Goal: Task Accomplishment & Management: Complete application form

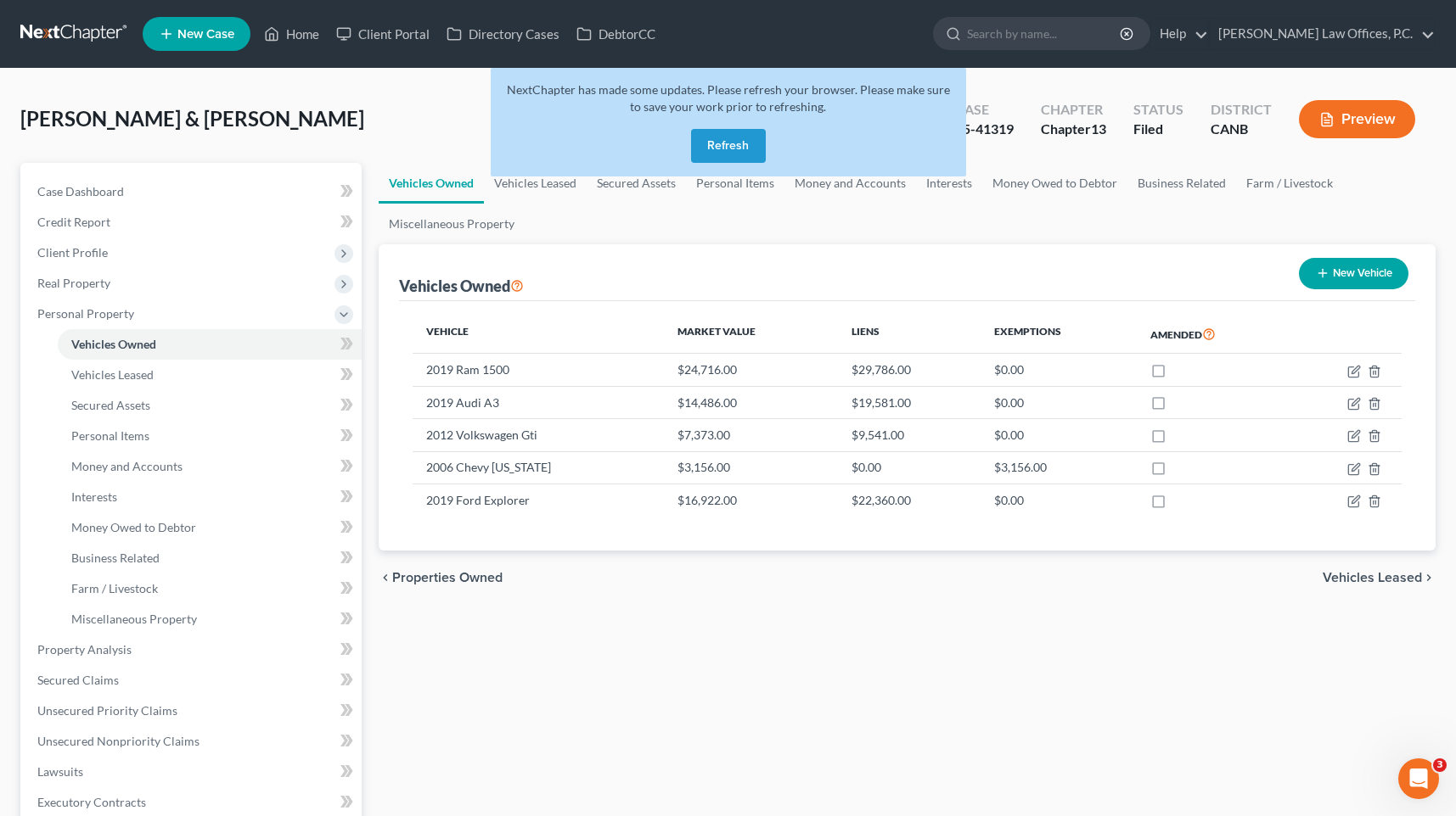
click at [732, 141] on button "Refresh" at bounding box center [728, 146] width 74 height 34
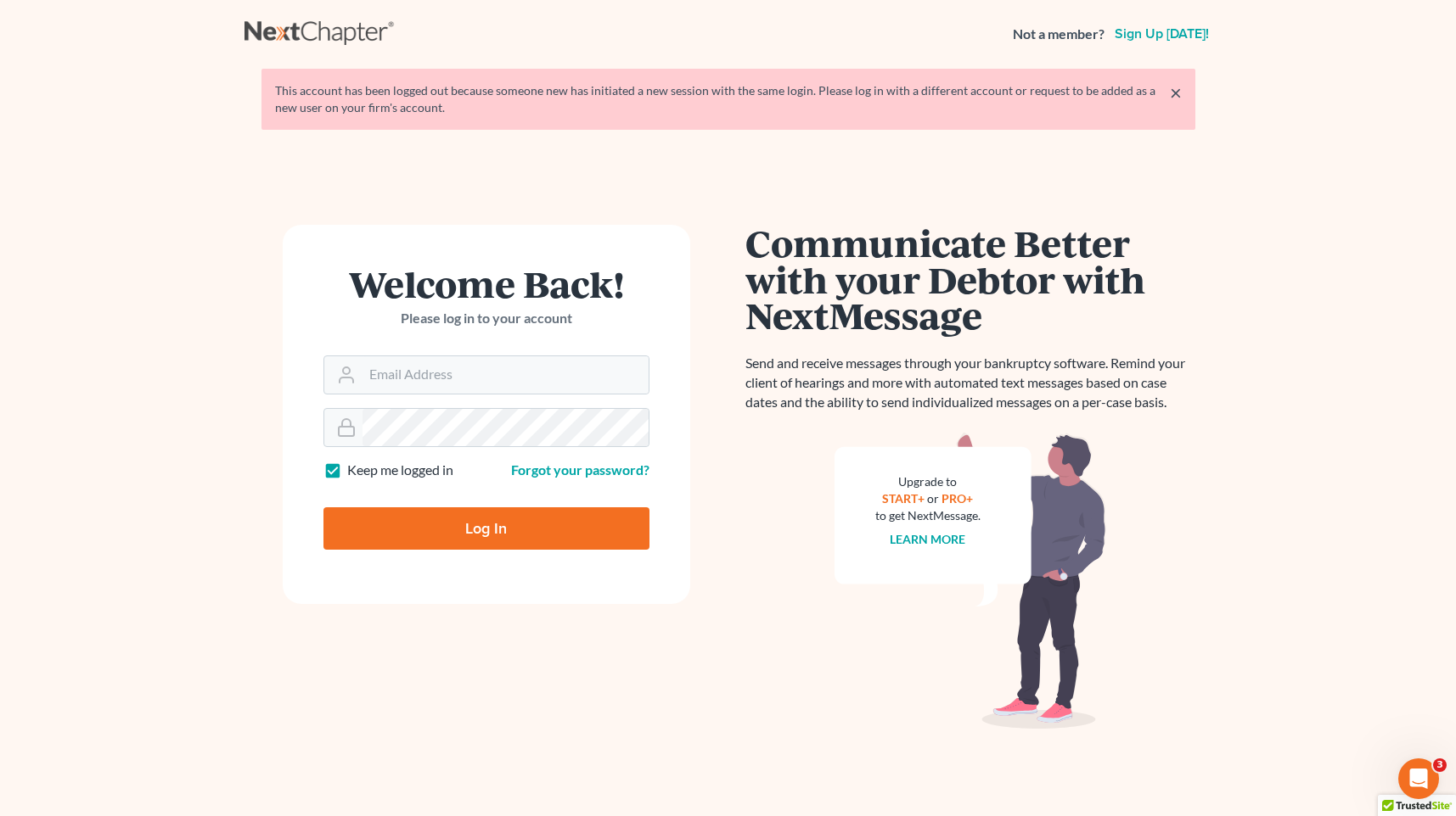
click at [479, 336] on div "Welcome Back! Please log in to your account" at bounding box center [486, 310] width 326 height 90
click at [457, 377] on input "Email Address" at bounding box center [506, 374] width 286 height 37
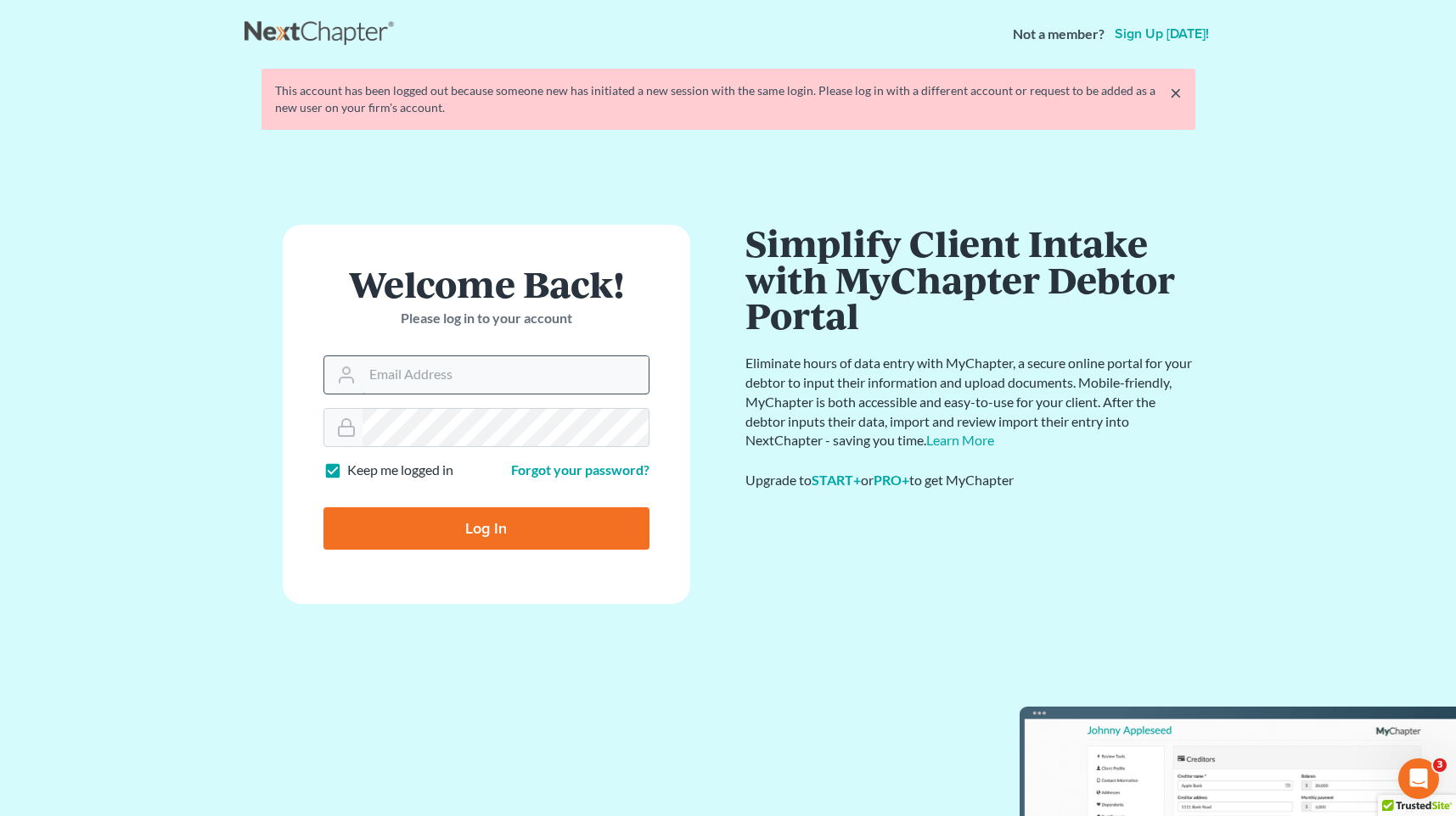
type input "[PERSON_NAME][EMAIL_ADDRESS][DOMAIN_NAME]"
click at [511, 524] on input "Log In" at bounding box center [486, 529] width 326 height 42
type input "Thinking..."
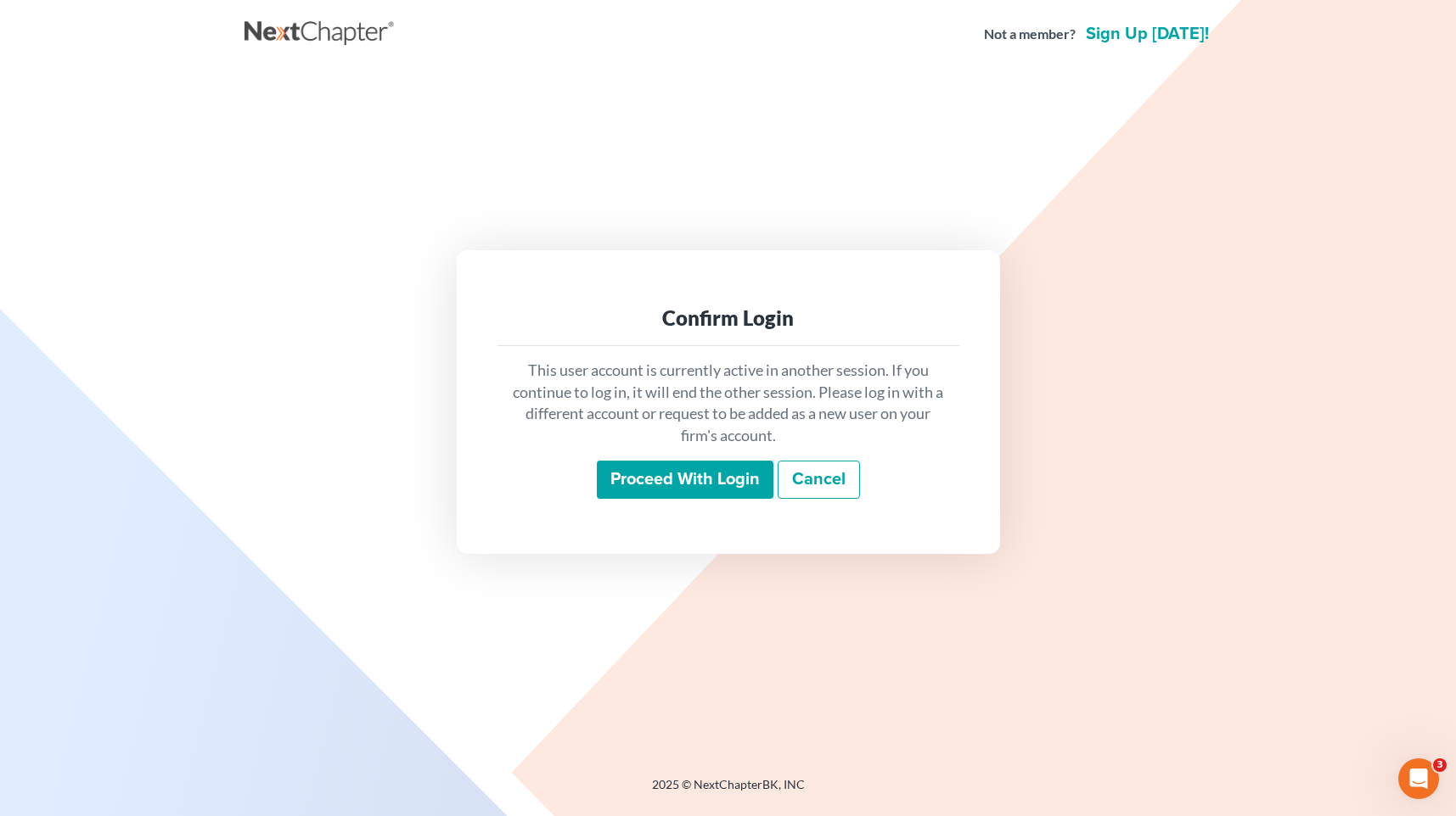
click at [666, 472] on input "Proceed with login" at bounding box center [685, 480] width 177 height 39
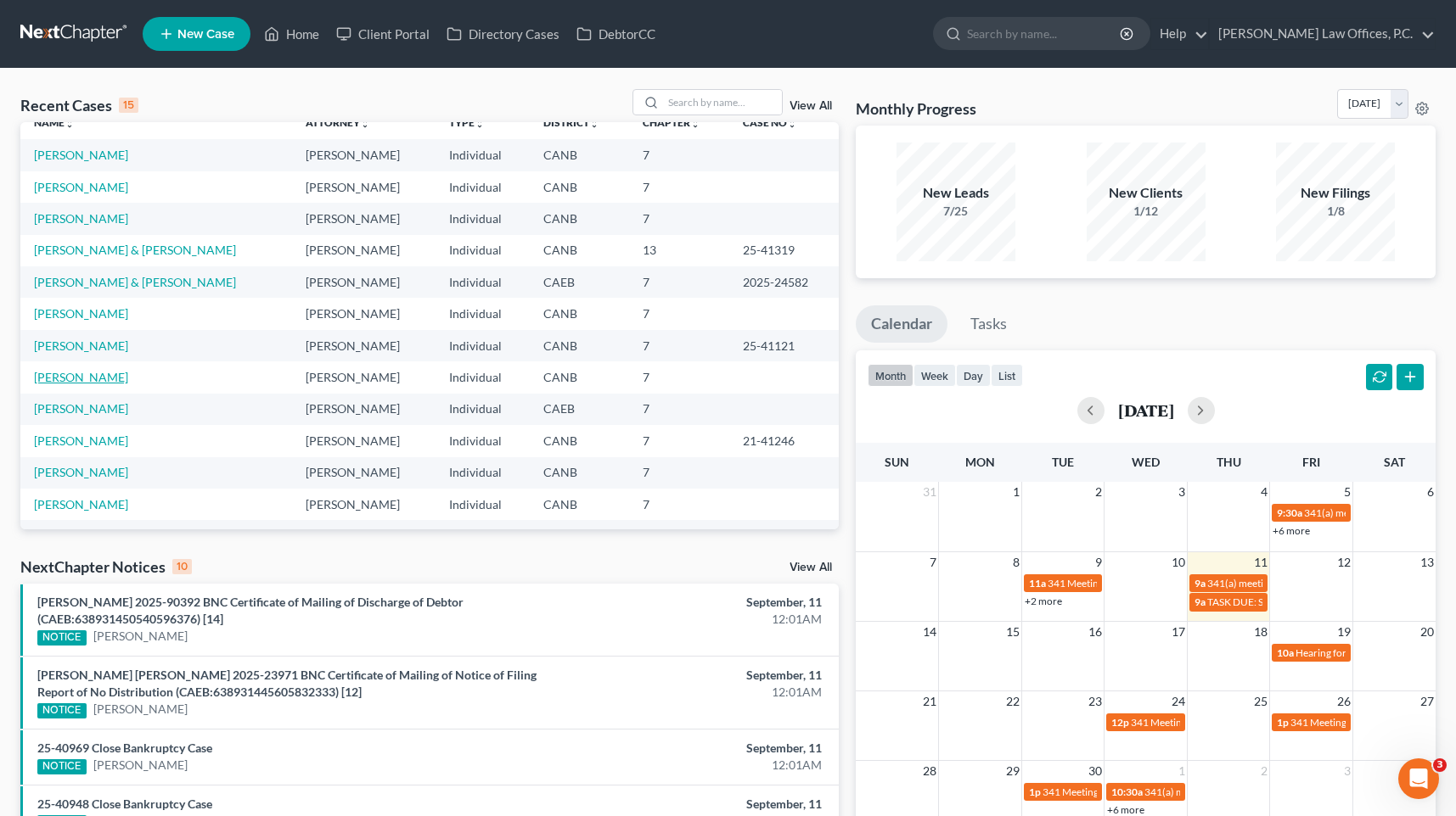
scroll to position [116, 0]
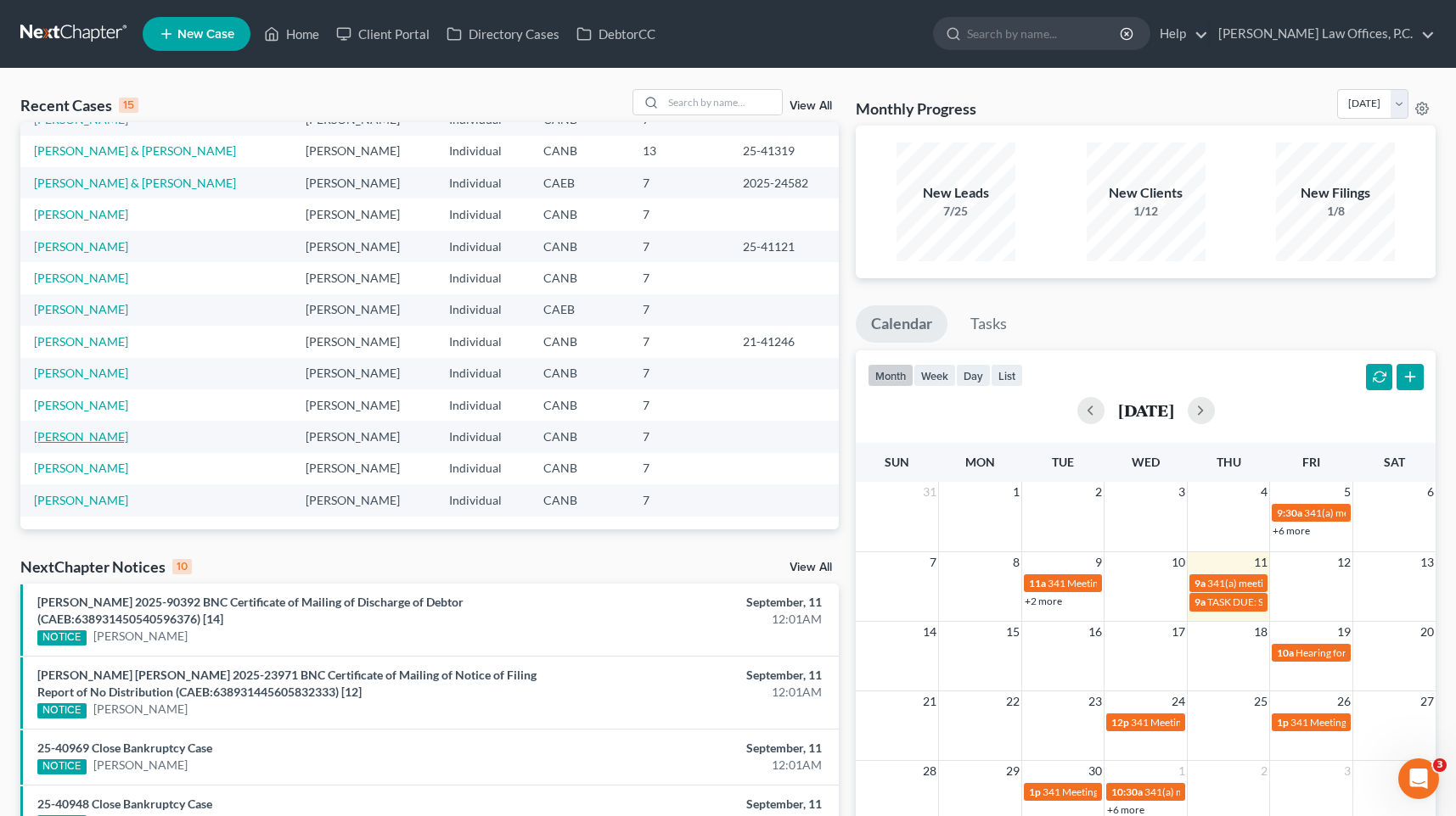
click at [67, 437] on link "[PERSON_NAME]" at bounding box center [81, 436] width 95 height 14
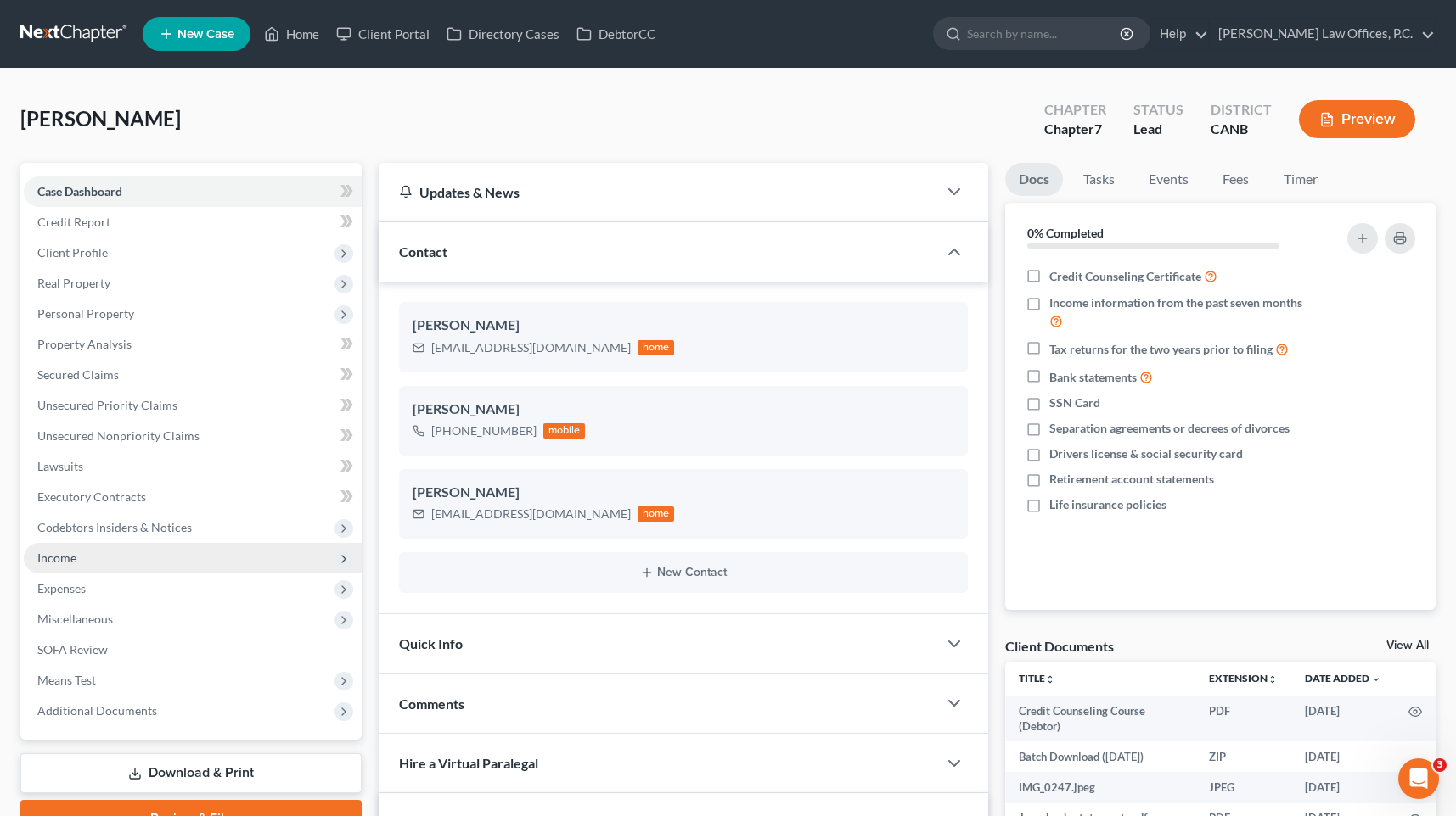
click at [92, 559] on span "Income" at bounding box center [193, 558] width 338 height 31
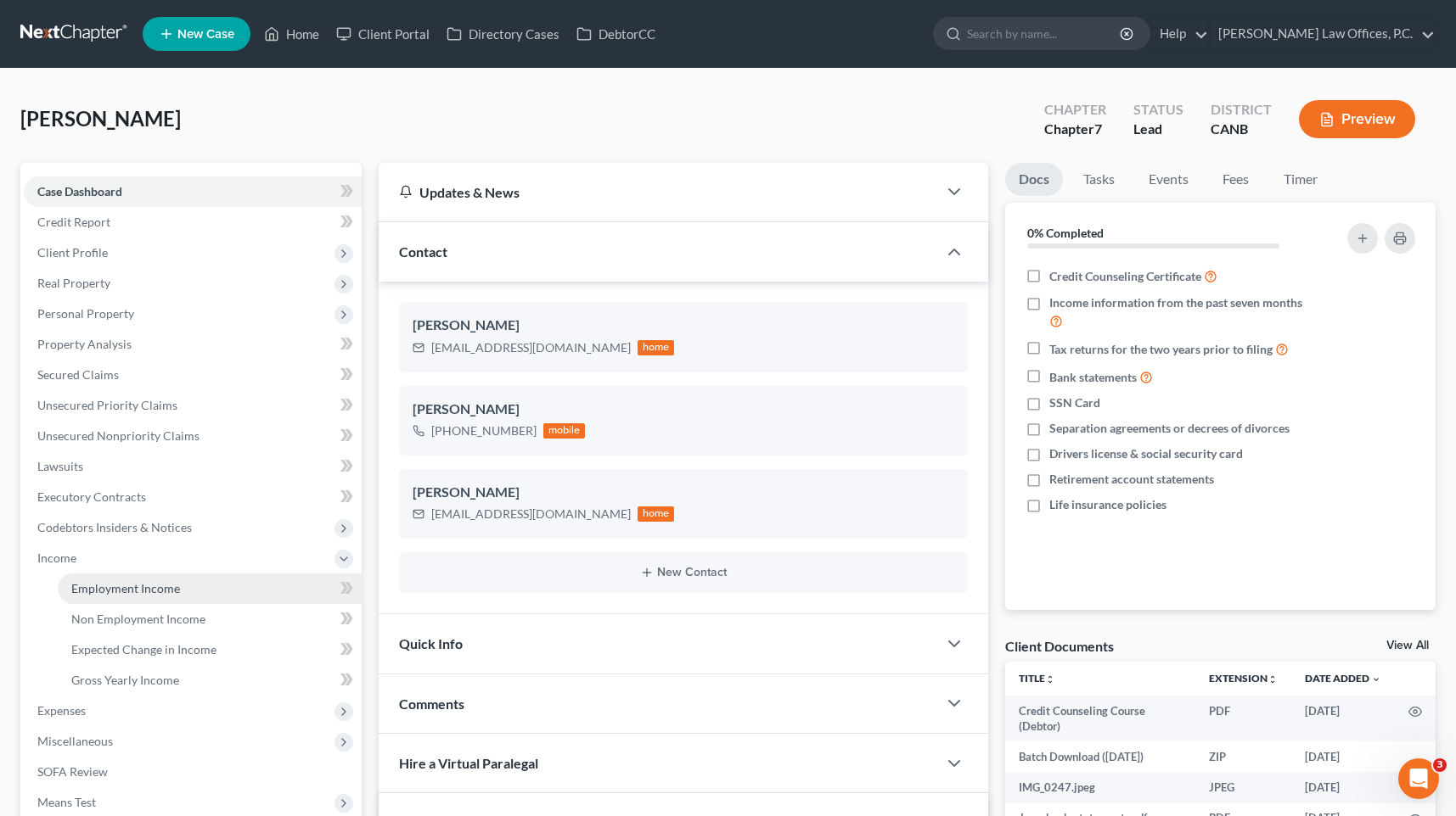
click at [107, 584] on span "Employment Income" at bounding box center [126, 588] width 109 height 14
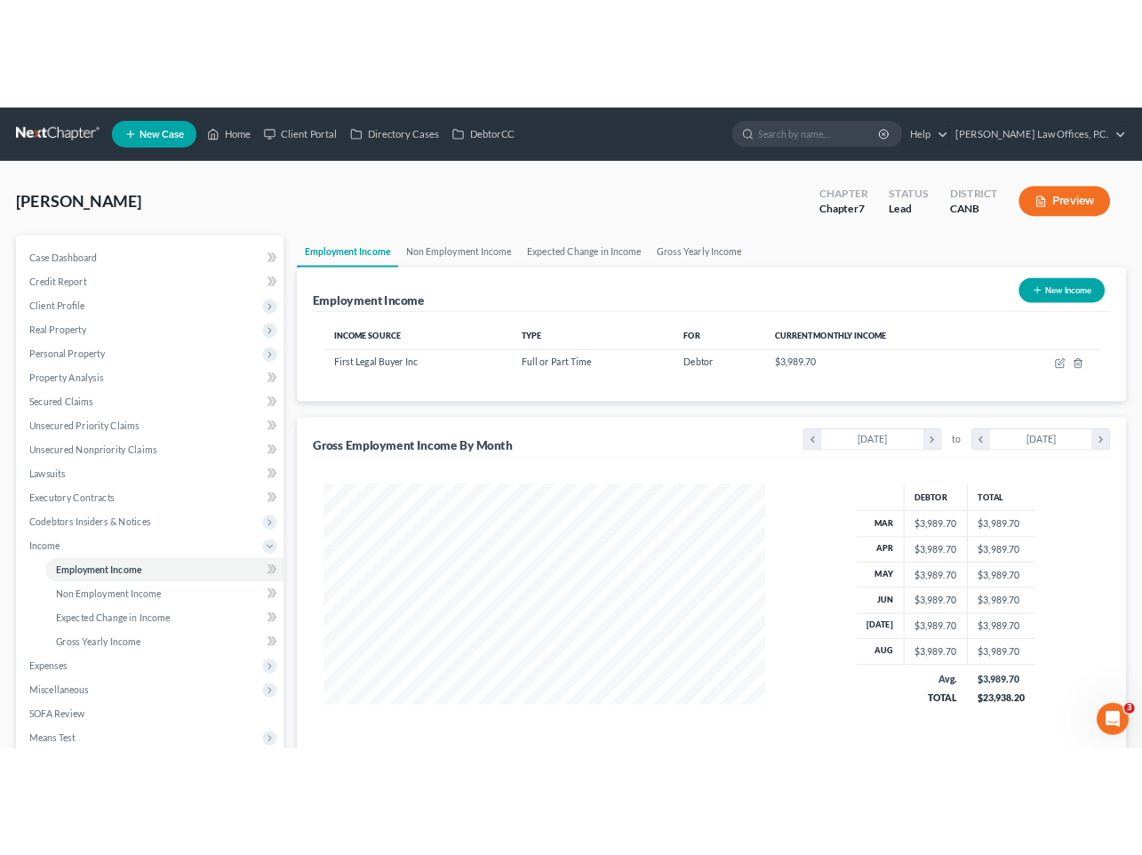
scroll to position [318, 625]
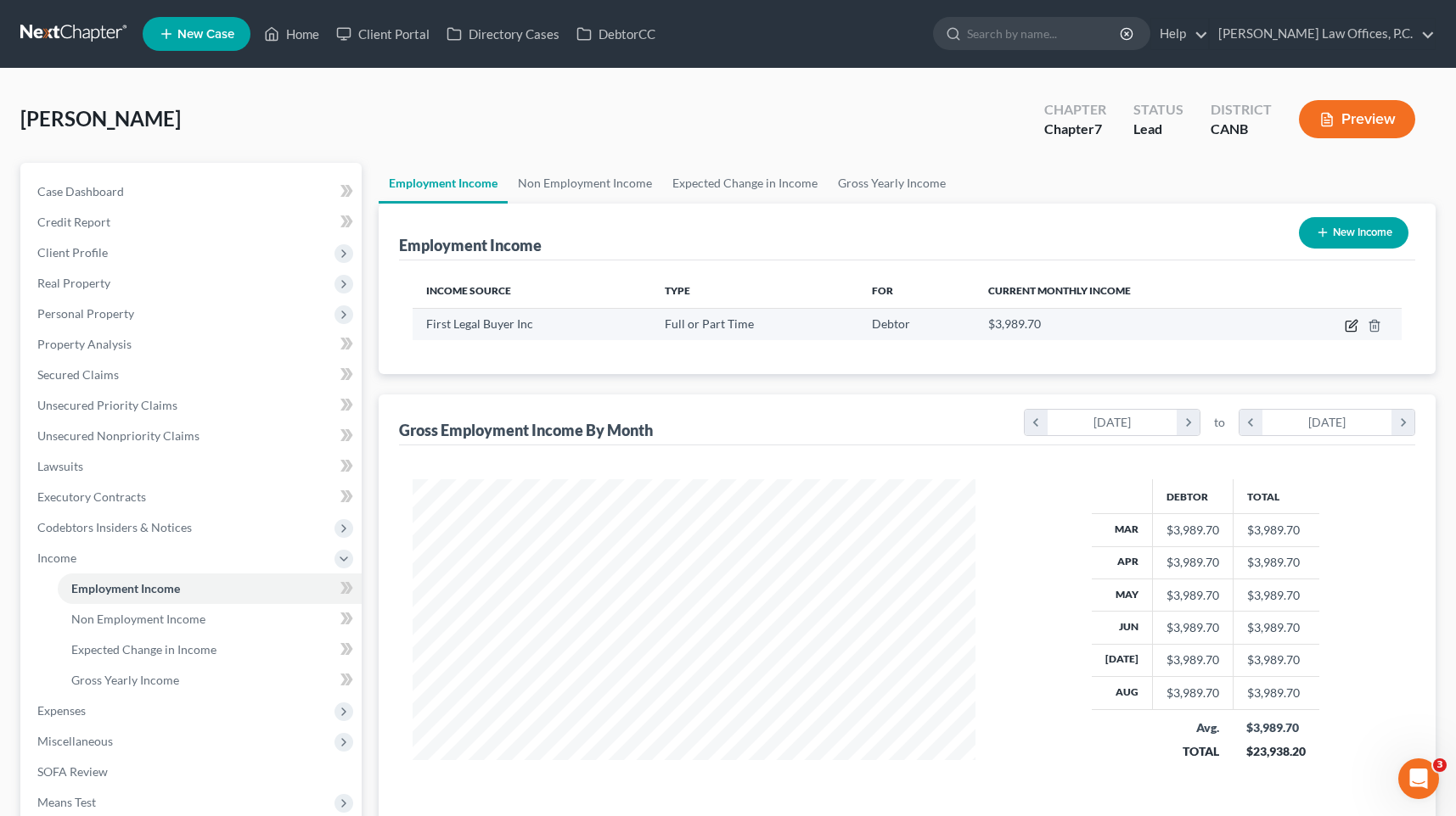
click at [1346, 328] on icon "button" at bounding box center [1350, 326] width 11 height 10
select select "0"
select select "4"
select select "2"
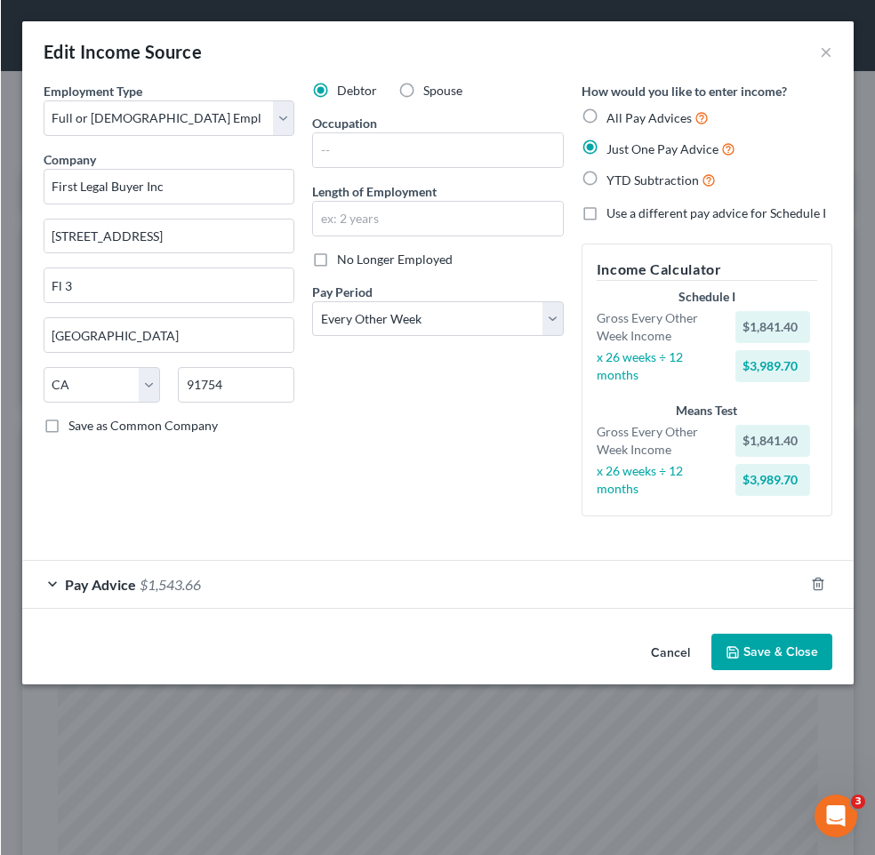
scroll to position [381, 797]
click at [624, 185] on span "YTD Subtraction" at bounding box center [651, 179] width 92 height 15
click at [624, 181] on input "YTD Subtraction" at bounding box center [619, 176] width 12 height 12
radio input "true"
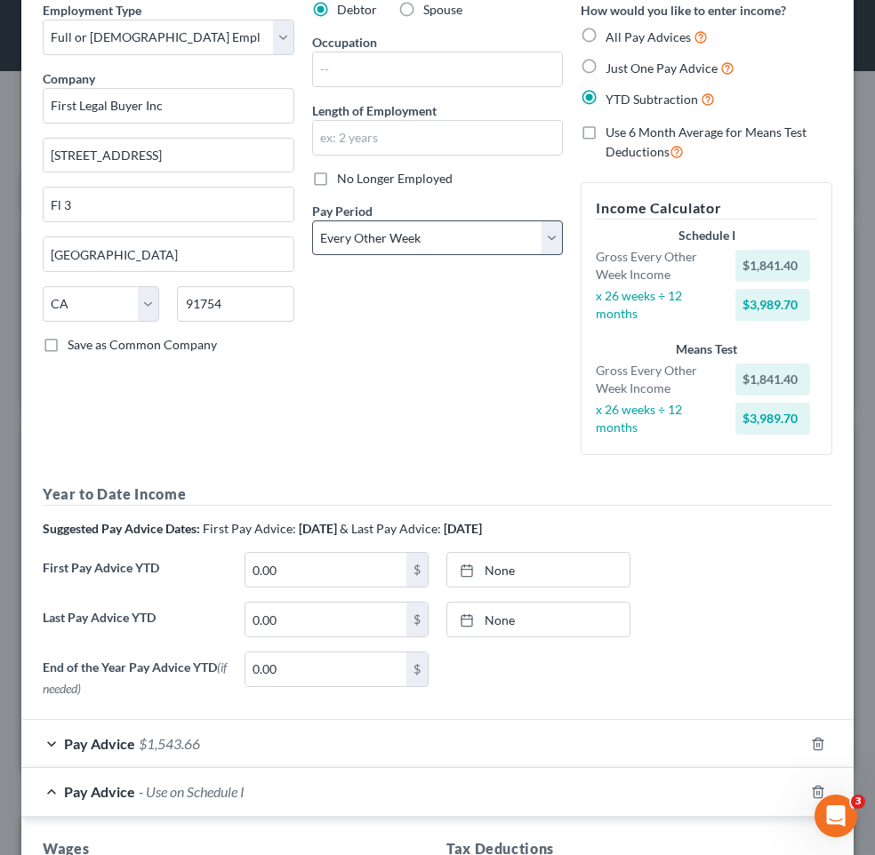
scroll to position [84, 0]
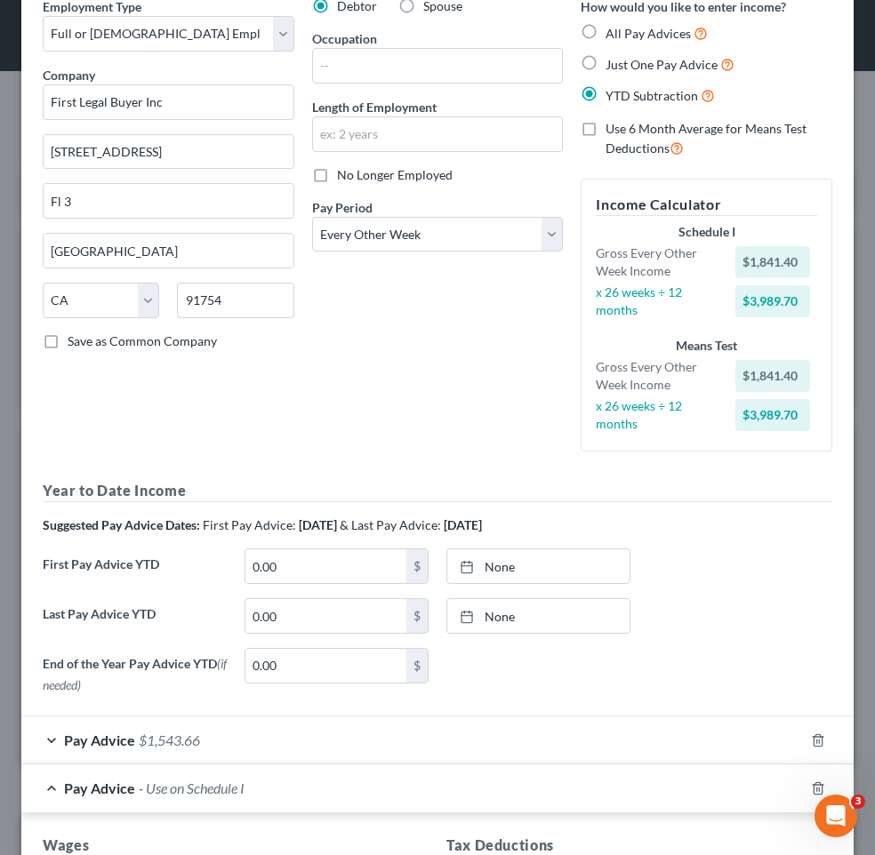
click at [627, 138] on label "Use 6 Month Average for Means Test Deductions" at bounding box center [718, 139] width 227 height 38
click at [624, 132] on input "Use 6 Month Average for Means Test Deductions" at bounding box center [619, 126] width 12 height 12
checkbox input "true"
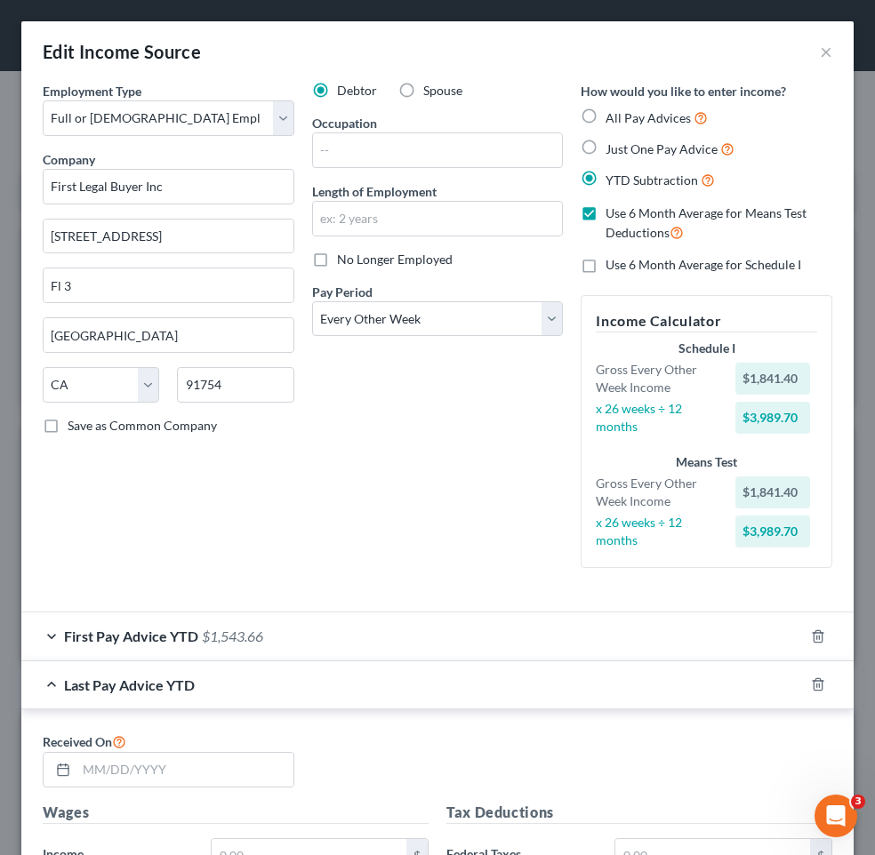
click at [637, 262] on span "Use 6 Month Average for Schedule I" at bounding box center [703, 264] width 196 height 15
click at [624, 262] on input "Use 6 Month Average for Schedule I" at bounding box center [619, 262] width 12 height 12
checkbox input "true"
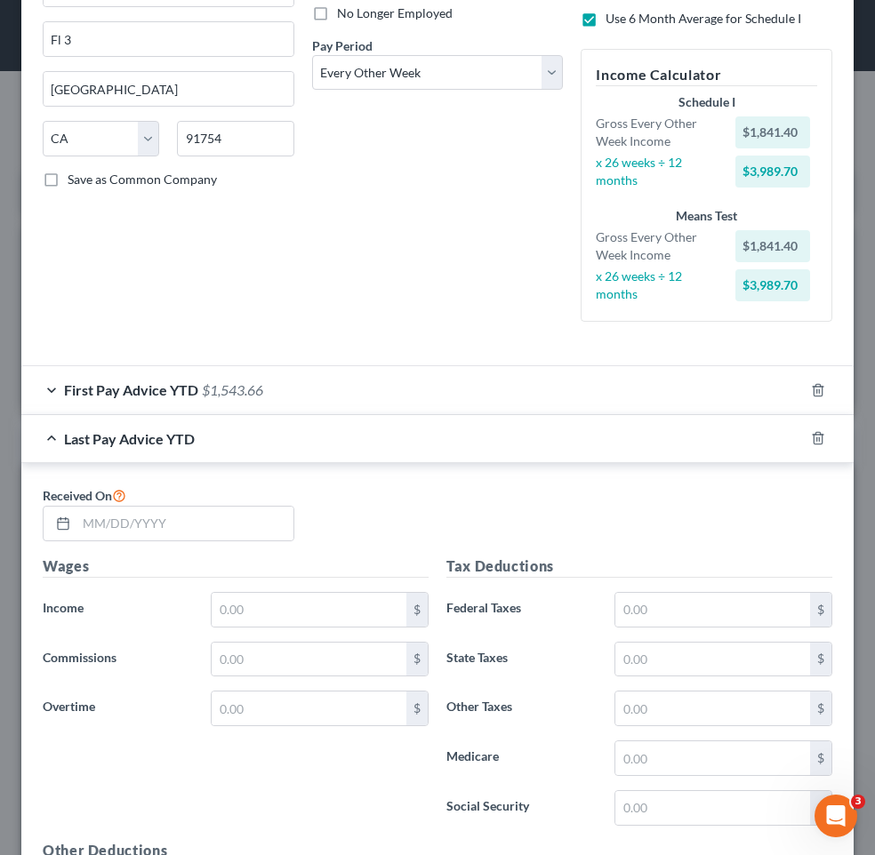
scroll to position [356, 0]
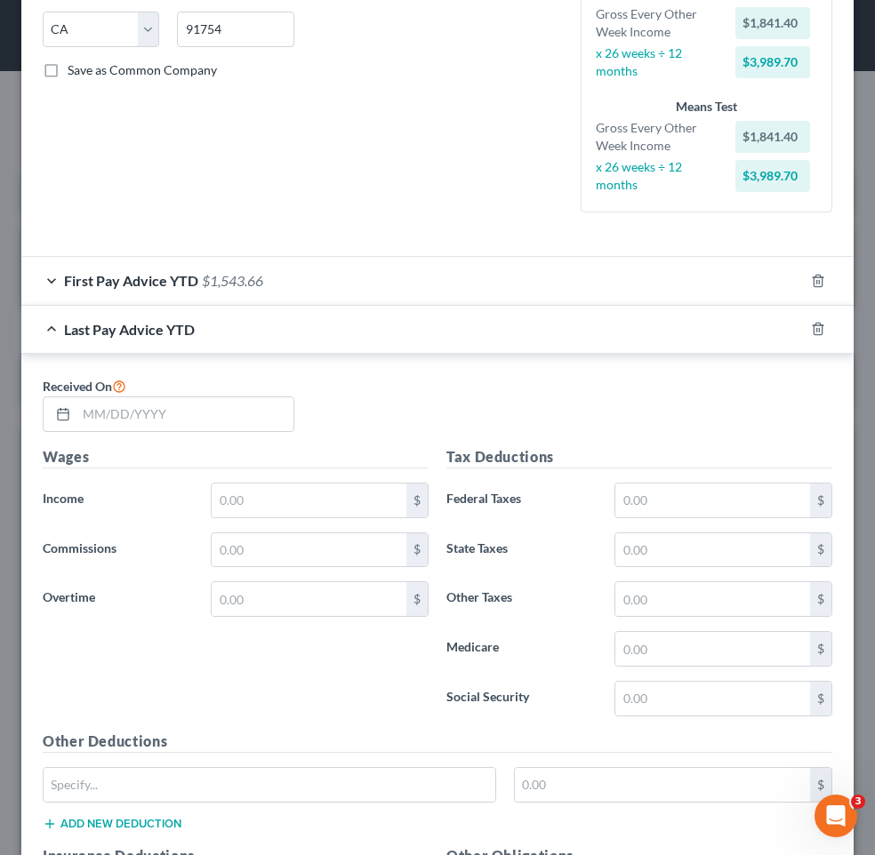
click at [246, 294] on div "First Pay Advice YTD $1,543.66" at bounding box center [412, 280] width 782 height 47
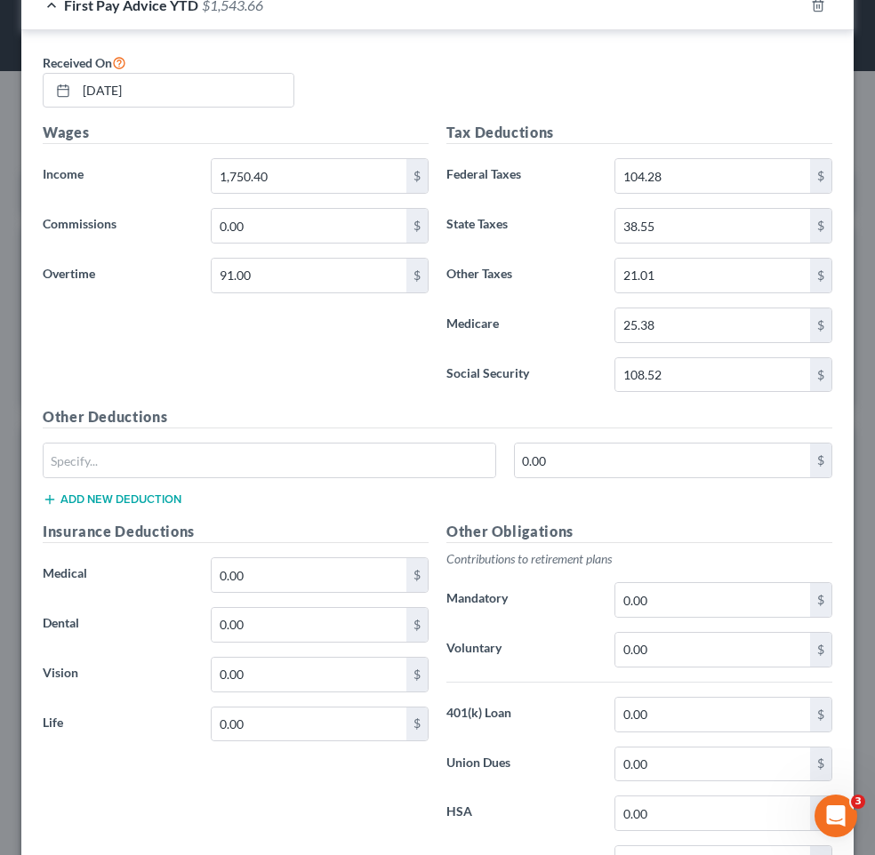
scroll to position [695, 0]
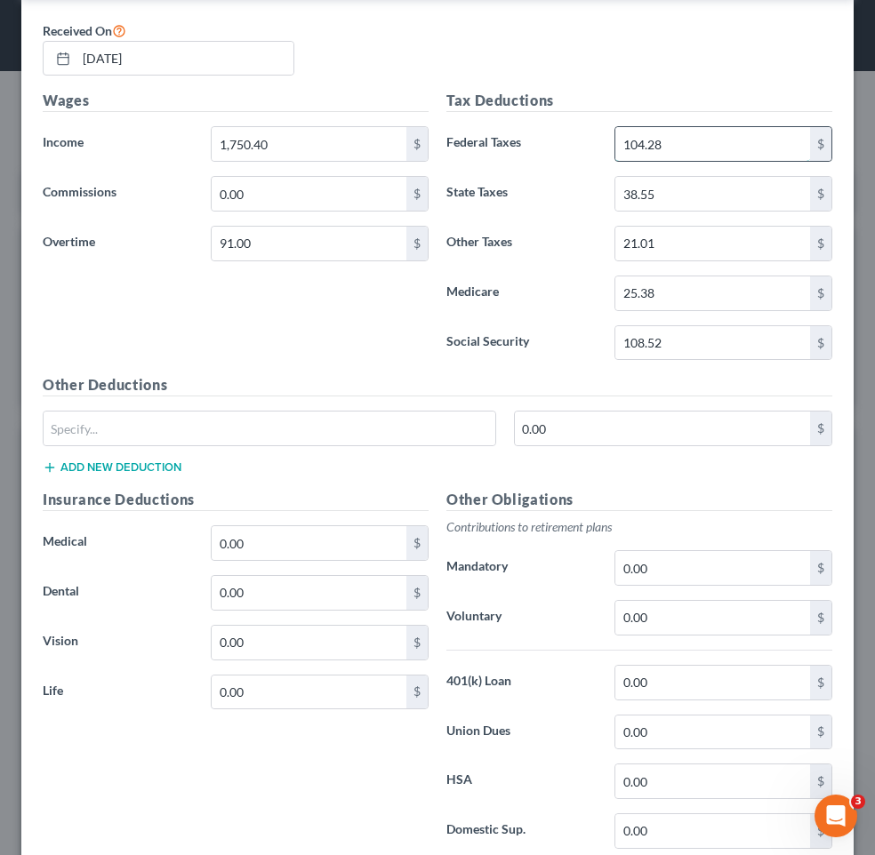
click at [630, 139] on input "104.28" at bounding box center [712, 144] width 195 height 34
type input "45"
type input "18"
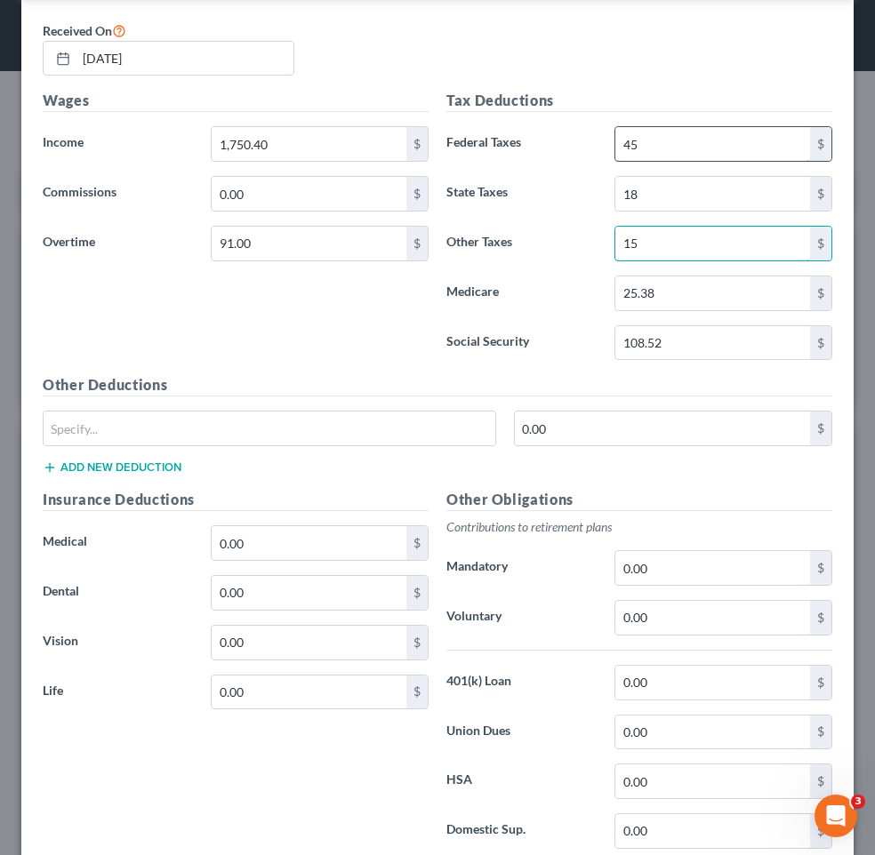
type input "15"
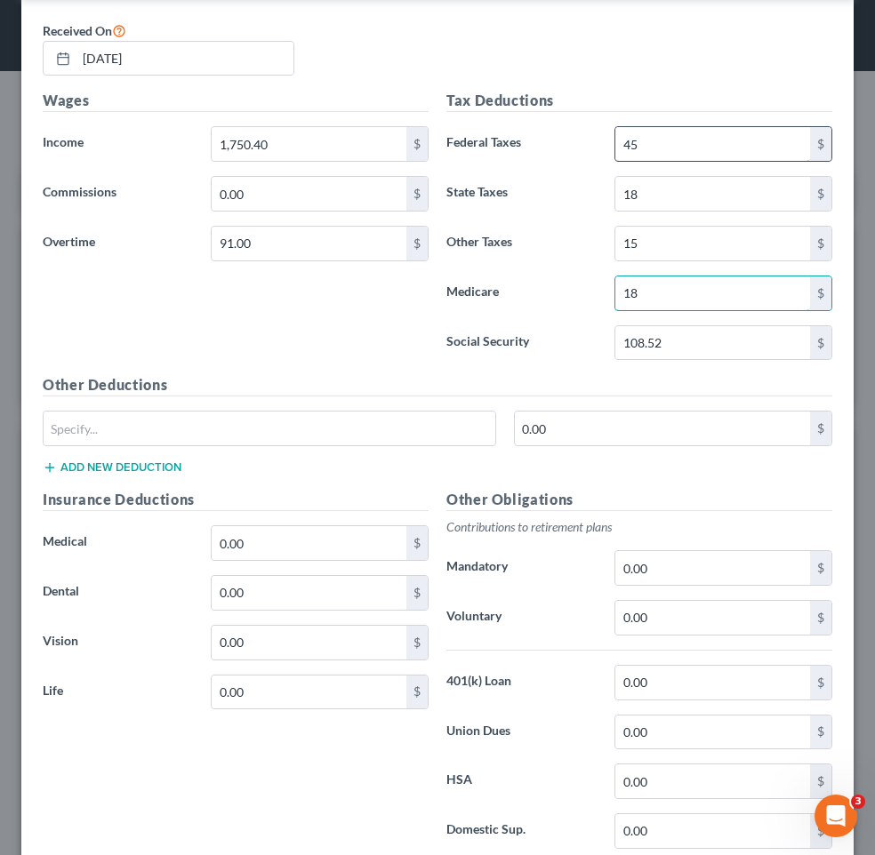
type input "18"
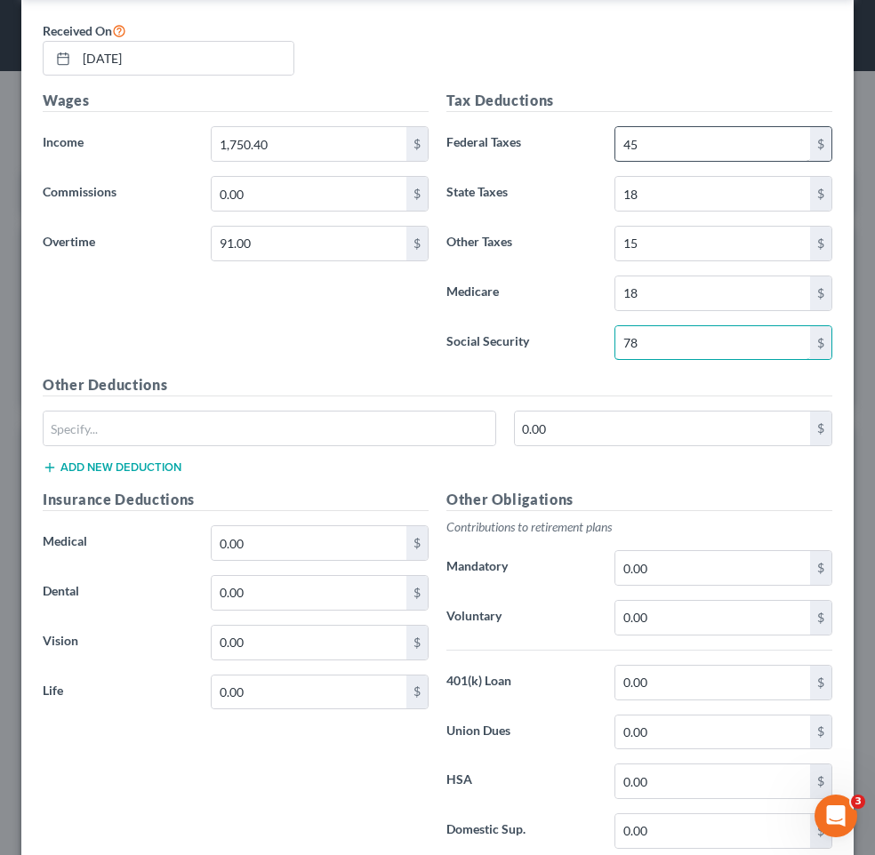
type input "78"
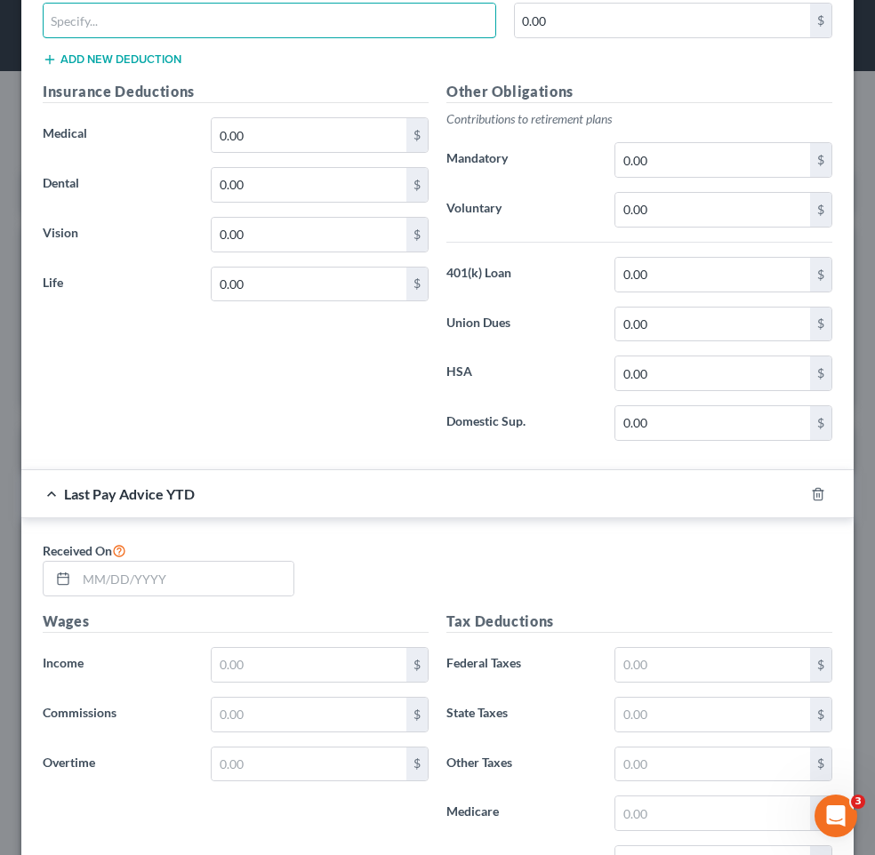
scroll to position [1158, 0]
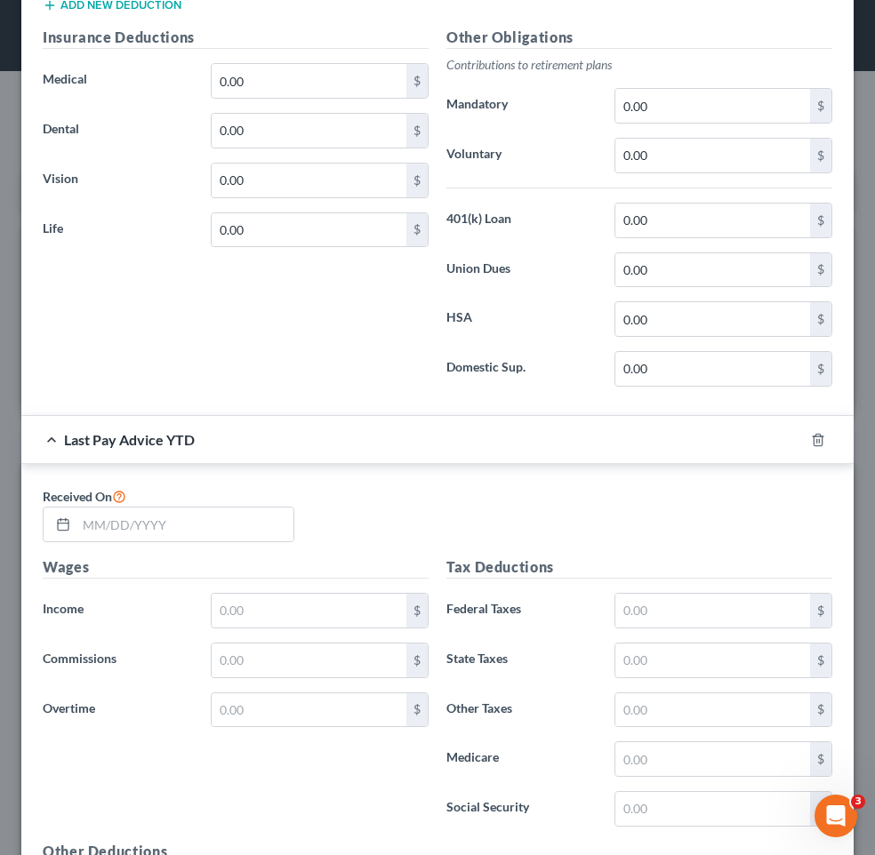
click at [179, 543] on div "Received On" at bounding box center [437, 520] width 807 height 71
click at [167, 533] on input "text" at bounding box center [184, 525] width 217 height 34
type input "[DATE]"
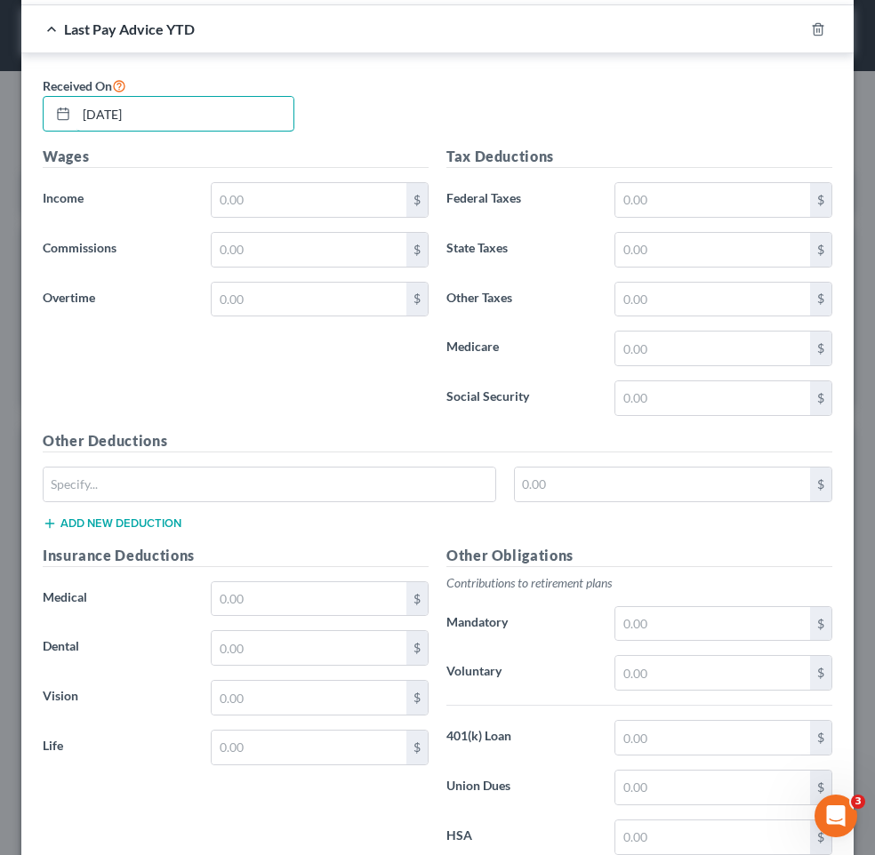
scroll to position [1743, 0]
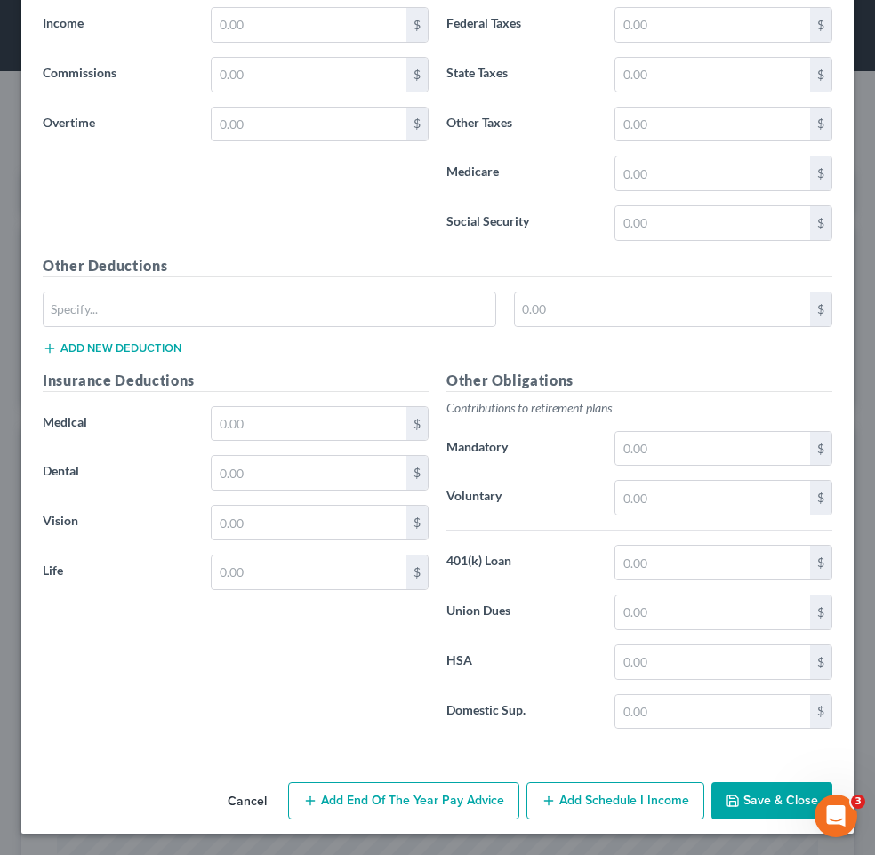
click at [750, 801] on button "Save & Close" at bounding box center [771, 800] width 121 height 37
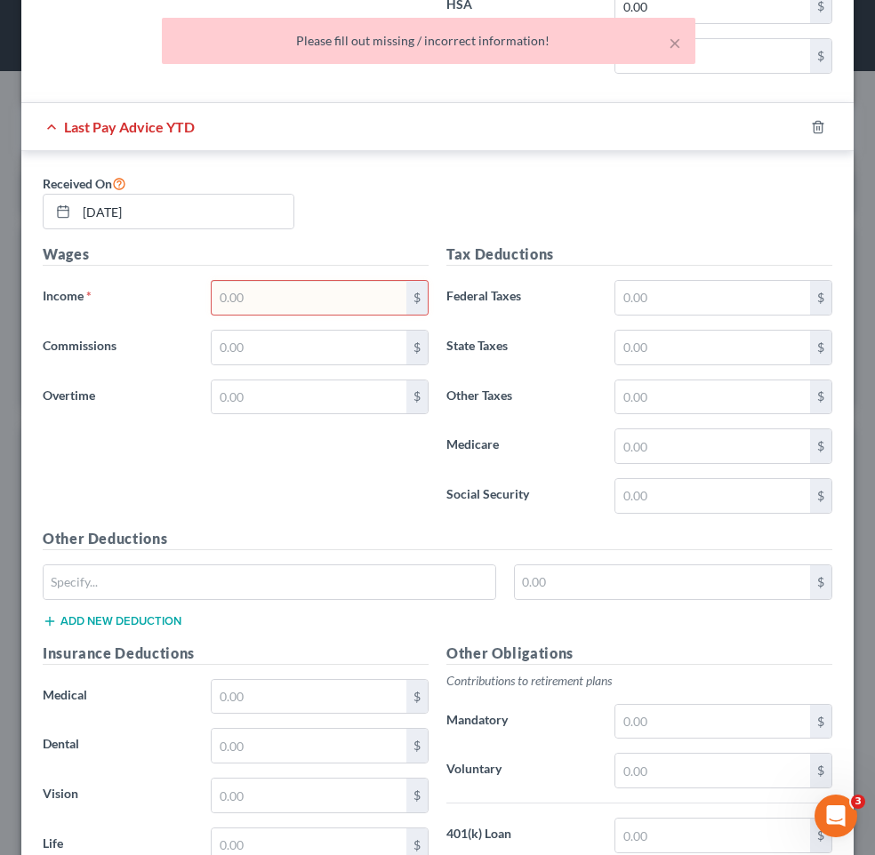
scroll to position [1376, 0]
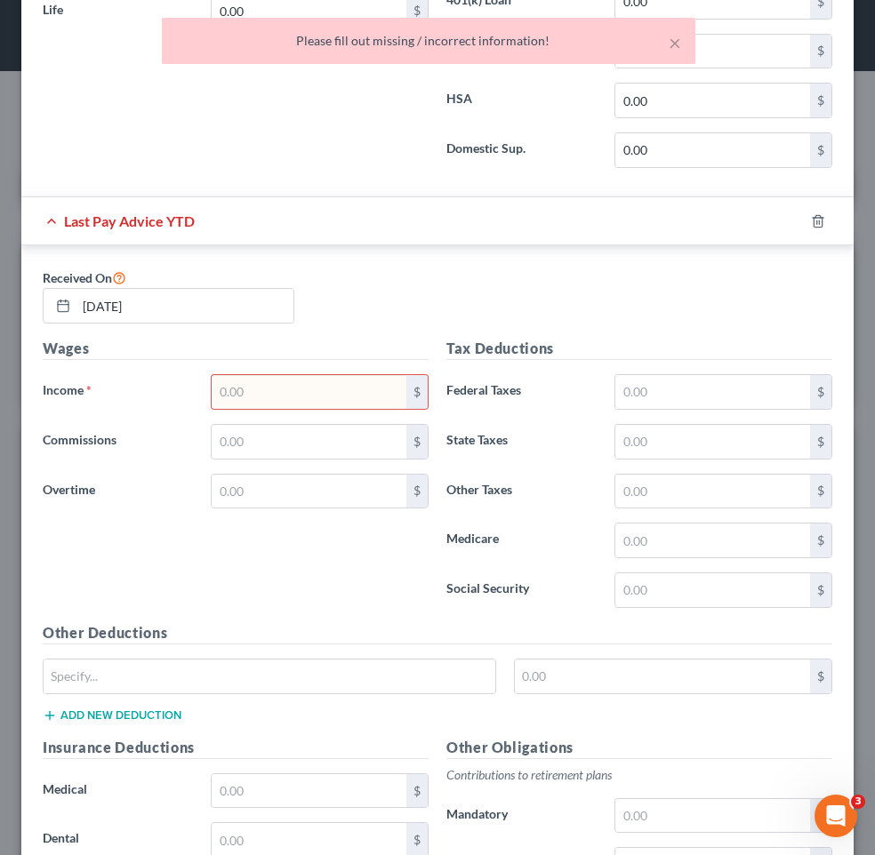
click at [292, 387] on input "text" at bounding box center [309, 392] width 195 height 34
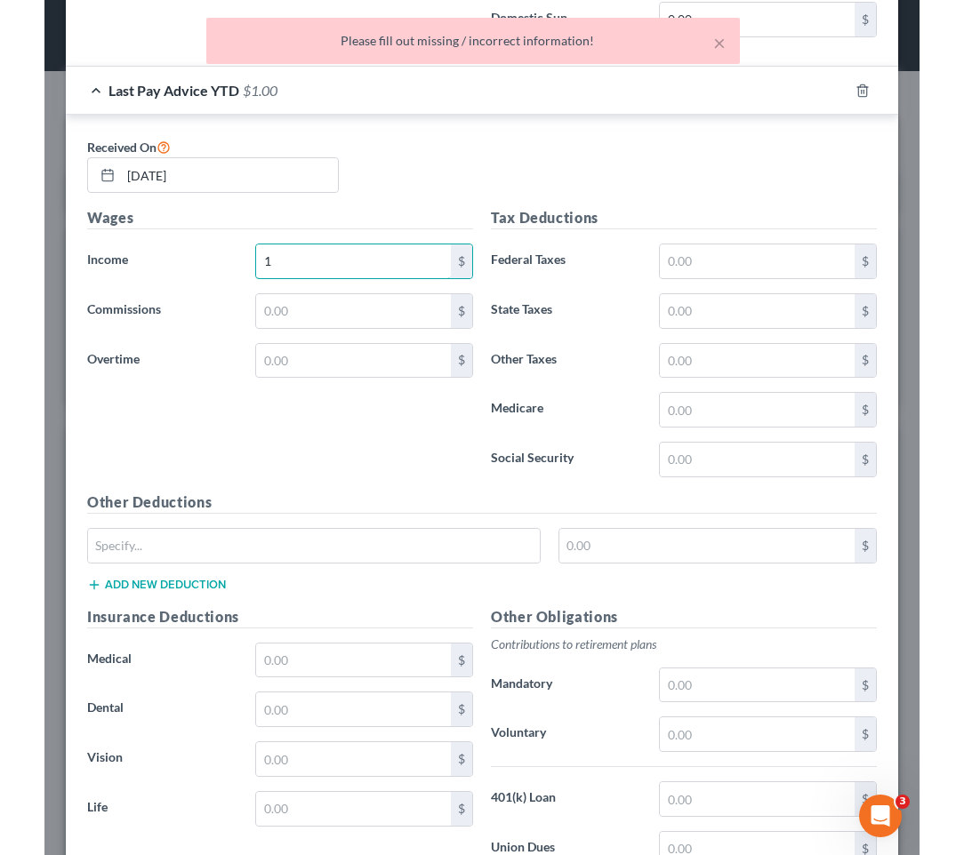
scroll to position [1743, 0]
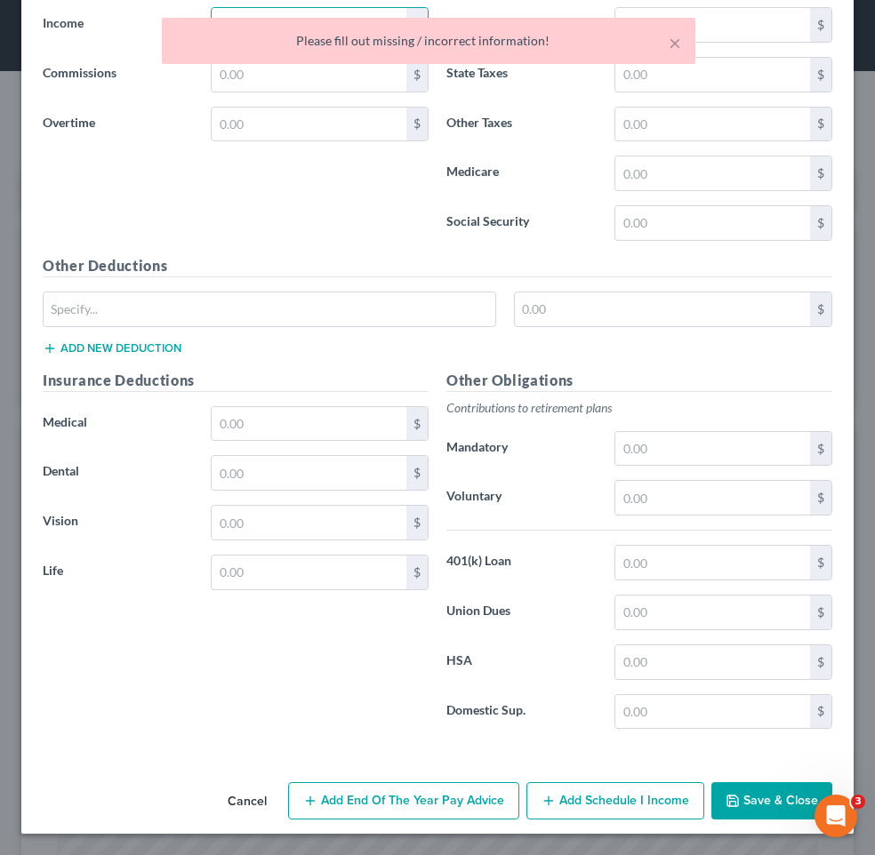
type input "1"
click at [733, 796] on icon "button" at bounding box center [732, 801] width 11 height 11
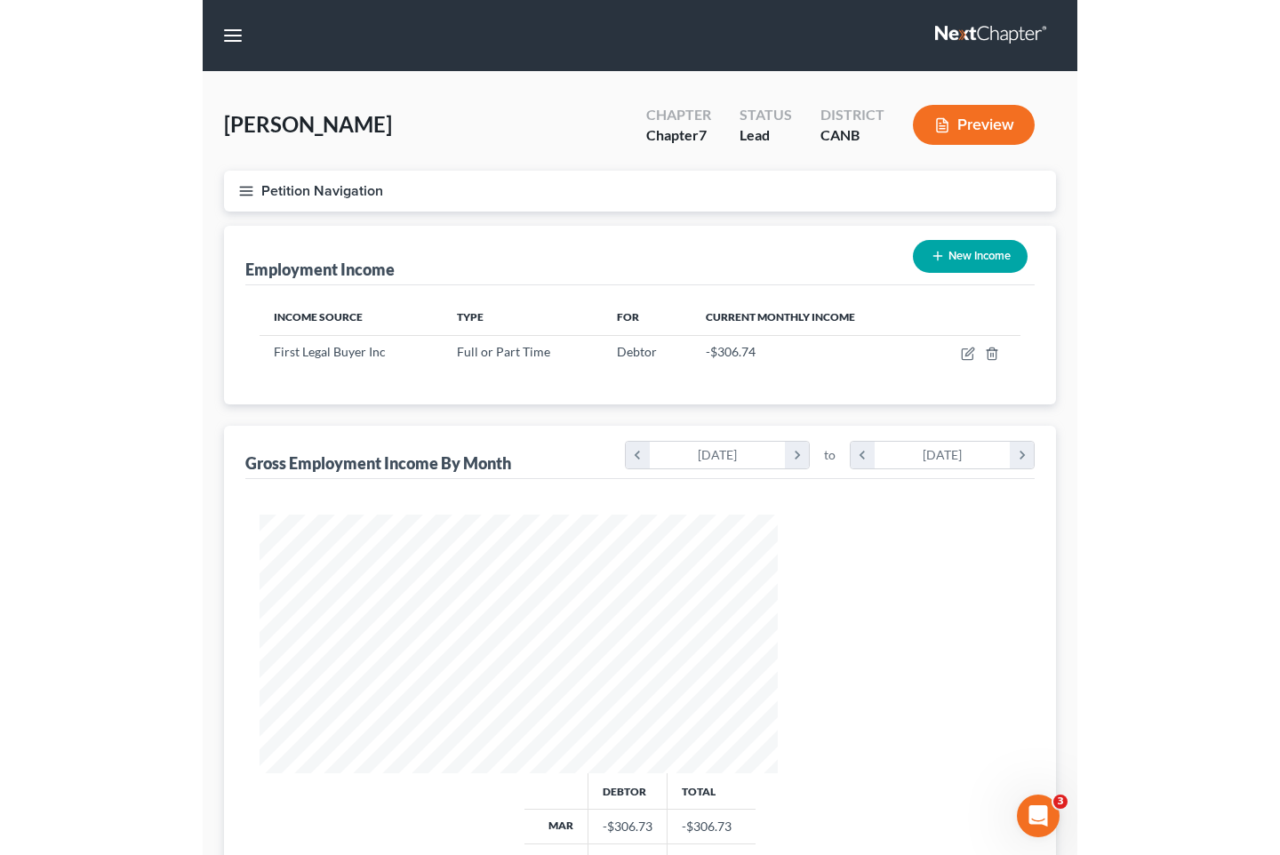
scroll to position [888790, 888478]
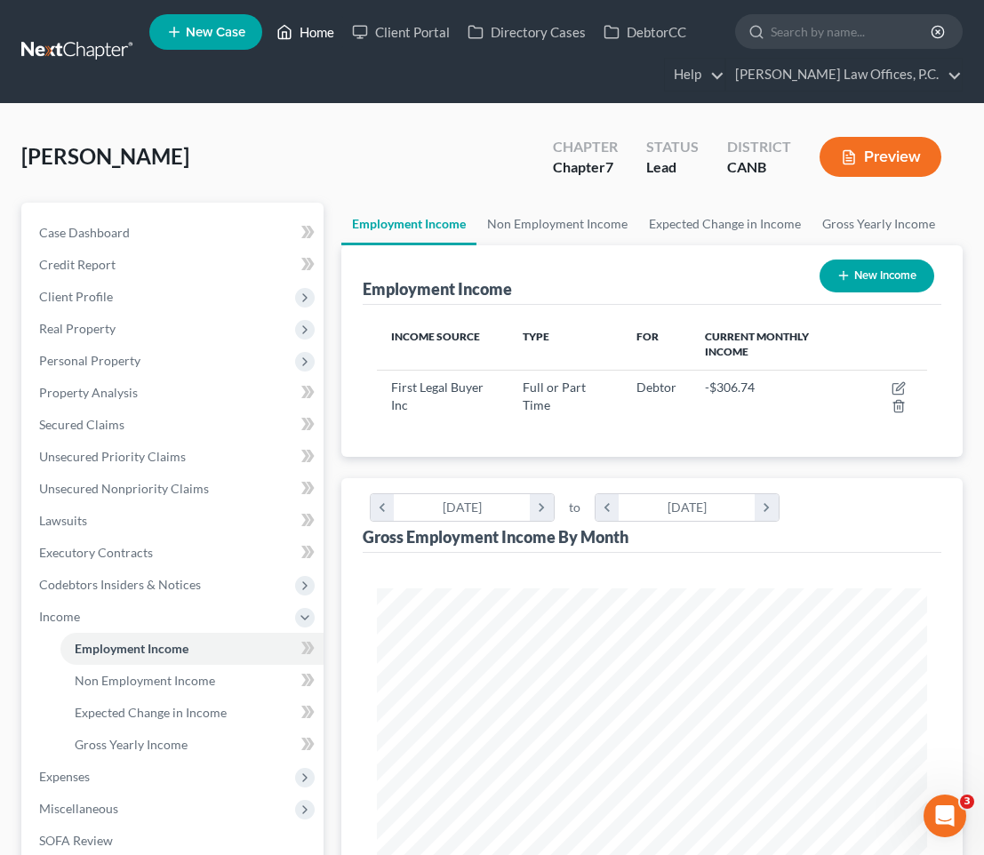
click at [318, 36] on link "Home" at bounding box center [306, 32] width 76 height 32
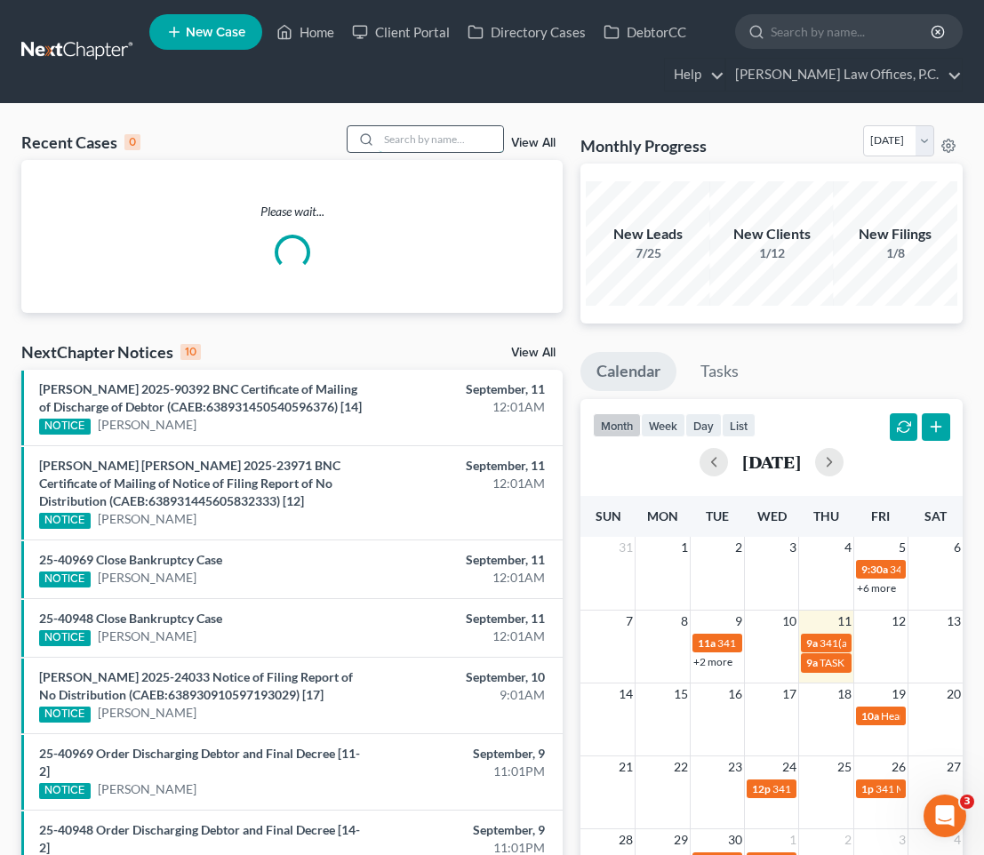
click at [402, 143] on input "search" at bounding box center [441, 139] width 124 height 26
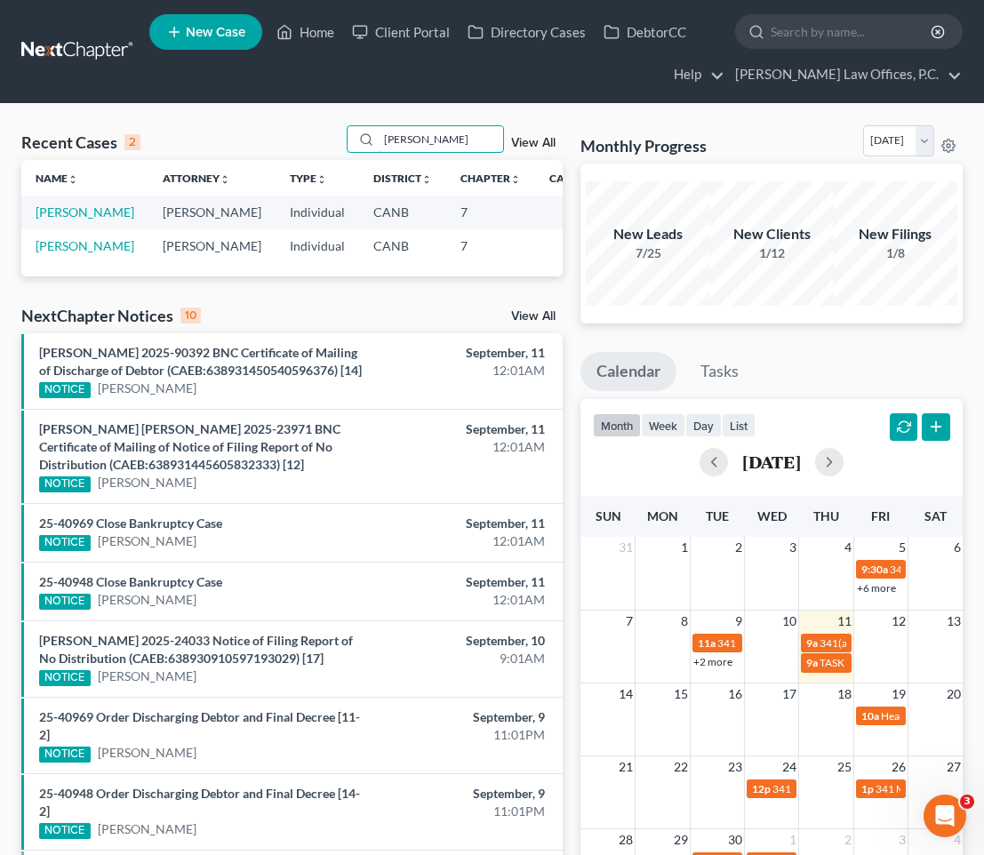
type input "[PERSON_NAME]"
click at [60, 221] on td "[PERSON_NAME]" at bounding box center [84, 212] width 127 height 33
click at [53, 221] on td "[PERSON_NAME]" at bounding box center [84, 212] width 127 height 33
click at [43, 220] on td "[PERSON_NAME]" at bounding box center [84, 212] width 127 height 33
click at [50, 220] on link "[PERSON_NAME]" at bounding box center [85, 211] width 99 height 15
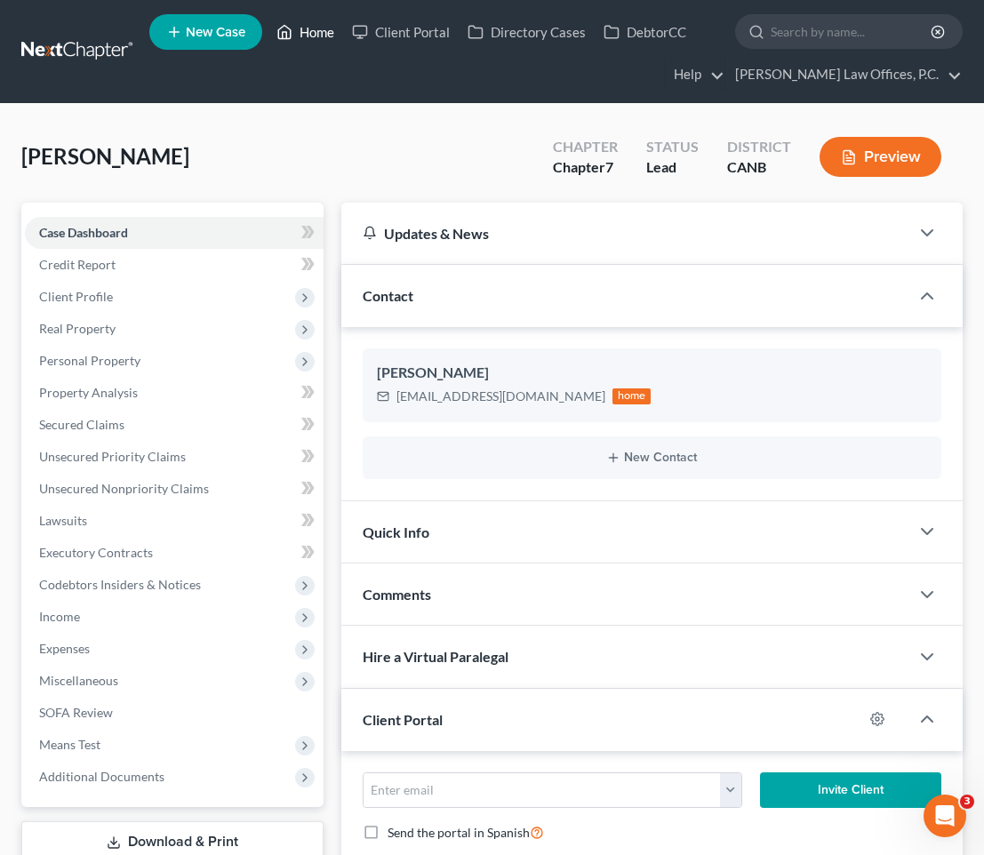
click at [325, 25] on link "Home" at bounding box center [306, 32] width 76 height 32
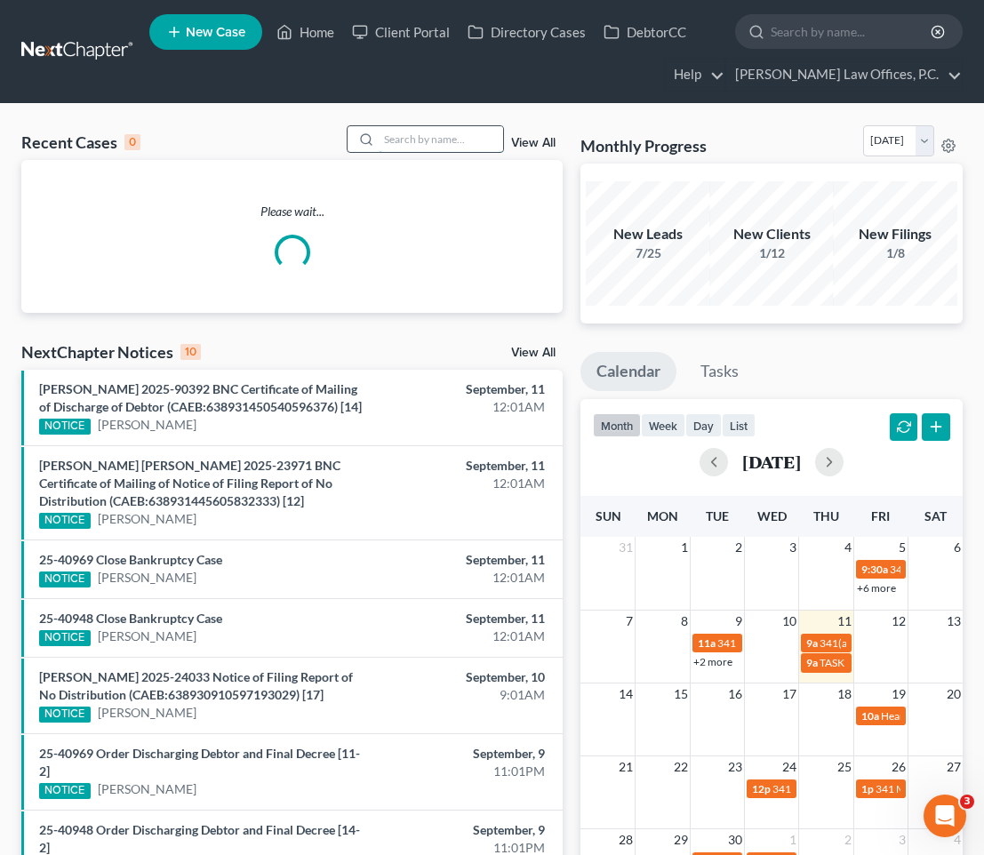
click at [394, 137] on input "search" at bounding box center [441, 139] width 124 height 26
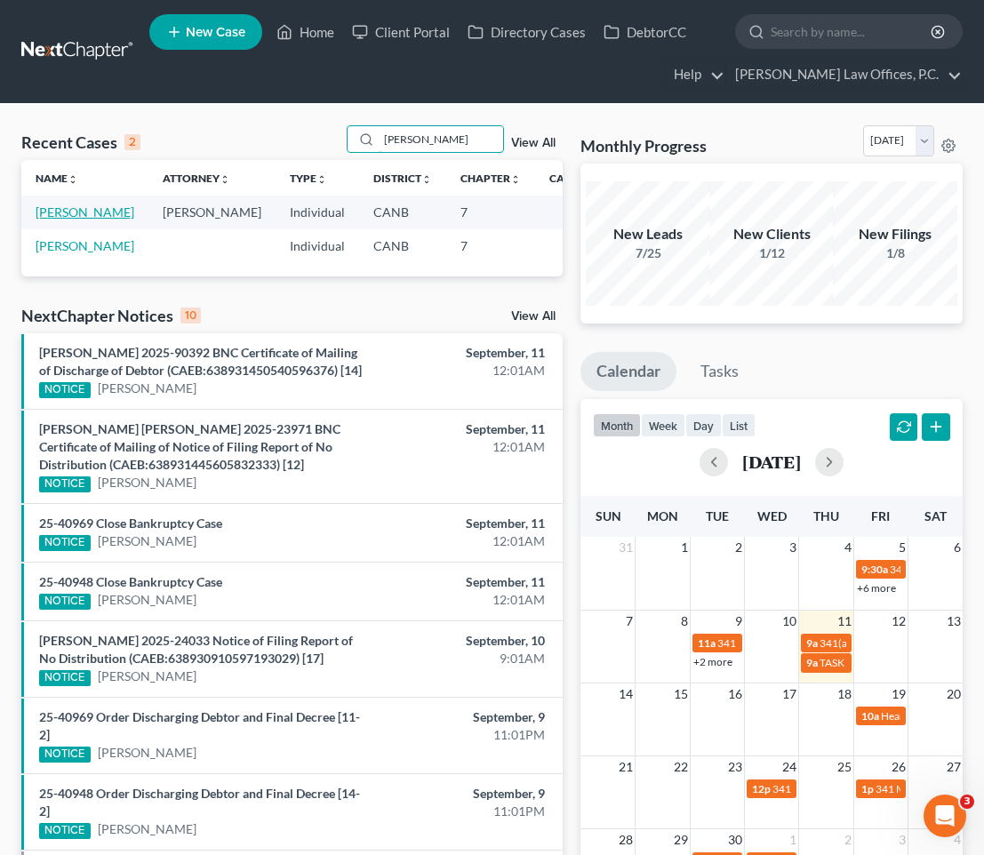
type input "[PERSON_NAME]"
click at [36, 219] on link "[PERSON_NAME]" at bounding box center [85, 211] width 99 height 15
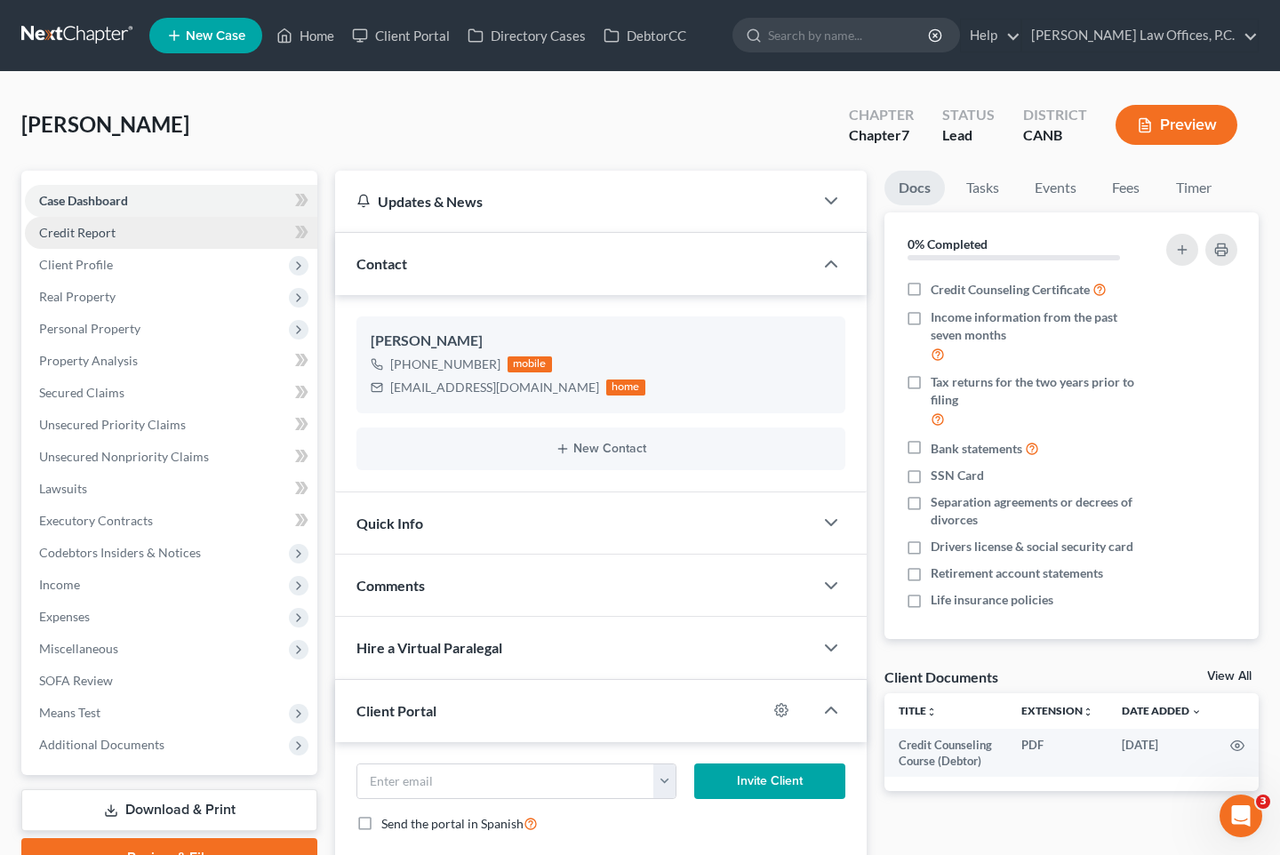
click at [150, 236] on link "Credit Report" at bounding box center [171, 233] width 293 height 32
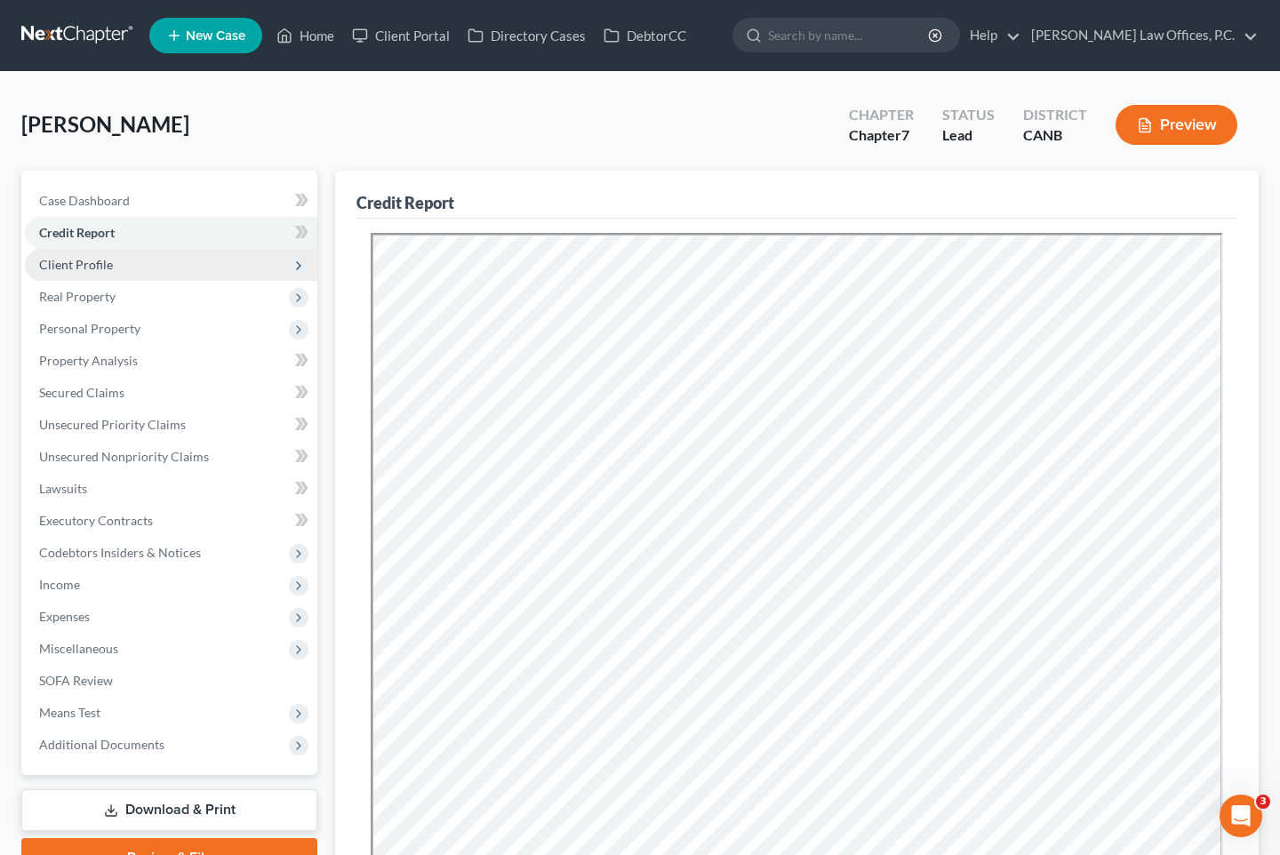
click at [149, 261] on span "Client Profile" at bounding box center [171, 265] width 293 height 32
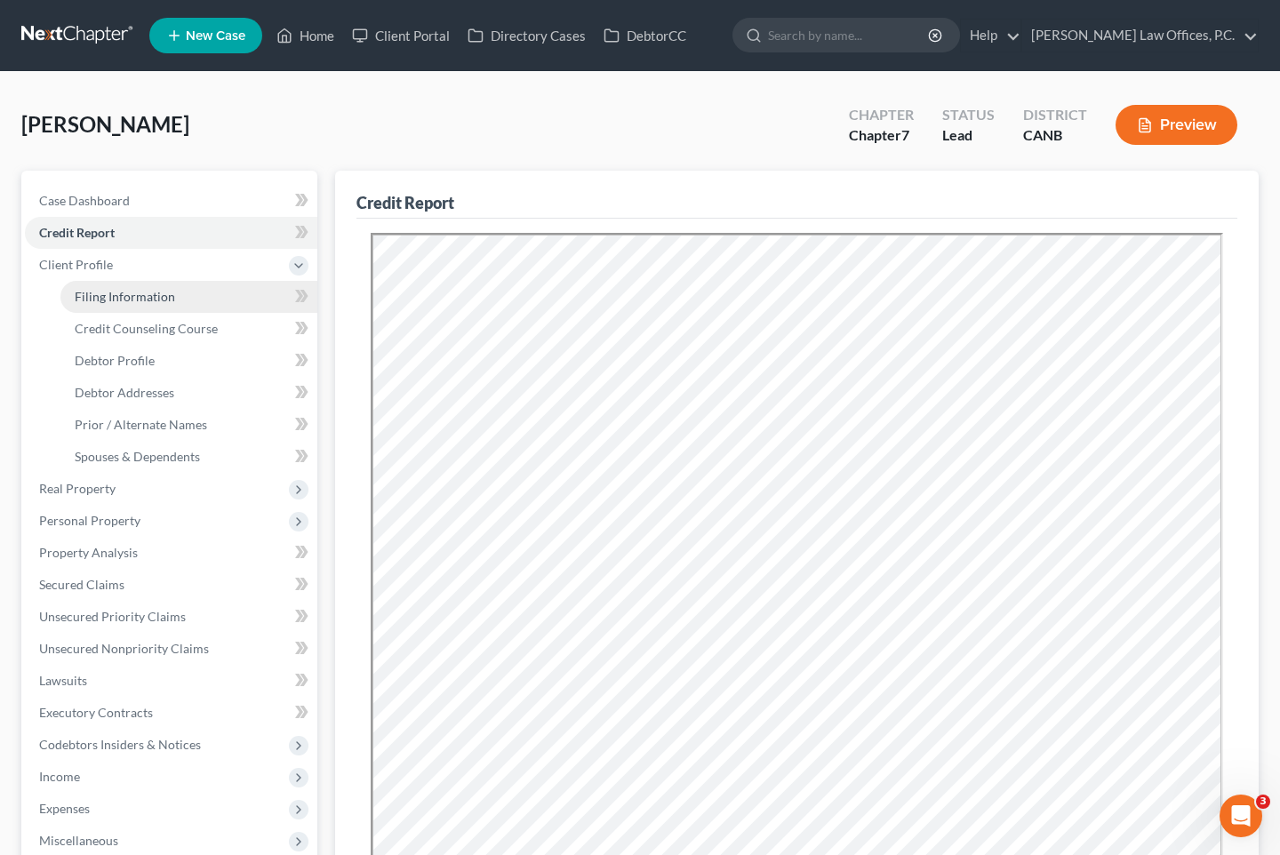
click at [144, 294] on span "Filing Information" at bounding box center [125, 296] width 100 height 15
select select "1"
select select "0"
select select "4"
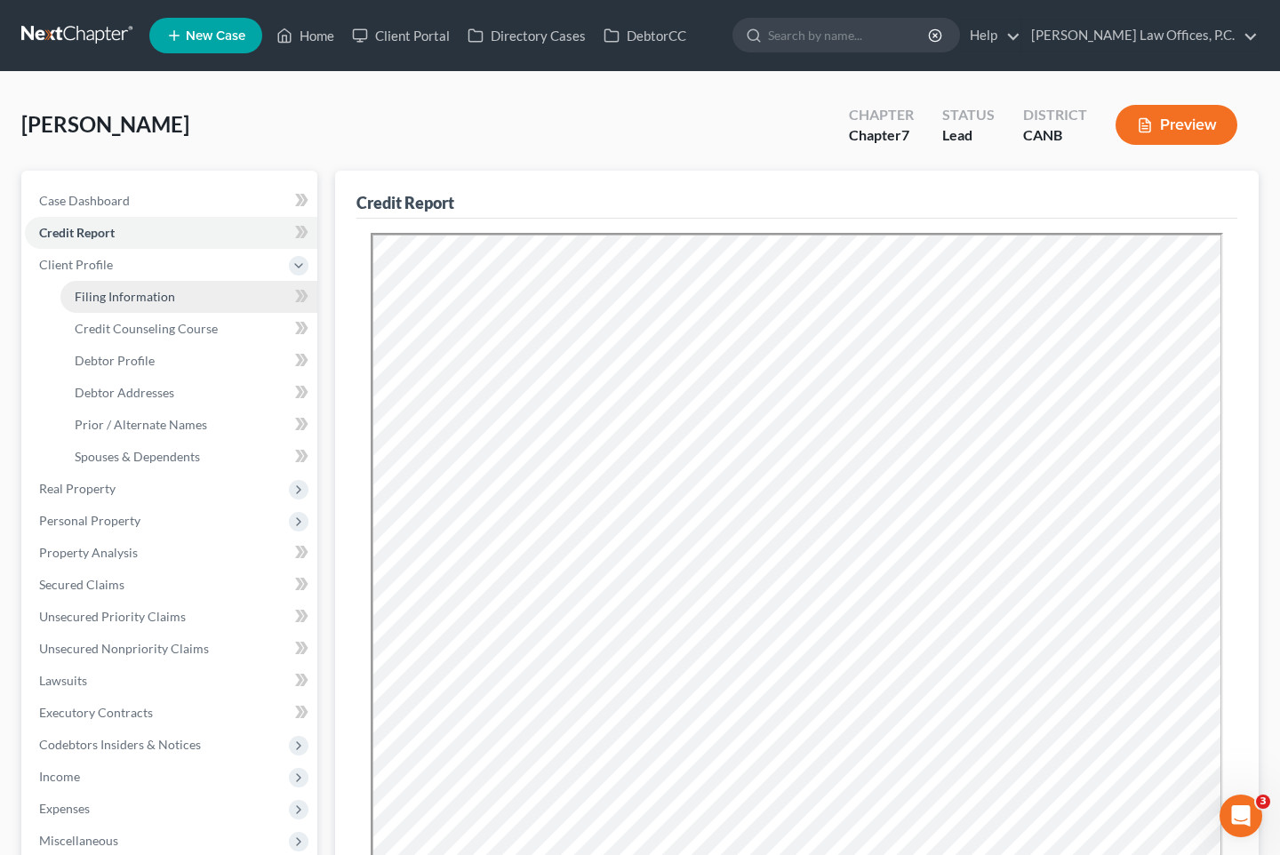
select select "0"
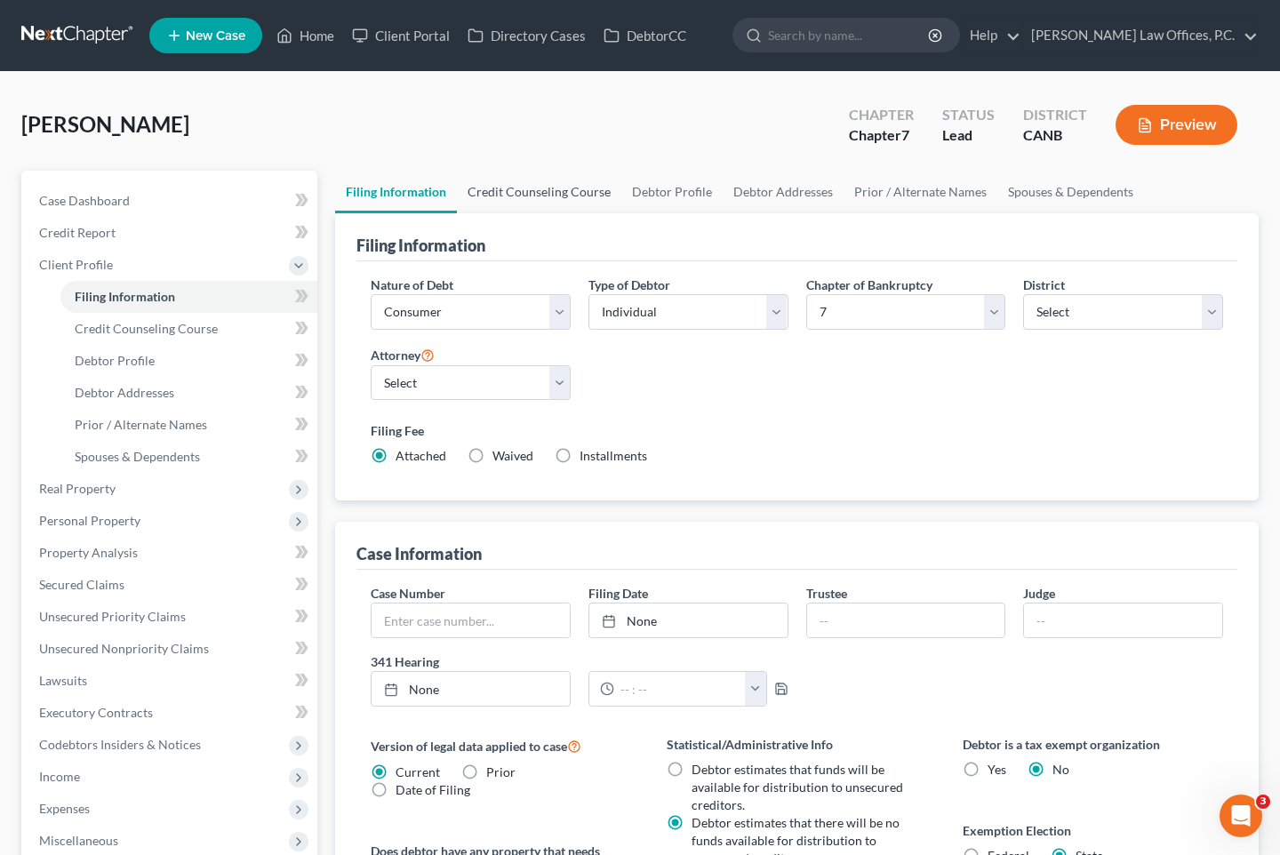
click at [529, 196] on link "Credit Counseling Course" at bounding box center [539, 192] width 164 height 43
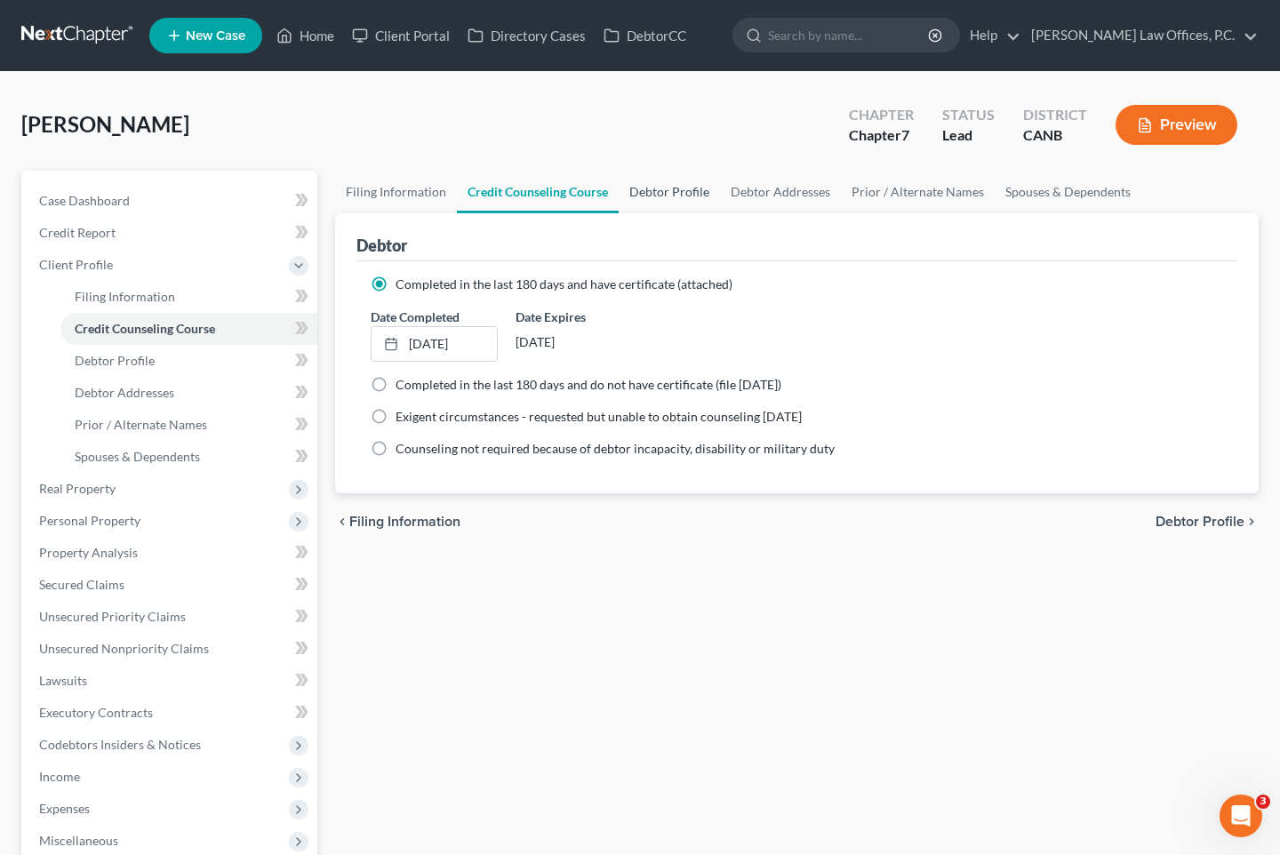
click at [694, 188] on link "Debtor Profile" at bounding box center [669, 192] width 101 height 43
select select "0"
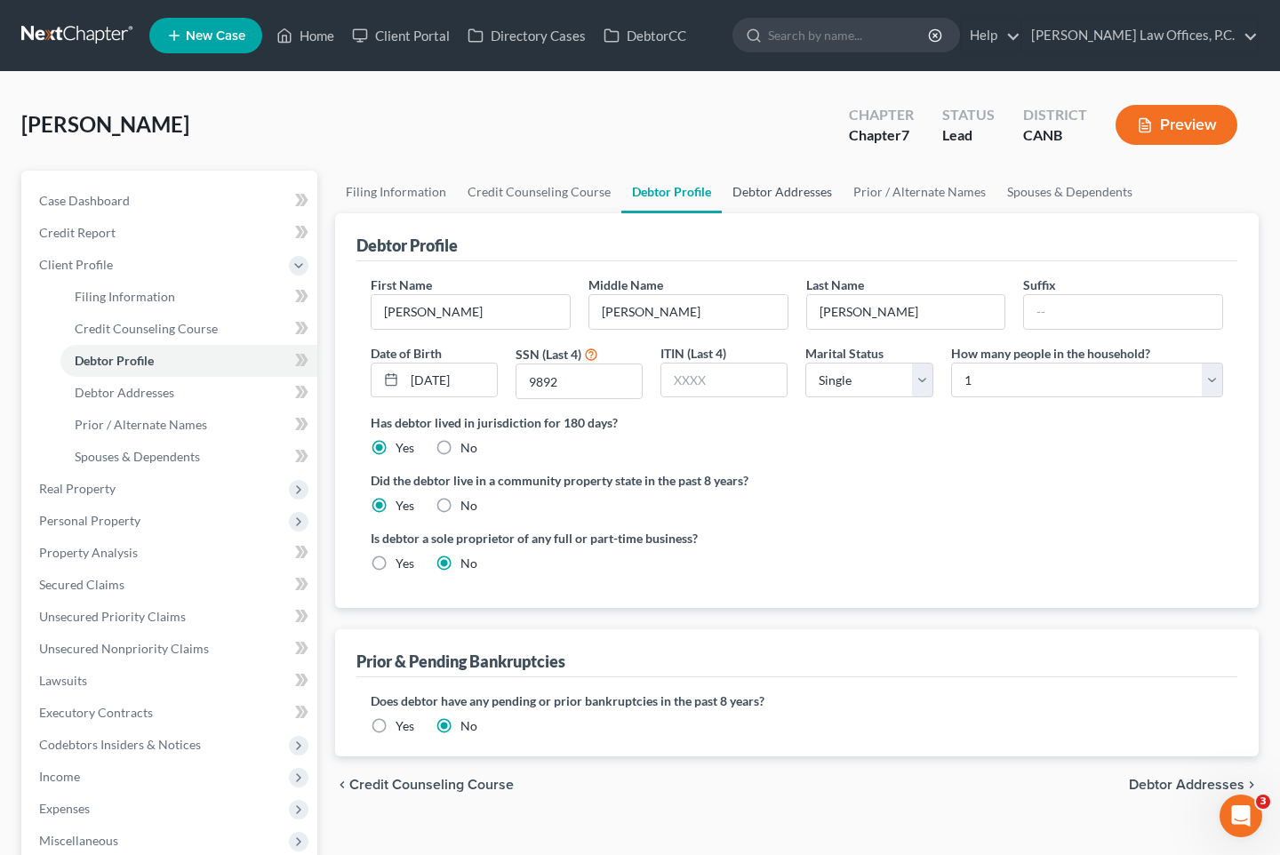
click at [788, 182] on link "Debtor Addresses" at bounding box center [782, 192] width 121 height 43
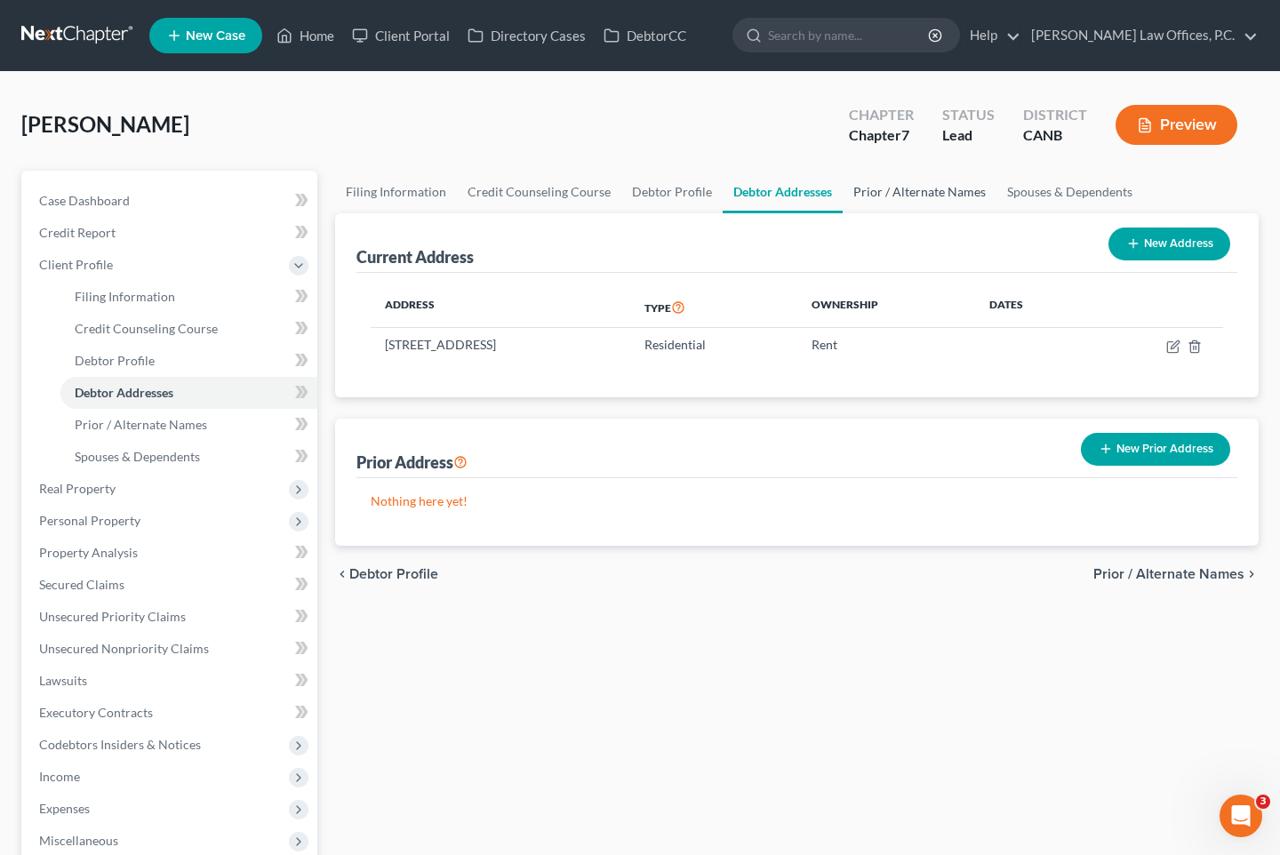
click at [878, 187] on link "Prior / Alternate Names" at bounding box center [920, 192] width 154 height 43
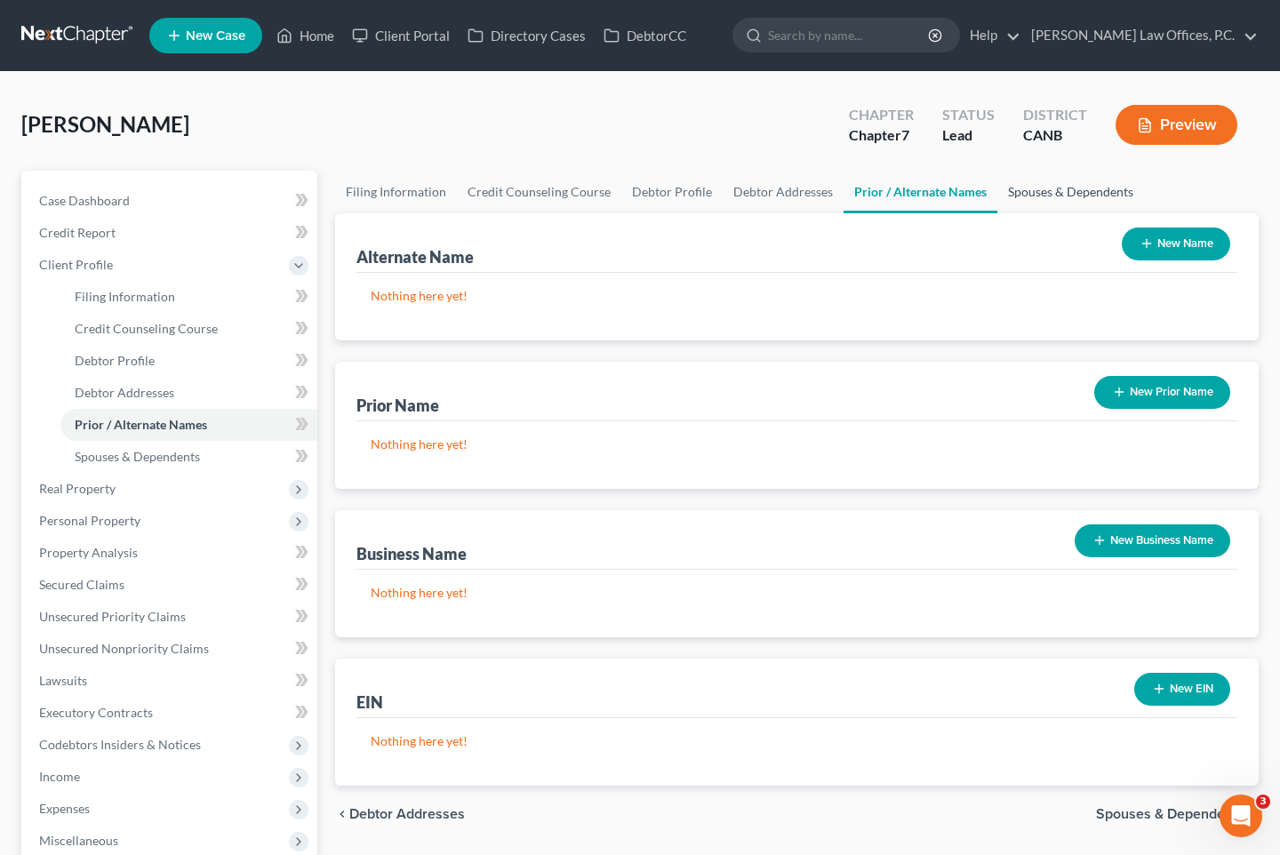
click at [1015, 185] on link "Spouses & Dependents" at bounding box center [1071, 192] width 147 height 43
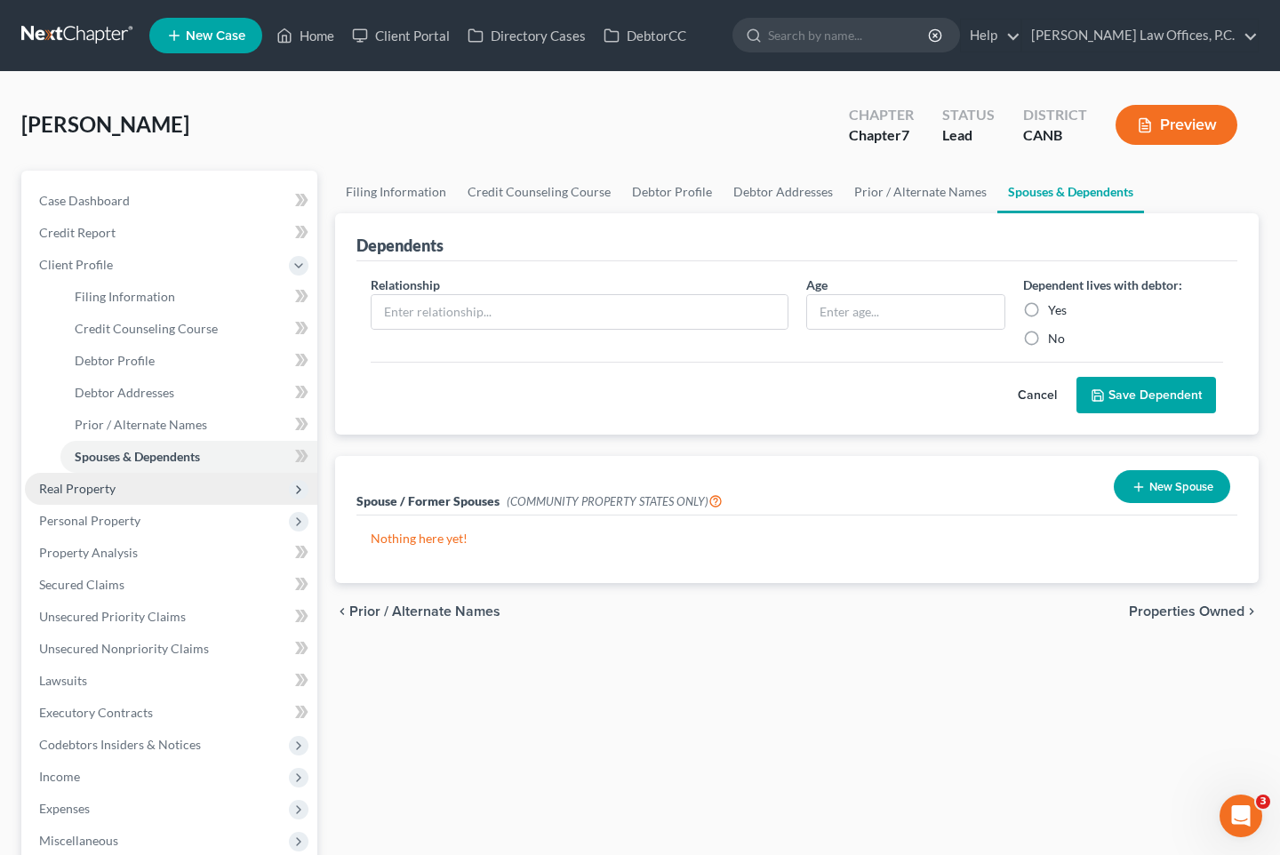
click at [94, 474] on span "Real Property" at bounding box center [171, 489] width 293 height 32
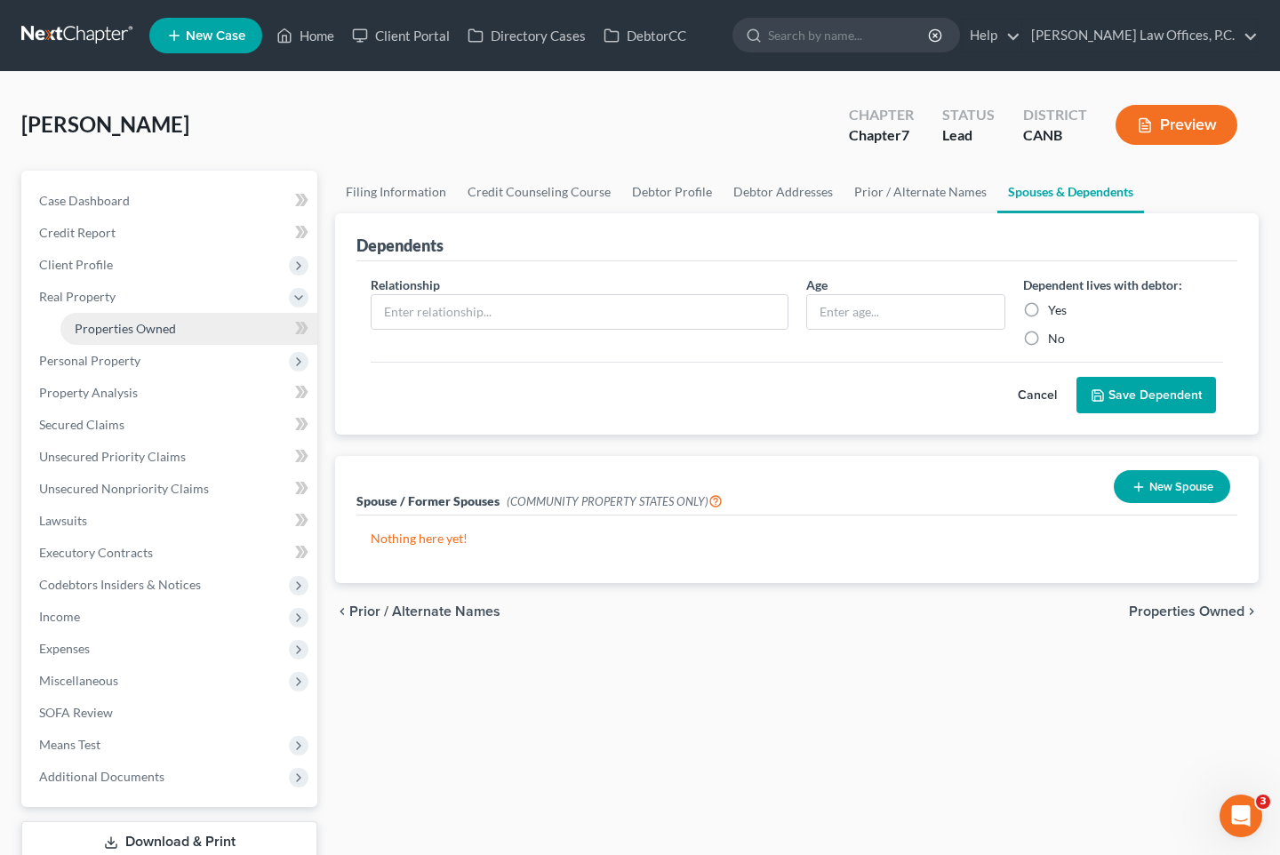
click at [139, 321] on span "Properties Owned" at bounding box center [125, 328] width 101 height 15
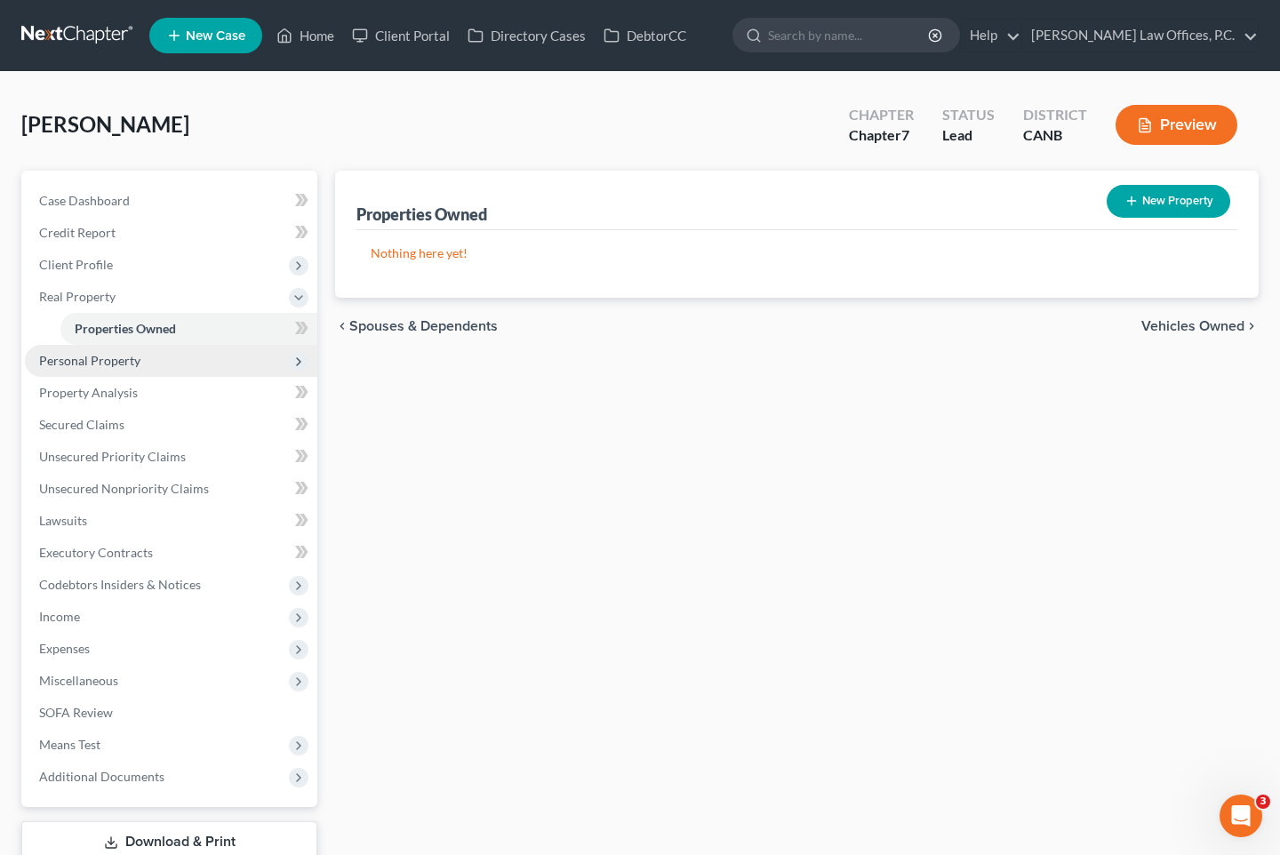
click at [79, 353] on span "Personal Property" at bounding box center [89, 360] width 101 height 15
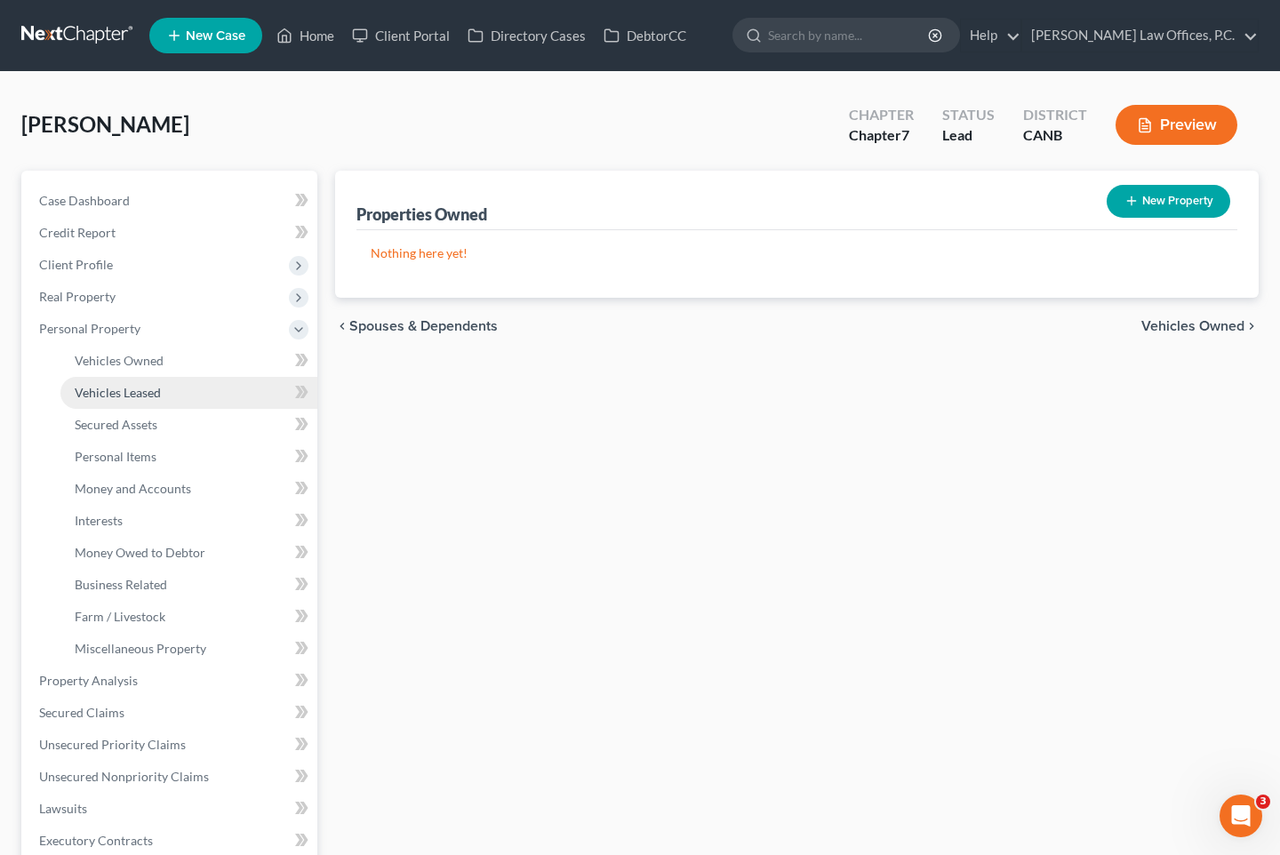
click at [99, 377] on link "Vehicles Leased" at bounding box center [188, 393] width 257 height 32
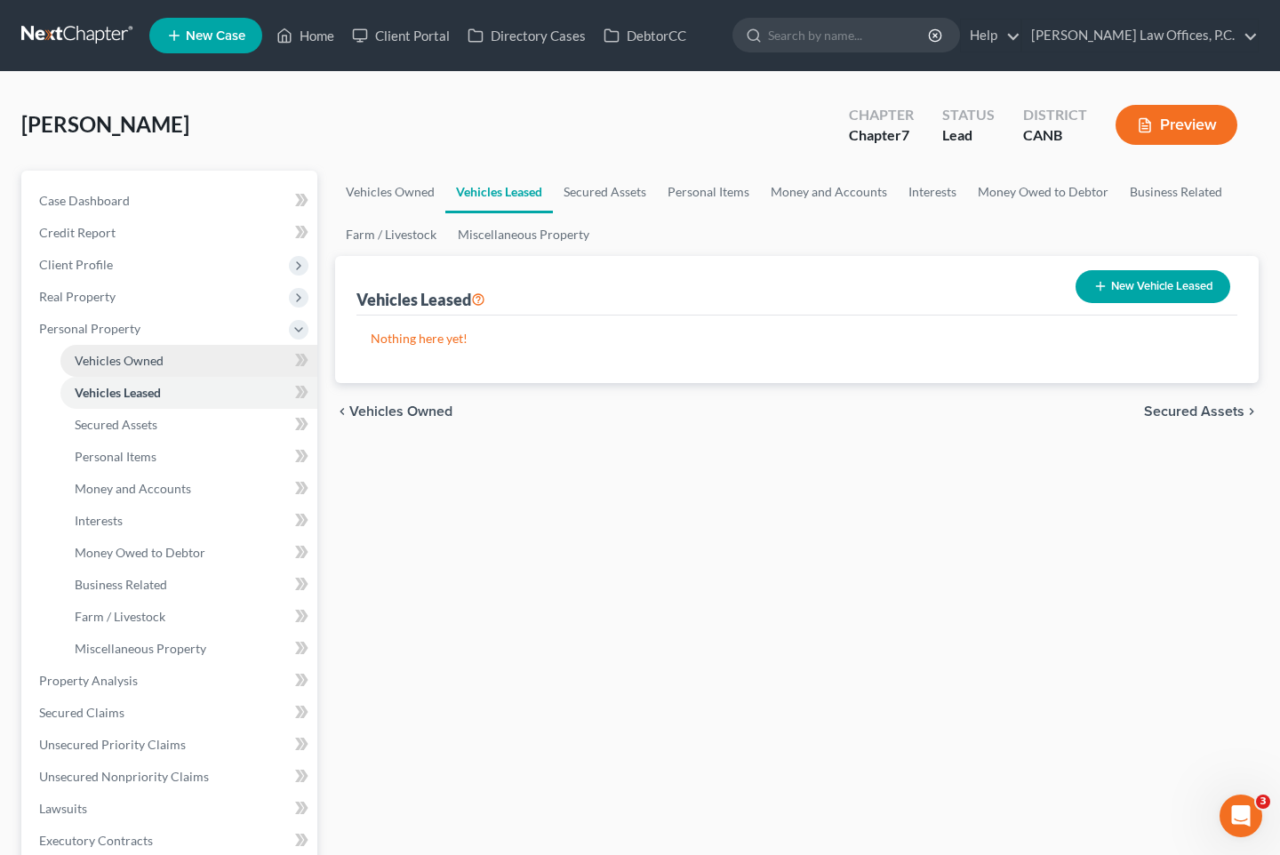
click at [119, 365] on span "Vehicles Owned" at bounding box center [119, 360] width 89 height 15
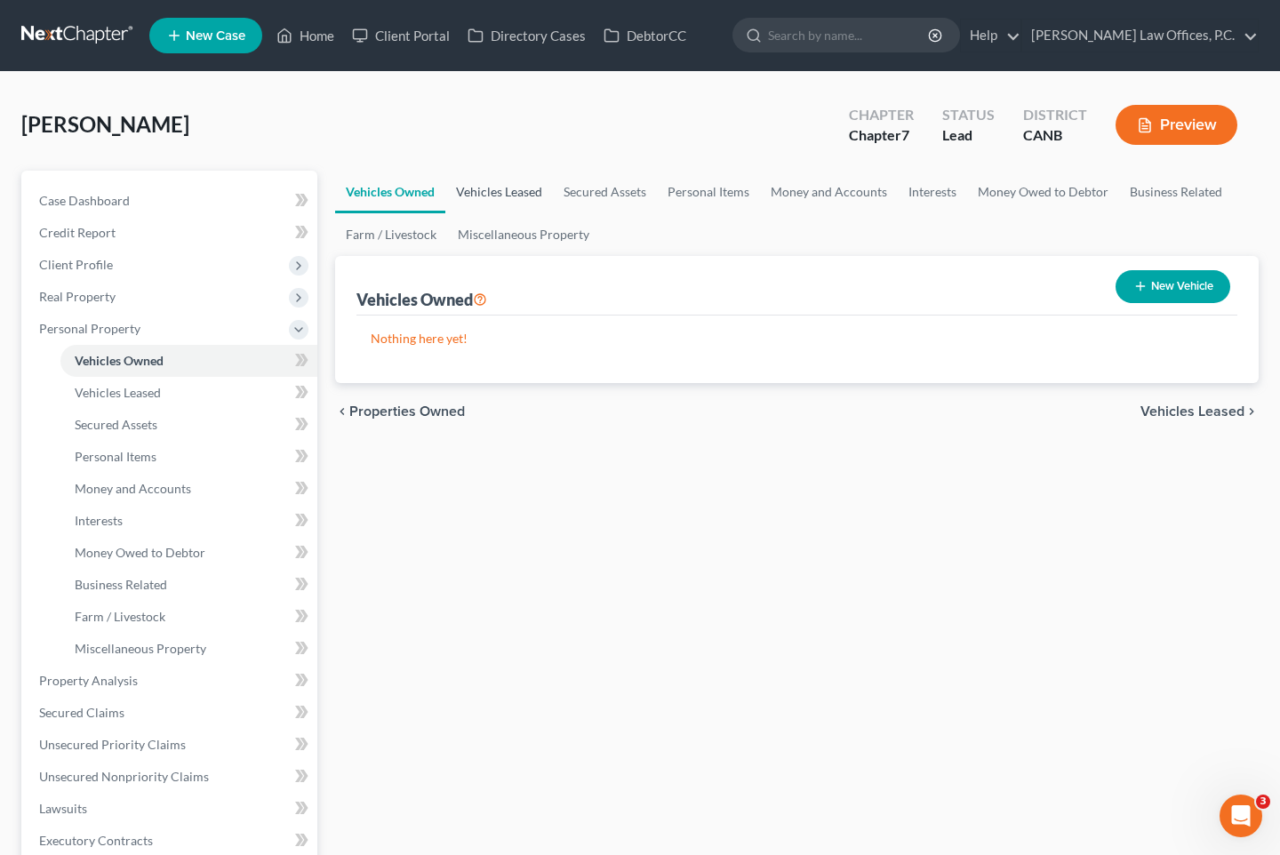
click at [478, 185] on link "Vehicles Leased" at bounding box center [499, 192] width 108 height 43
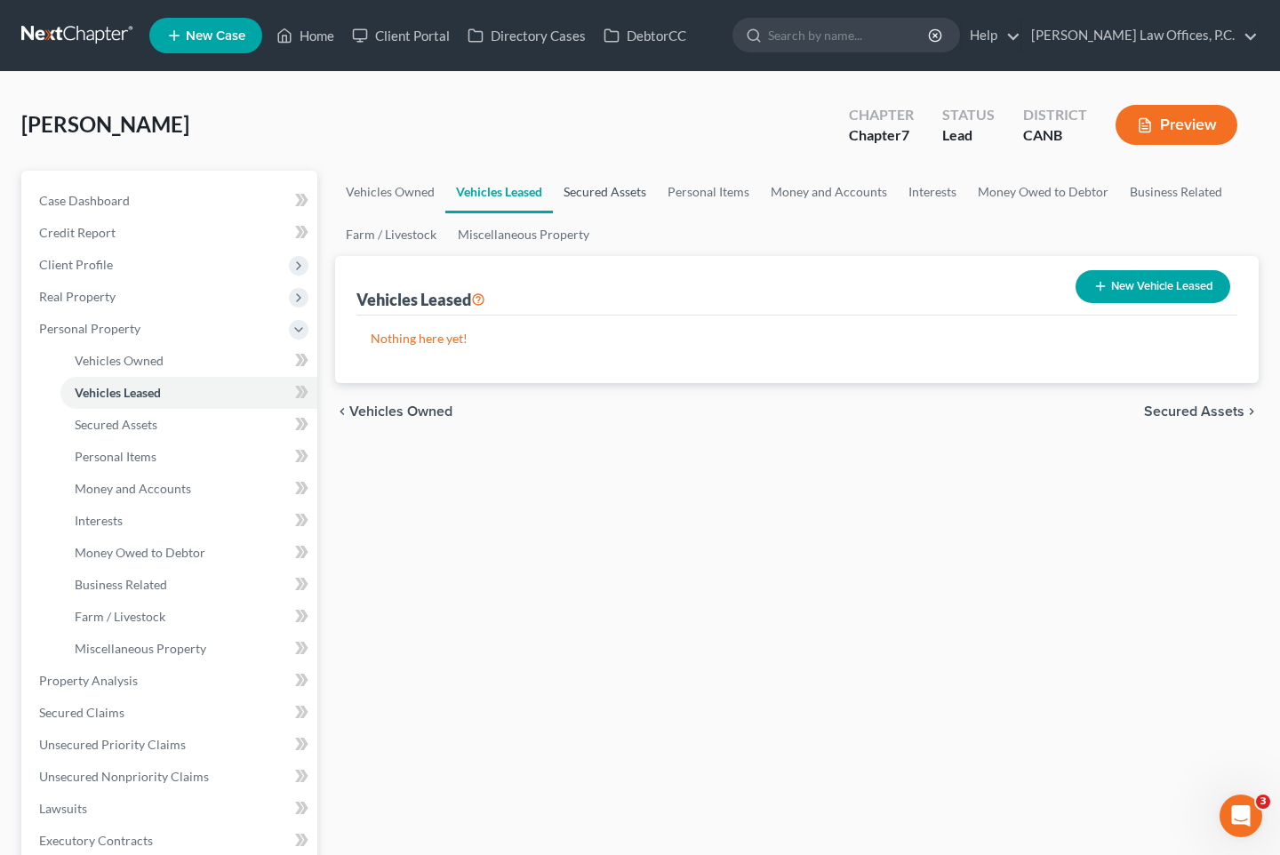
click at [611, 175] on link "Secured Assets" at bounding box center [605, 192] width 104 height 43
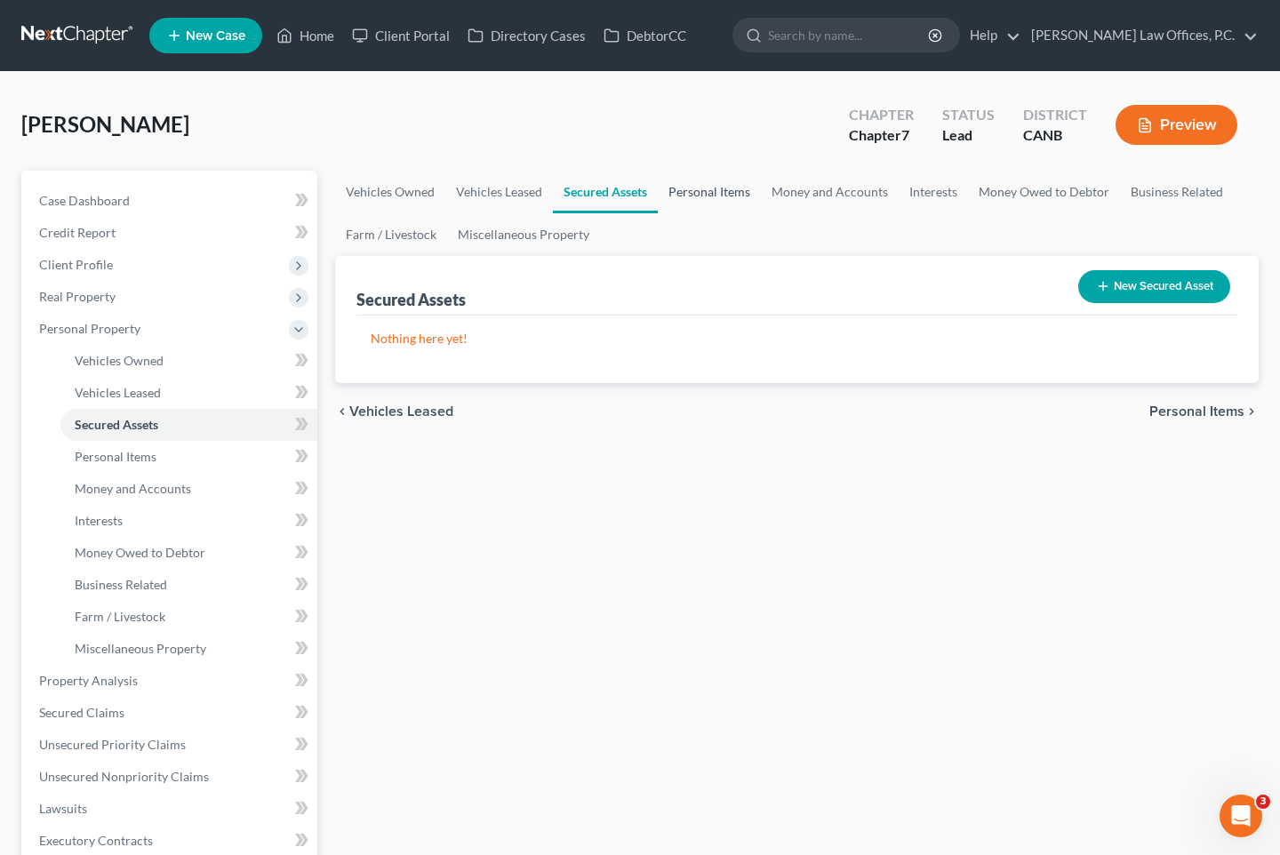
click at [696, 187] on link "Personal Items" at bounding box center [709, 192] width 103 height 43
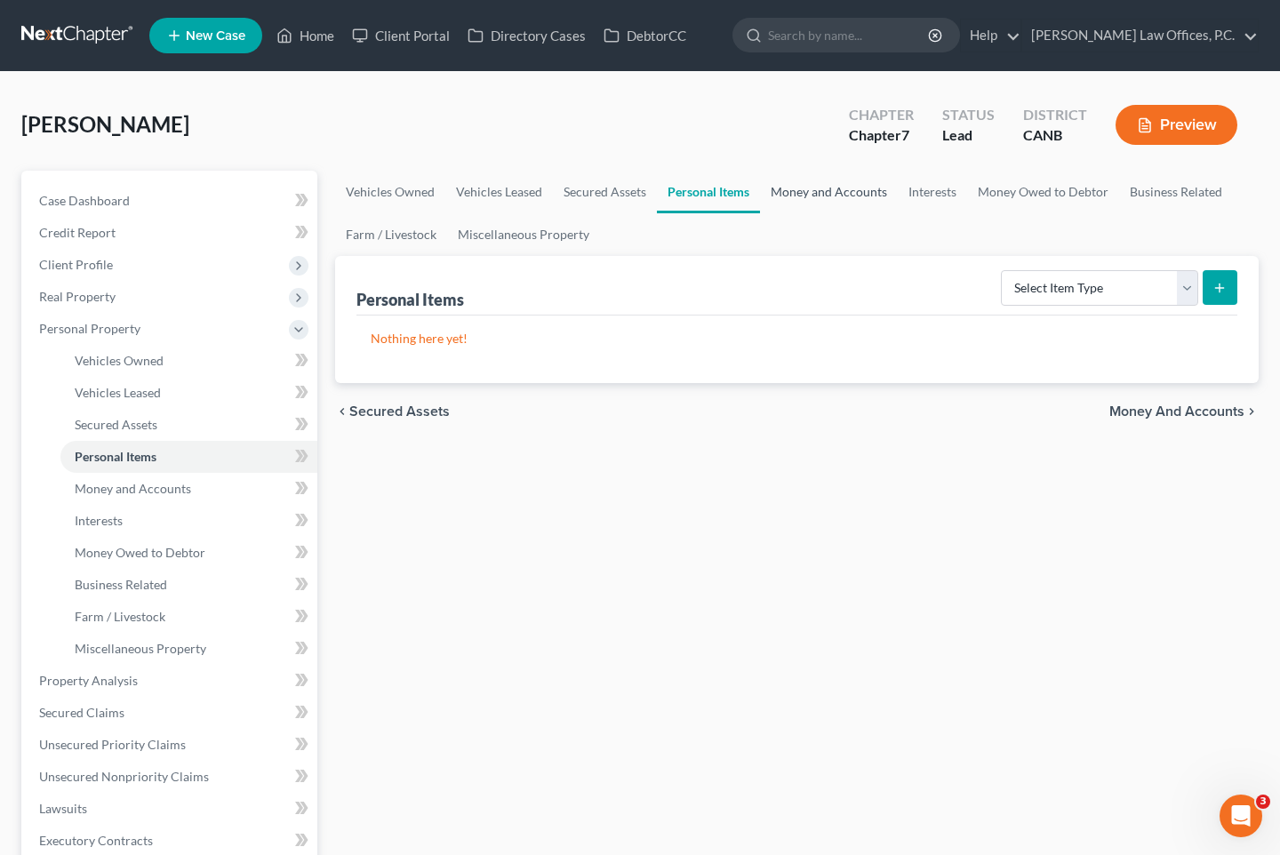
click at [814, 176] on link "Money and Accounts" at bounding box center [829, 192] width 138 height 43
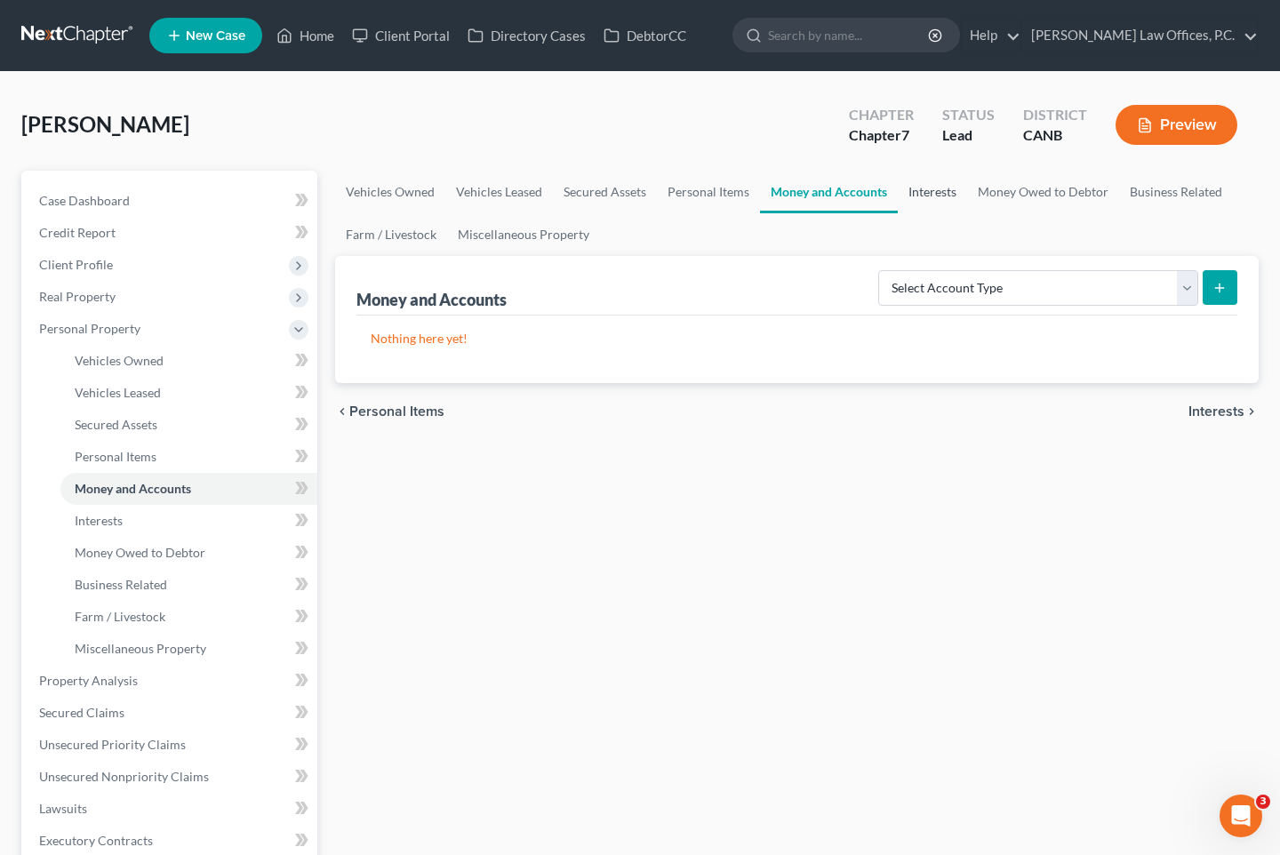
click at [902, 188] on link "Interests" at bounding box center [932, 192] width 69 height 43
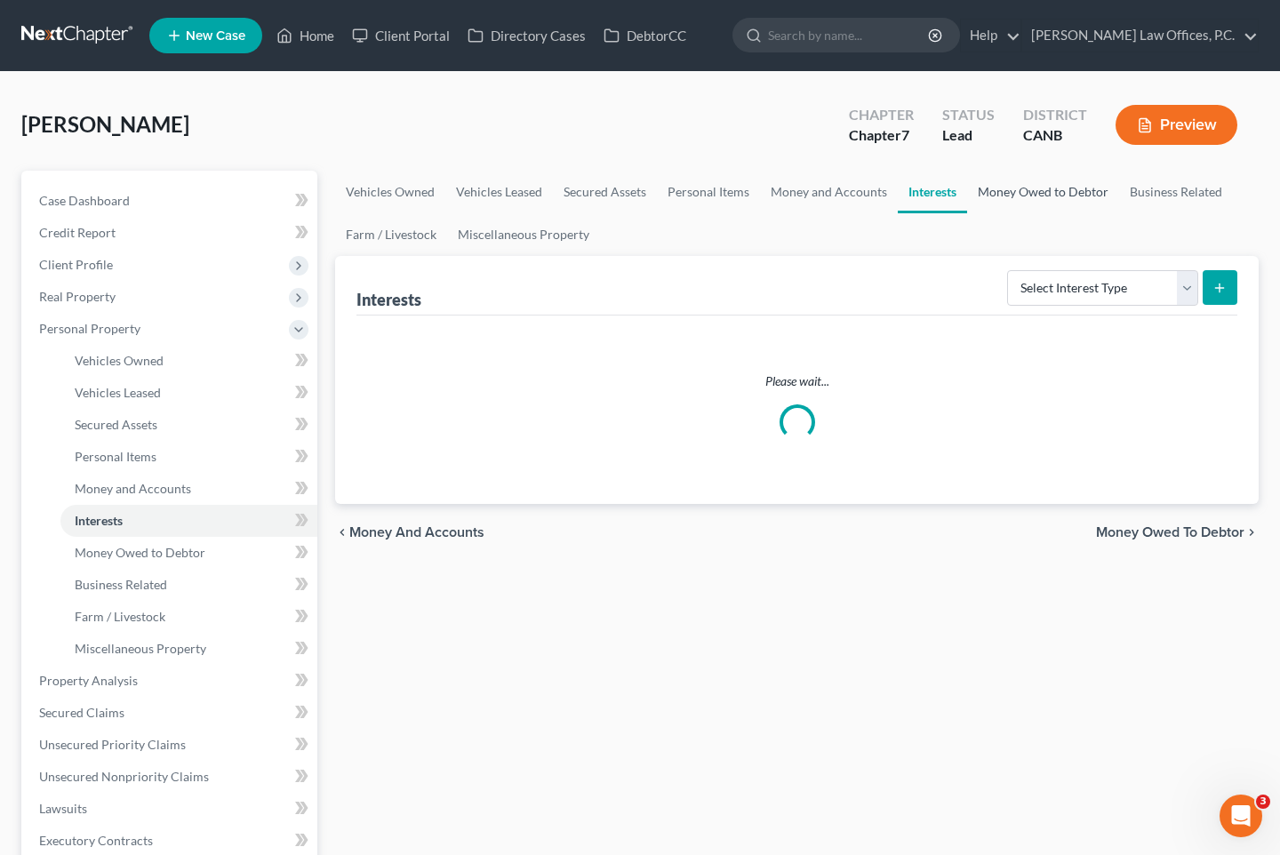
click at [1009, 191] on link "Money Owed to Debtor" at bounding box center [1043, 192] width 152 height 43
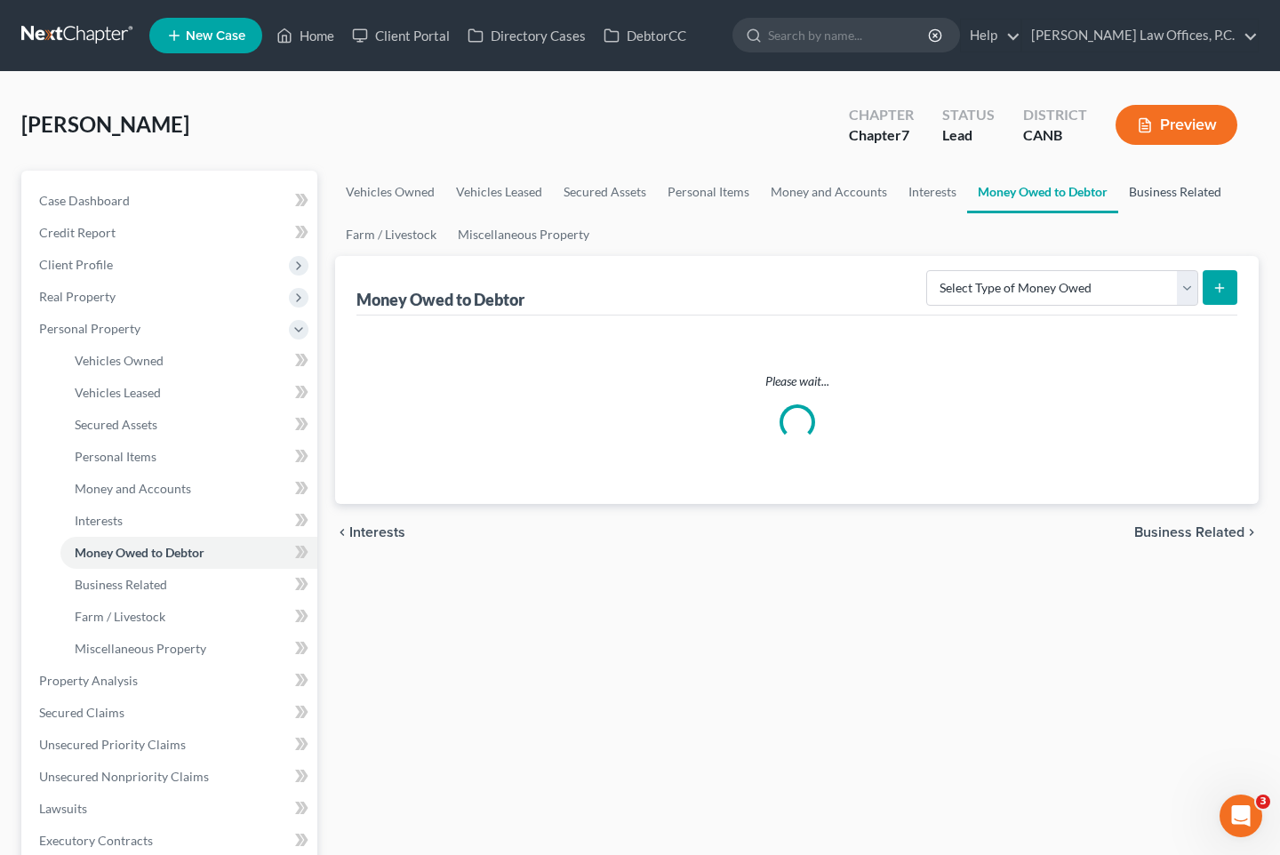
click at [1118, 188] on link "Business Related" at bounding box center [1175, 192] width 114 height 43
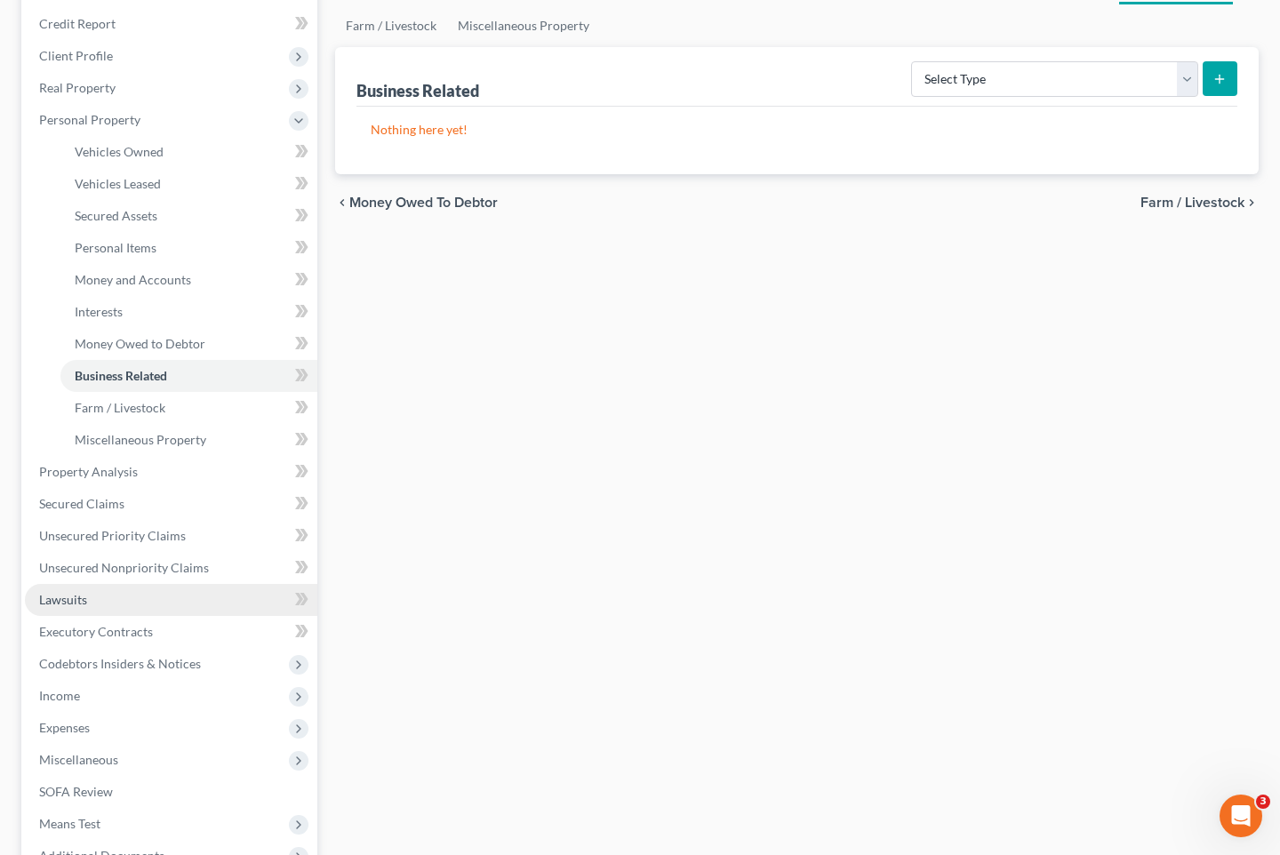
click at [172, 604] on link "Lawsuits" at bounding box center [171, 600] width 293 height 32
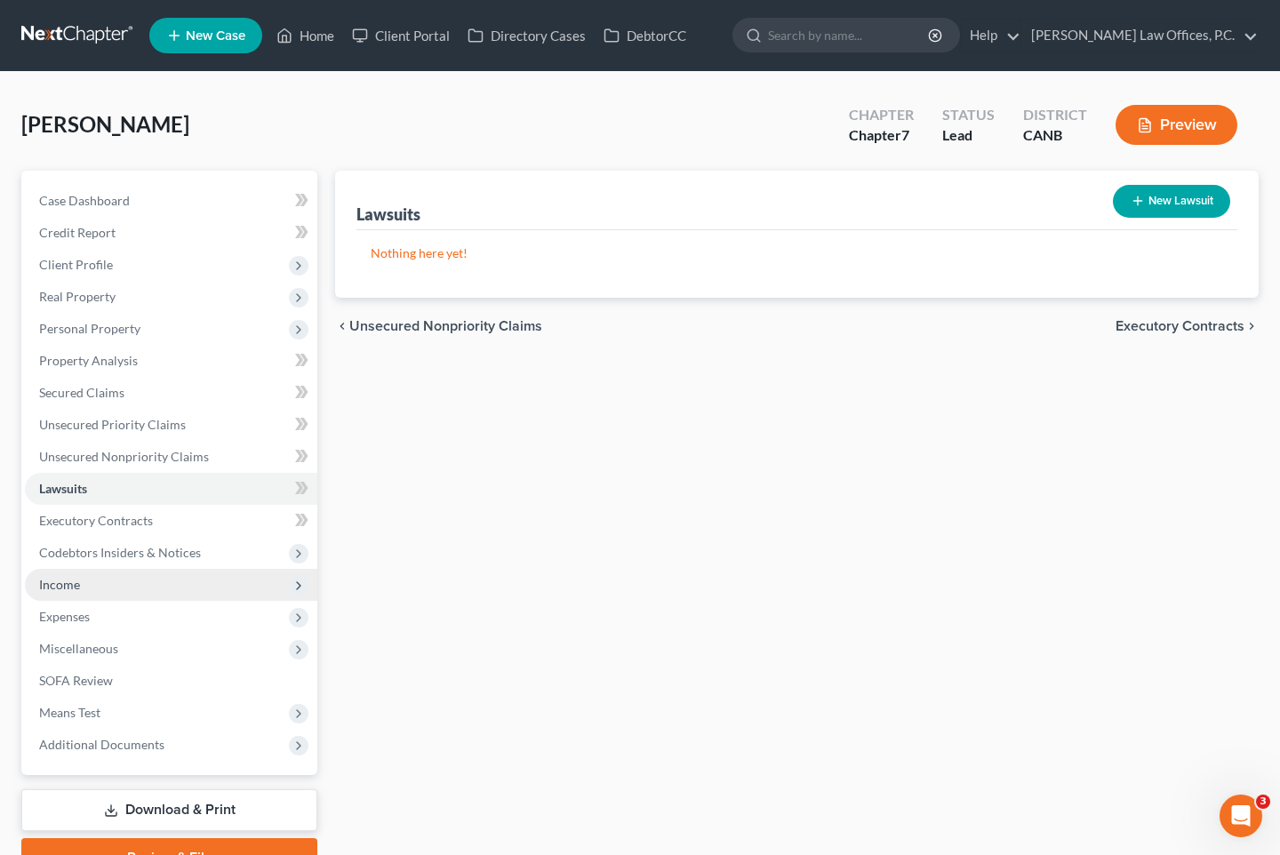
click at [146, 590] on span "Income" at bounding box center [171, 585] width 293 height 32
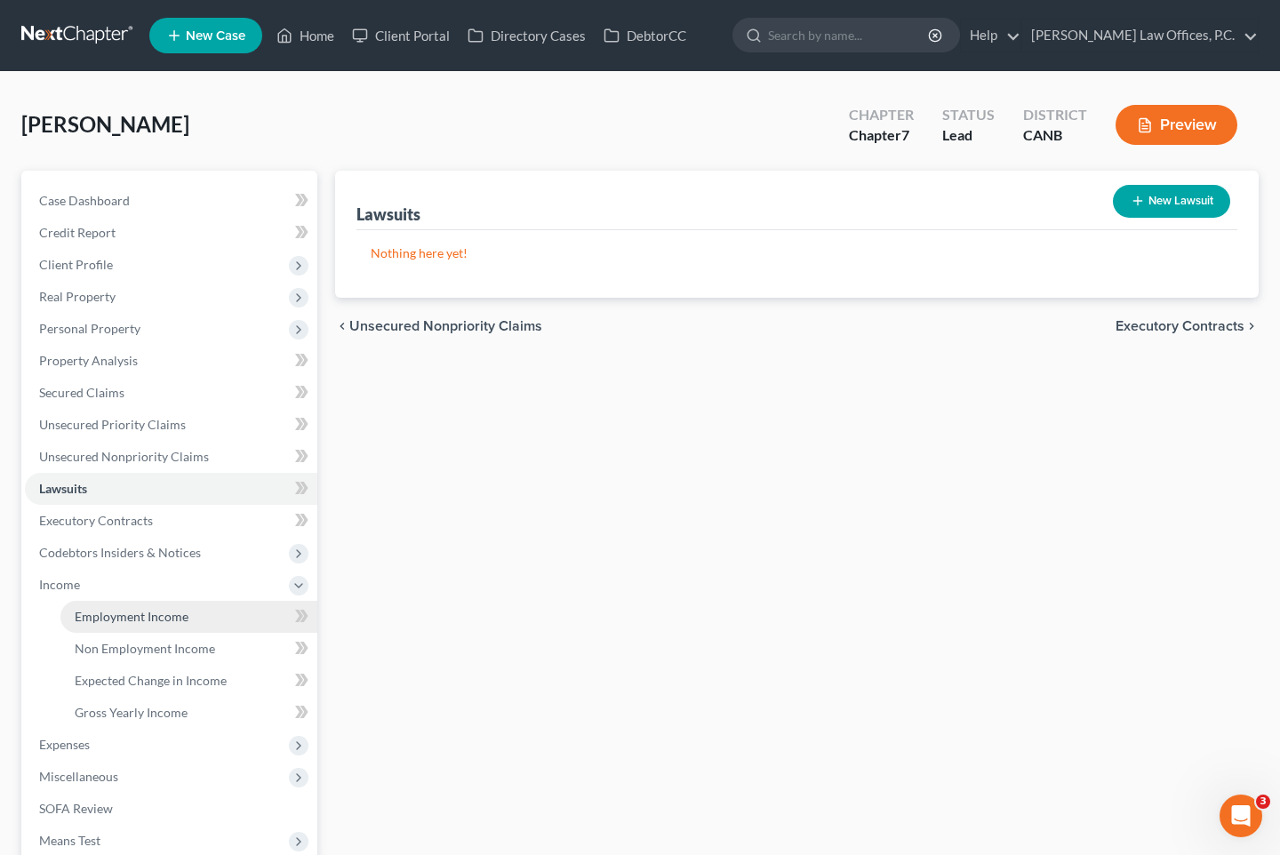
click at [142, 609] on span "Employment Income" at bounding box center [132, 616] width 114 height 15
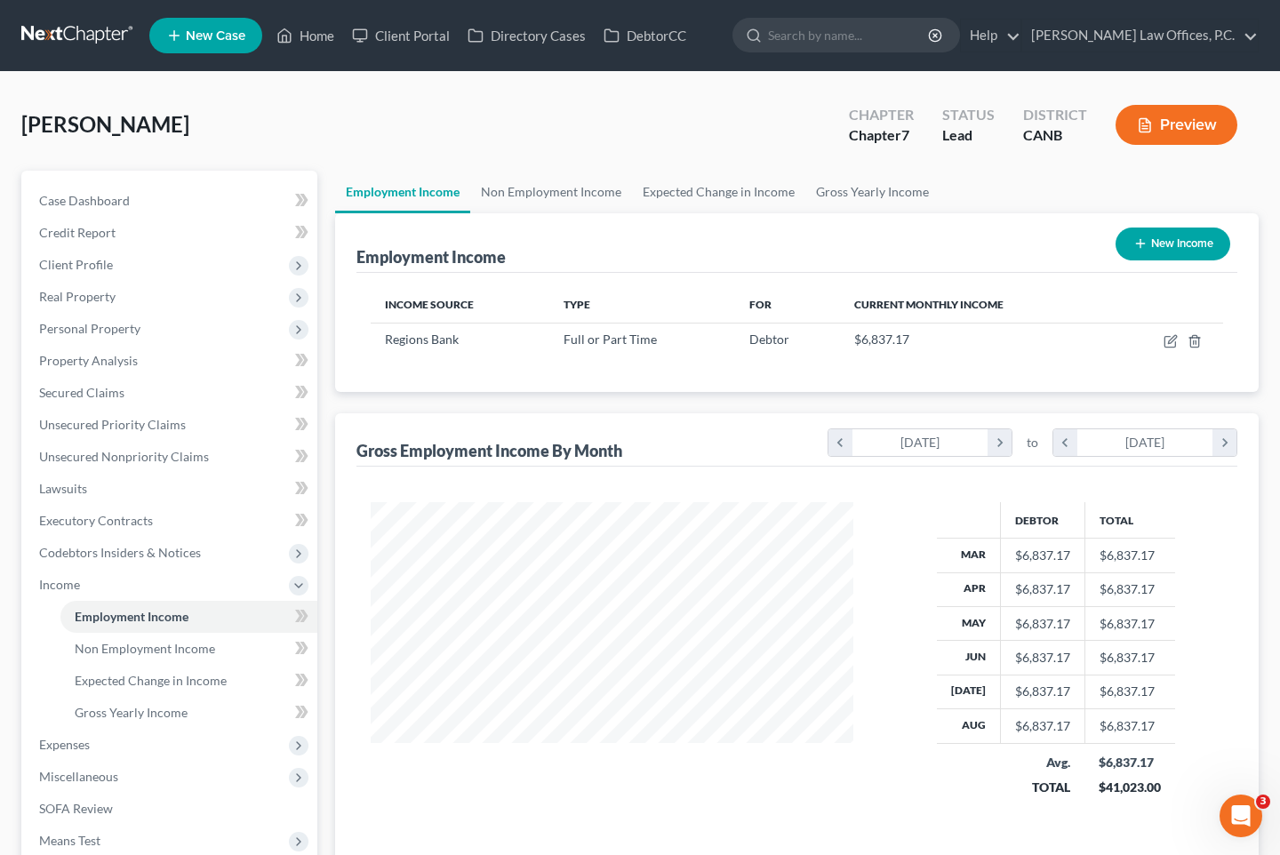
scroll to position [318, 517]
click at [1173, 341] on icon "button" at bounding box center [1172, 339] width 8 height 8
select select "0"
select select "2"
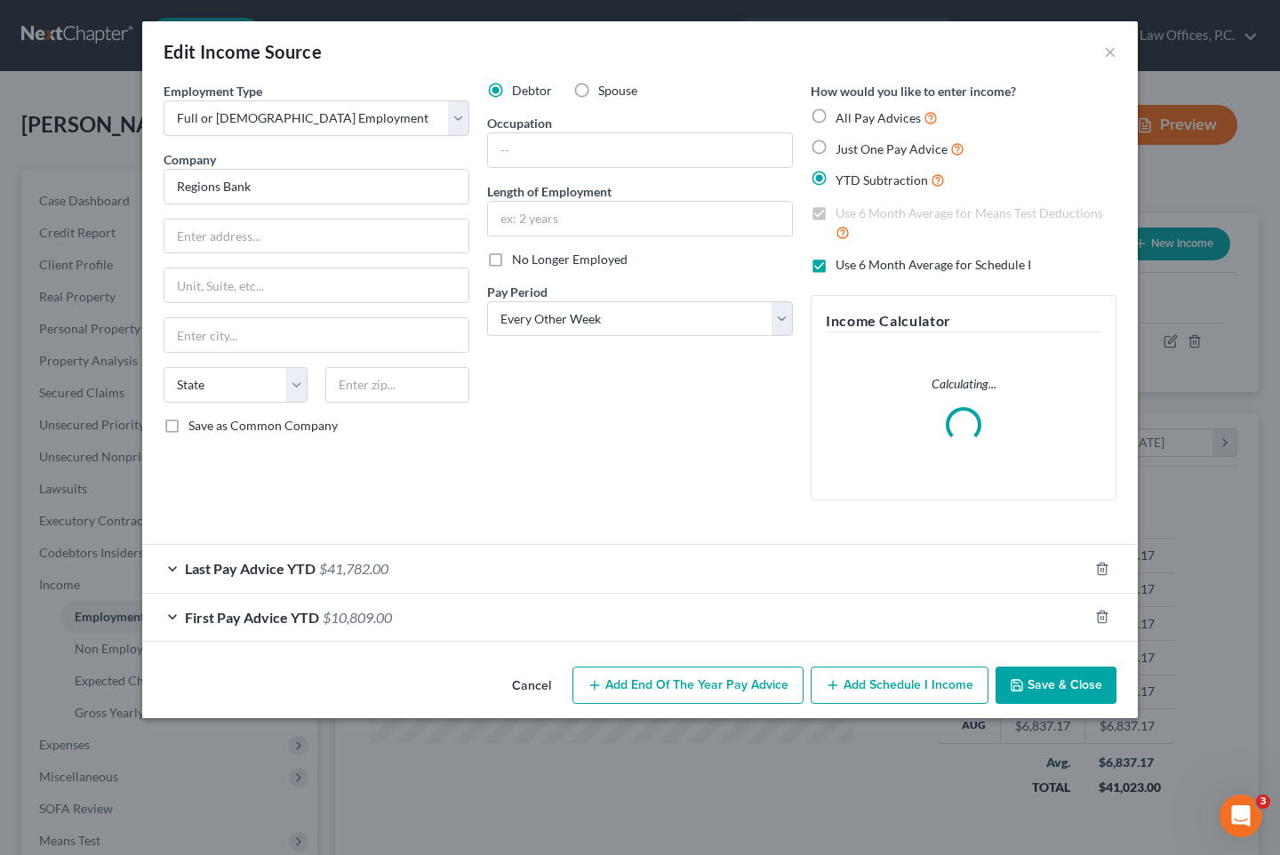
click at [582, 616] on div "First Pay Advice YTD $10,809.00" at bounding box center [615, 617] width 946 height 47
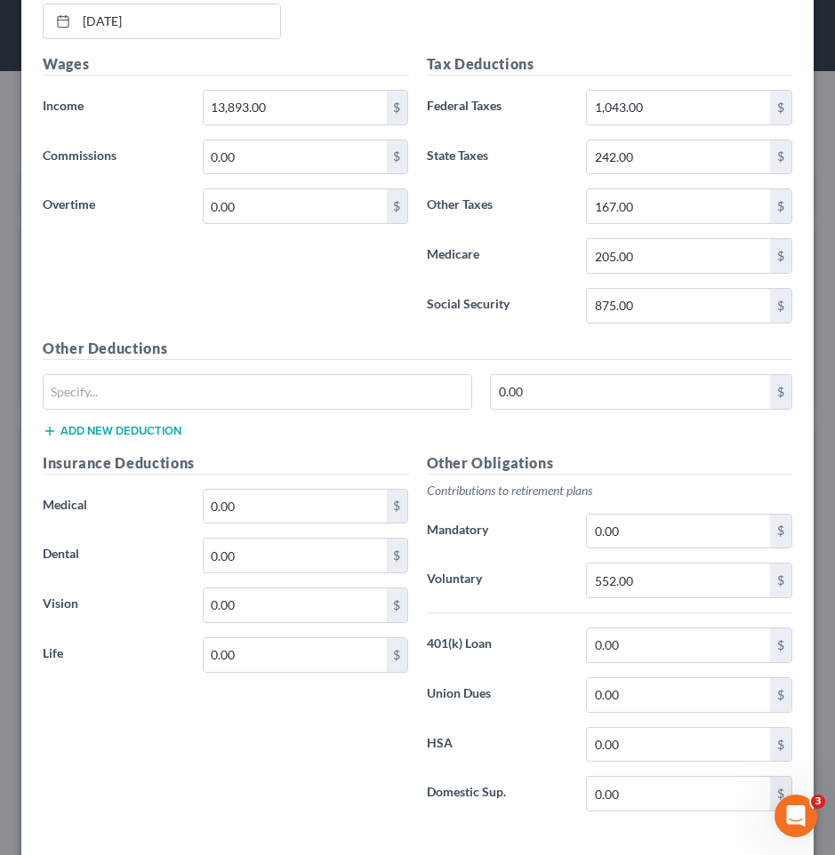
scroll to position [775, 0]
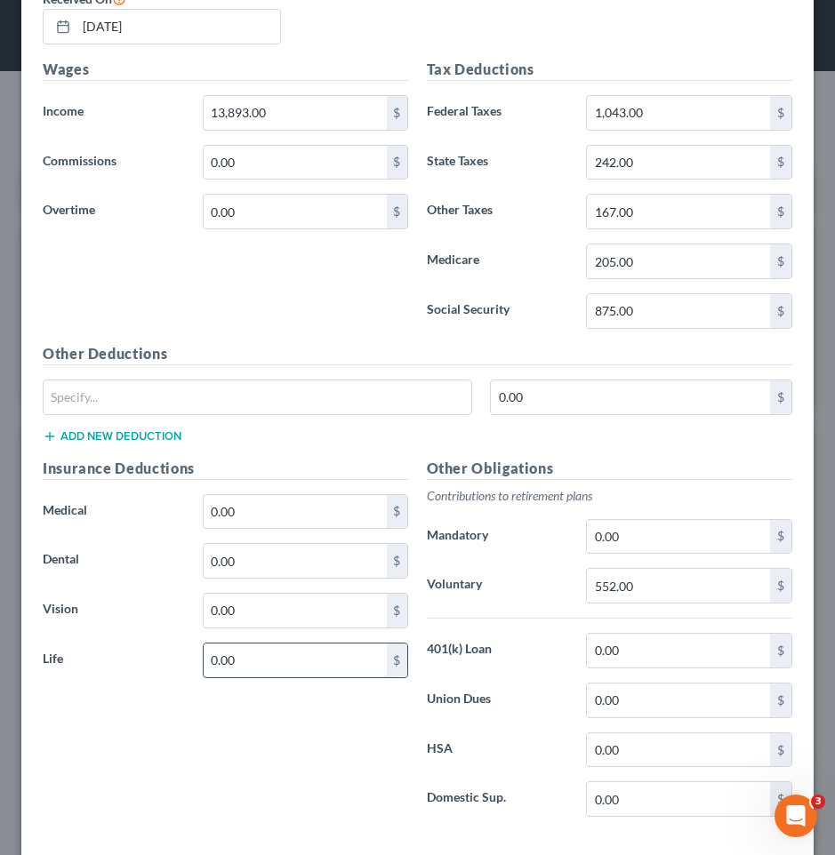
click at [291, 659] on input "0.00" at bounding box center [295, 661] width 183 height 34
type input "228"
click at [349, 653] on input "228" at bounding box center [295, 661] width 183 height 34
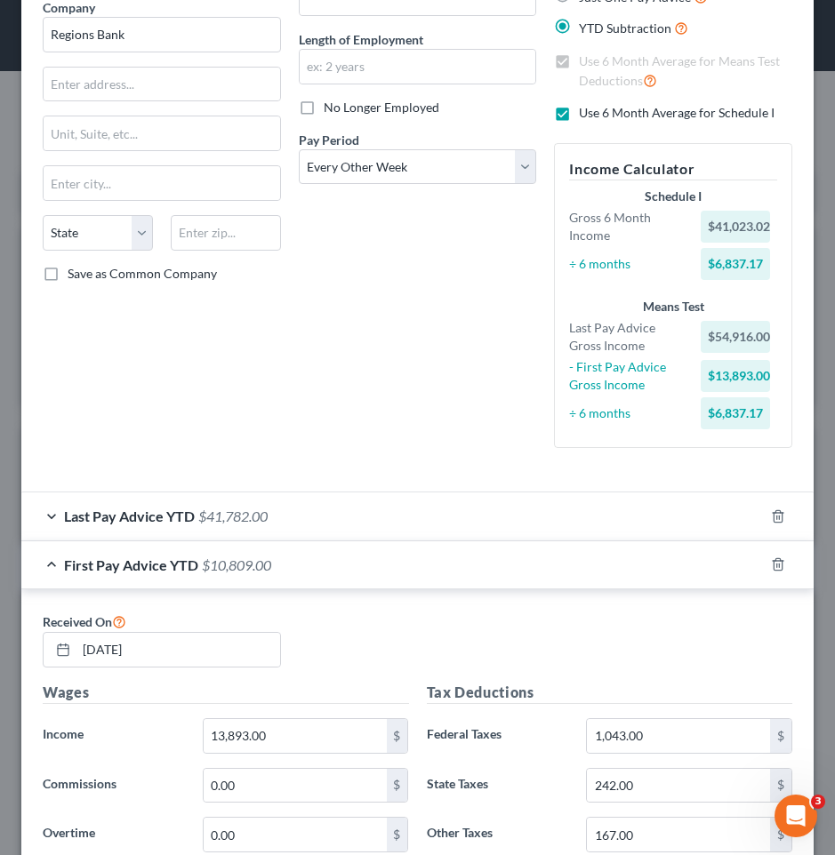
scroll to position [153, 0]
click at [288, 525] on div "Last Pay Advice YTD $41,782.00" at bounding box center [392, 515] width 742 height 47
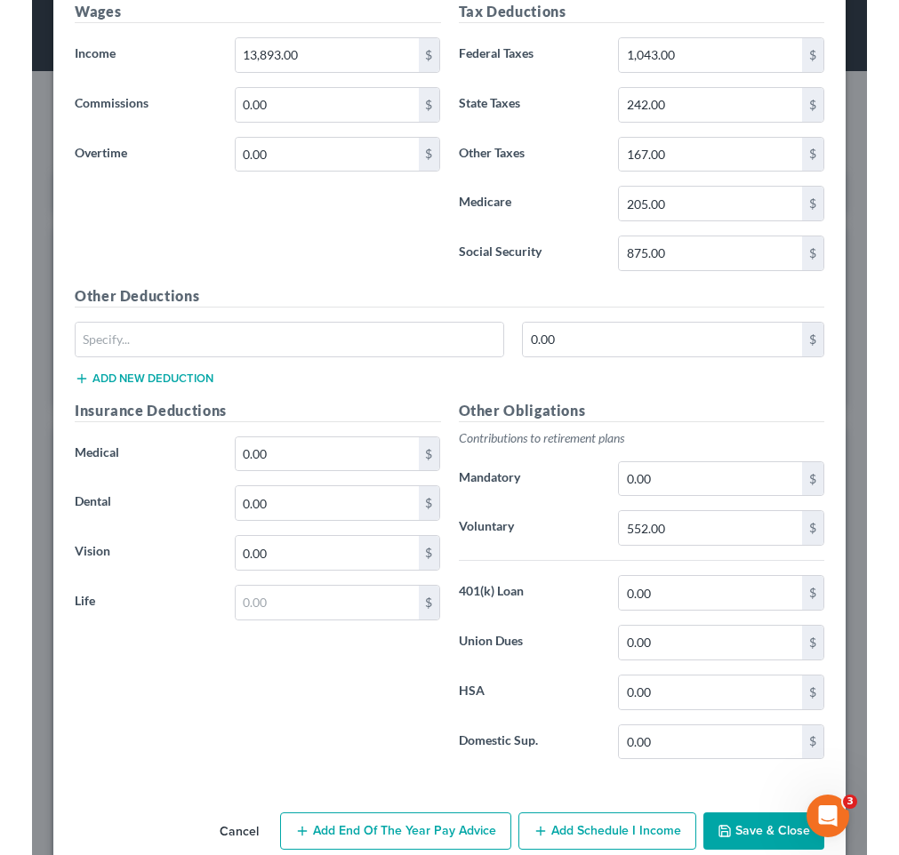
scroll to position [1743, 0]
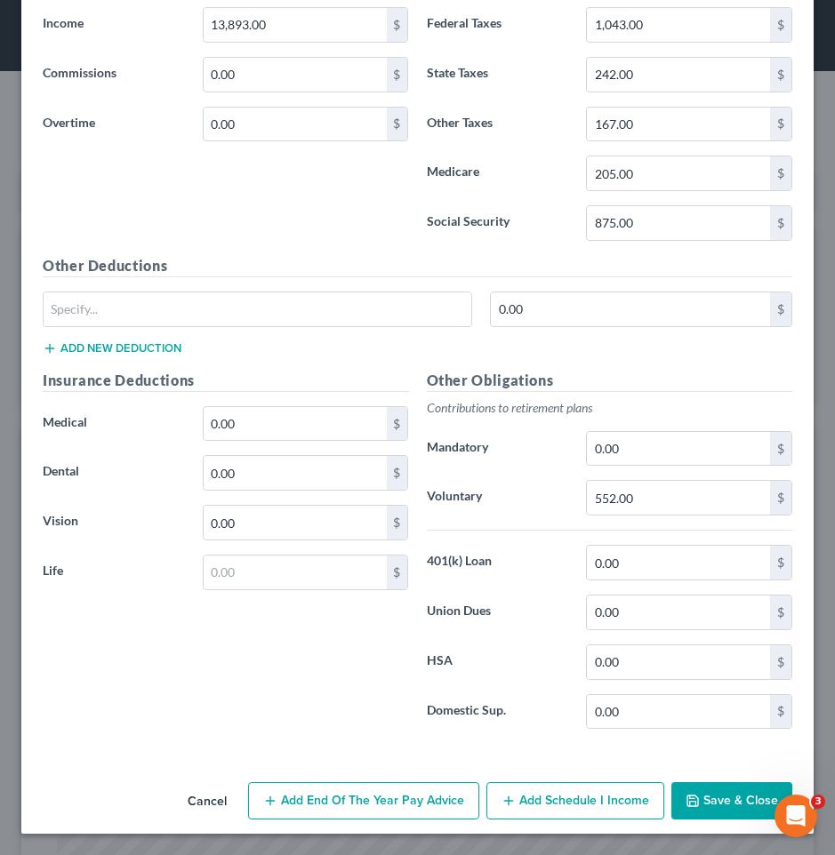
click at [714, 805] on button "Save & Close" at bounding box center [731, 800] width 121 height 37
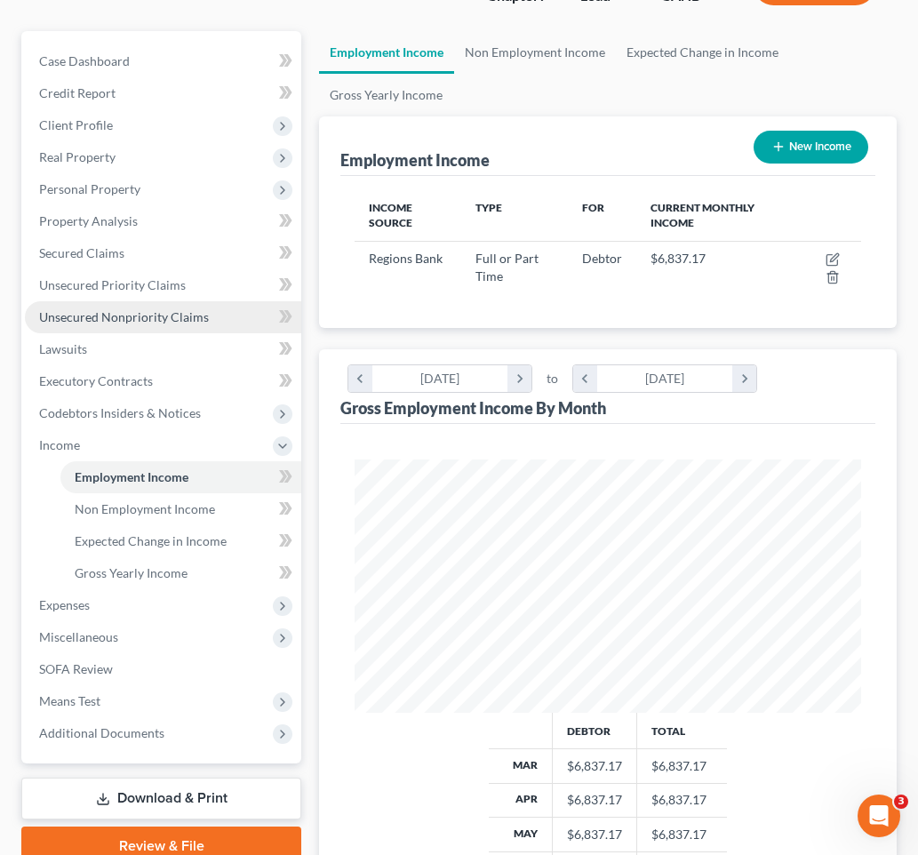
scroll to position [174, 0]
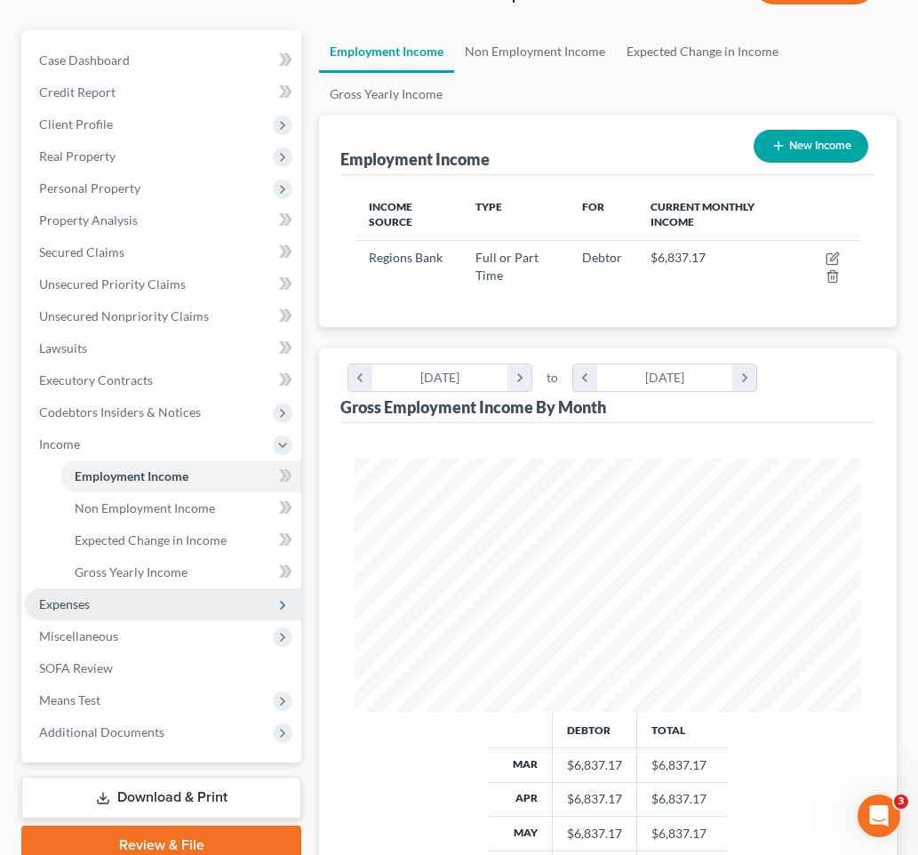
click at [172, 608] on span "Expenses" at bounding box center [163, 605] width 276 height 32
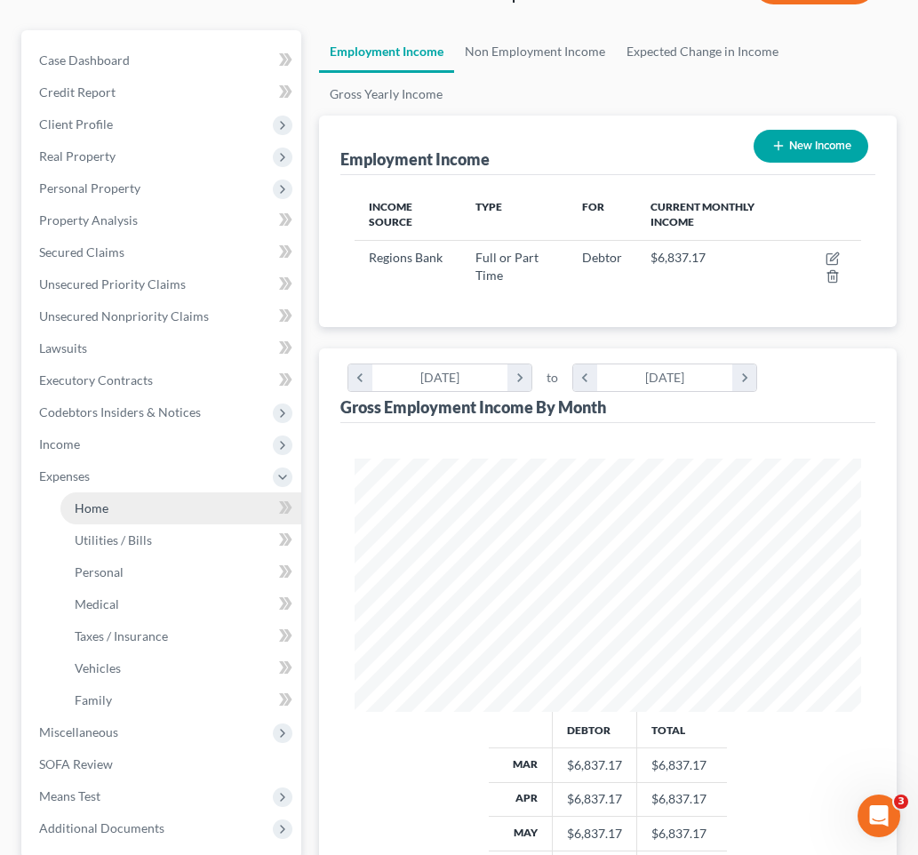
click at [148, 516] on link "Home" at bounding box center [180, 509] width 241 height 32
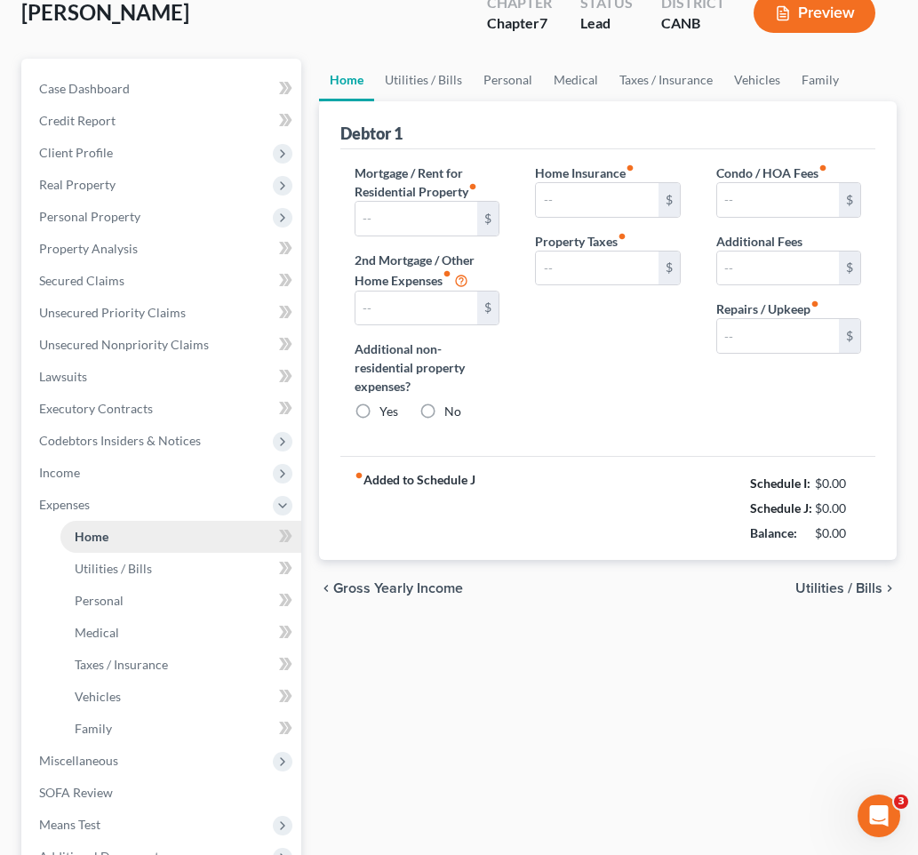
scroll to position [85, 0]
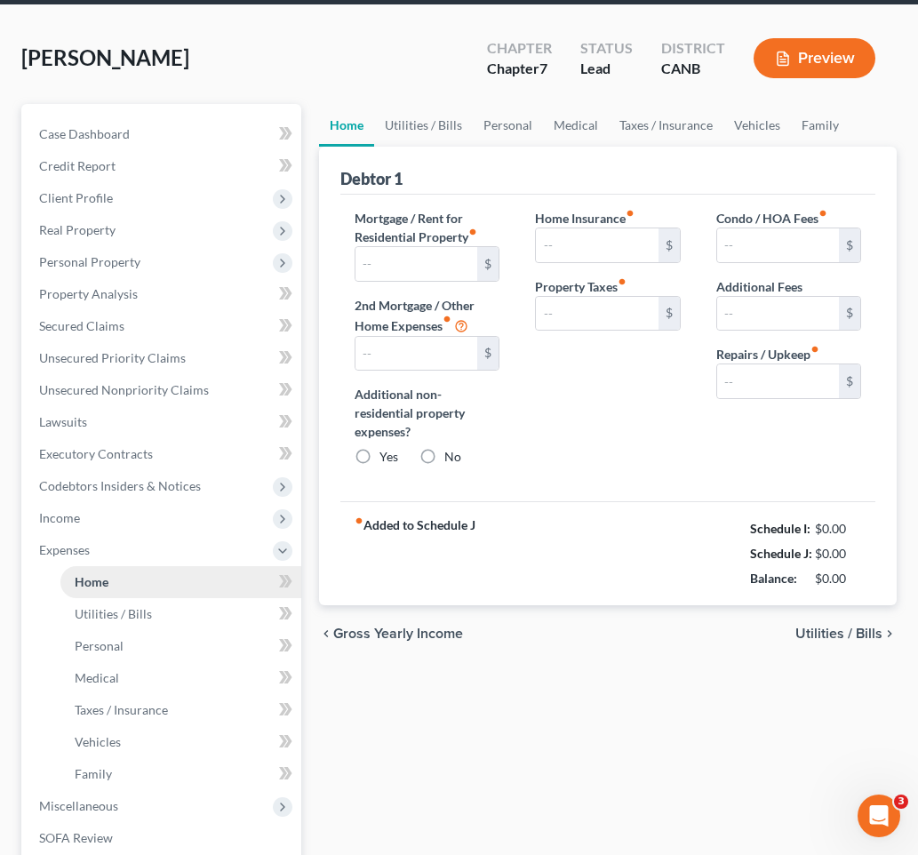
type input "0.00"
radio input "true"
type input "0.00"
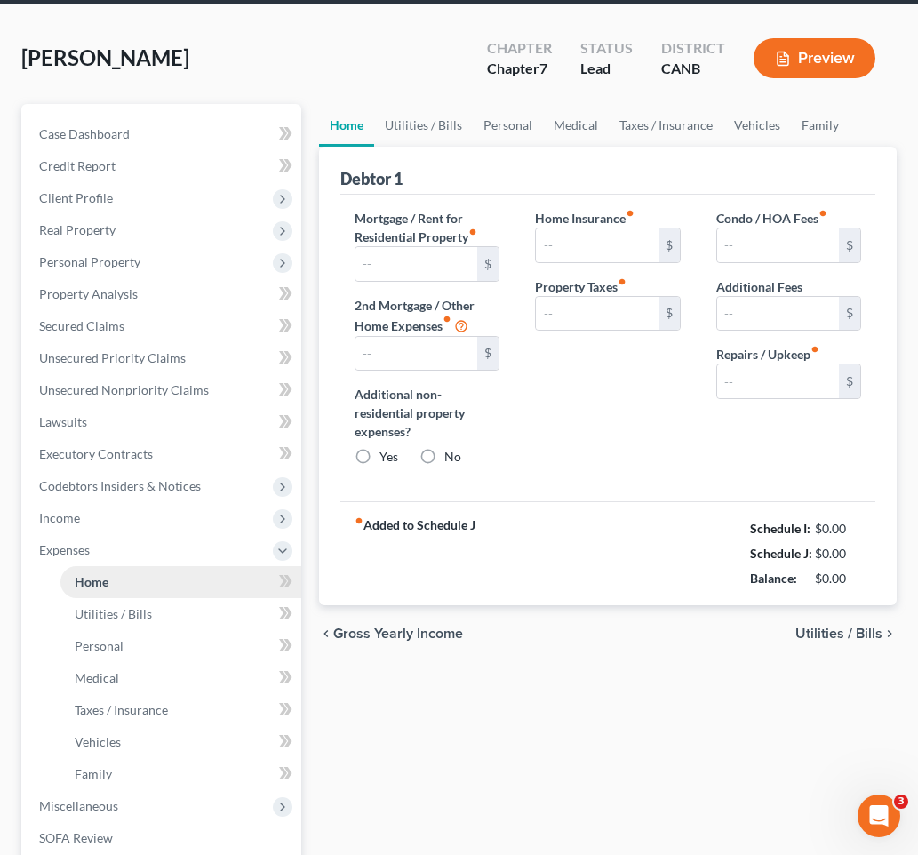
type input "0.00"
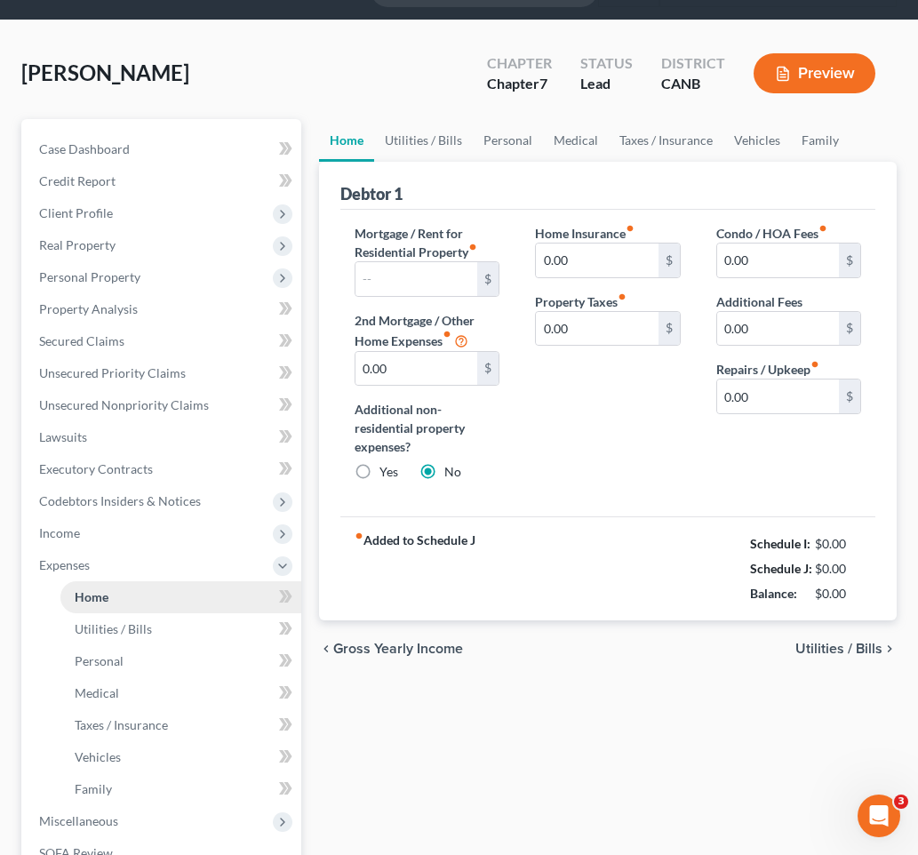
scroll to position [0, 0]
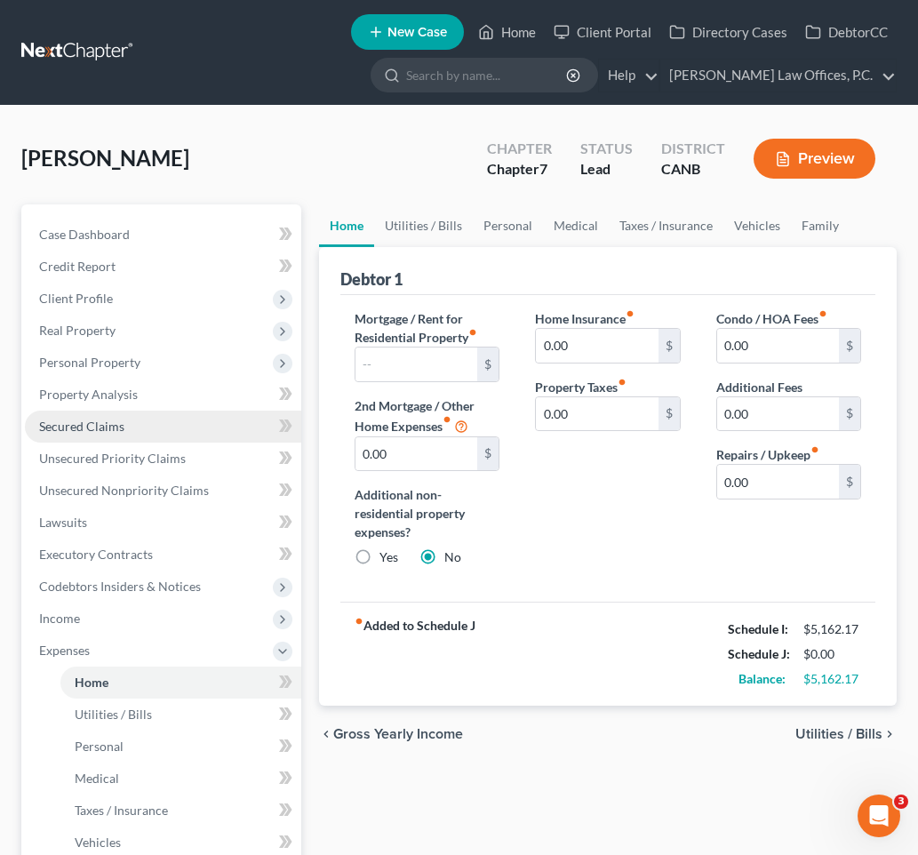
click at [162, 431] on link "Secured Claims" at bounding box center [163, 427] width 276 height 32
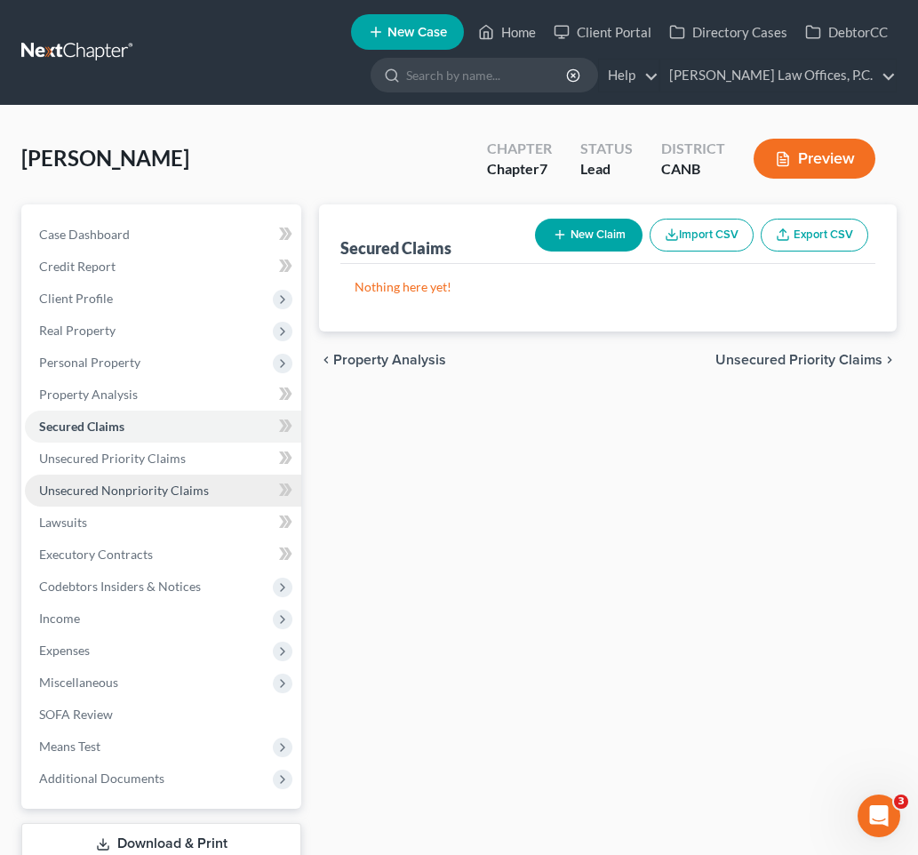
click at [177, 495] on span "Unsecured Nonpriority Claims" at bounding box center [124, 490] width 170 height 15
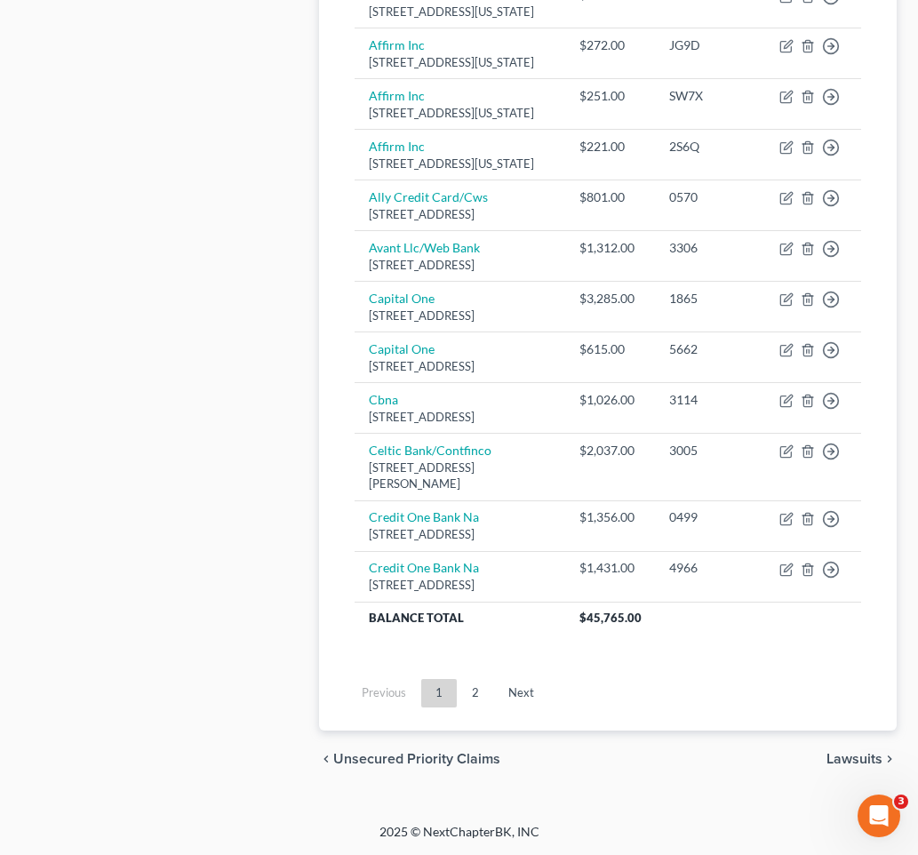
scroll to position [1729, 0]
click at [525, 686] on link "Next" at bounding box center [521, 693] width 54 height 28
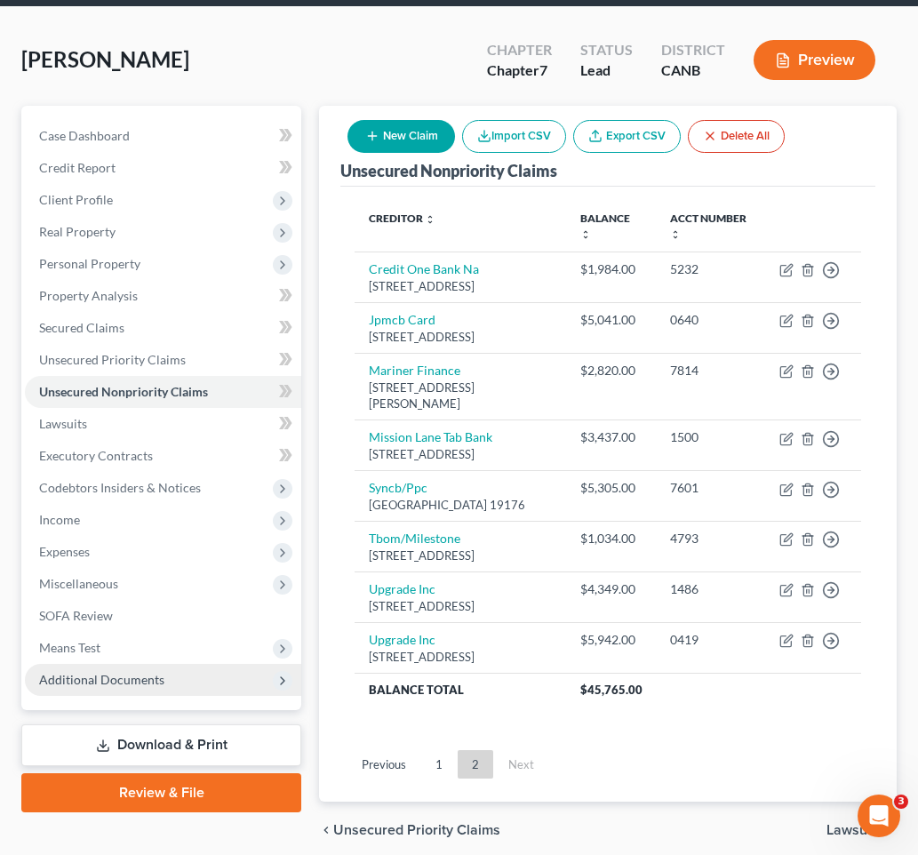
scroll to position [0, 0]
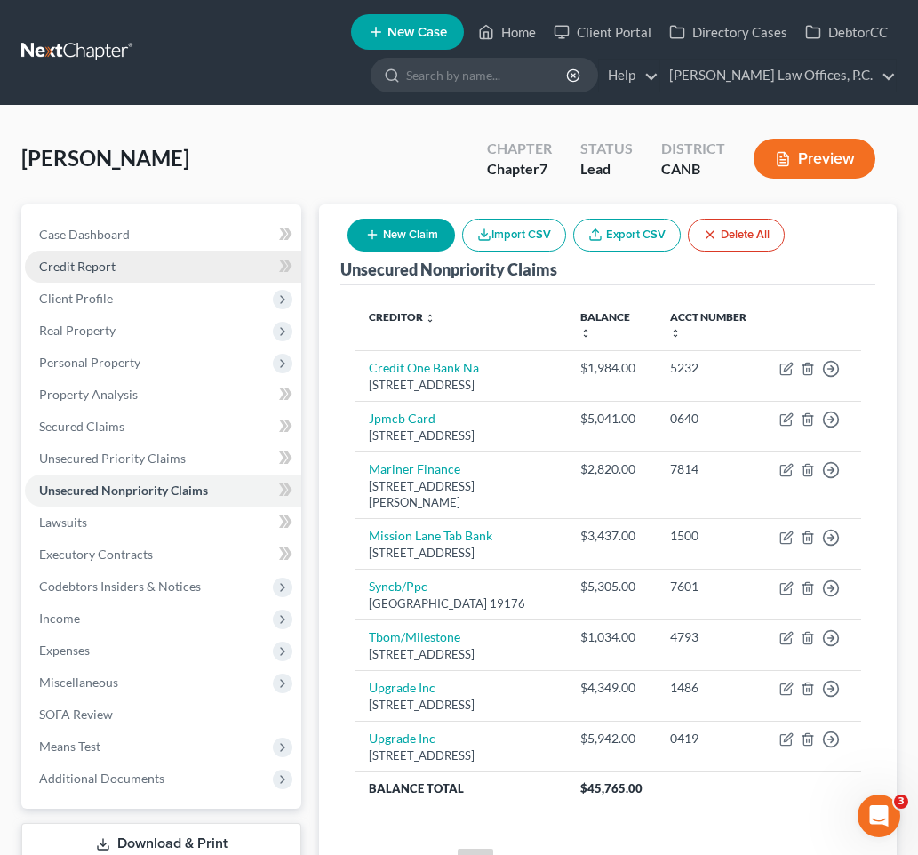
click at [133, 273] on link "Credit Report" at bounding box center [163, 267] width 276 height 32
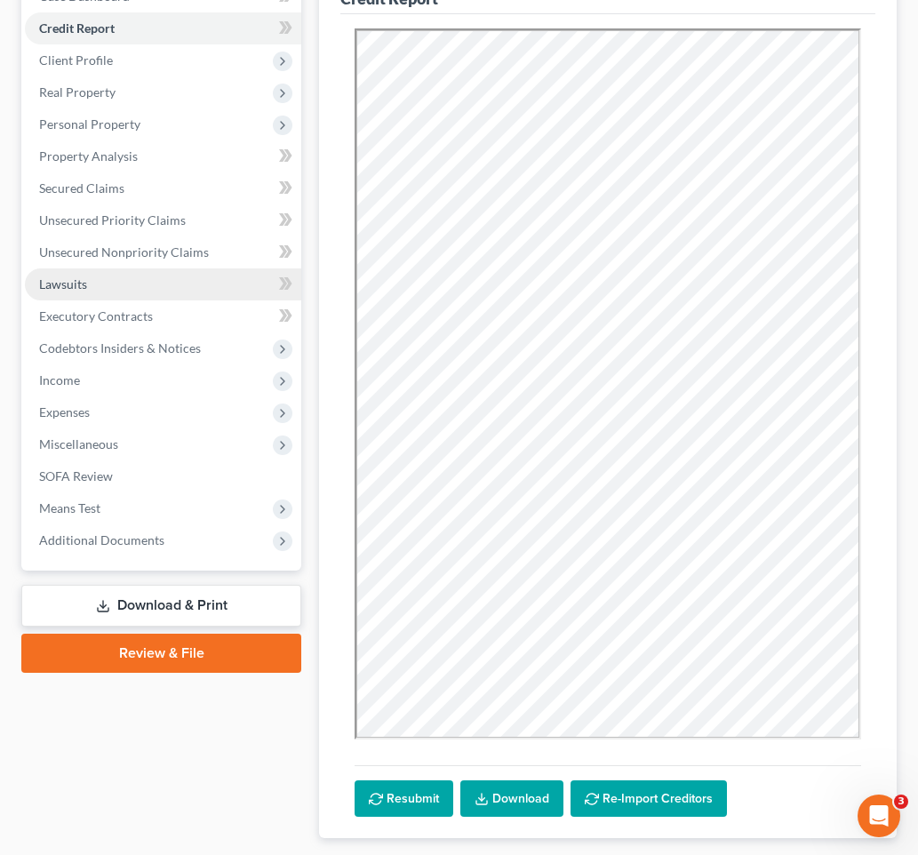
scroll to position [345, 0]
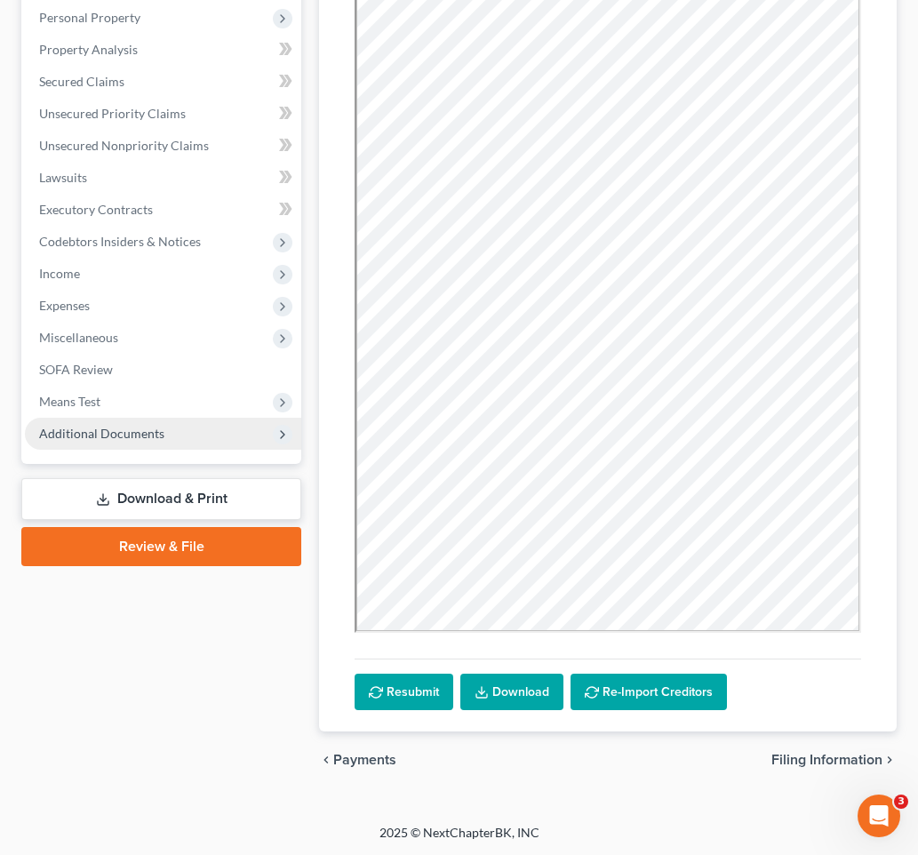
click at [167, 437] on span "Additional Documents" at bounding box center [163, 434] width 276 height 32
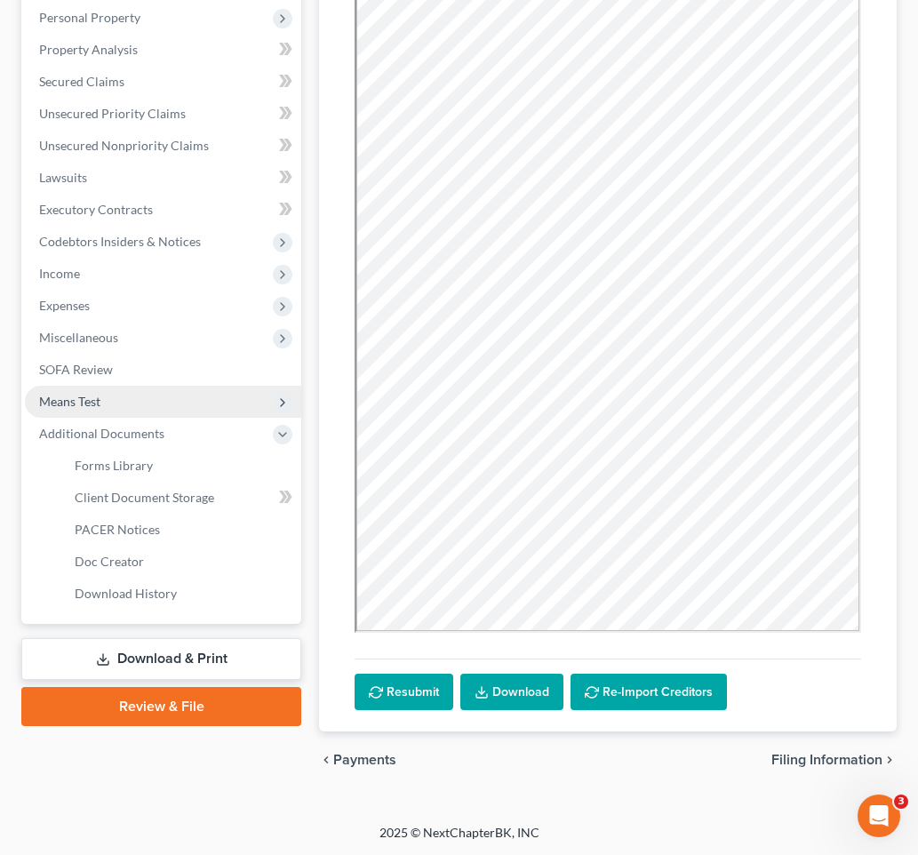
click at [132, 400] on span "Means Test" at bounding box center [163, 402] width 276 height 32
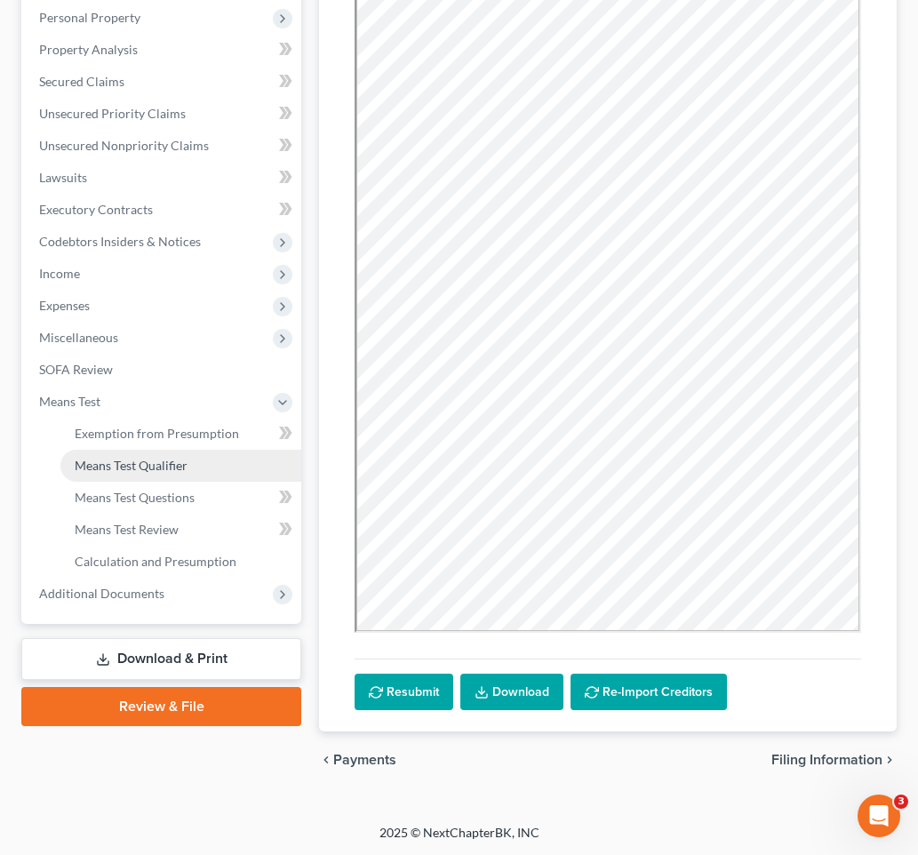
click at [183, 465] on span "Means Test Qualifier" at bounding box center [131, 465] width 113 height 15
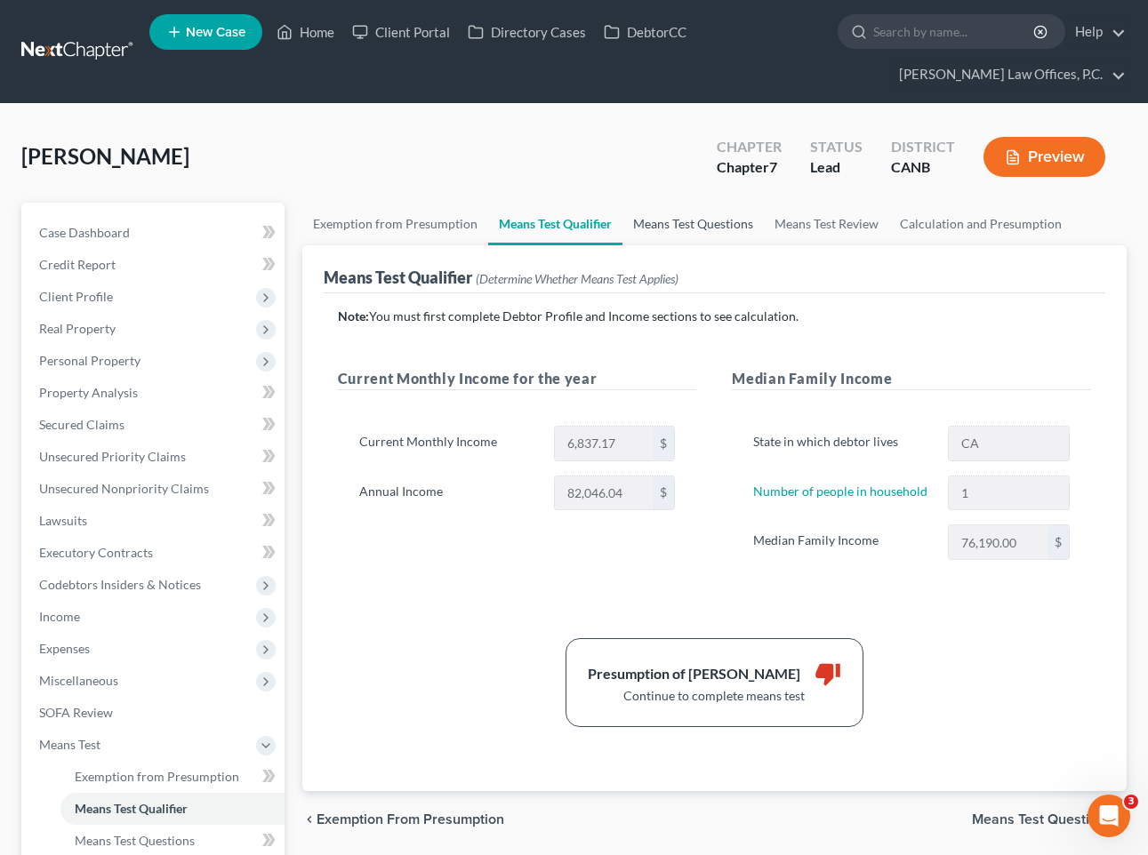
click at [694, 234] on link "Means Test Questions" at bounding box center [692, 224] width 141 height 43
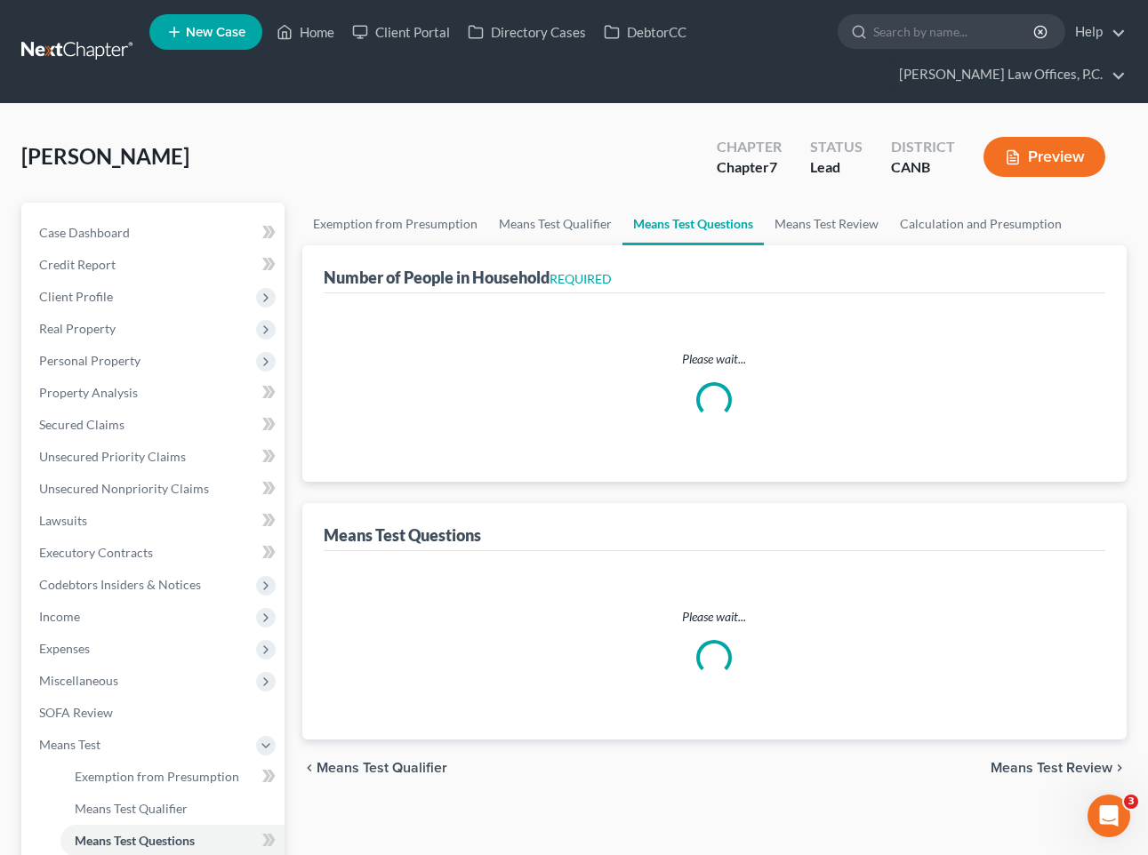
select select "1"
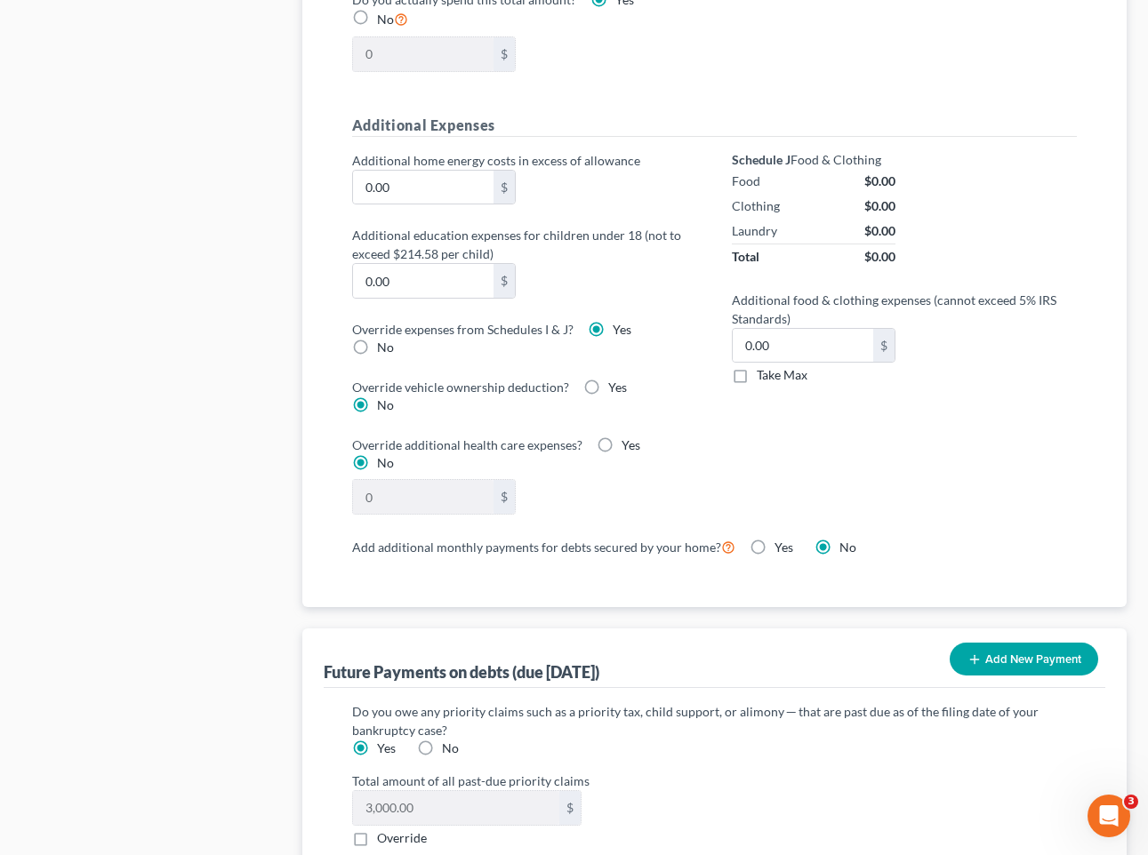
scroll to position [1306, 0]
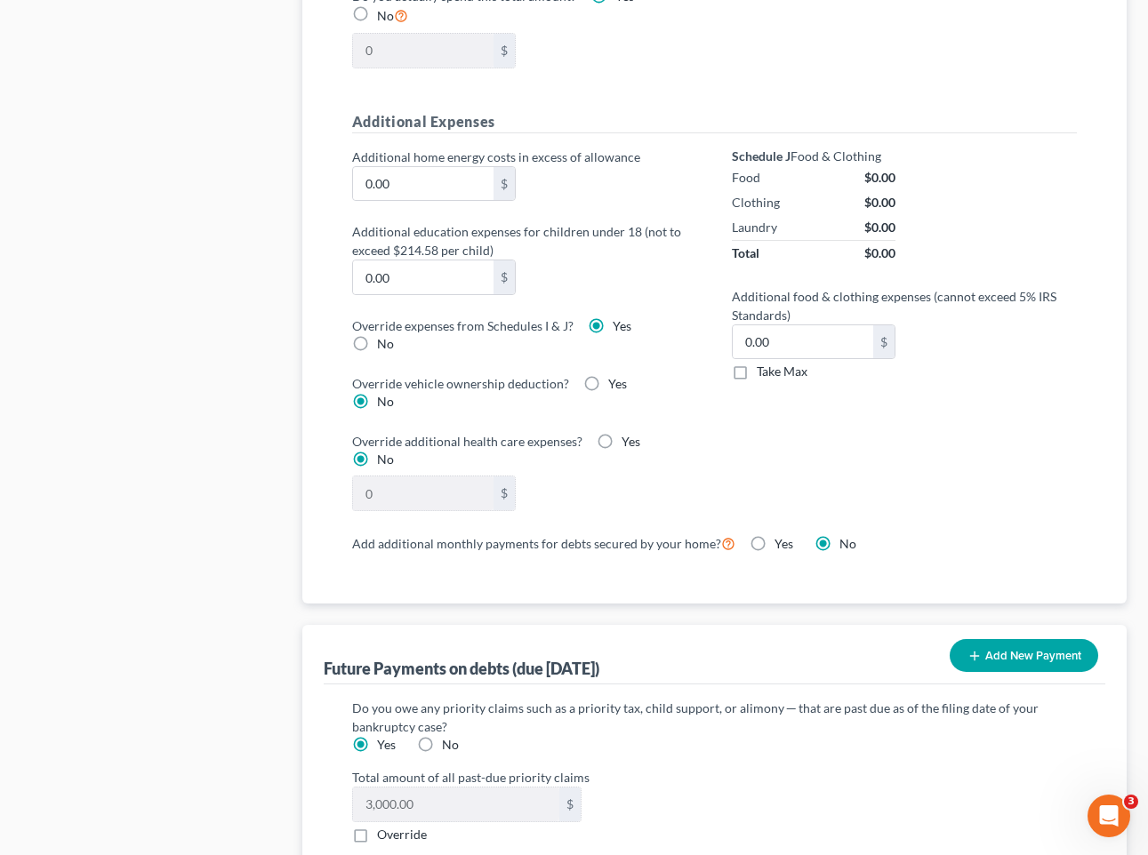
click at [377, 335] on label "No" at bounding box center [385, 344] width 17 height 18
click at [384, 335] on input "No" at bounding box center [390, 341] width 12 height 12
radio input "true"
click at [573, 317] on div "Override expenses from Schedules I & J? Yes No" at bounding box center [524, 335] width 345 height 36
click at [613, 317] on label "Yes" at bounding box center [622, 326] width 19 height 18
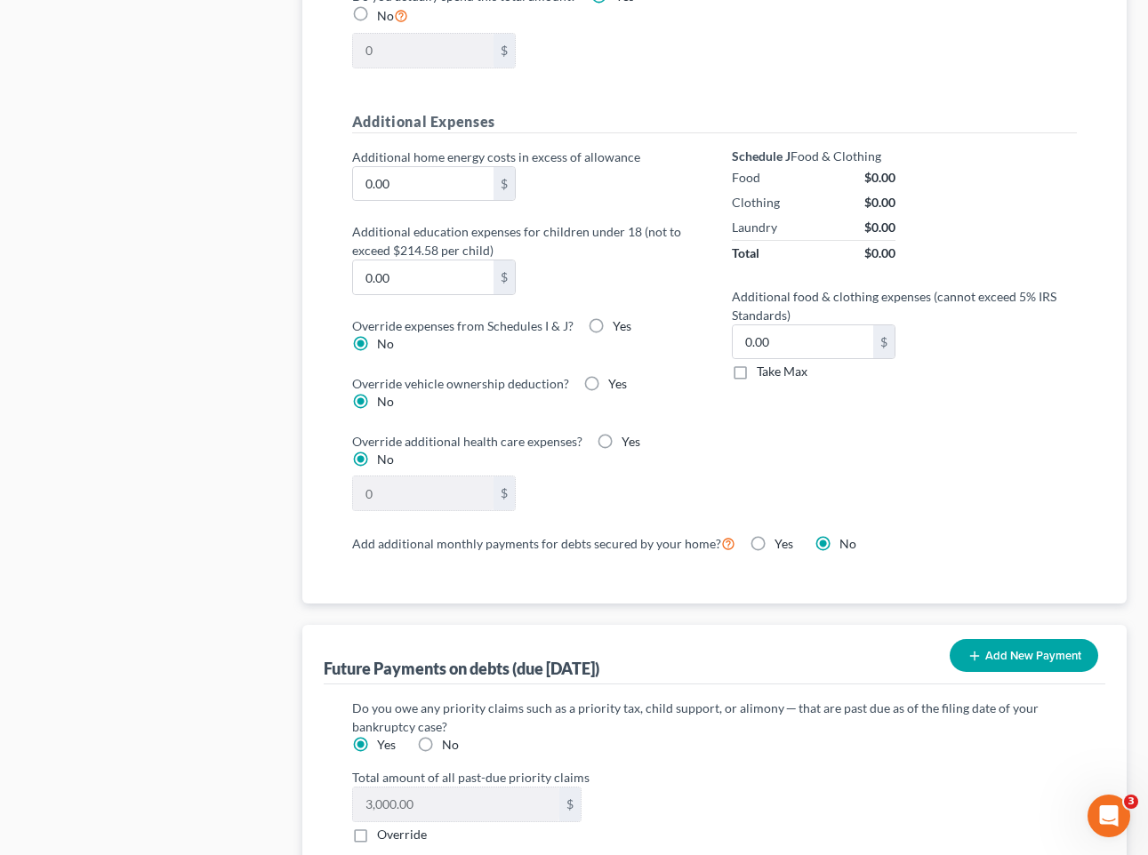
click at [620, 317] on input "Yes" at bounding box center [626, 323] width 12 height 12
radio input "true"
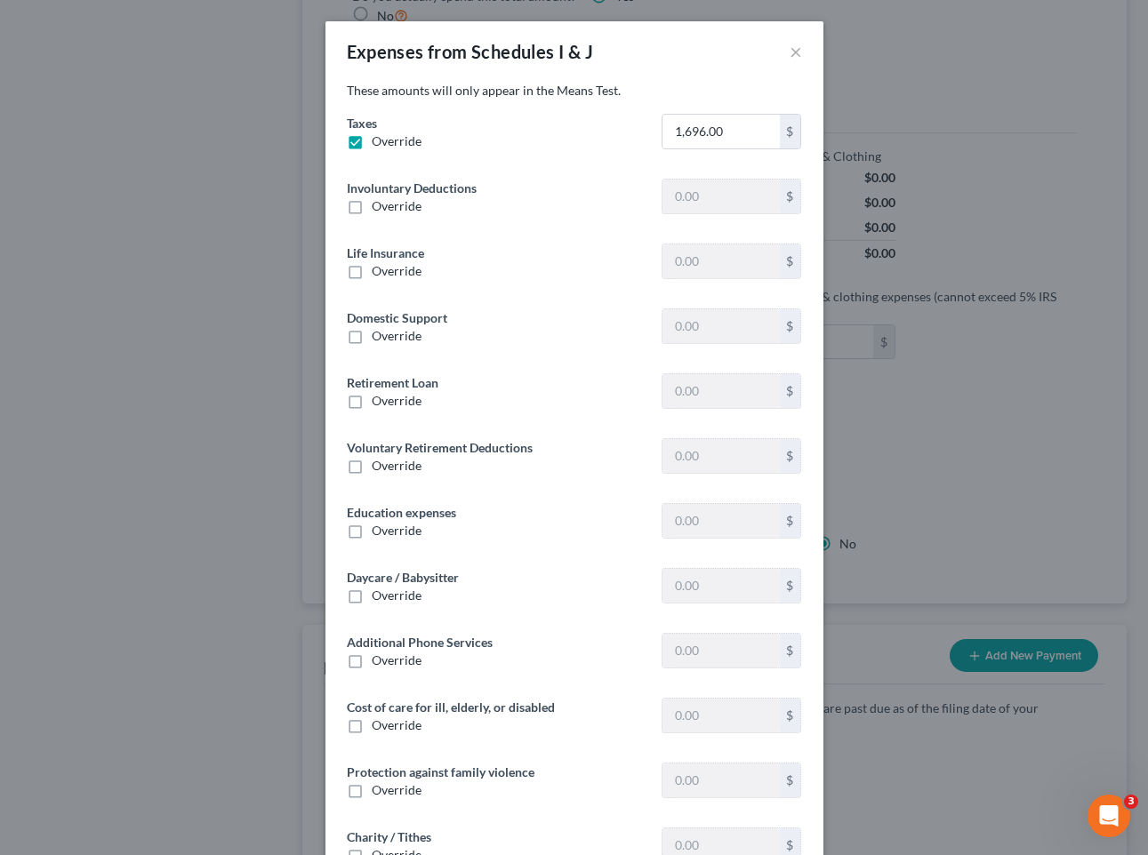
type input "0"
type input "339.16"
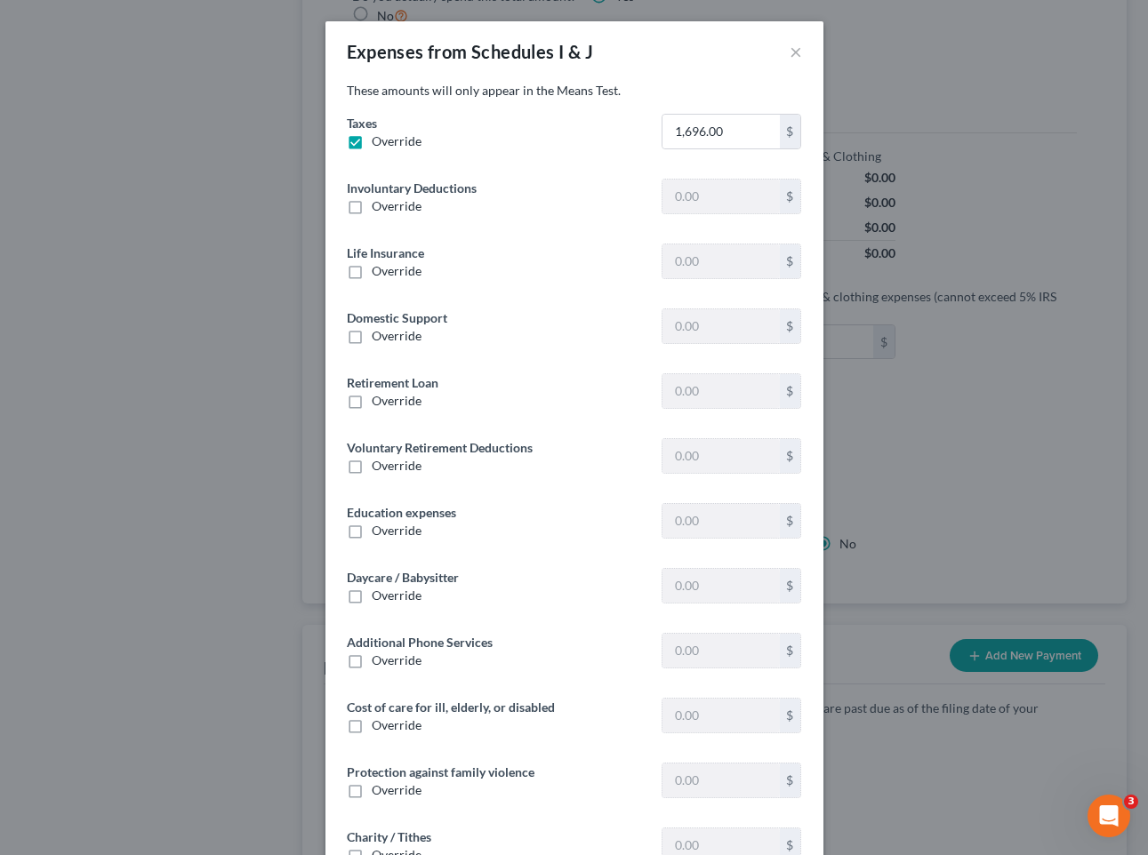
type input "0"
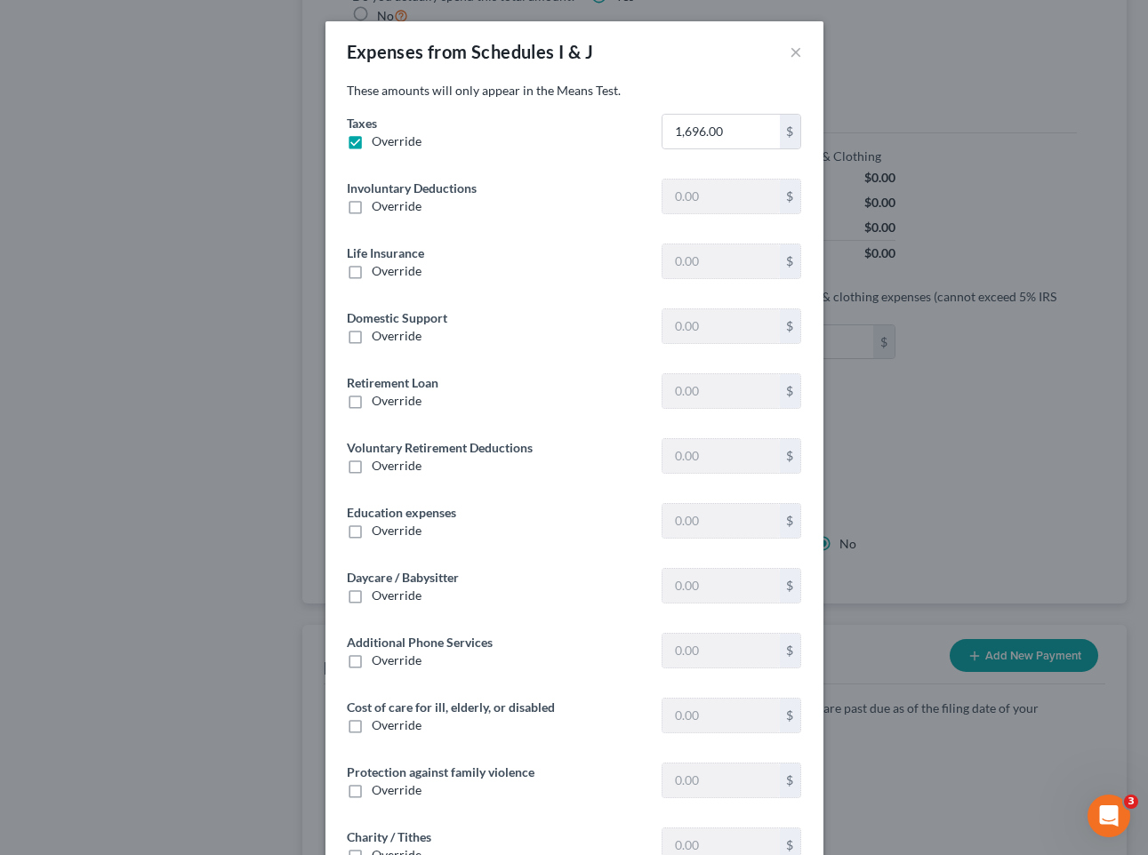
type input "0"
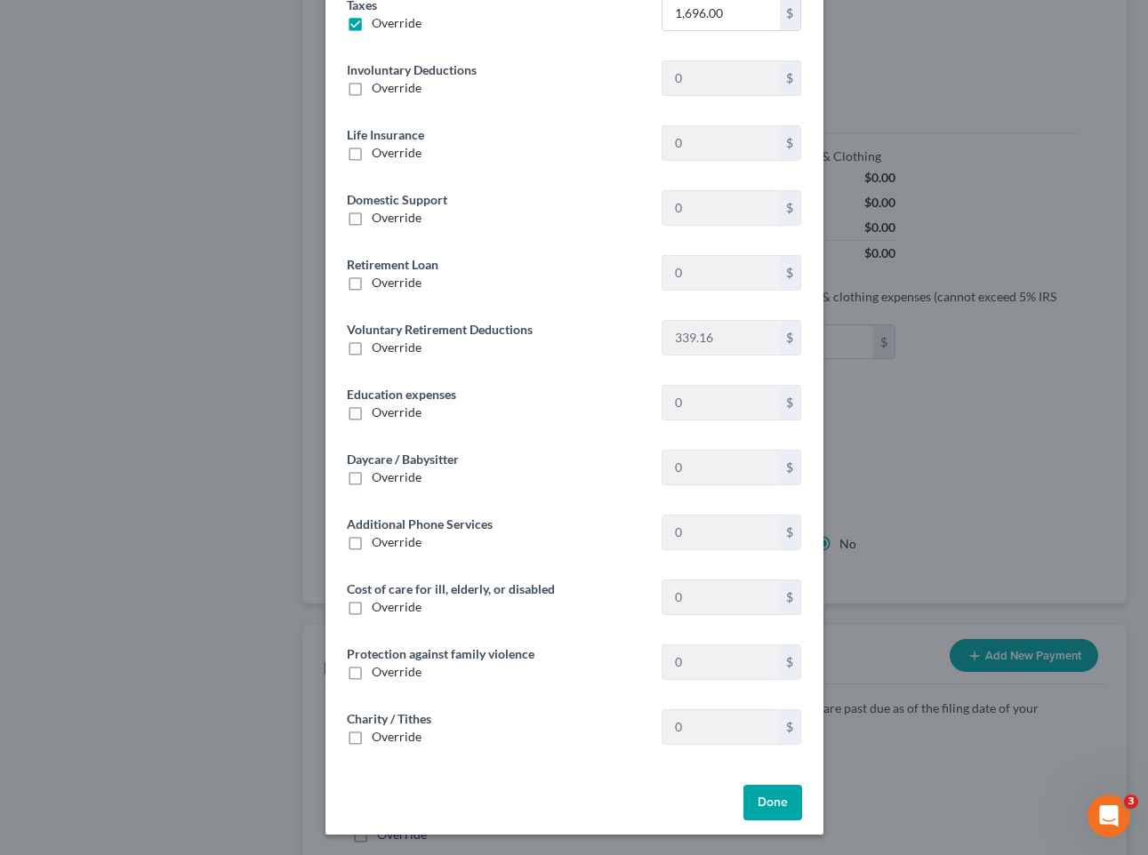
click at [758, 791] on button "Done" at bounding box center [772, 803] width 59 height 36
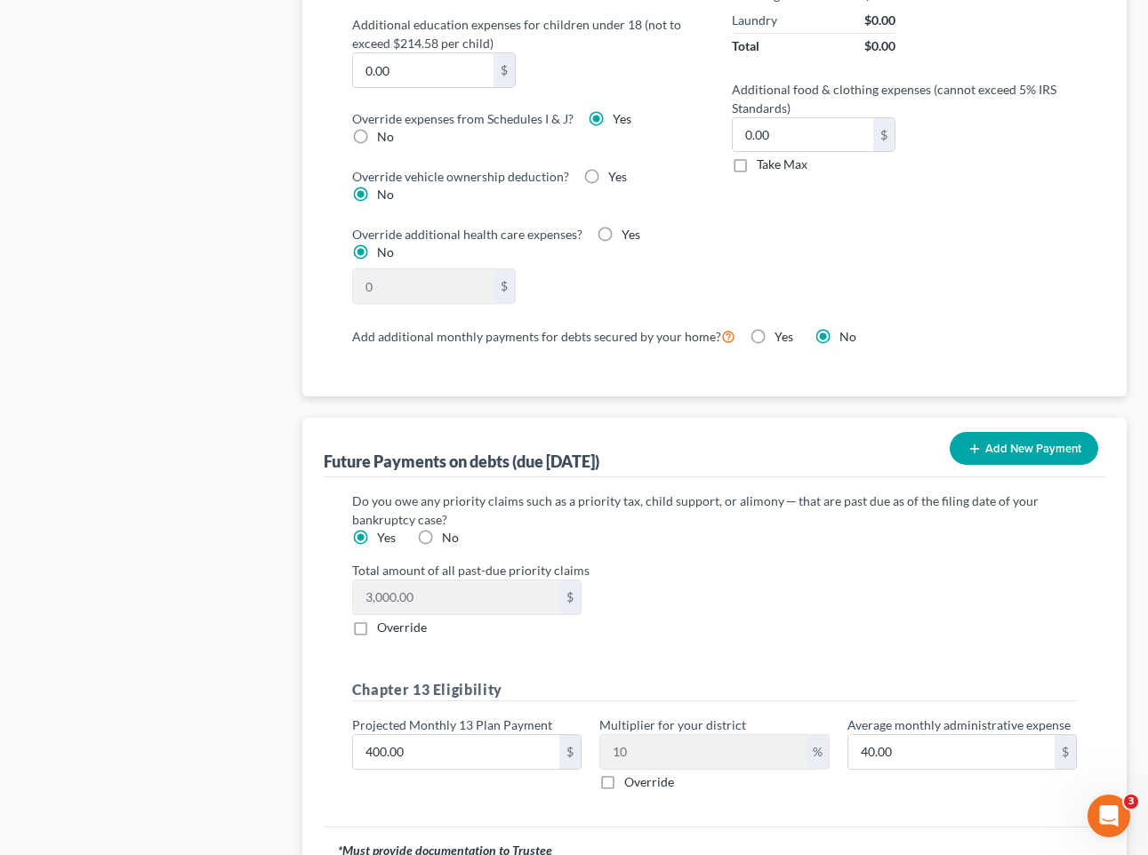
scroll to position [1673, 0]
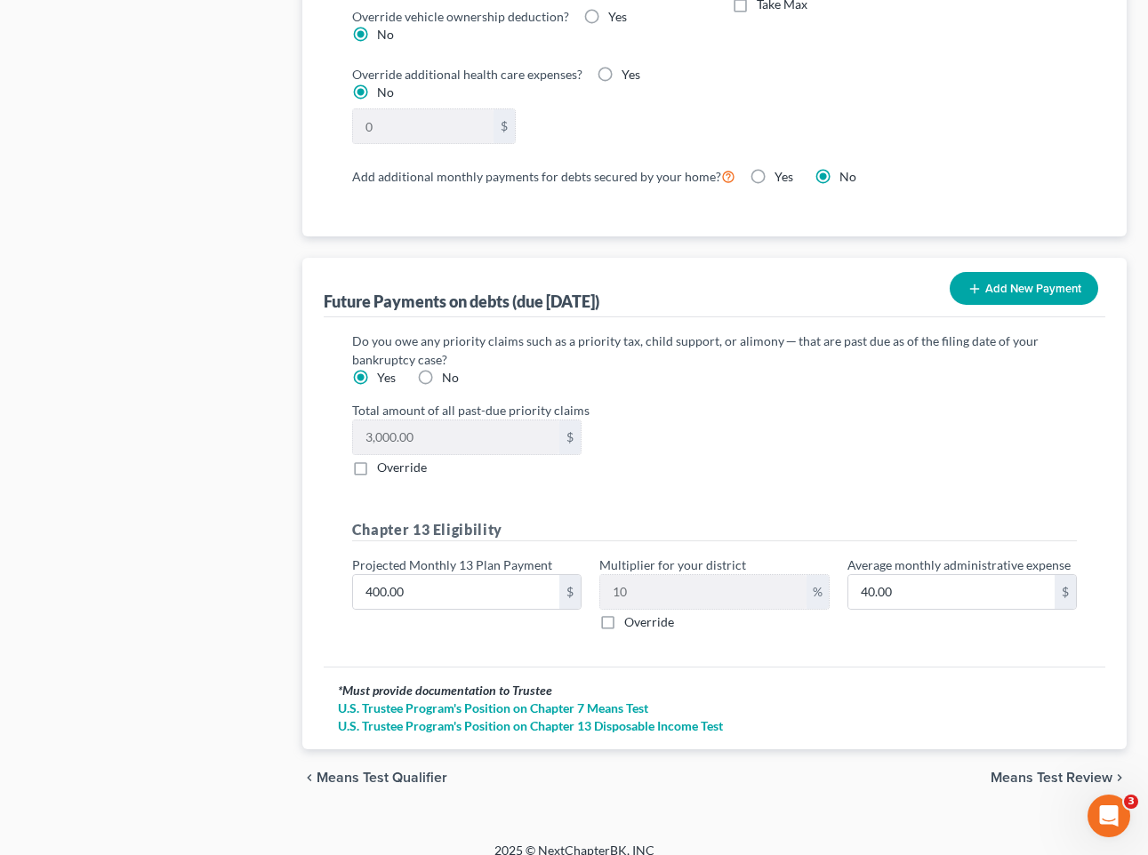
click at [1015, 771] on span "Means Test Review" at bounding box center [1051, 778] width 122 height 14
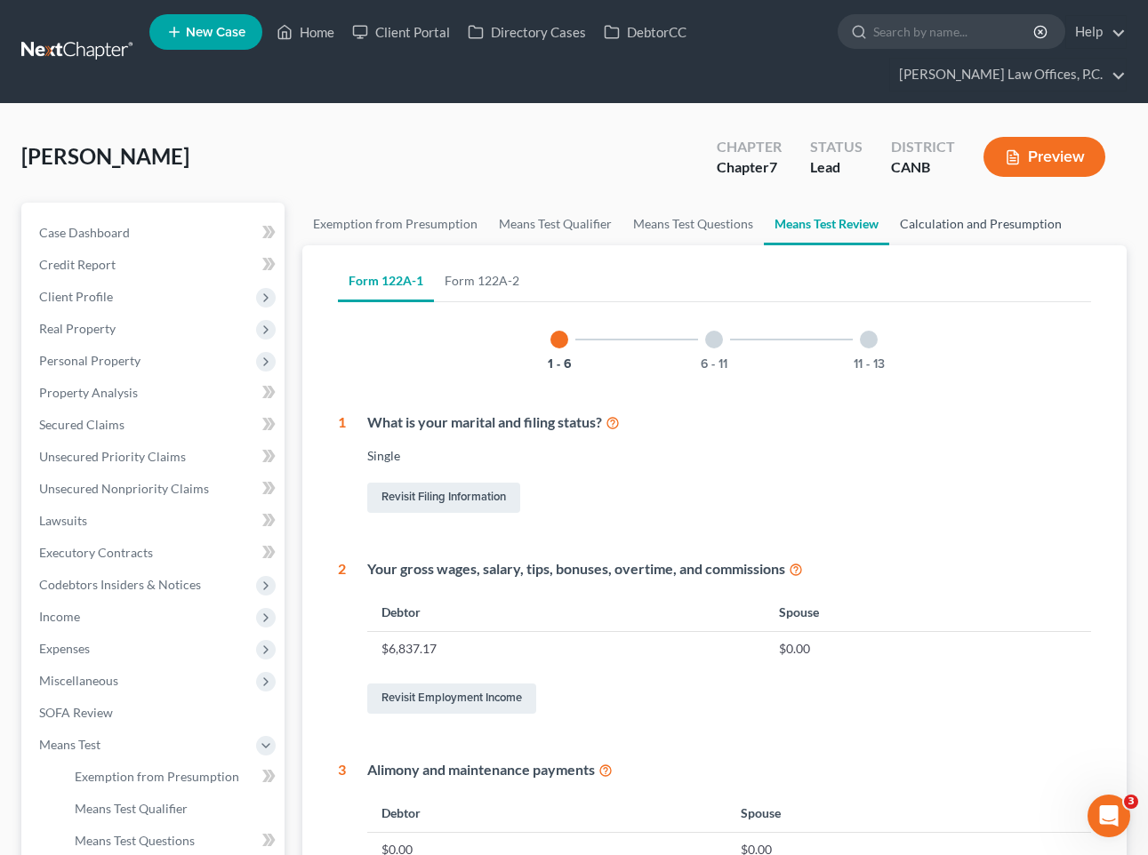
click at [918, 220] on link "Calculation and Presumption" at bounding box center [980, 224] width 183 height 43
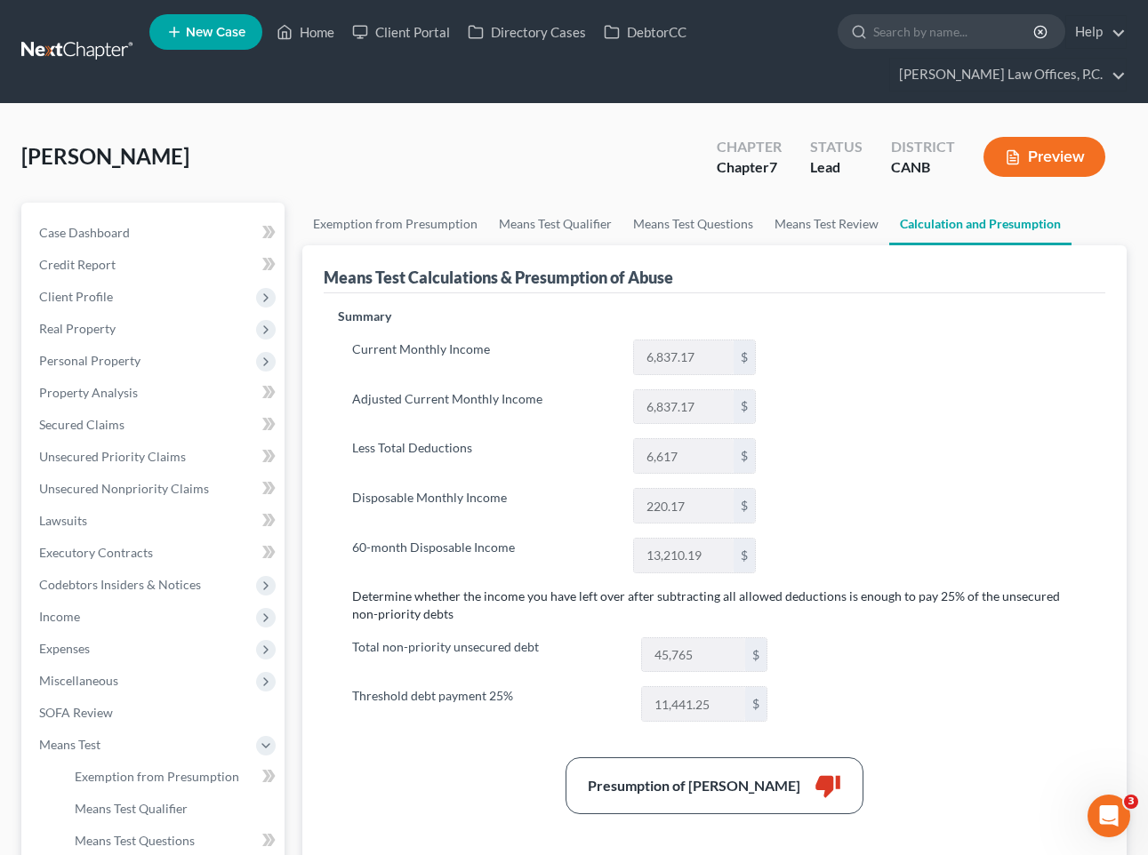
click at [1008, 154] on icon "button" at bounding box center [1013, 157] width 16 height 16
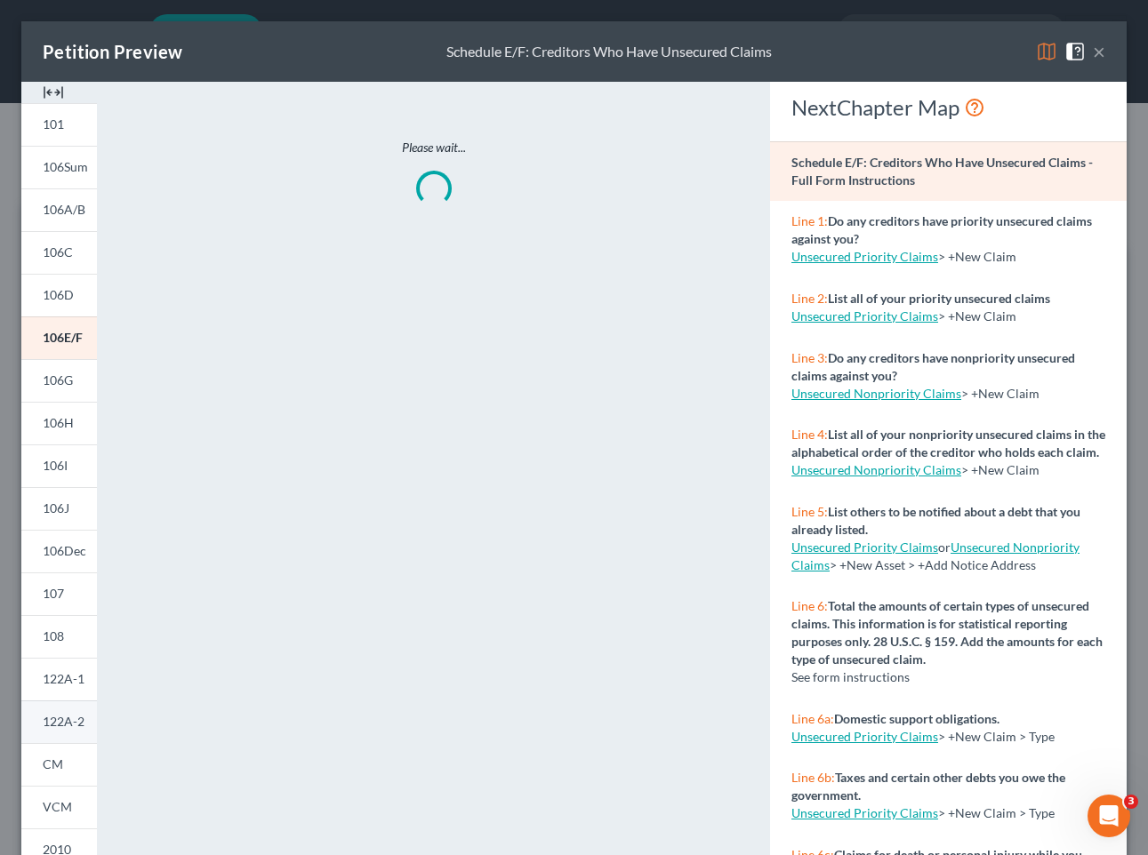
click at [63, 728] on span "122A-2" at bounding box center [64, 721] width 42 height 15
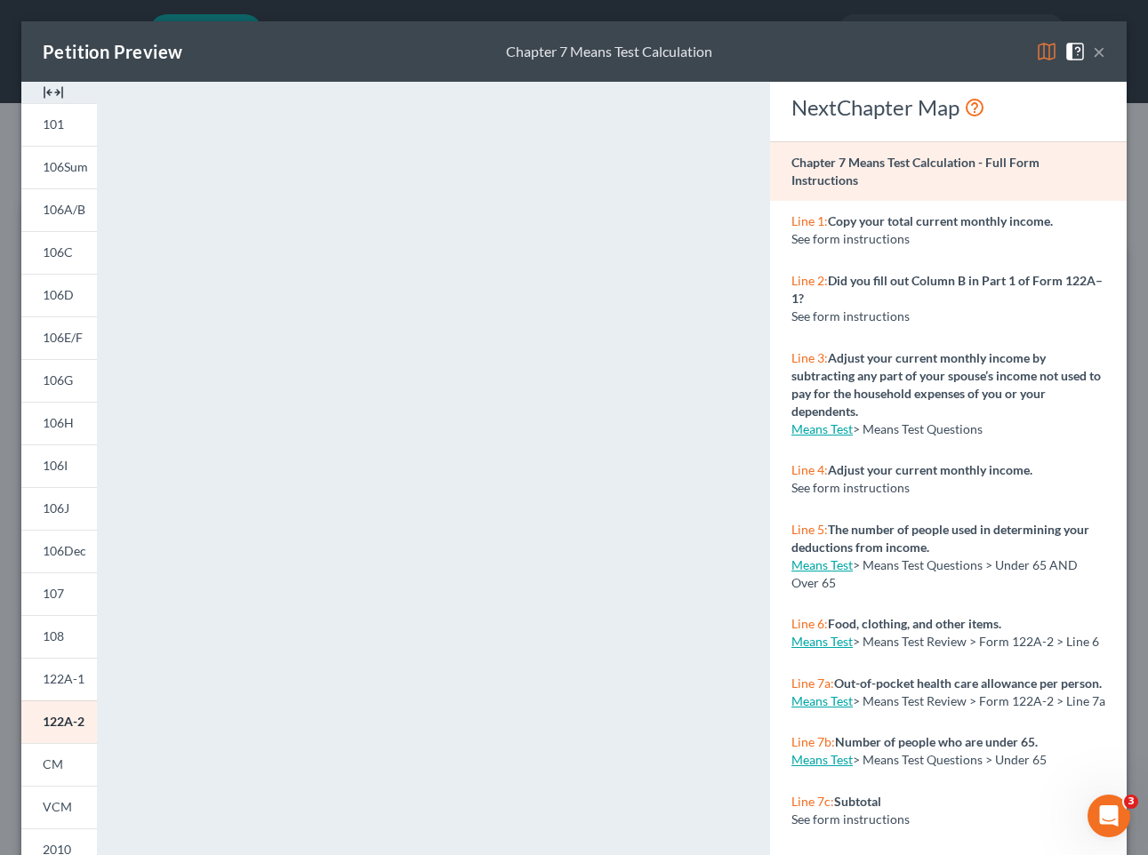
click at [1101, 52] on button "×" at bounding box center [1099, 51] width 12 height 21
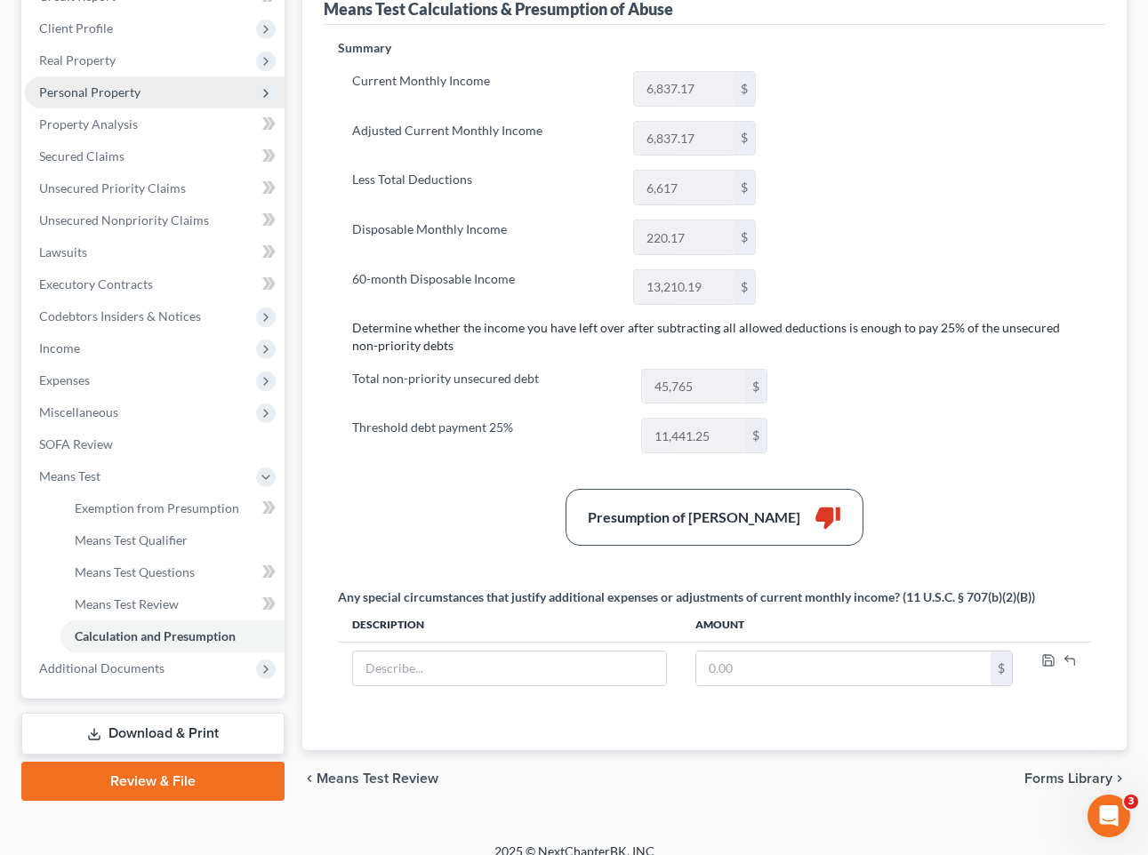
scroll to position [287, 0]
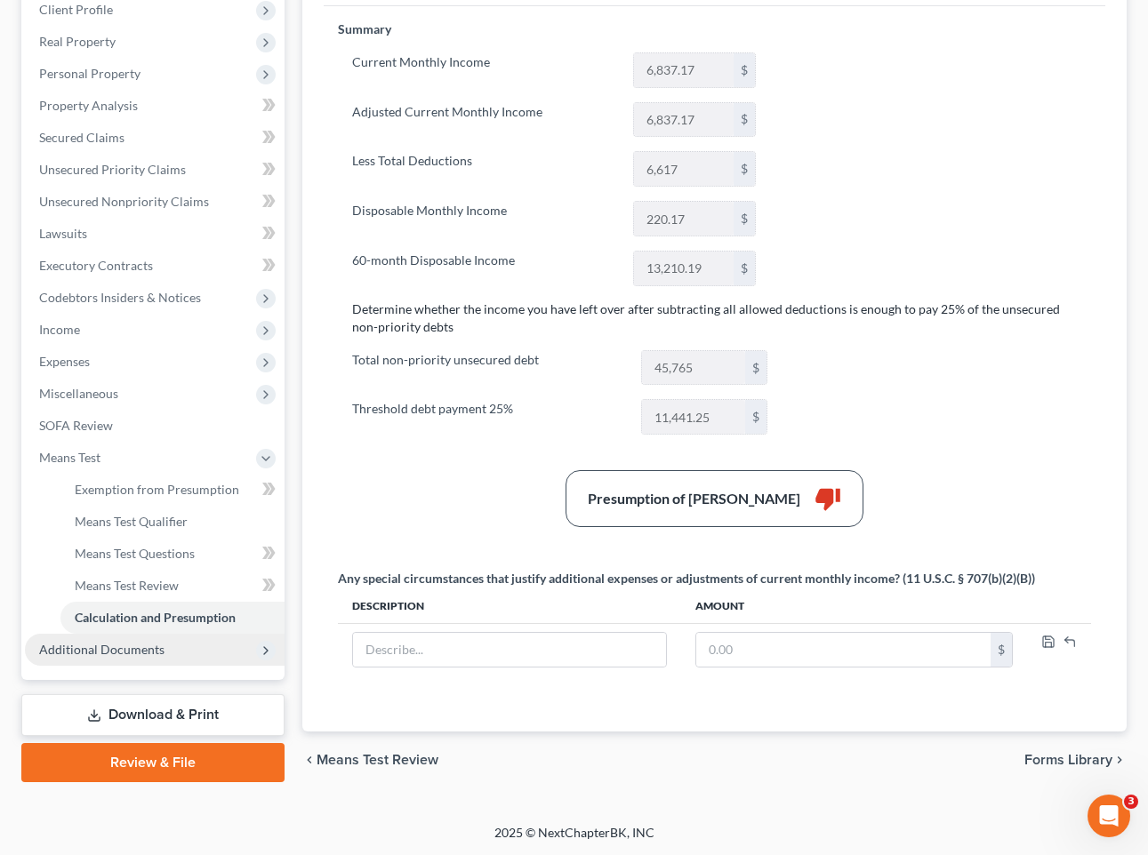
click at [161, 656] on span "Additional Documents" at bounding box center [155, 650] width 260 height 32
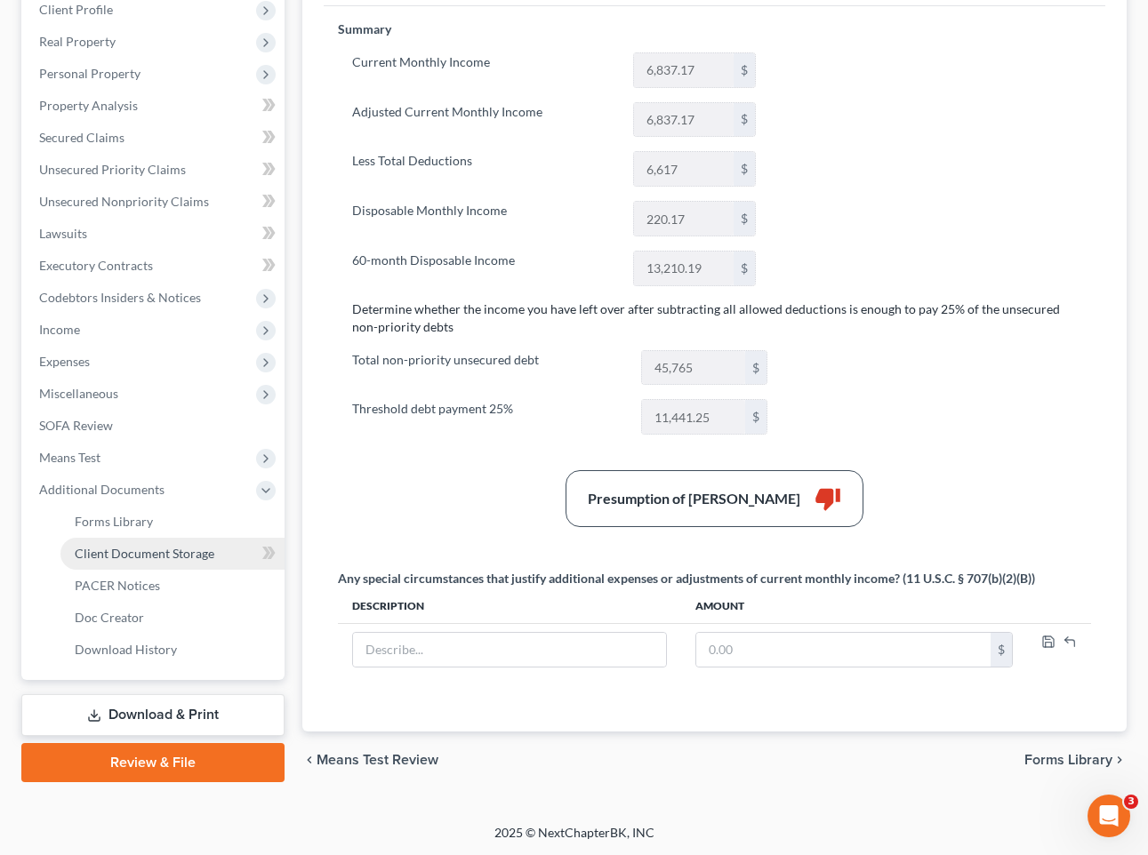
click at [193, 560] on link "Client Document Storage" at bounding box center [172, 554] width 224 height 32
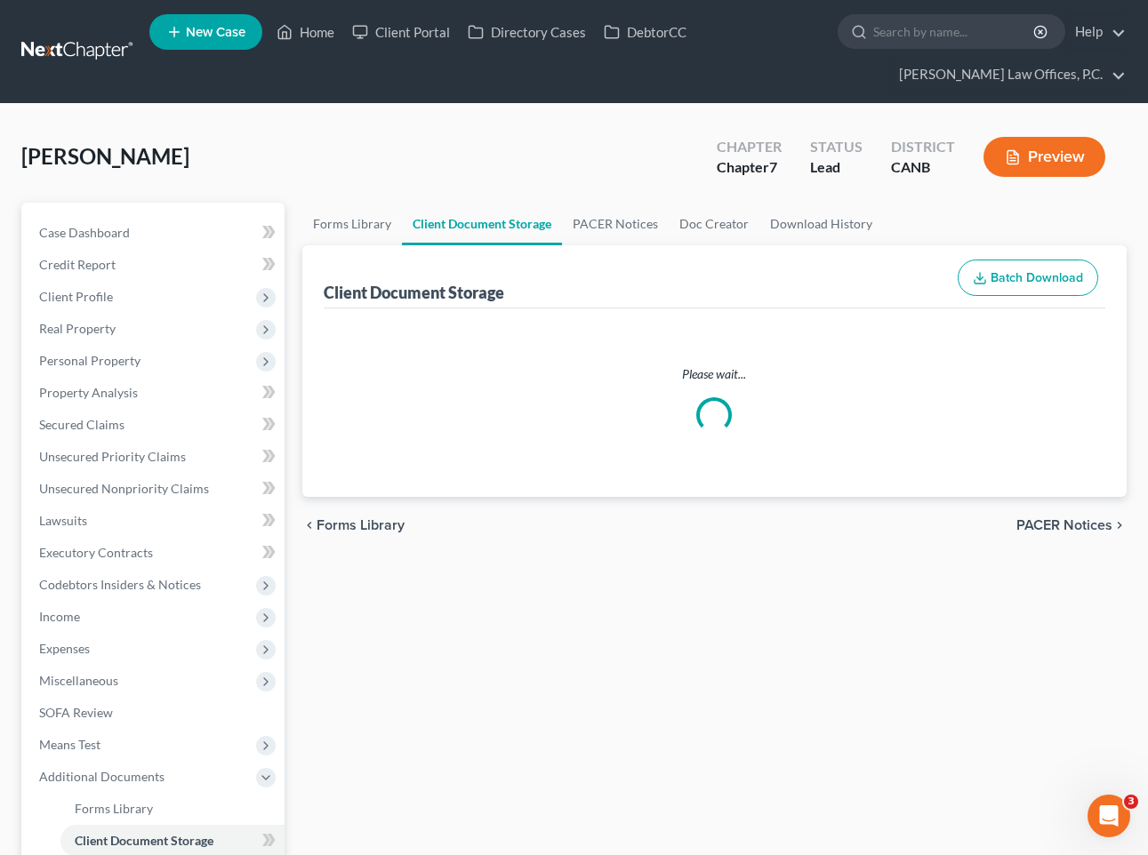
select select "0"
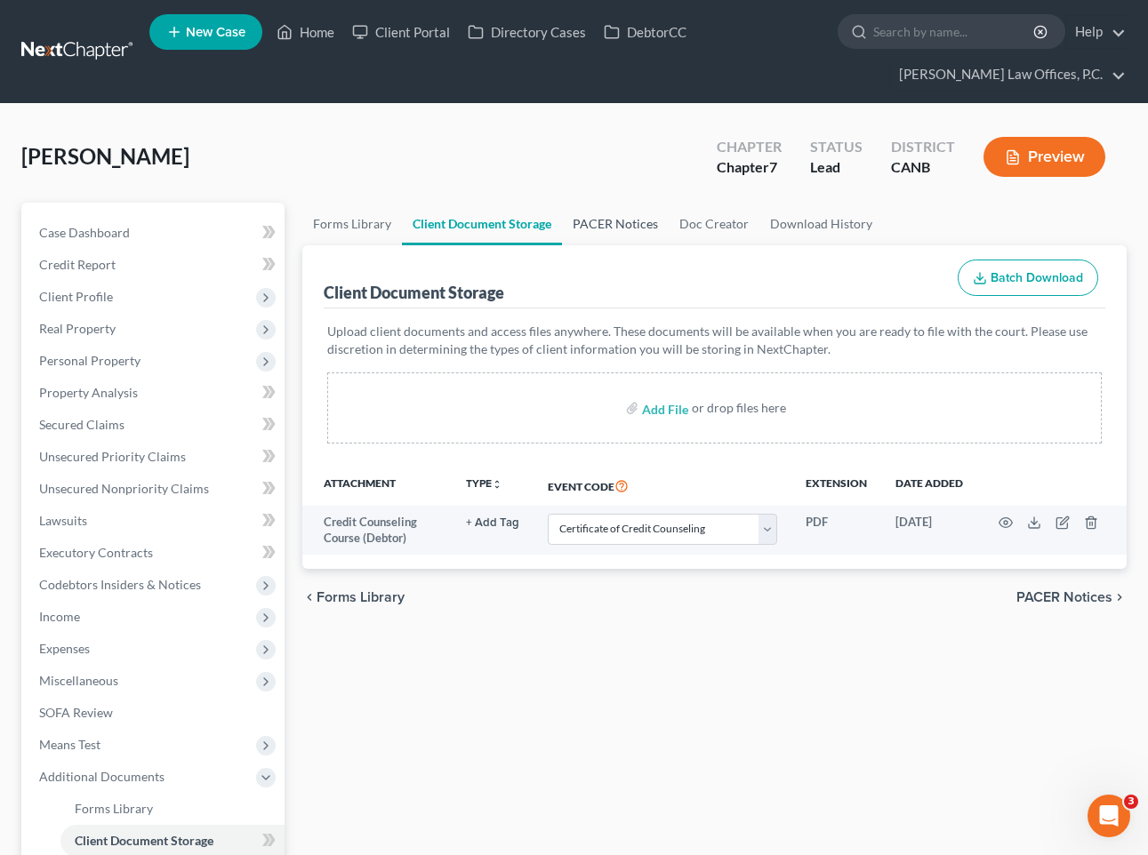
click at [611, 204] on link "PACER Notices" at bounding box center [615, 224] width 107 height 43
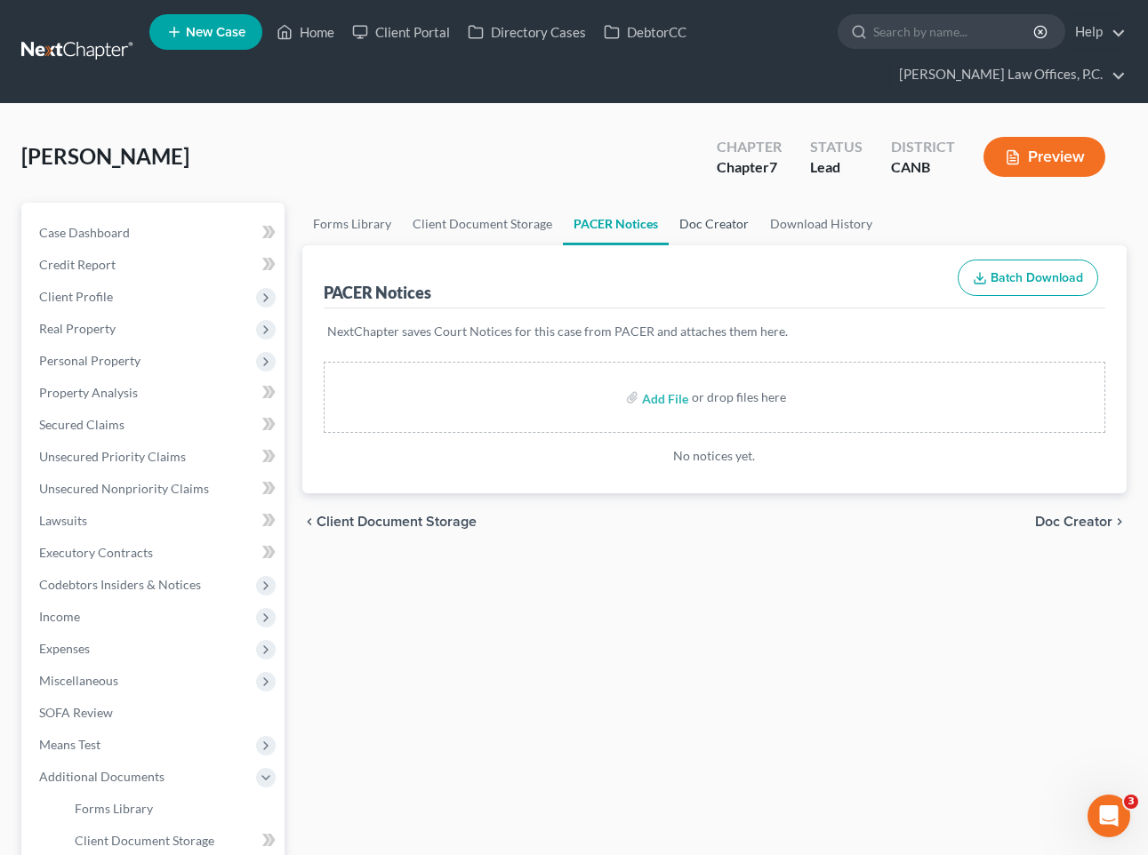
click at [711, 220] on link "Doc Creator" at bounding box center [714, 224] width 91 height 43
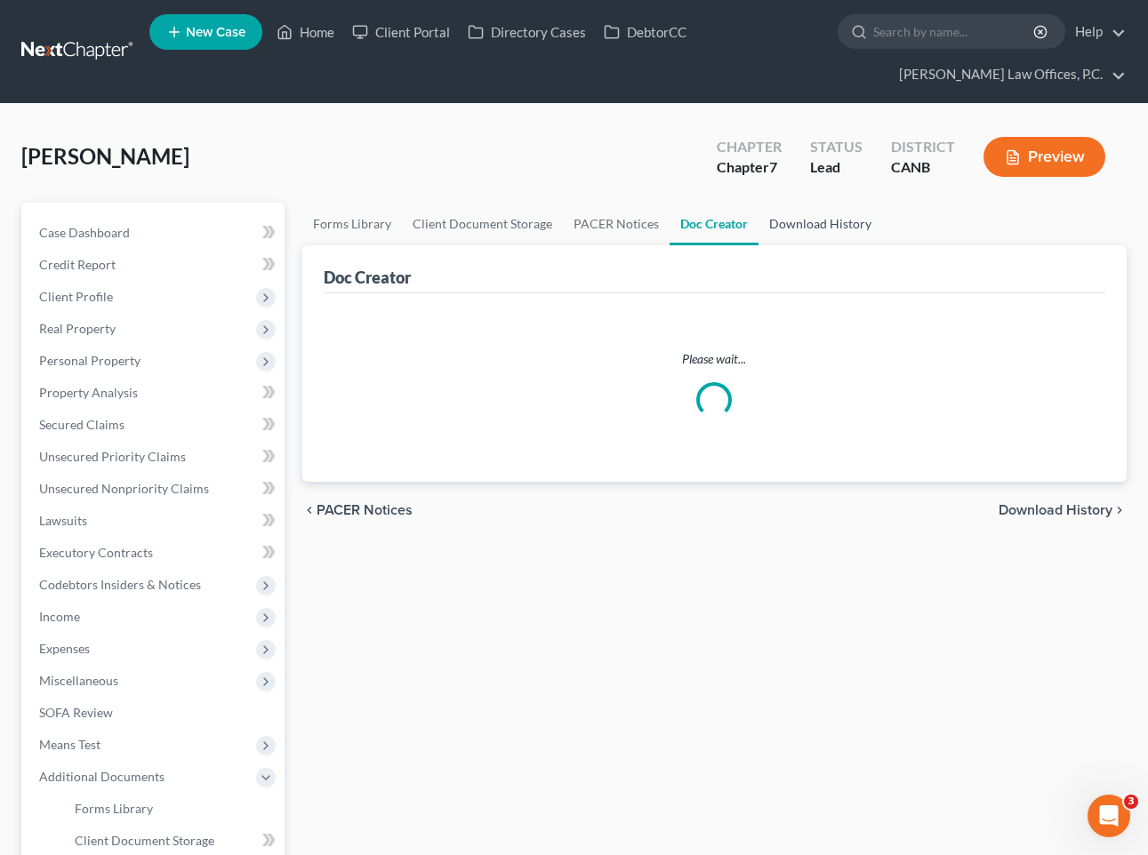
click at [806, 226] on link "Download History" at bounding box center [820, 224] width 124 height 43
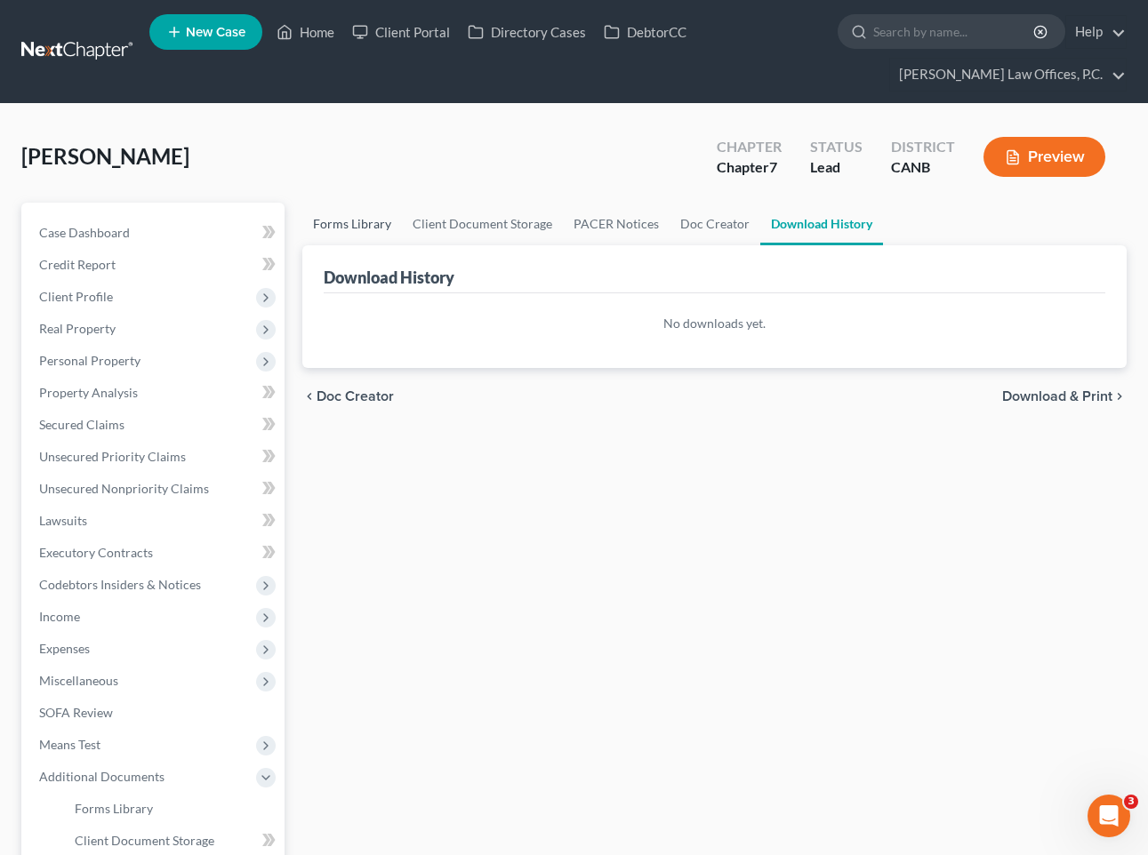
click at [365, 227] on link "Forms Library" at bounding box center [352, 224] width 100 height 43
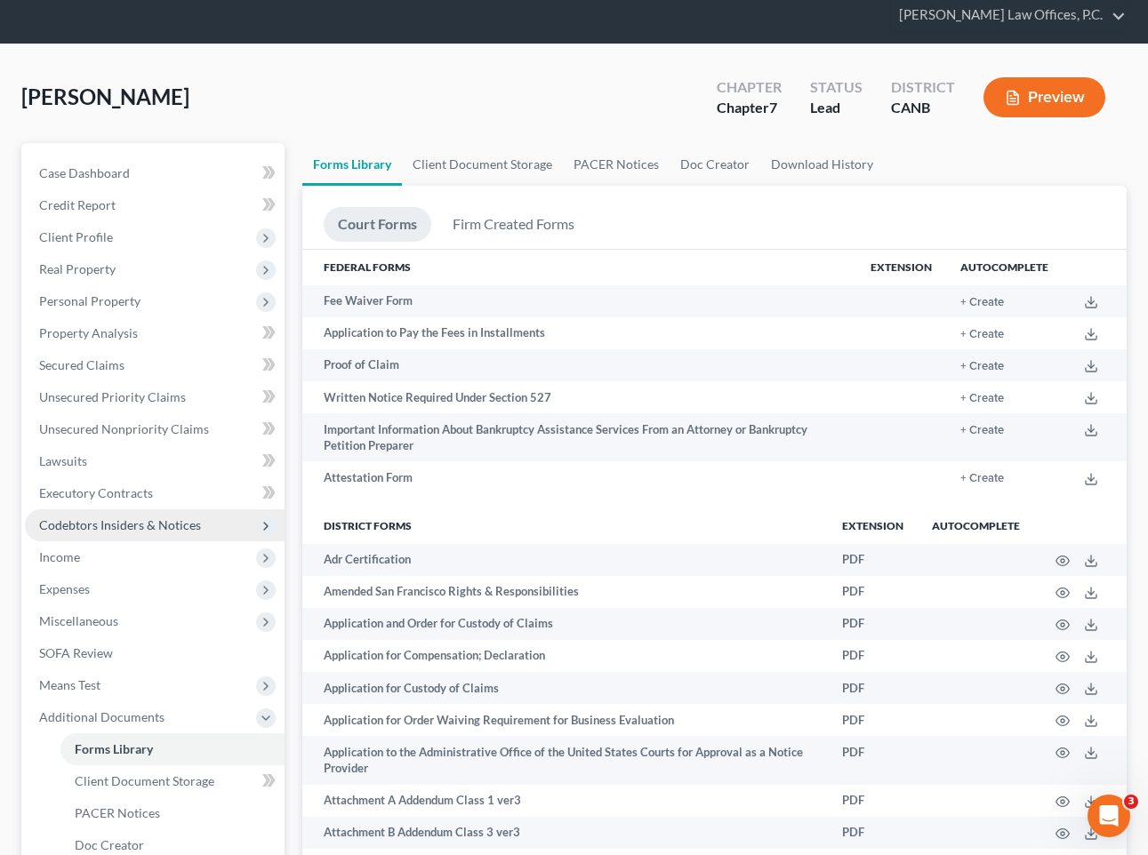
scroll to position [83, 0]
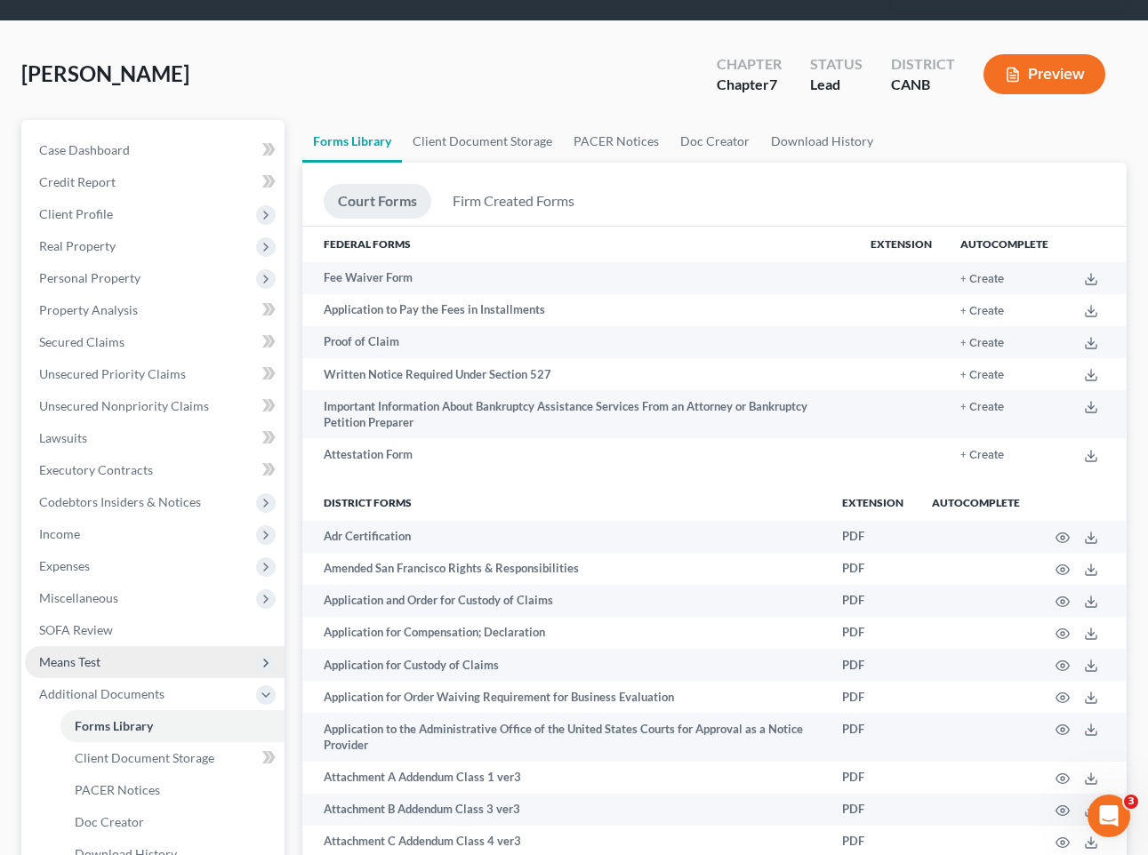
click at [108, 655] on span "Means Test" at bounding box center [155, 662] width 260 height 32
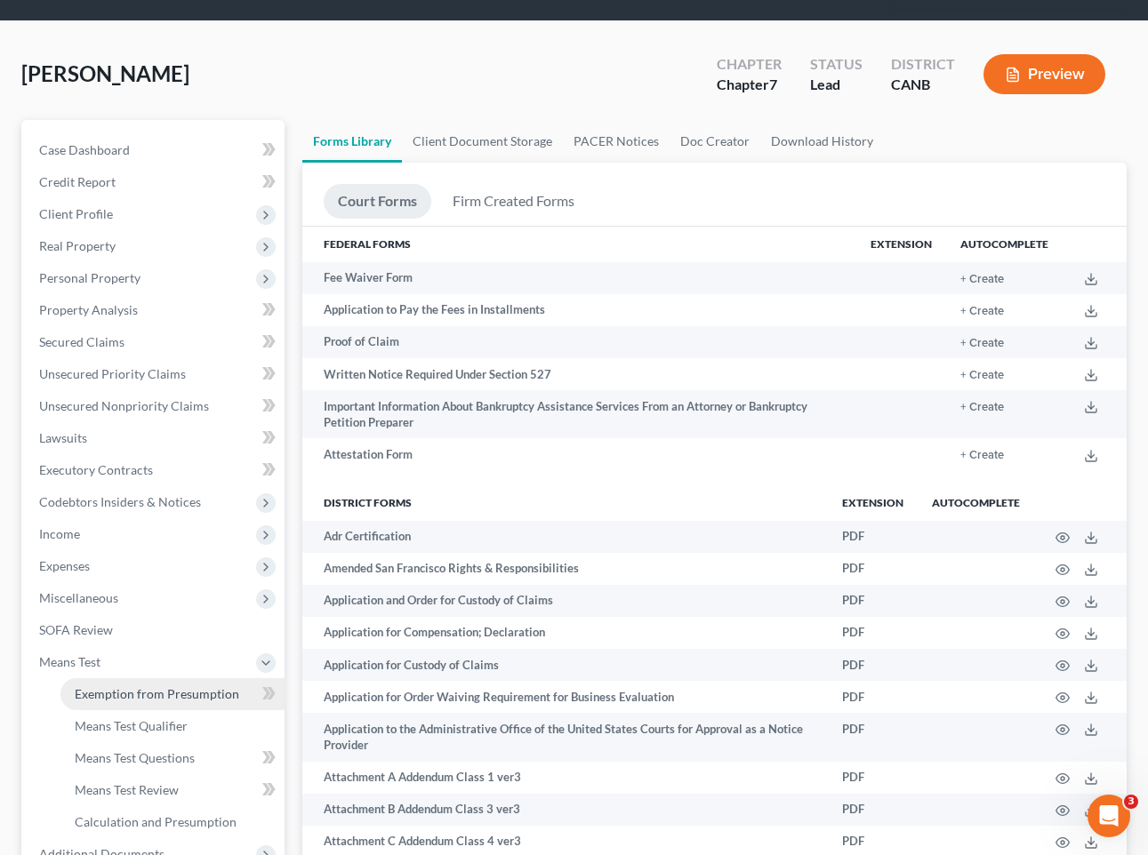
click at [123, 682] on link "Exemption from Presumption" at bounding box center [172, 694] width 224 height 32
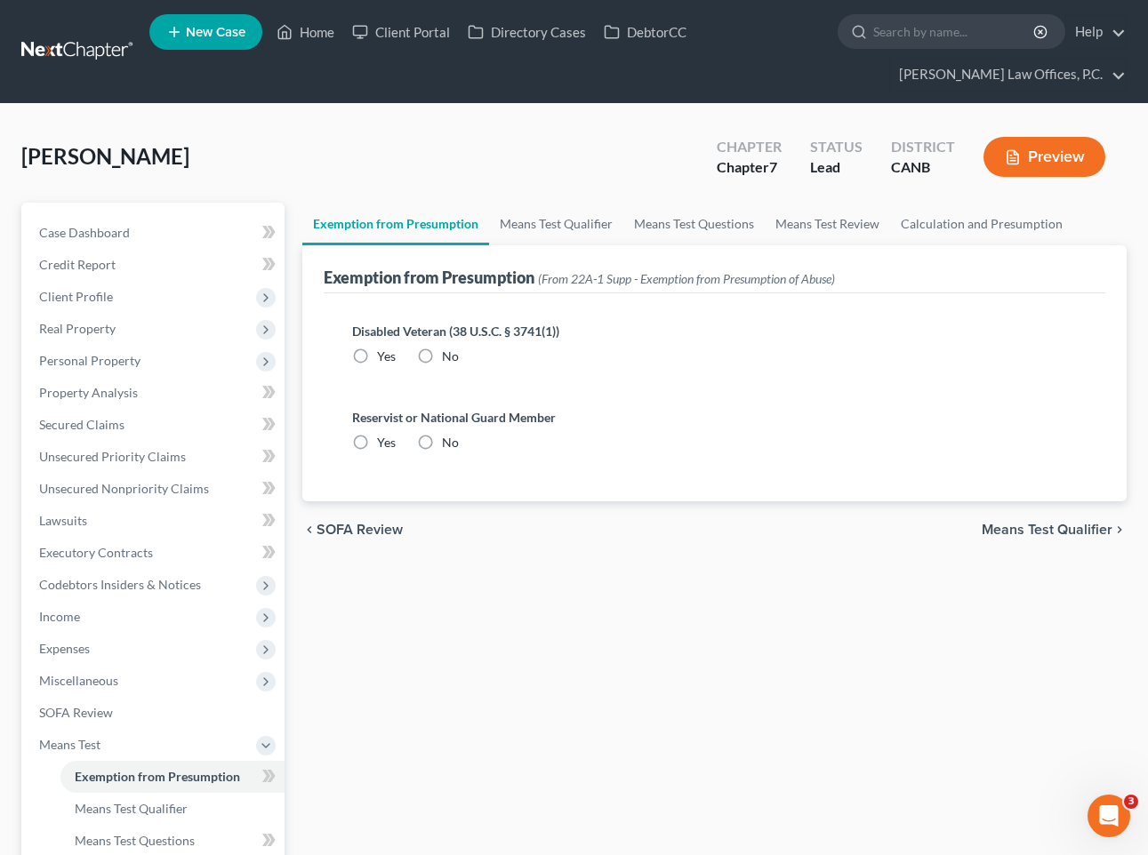
radio input "true"
click at [543, 205] on link "Means Test Qualifier" at bounding box center [556, 224] width 134 height 43
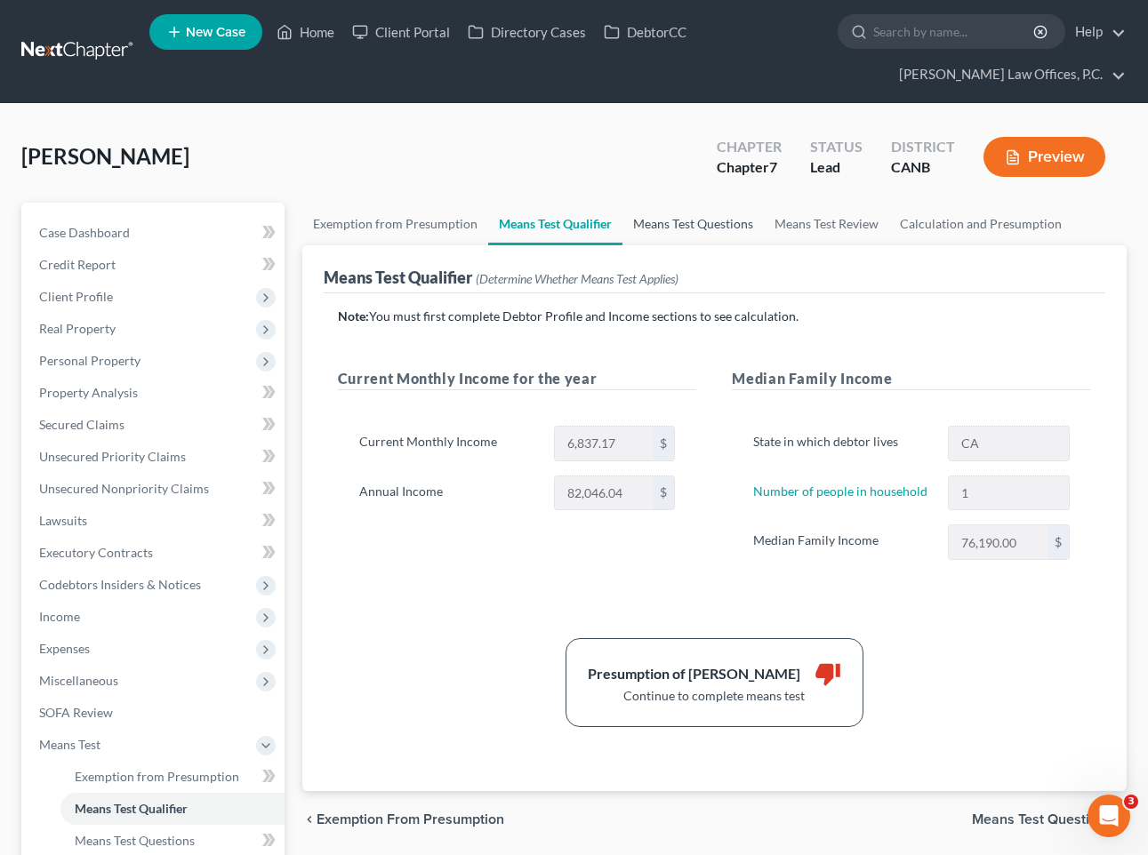
click at [657, 219] on link "Means Test Questions" at bounding box center [692, 224] width 141 height 43
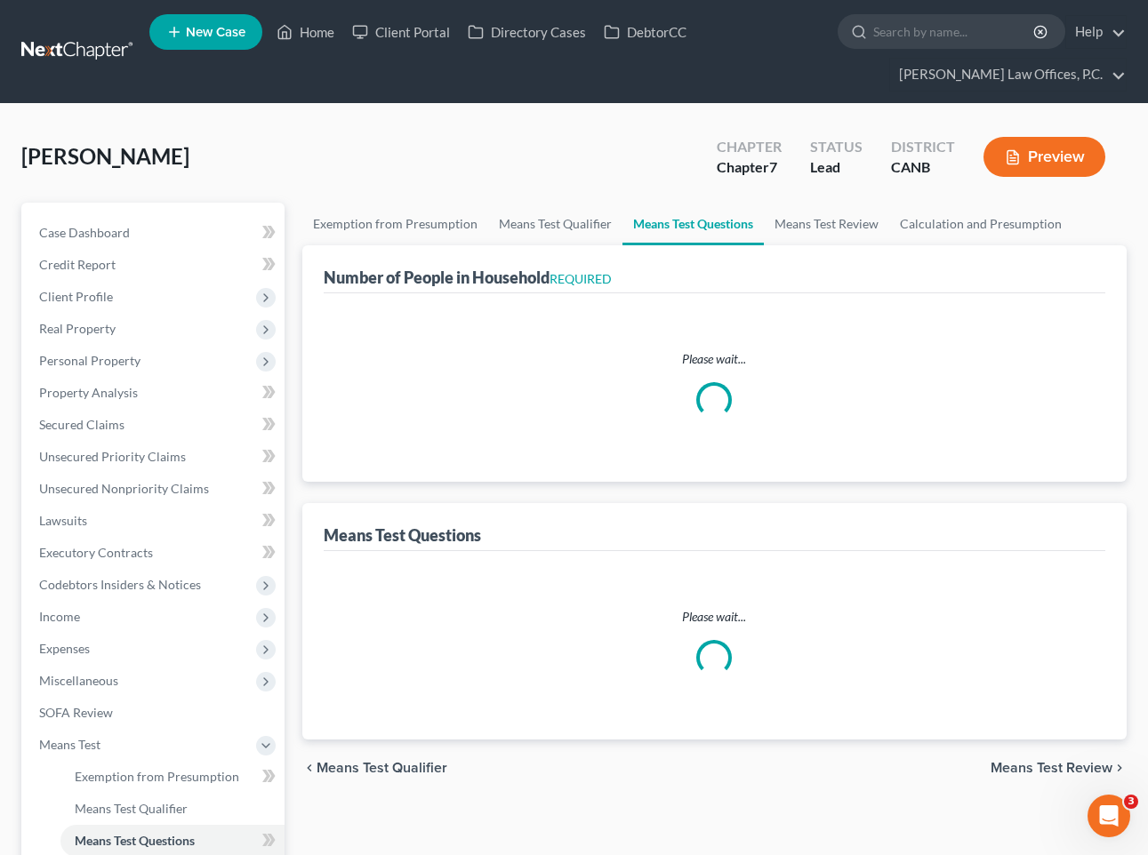
select select "1"
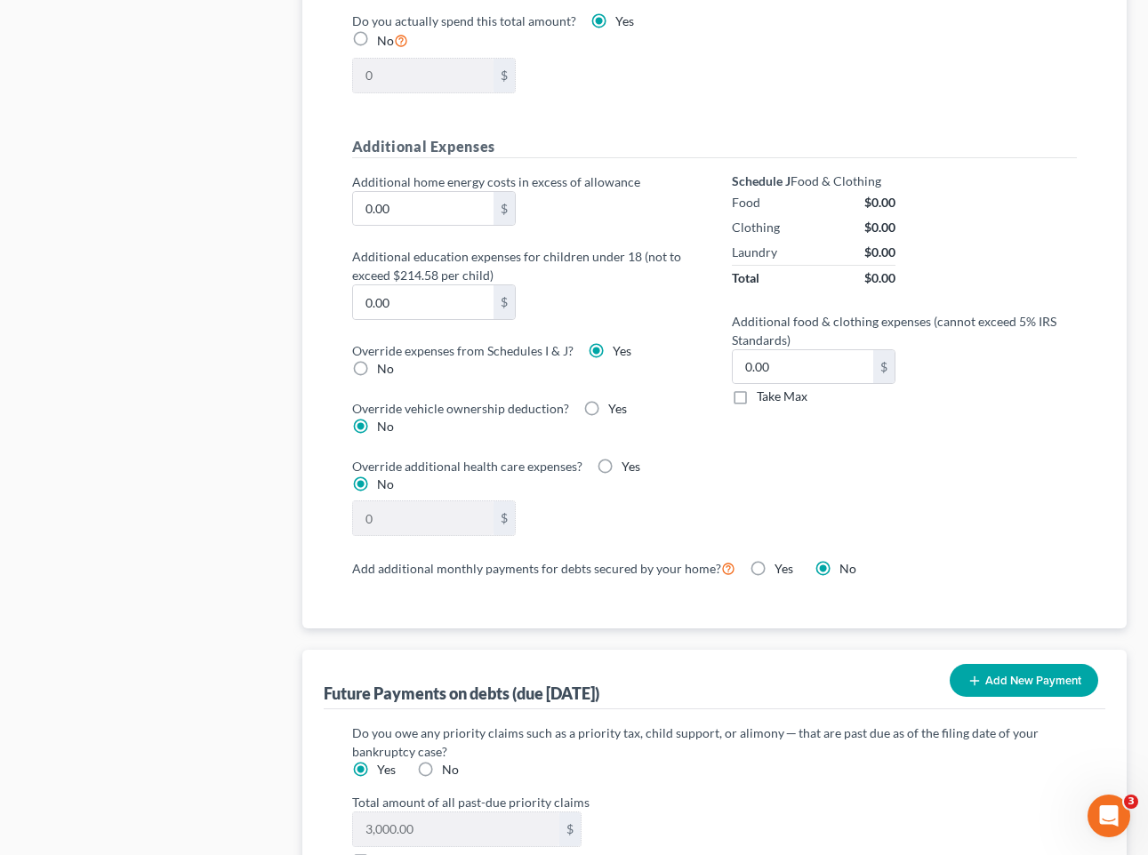
scroll to position [1302, 0]
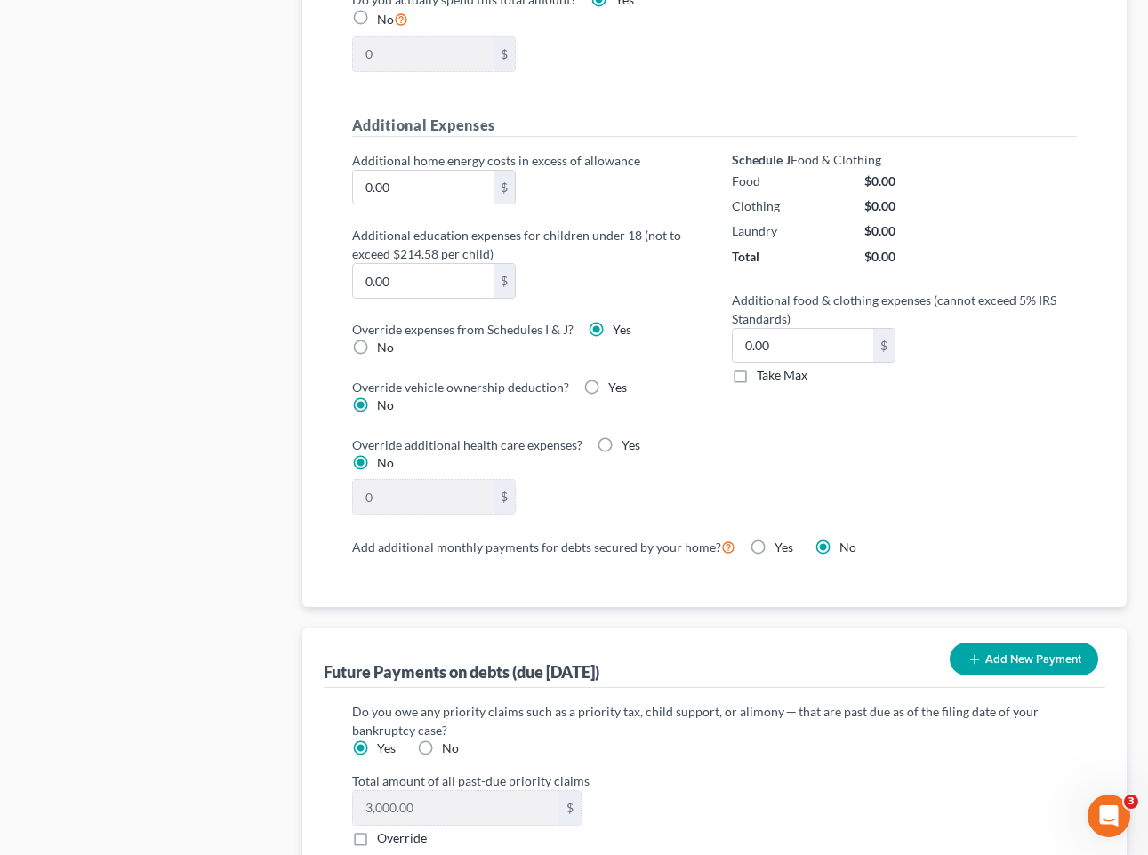
click at [382, 339] on label "No" at bounding box center [385, 348] width 17 height 18
click at [384, 339] on input "No" at bounding box center [390, 345] width 12 height 12
radio input "true"
click at [613, 321] on label "Yes" at bounding box center [622, 330] width 19 height 18
click at [620, 321] on input "Yes" at bounding box center [626, 327] width 12 height 12
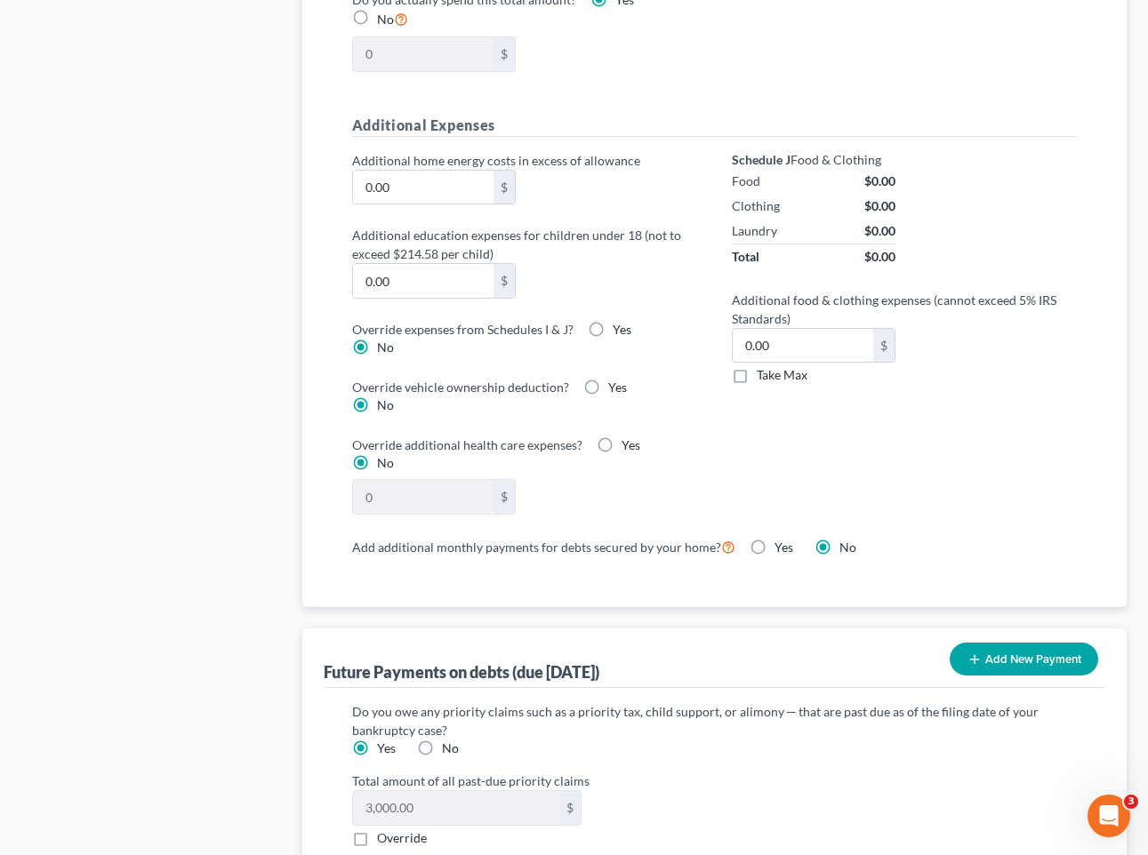
radio input "true"
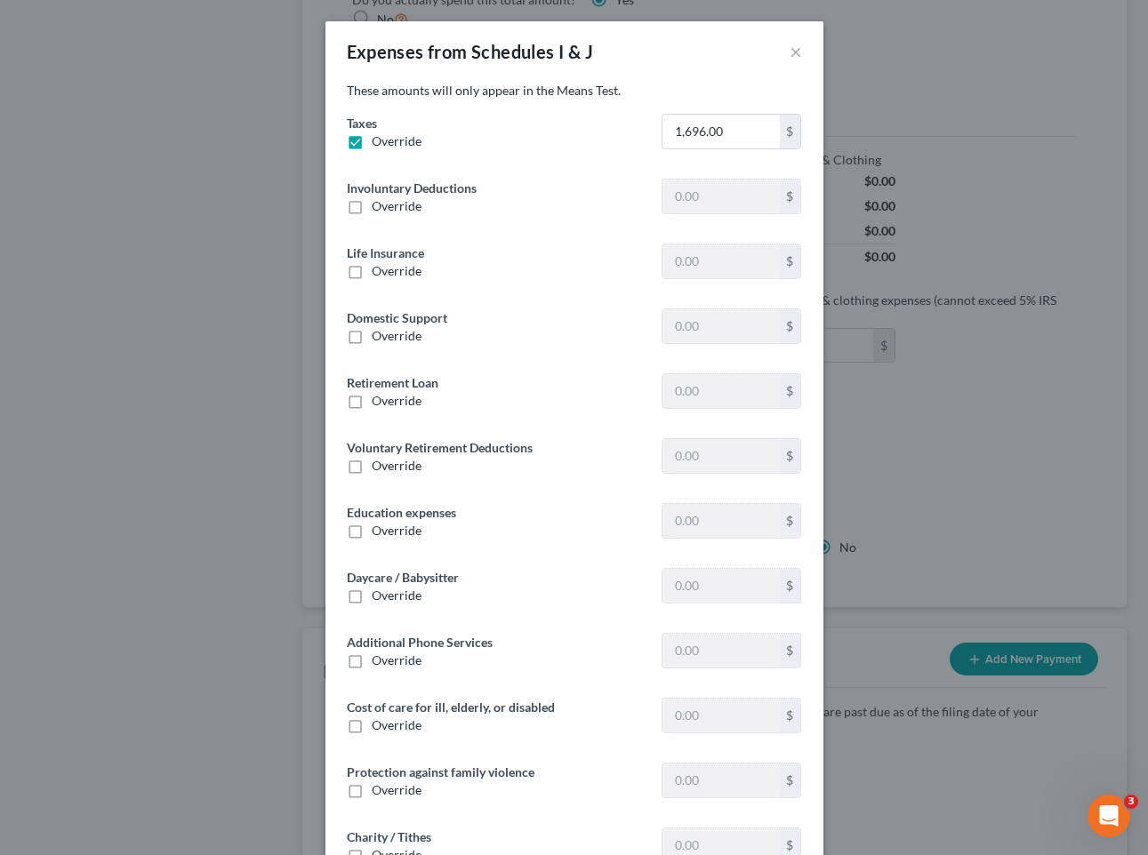
type input "0"
type input "339.16"
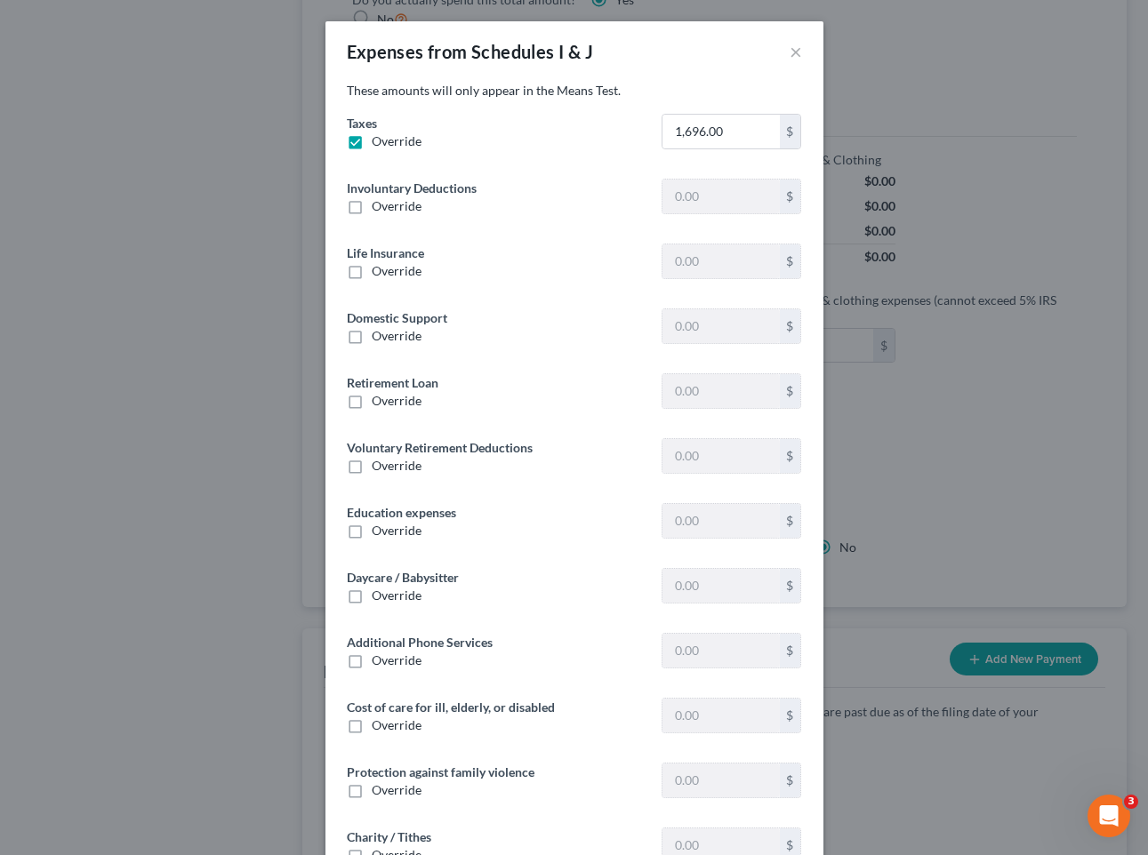
type input "0"
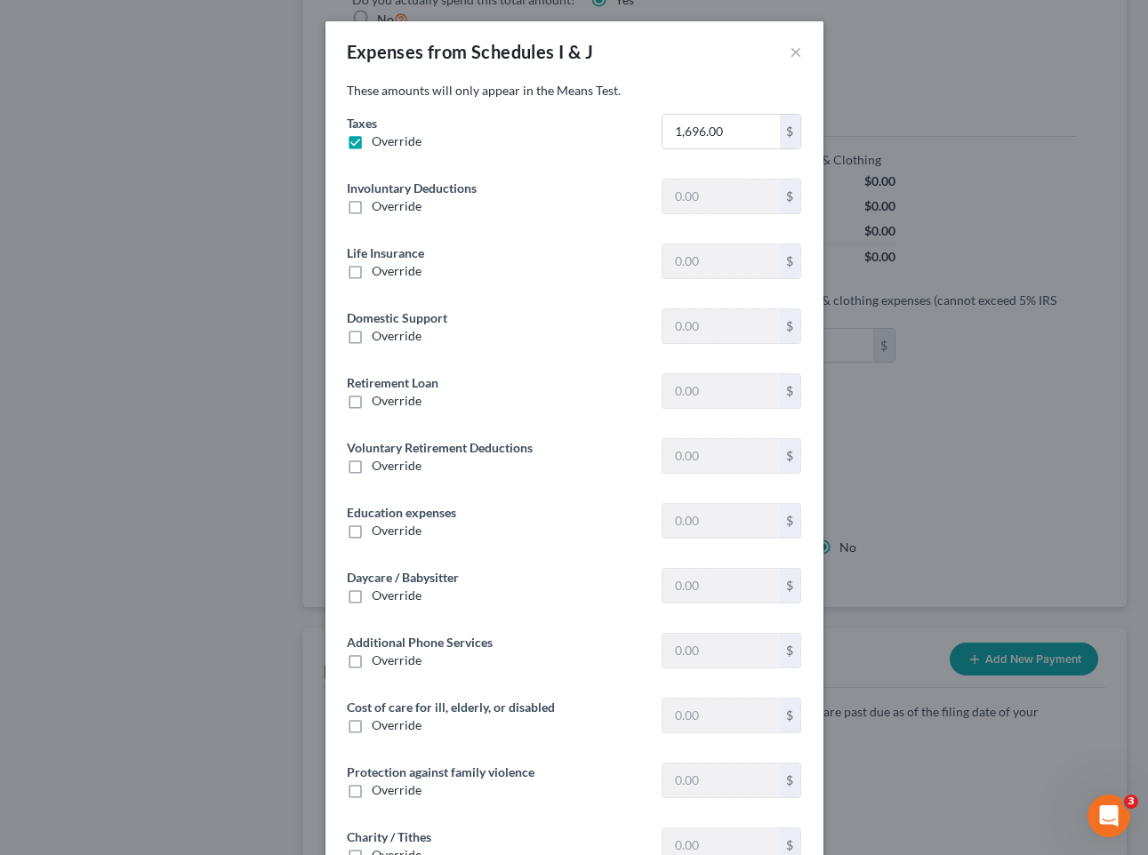
type input "0"
click at [698, 128] on input "1,696.00" at bounding box center [720, 132] width 116 height 34
type input "2,785"
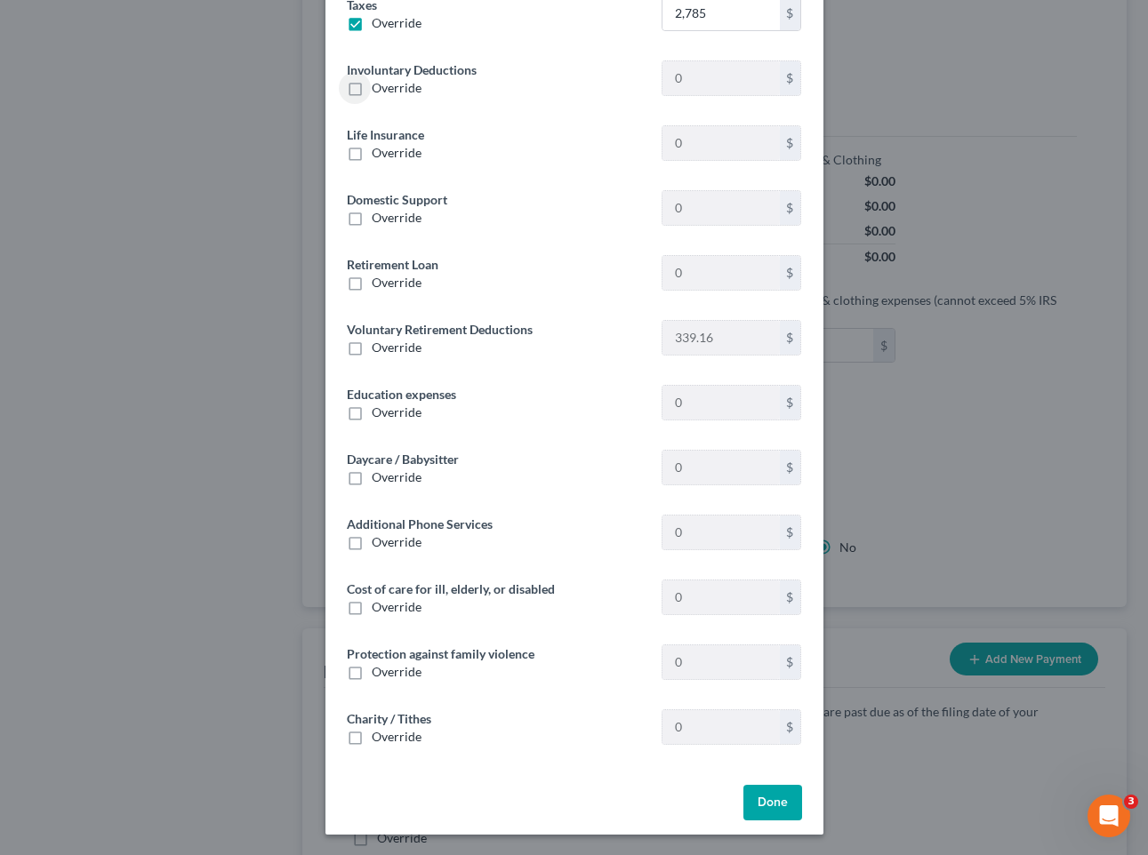
click at [778, 804] on button "Done" at bounding box center [772, 803] width 59 height 36
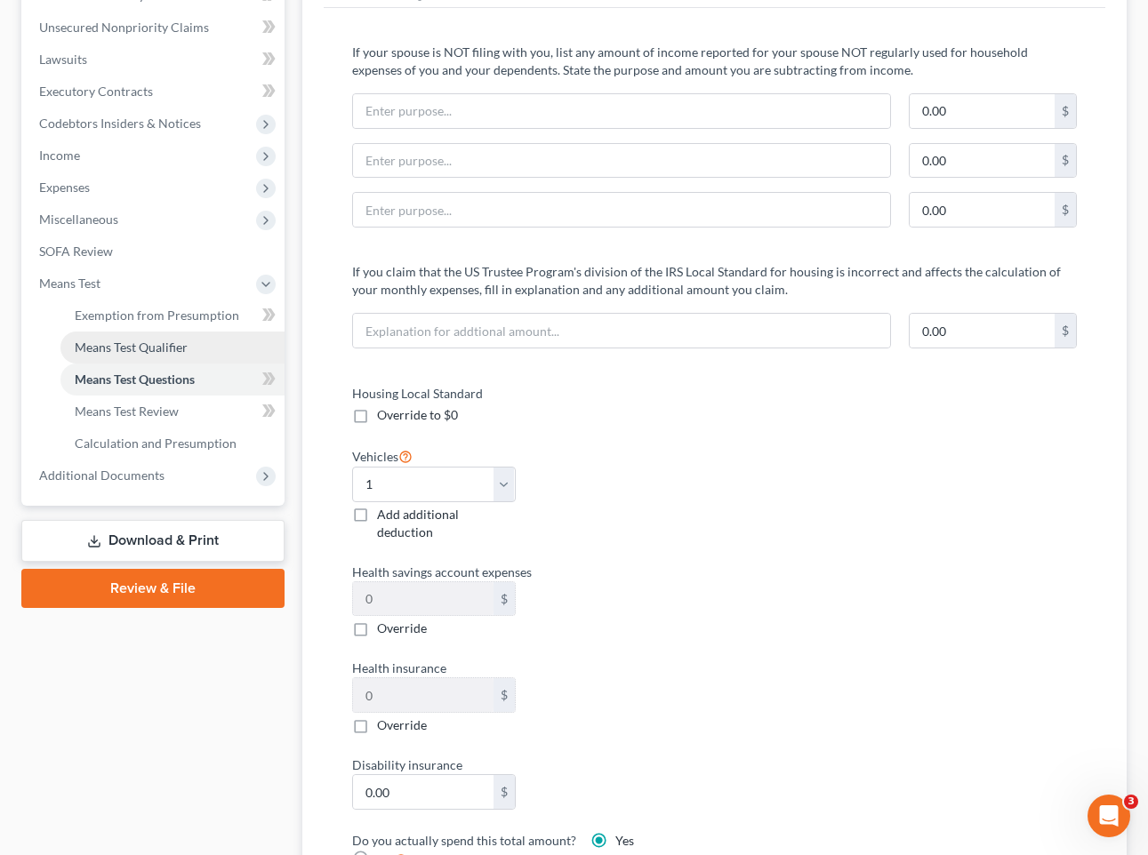
scroll to position [406, 0]
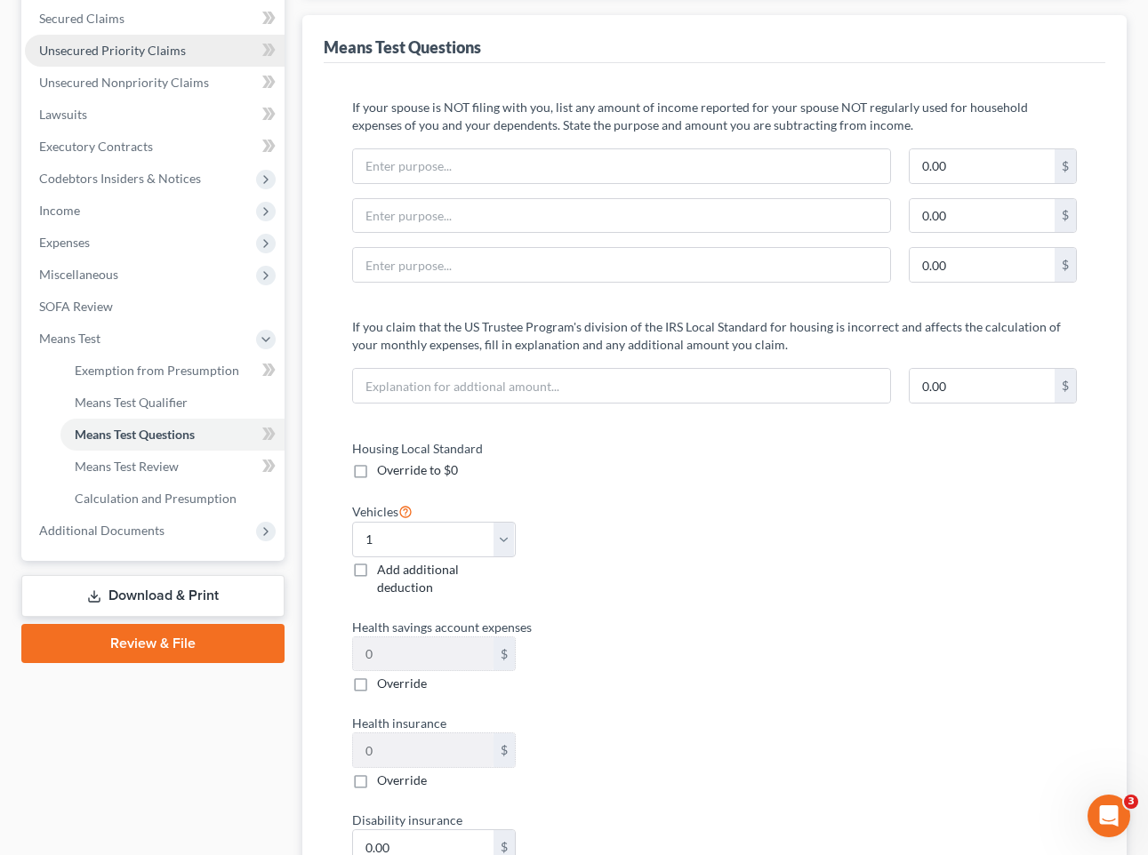
click at [131, 52] on span "Unsecured Priority Claims" at bounding box center [112, 50] width 147 height 15
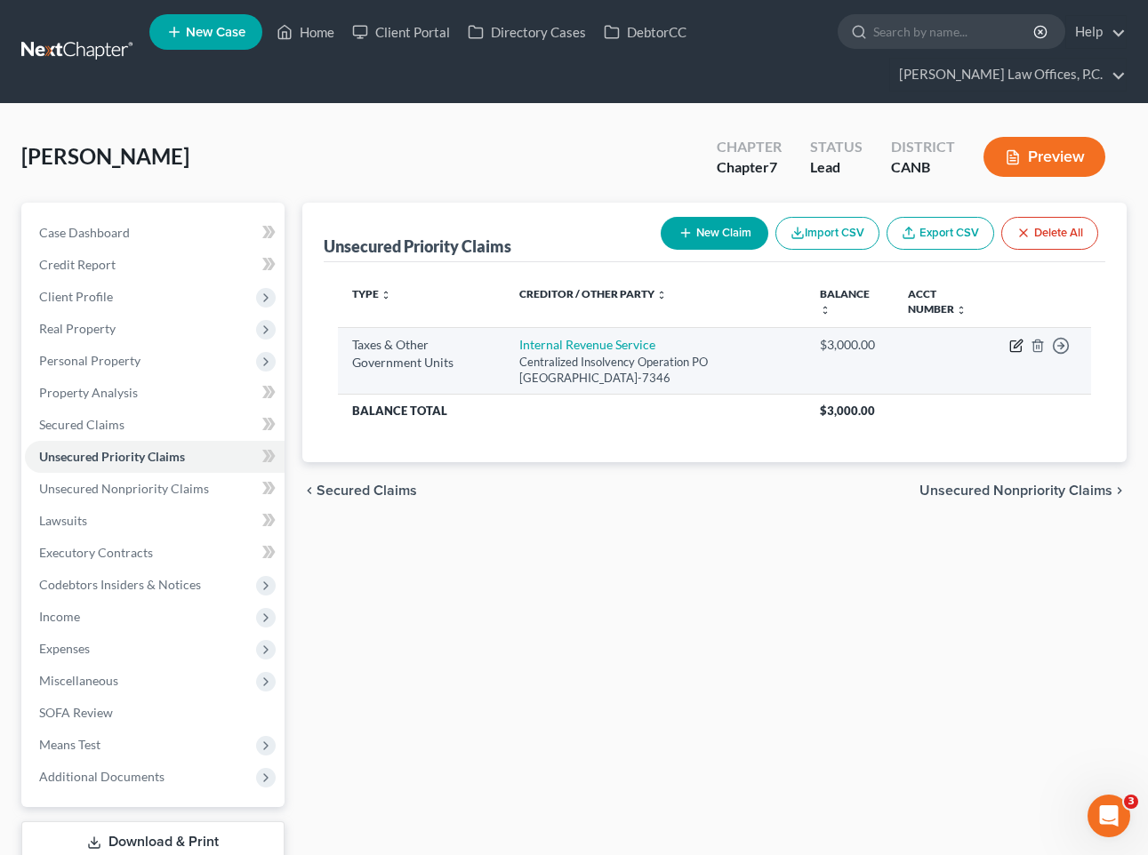
click at [1019, 342] on icon "button" at bounding box center [1016, 346] width 14 height 14
select select "0"
select select "39"
select select "0"
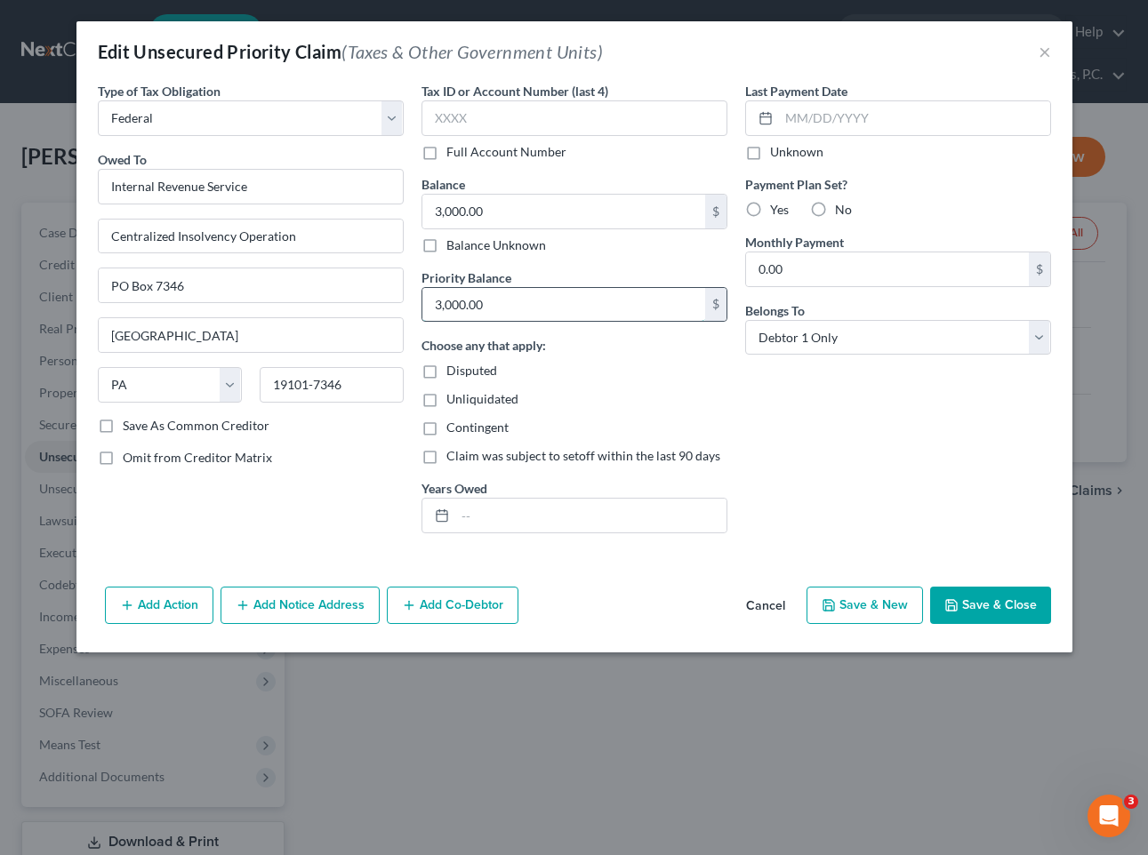
click at [485, 311] on input "3,000.00" at bounding box center [563, 305] width 283 height 34
type input "2,300"
click at [475, 212] on input "3,000.00" at bounding box center [563, 212] width 283 height 34
type input "2,300"
click at [469, 515] on input "text" at bounding box center [590, 516] width 271 height 34
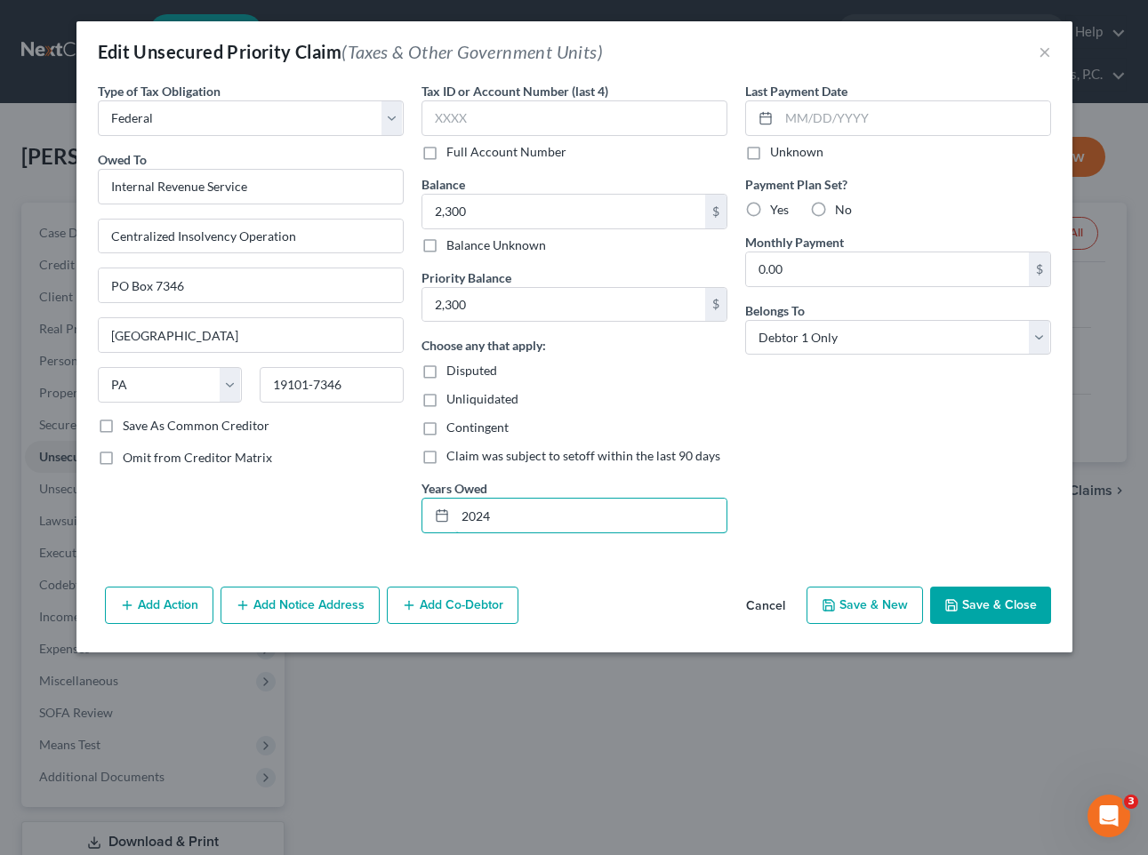
type input "2024"
click at [967, 599] on button "Save & Close" at bounding box center [990, 605] width 121 height 37
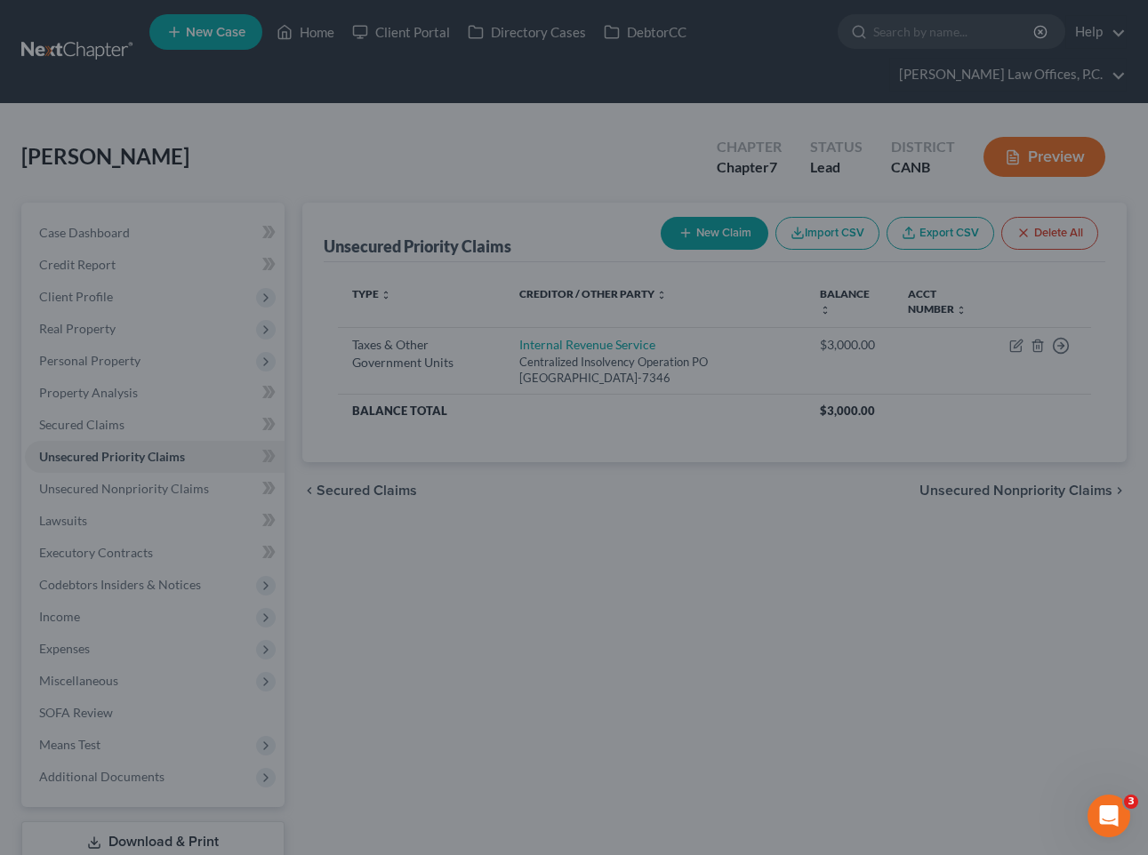
type input "2,300.00"
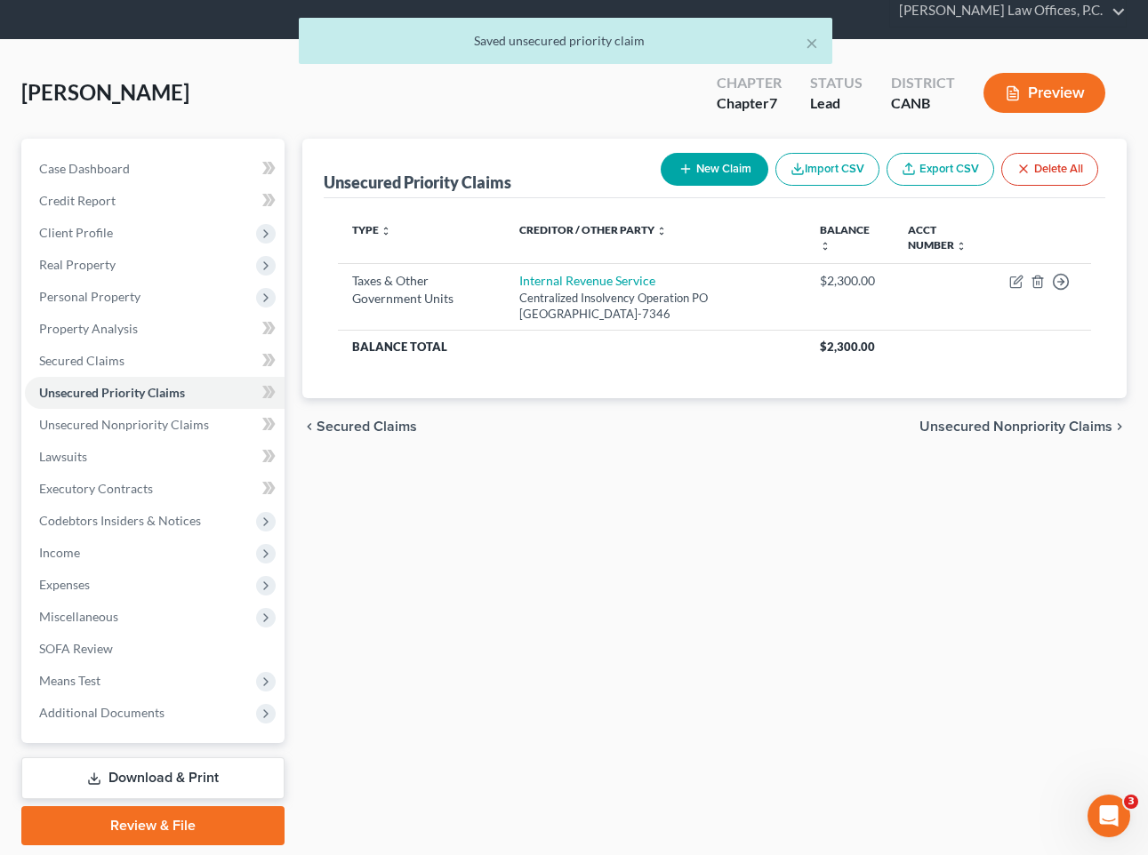
scroll to position [120, 0]
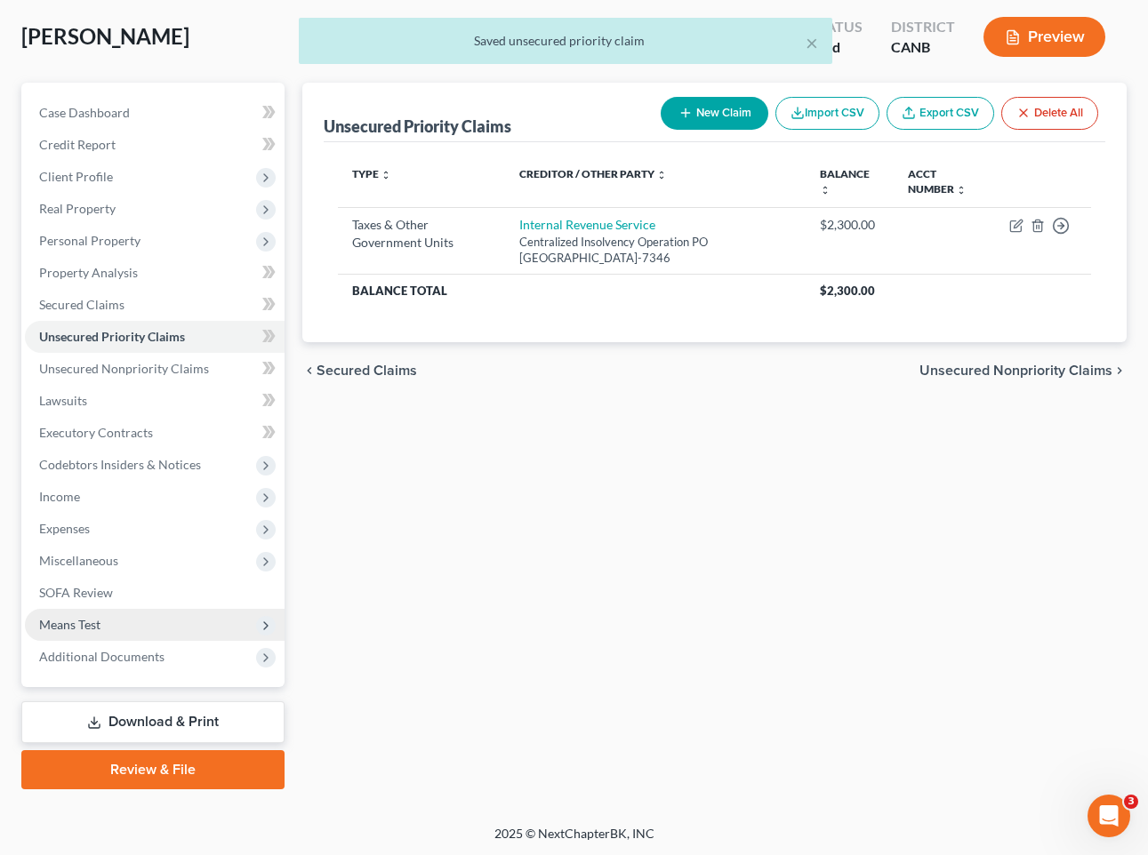
click at [120, 628] on span "Means Test" at bounding box center [155, 625] width 260 height 32
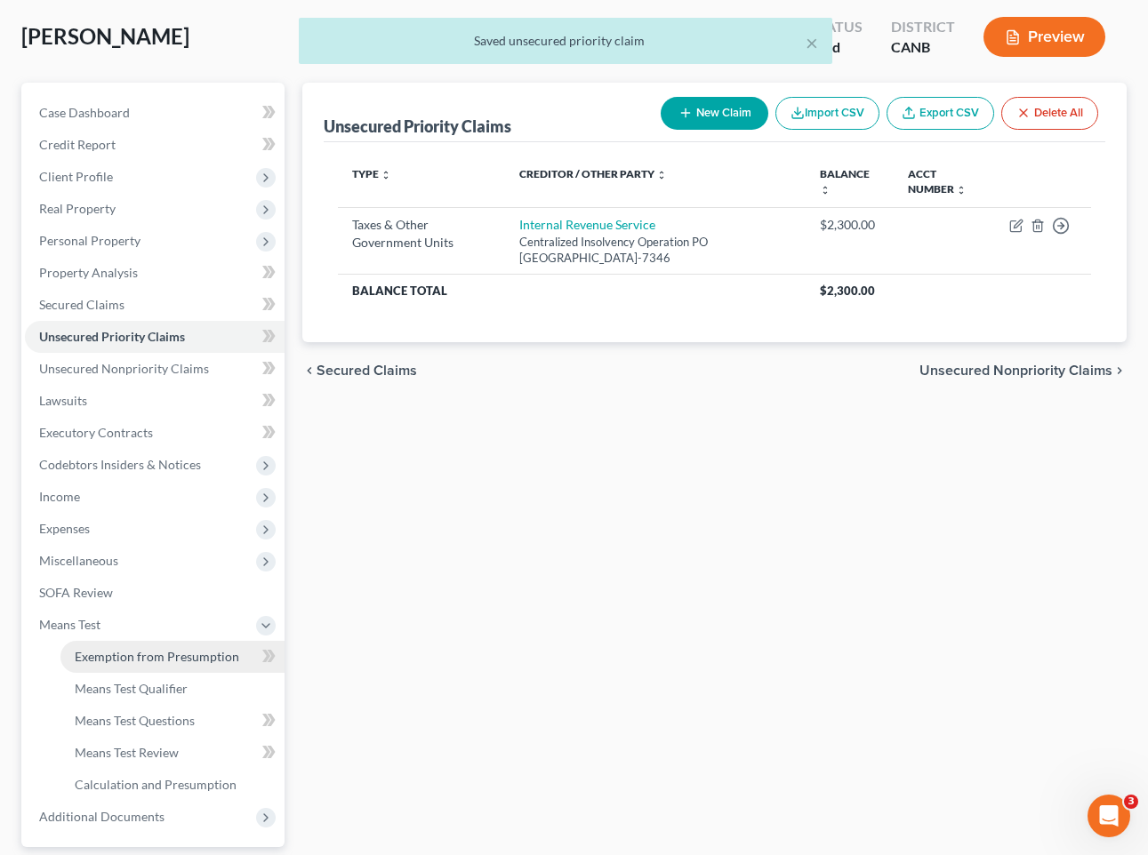
click at [162, 661] on span "Exemption from Presumption" at bounding box center [157, 656] width 164 height 15
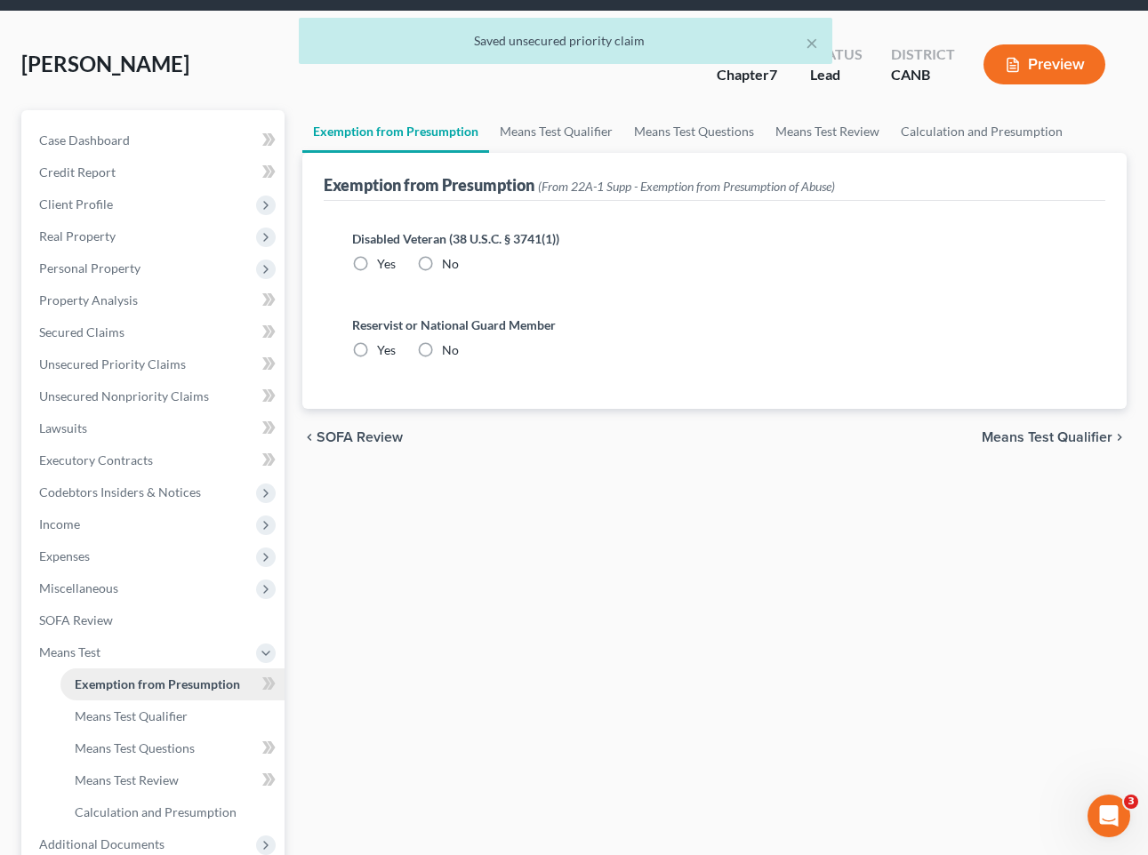
radio input "true"
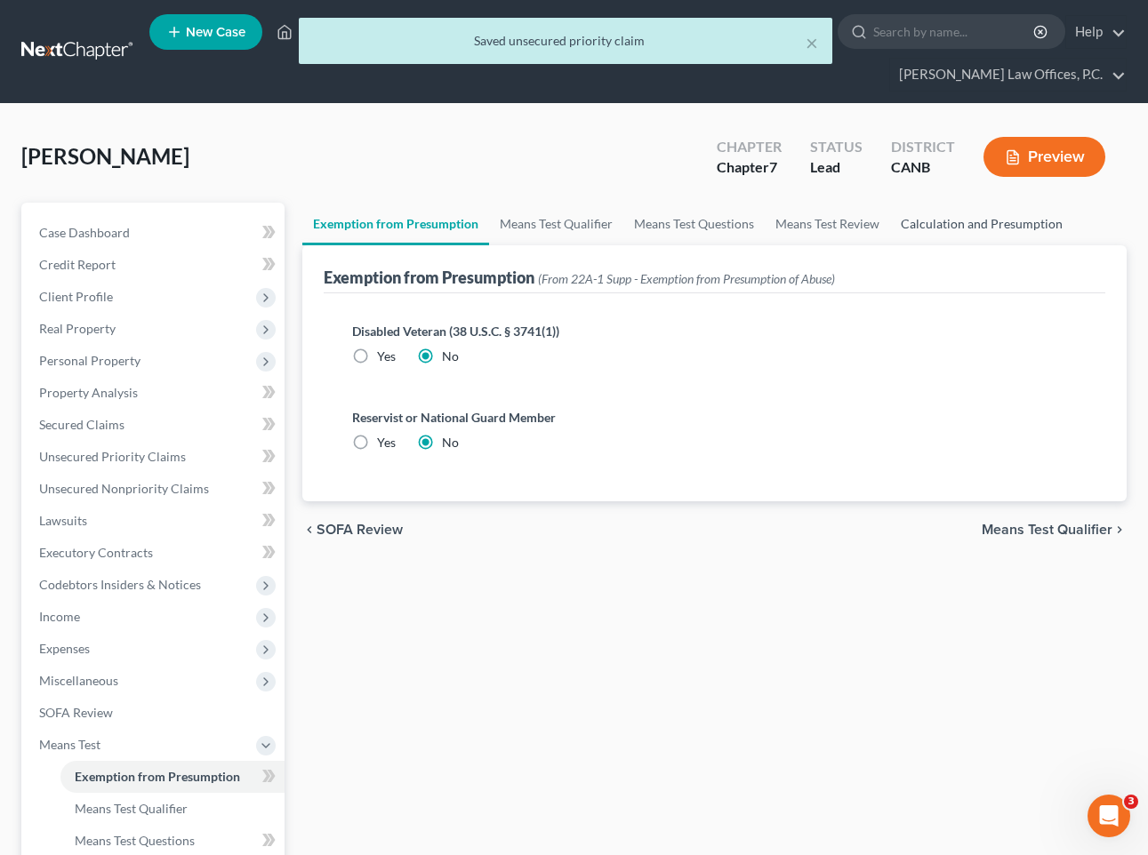
click at [1006, 215] on link "Calculation and Presumption" at bounding box center [981, 224] width 183 height 43
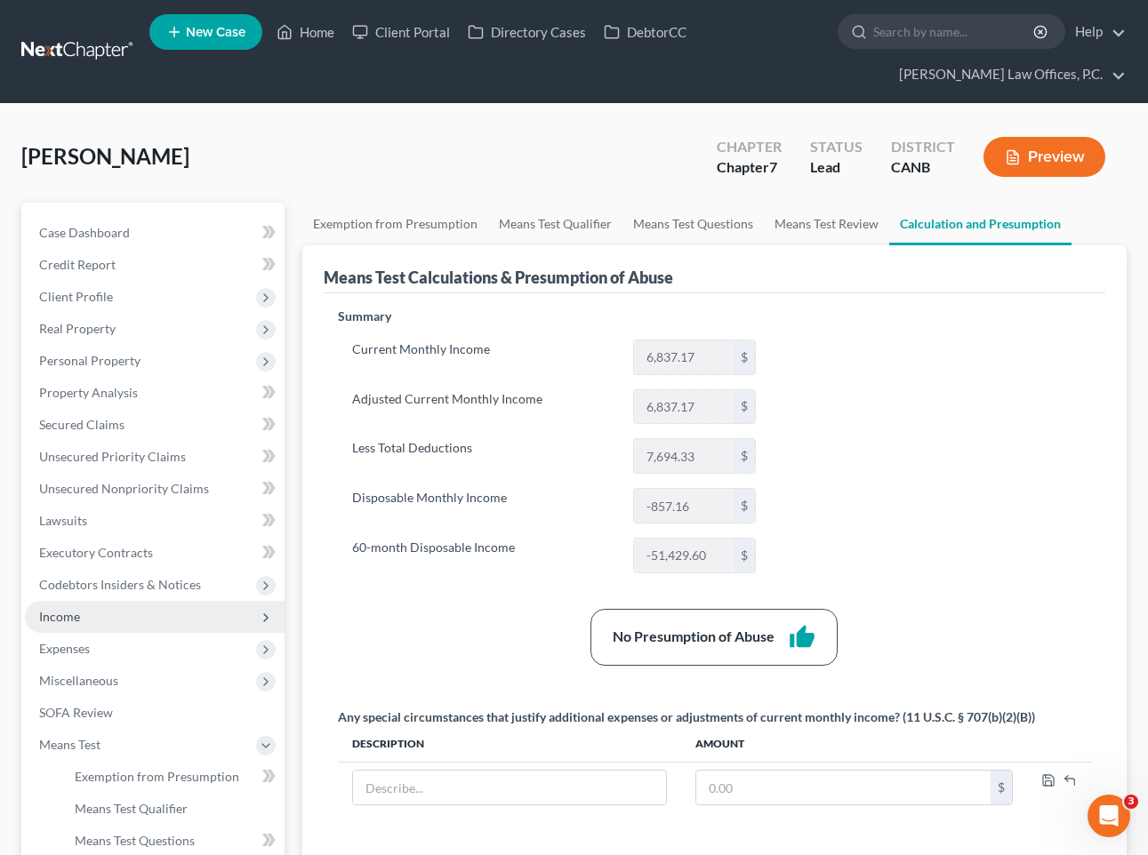
click at [122, 621] on span "Income" at bounding box center [155, 617] width 260 height 32
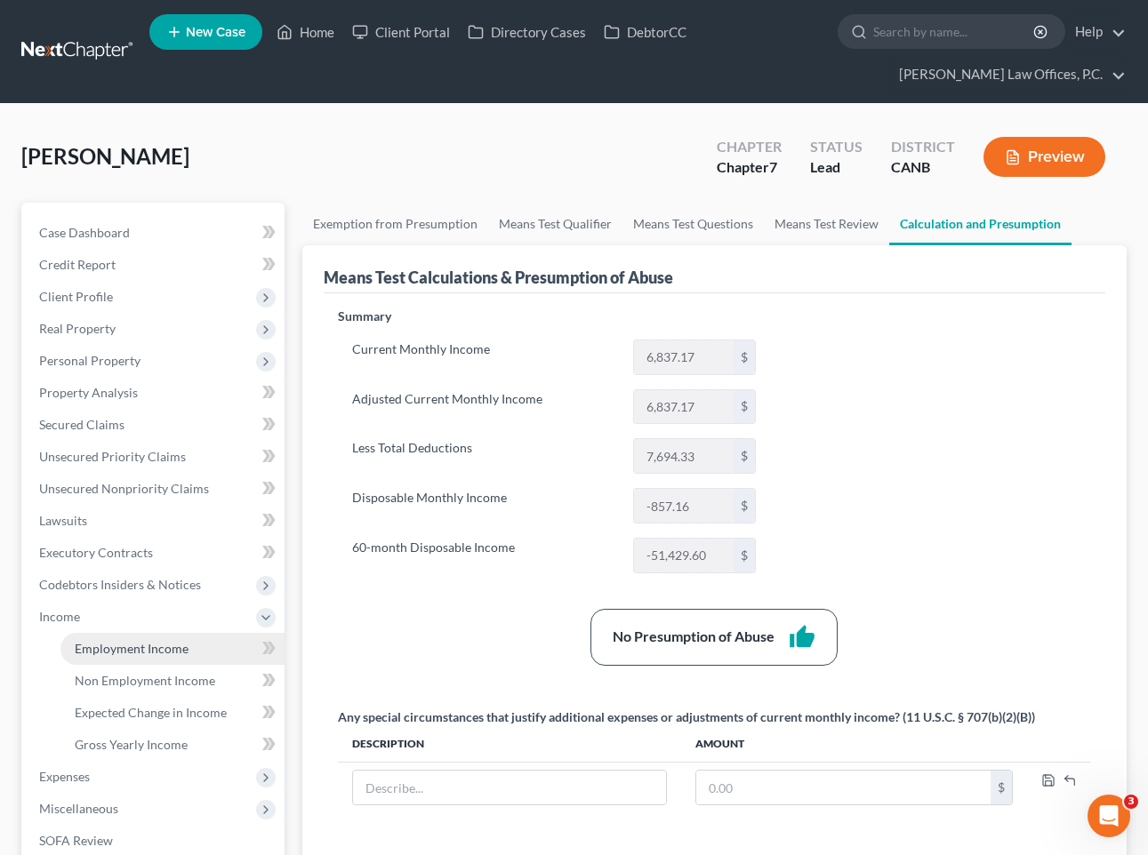
click at [169, 653] on span "Employment Income" at bounding box center [132, 648] width 114 height 15
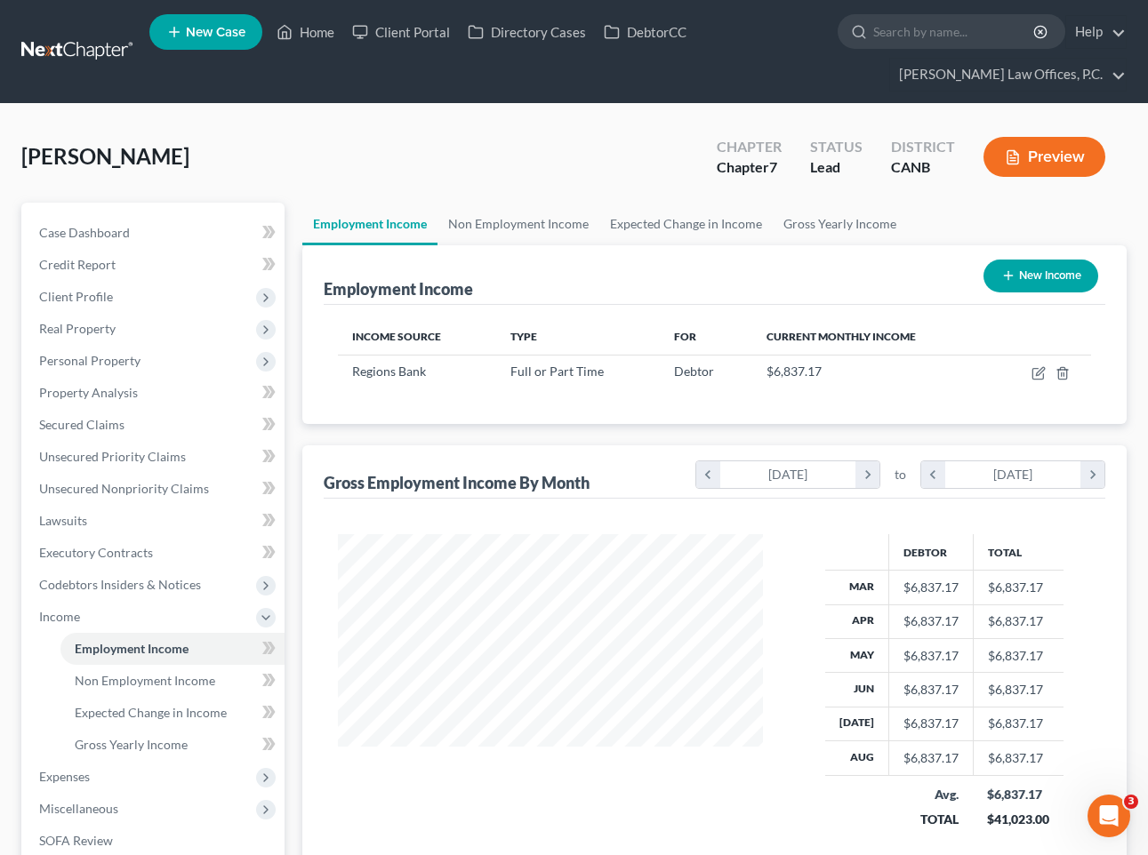
scroll to position [318, 460]
click at [519, 236] on link "Non Employment Income" at bounding box center [518, 224] width 162 height 43
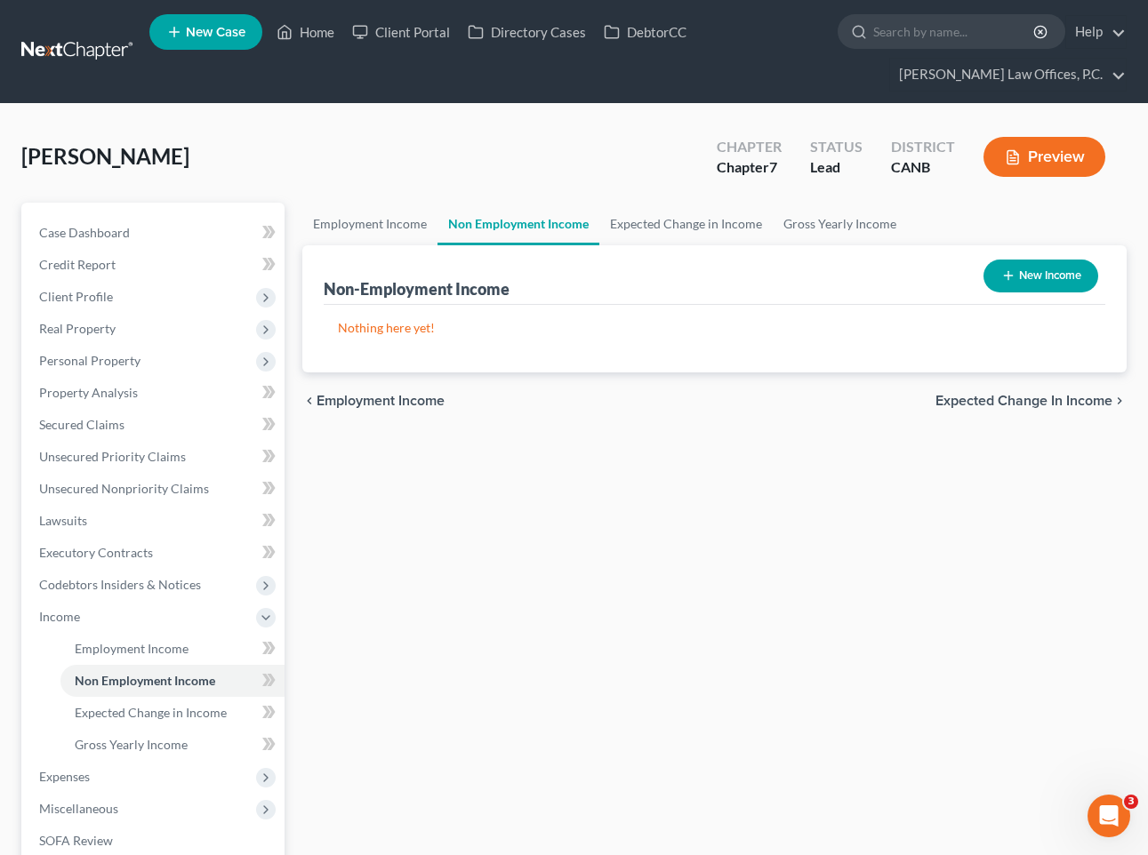
click at [1053, 265] on button "New Income" at bounding box center [1040, 276] width 115 height 33
select select "0"
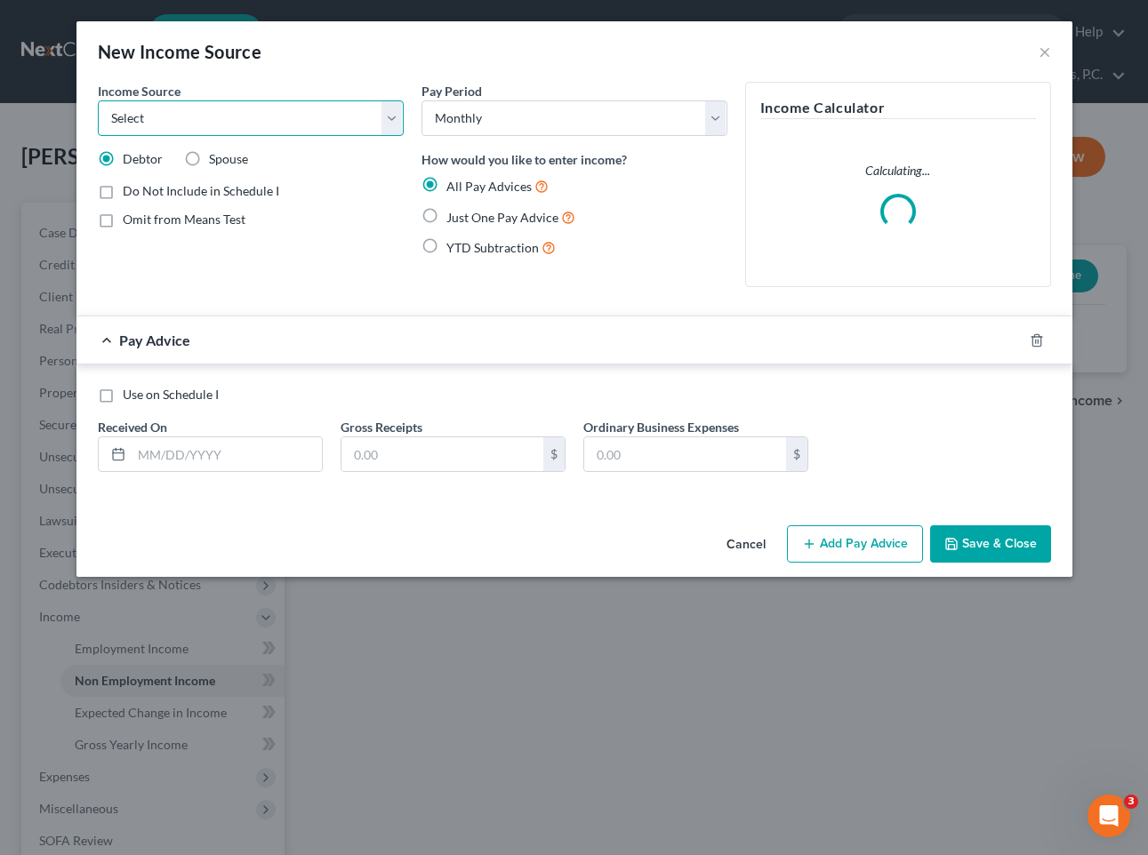
click at [215, 134] on select "Select Unemployment Disability (from employer) Pension Retirement Social Securi…" at bounding box center [251, 118] width 306 height 36
select select "4"
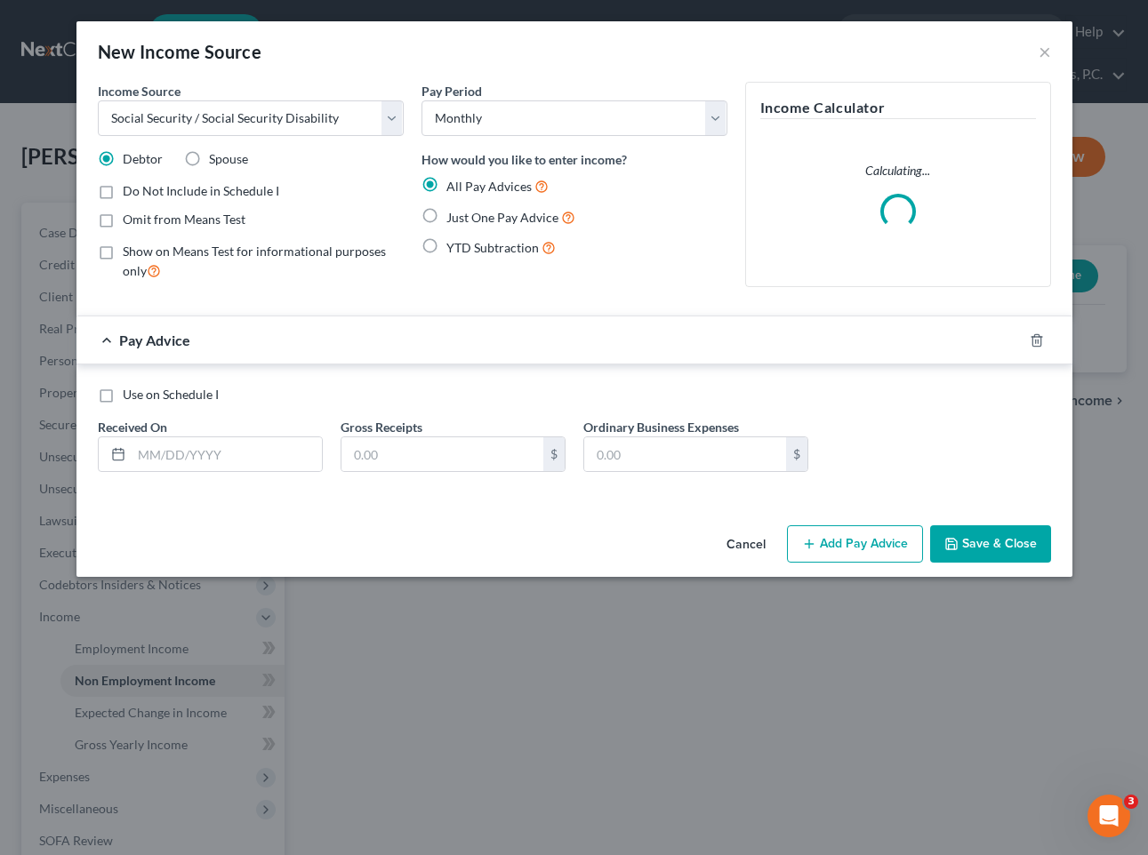
click at [187, 222] on span "Omit from Means Test" at bounding box center [184, 219] width 123 height 15
click at [141, 222] on input "Omit from Means Test" at bounding box center [136, 217] width 12 height 12
checkbox input "true"
click at [462, 213] on span "Just One Pay Advice" at bounding box center [502, 217] width 112 height 15
click at [462, 213] on input "Just One Pay Advice" at bounding box center [459, 213] width 12 height 12
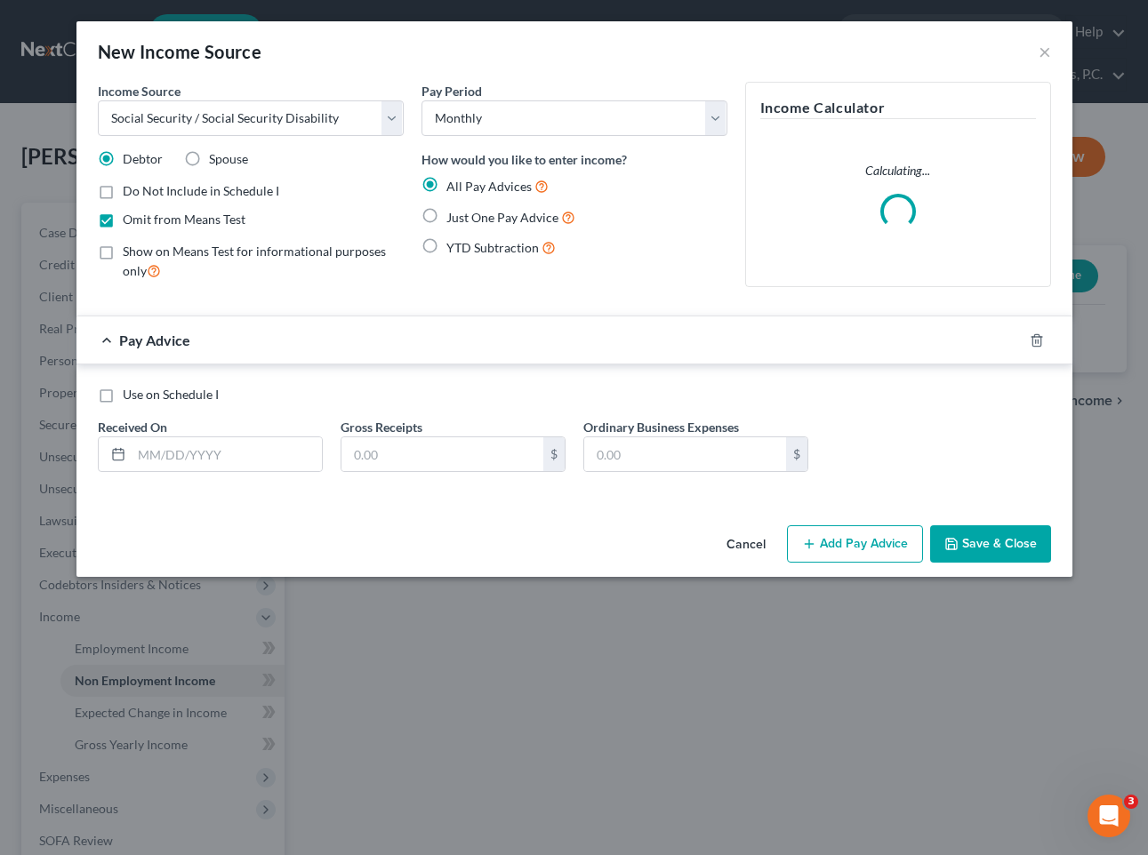
radio input "true"
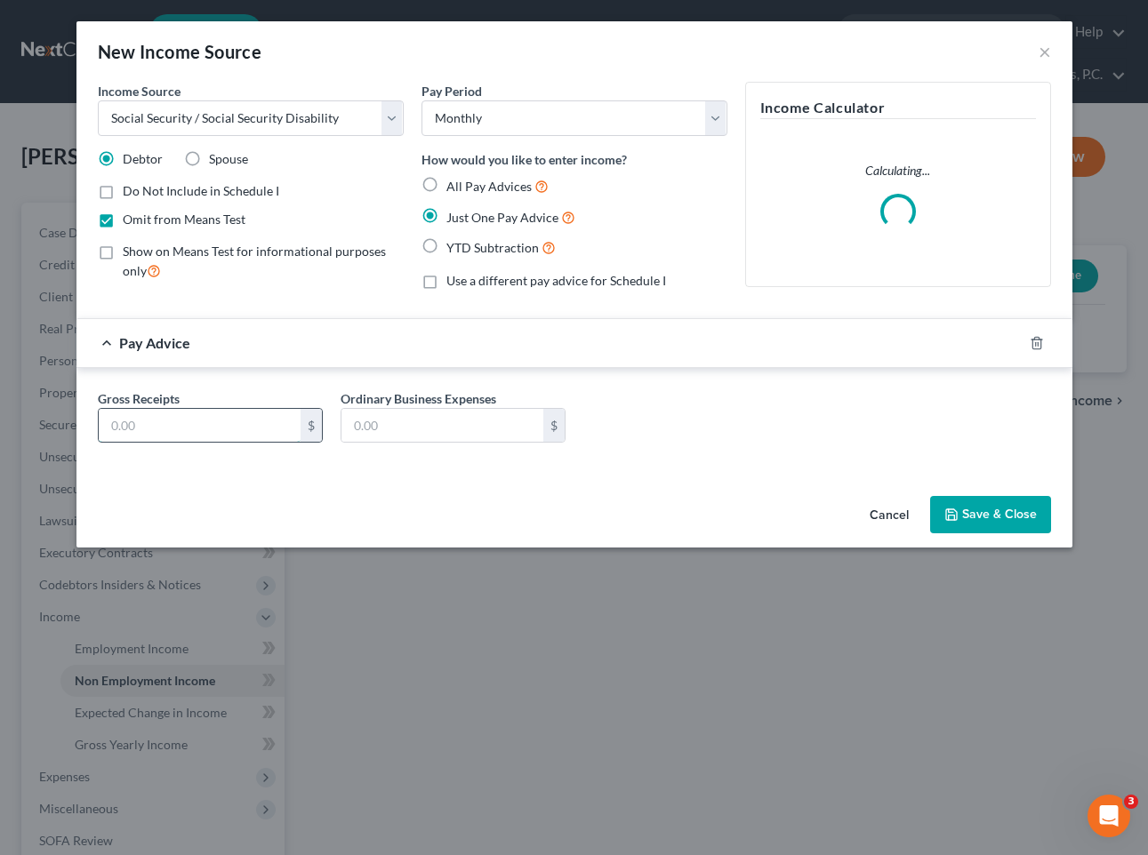
click at [198, 421] on input "text" at bounding box center [200, 426] width 202 height 34
type input "2,526"
click at [1018, 531] on button "Save & Close" at bounding box center [990, 514] width 121 height 37
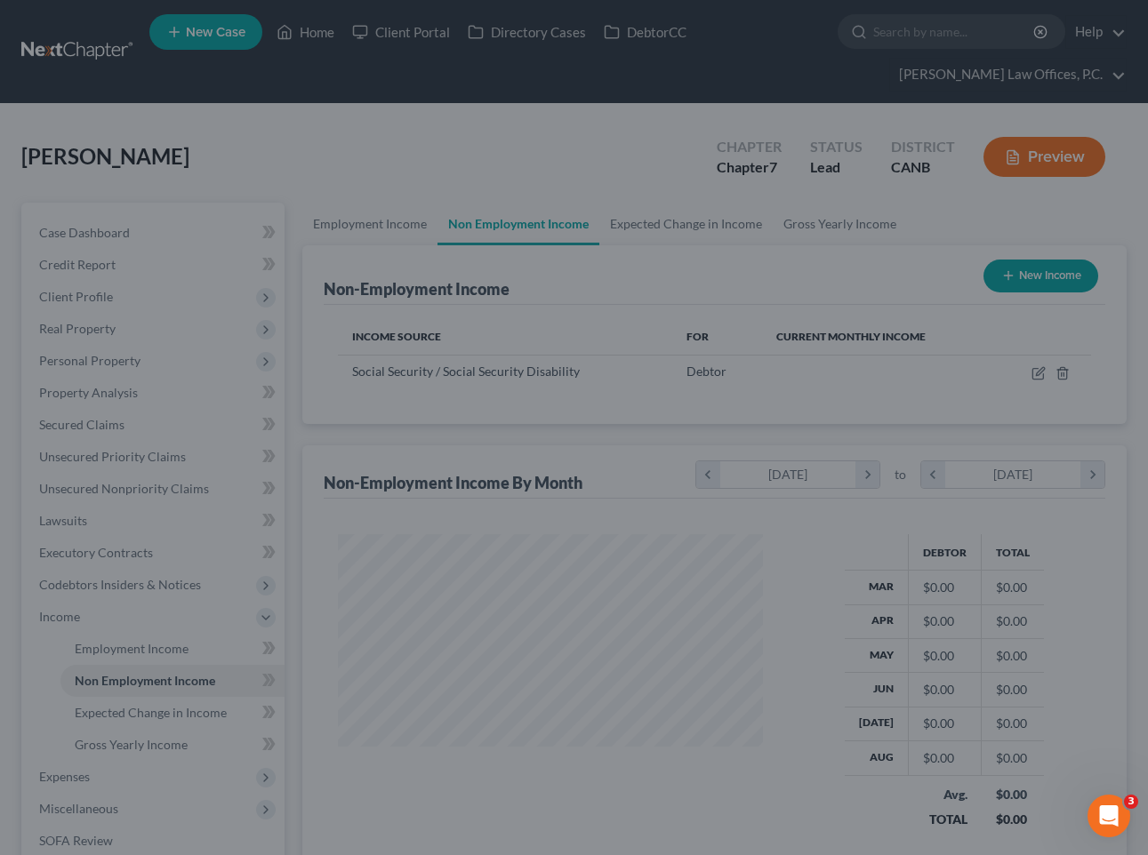
scroll to position [318, 460]
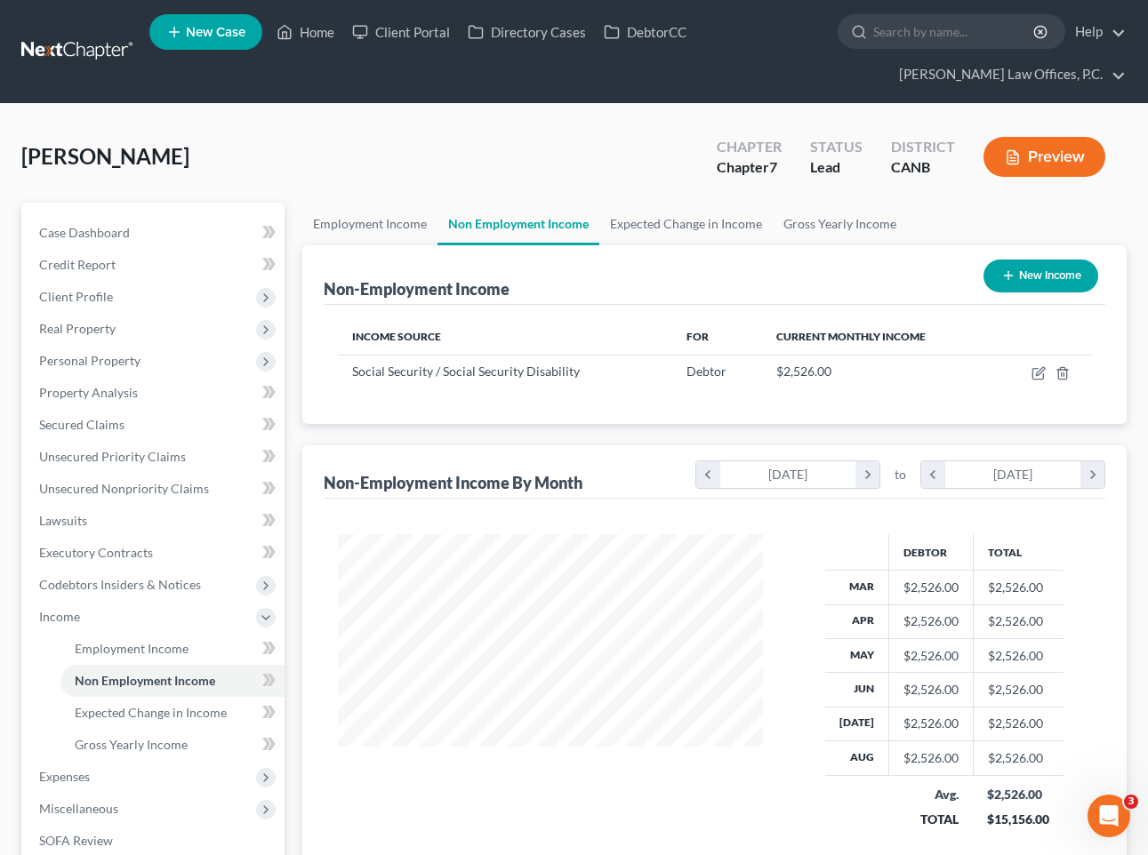
click at [1036, 271] on button "New Income" at bounding box center [1040, 276] width 115 height 33
select select "0"
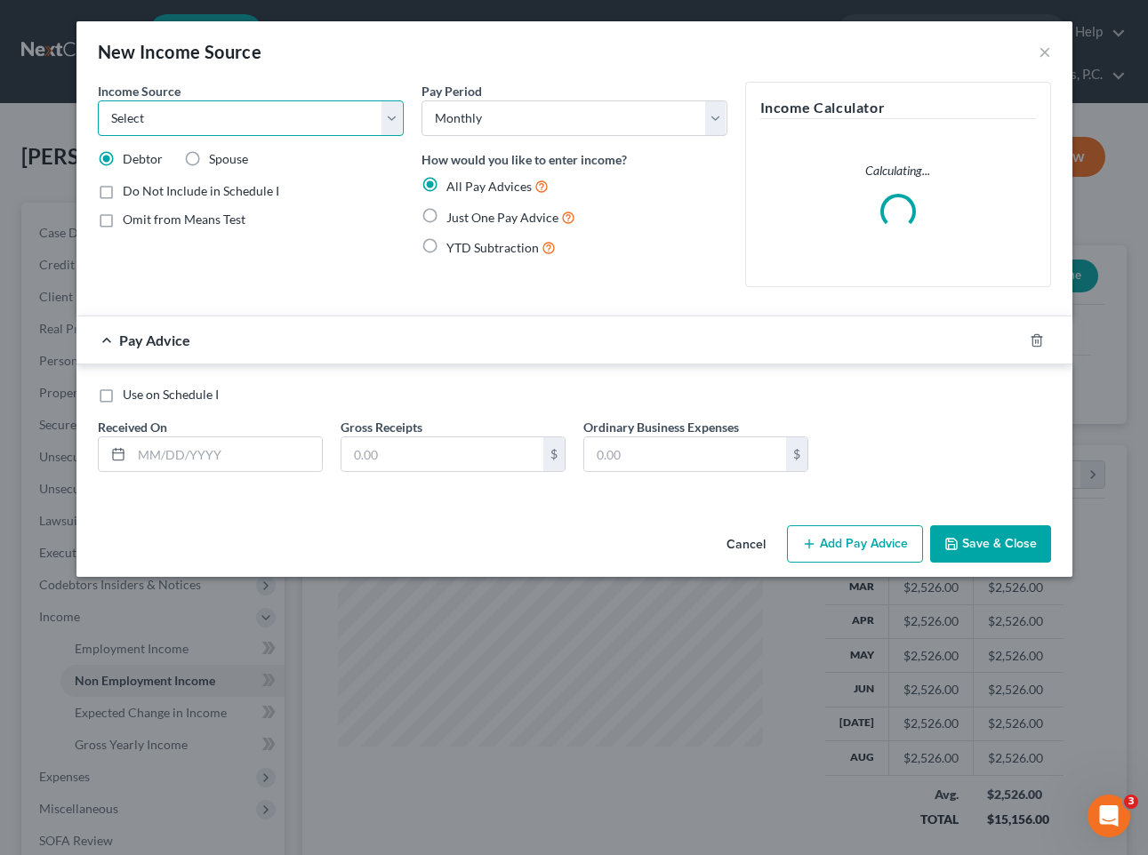
click at [293, 100] on select "Select Unemployment Disability (from employer) Pension Retirement Social Securi…" at bounding box center [251, 118] width 306 height 36
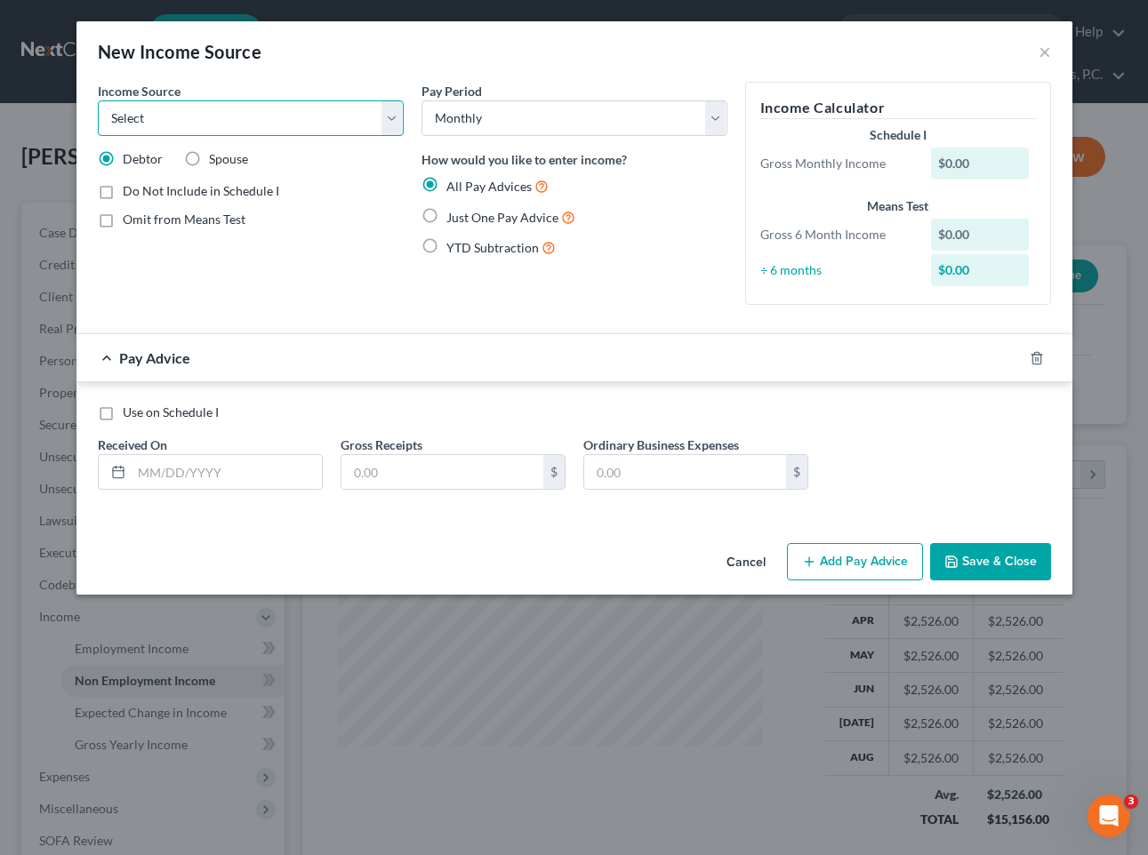
select select "2"
click at [449, 218] on span "Just One Pay Advice" at bounding box center [502, 217] width 112 height 15
click at [453, 218] on input "Just One Pay Advice" at bounding box center [459, 213] width 12 height 12
radio input "true"
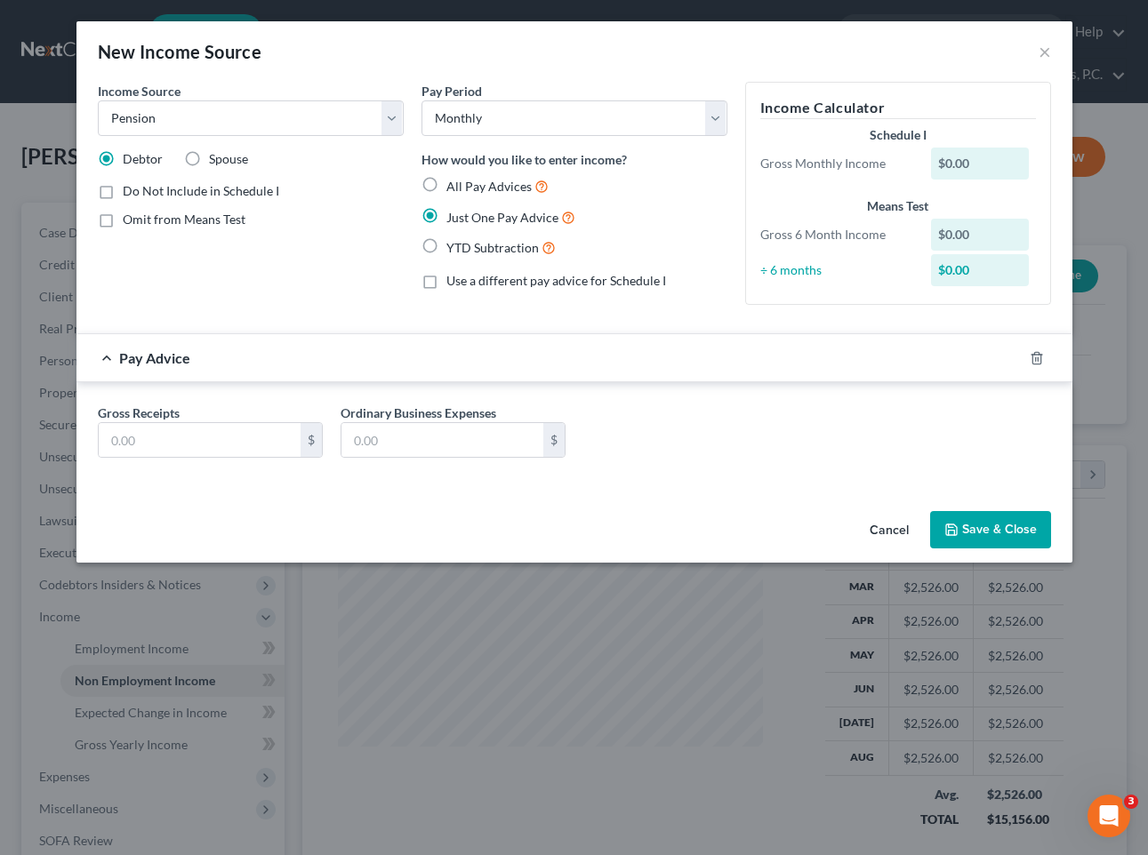
click at [173, 459] on div "Gross Receipts $ Ordinary Business Expenses $" at bounding box center [574, 438] width 971 height 68
click at [172, 445] on input "text" at bounding box center [200, 440] width 202 height 34
type input "194"
click at [1000, 530] on button "Save & Close" at bounding box center [990, 529] width 121 height 37
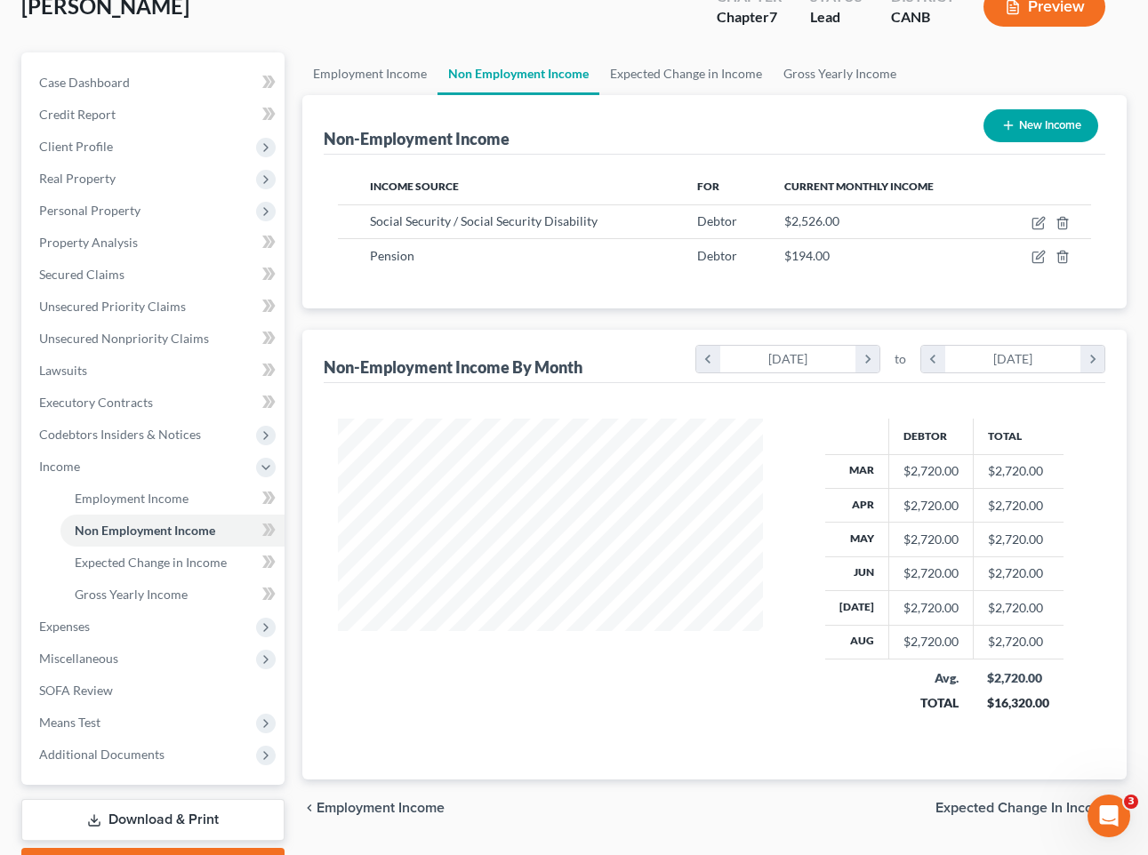
scroll to position [248, 0]
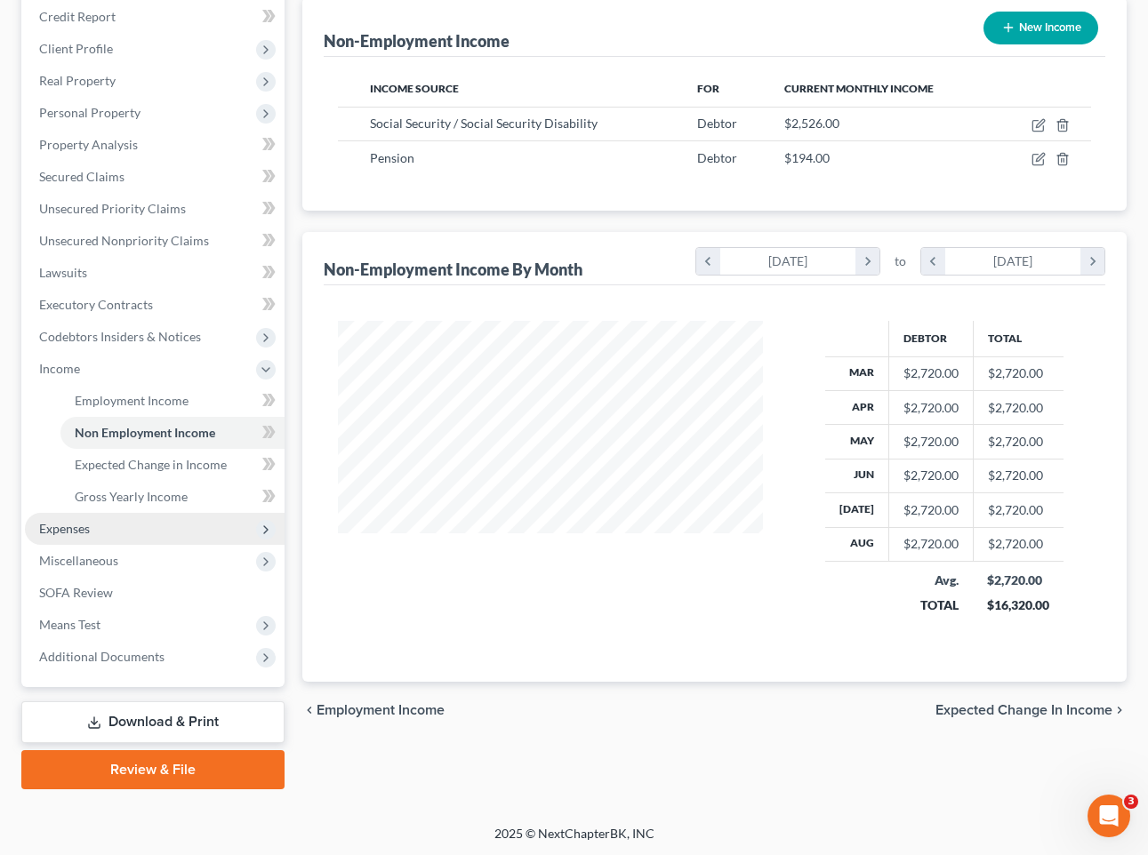
click at [130, 525] on span "Expenses" at bounding box center [155, 529] width 260 height 32
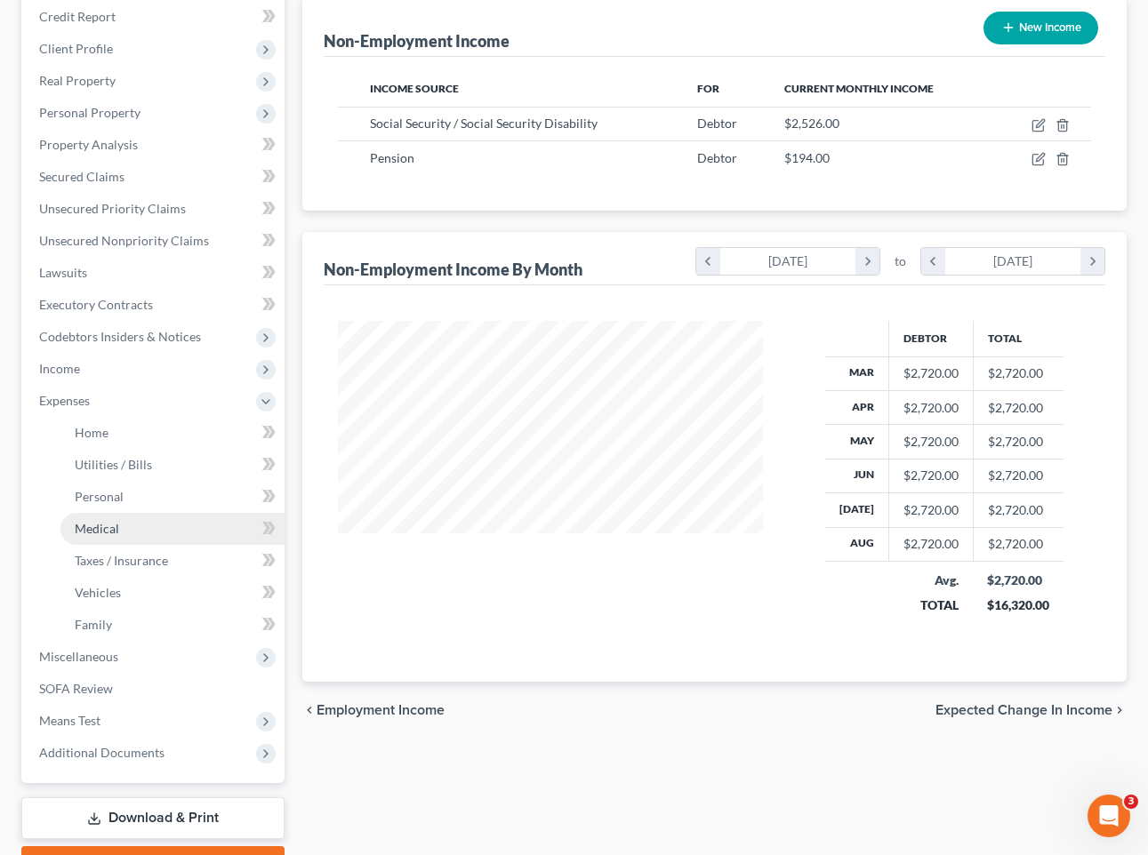
click at [134, 519] on link "Medical" at bounding box center [172, 529] width 224 height 32
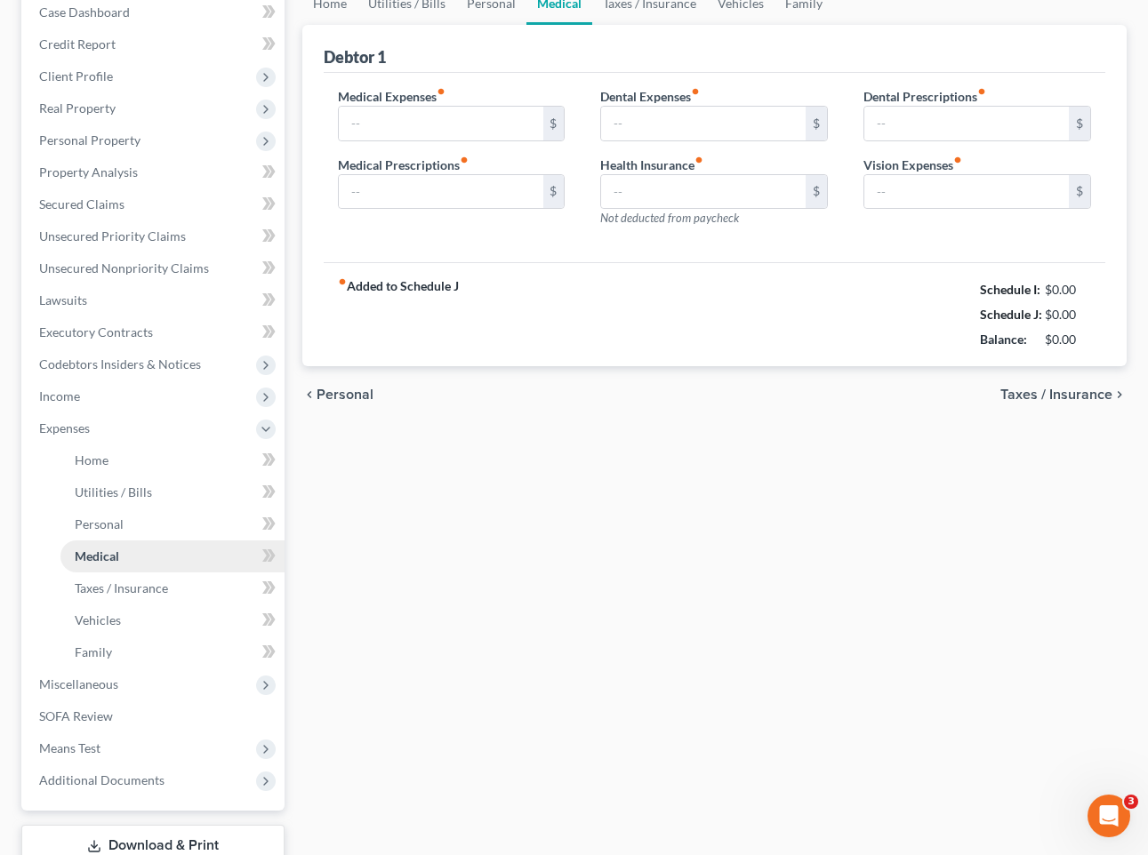
type input "0.00"
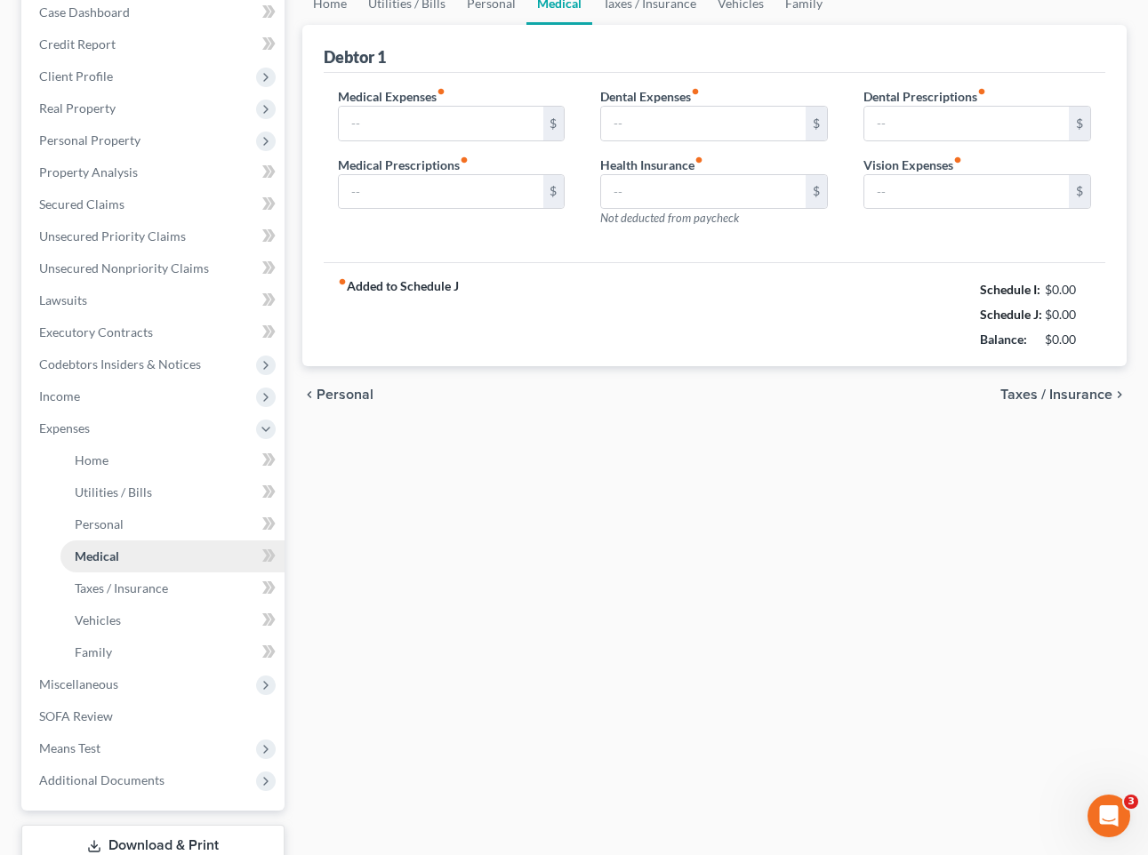
type input "0.00"
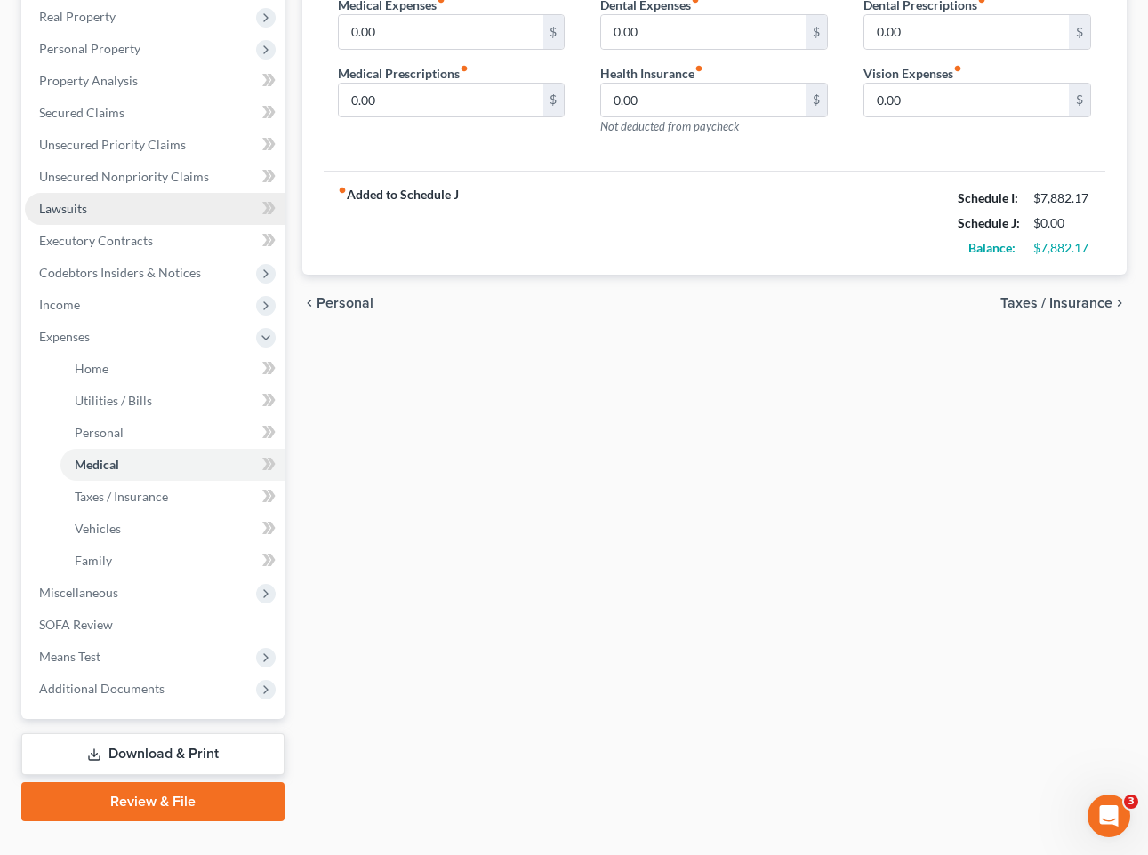
scroll to position [344, 0]
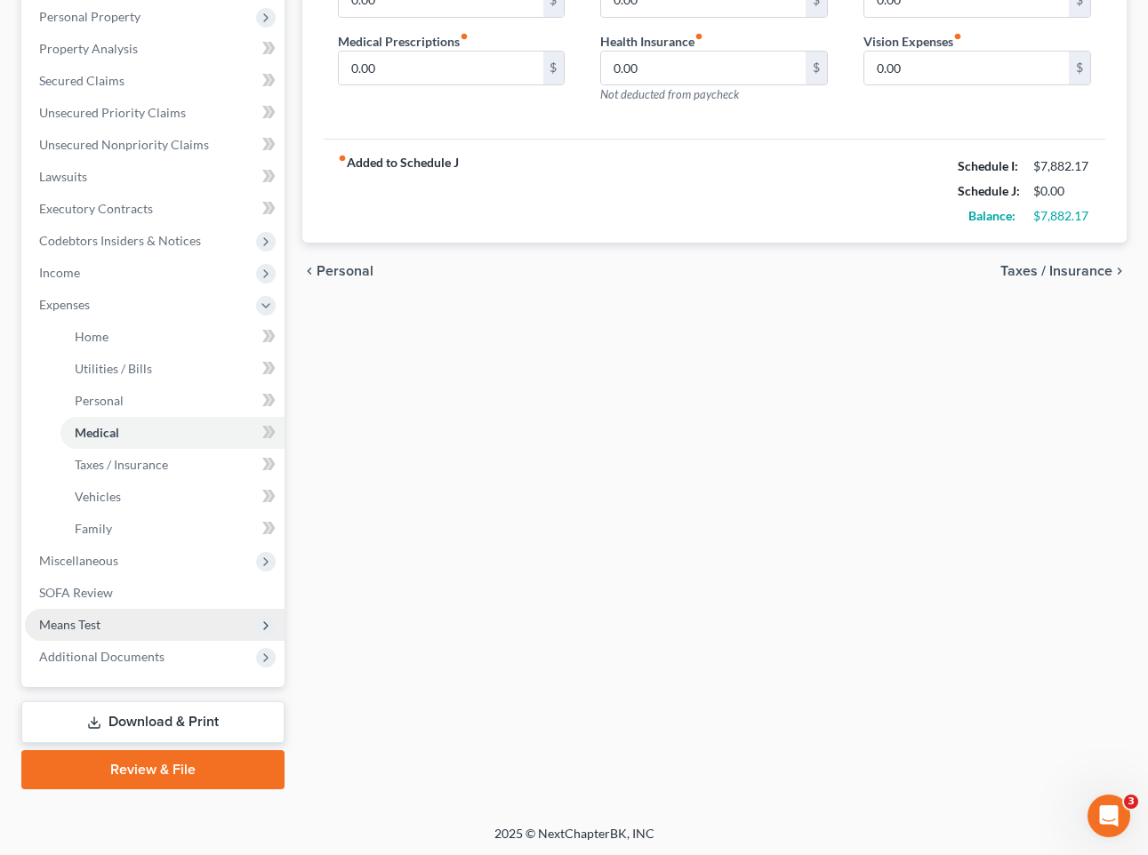
click at [152, 620] on span "Means Test" at bounding box center [155, 625] width 260 height 32
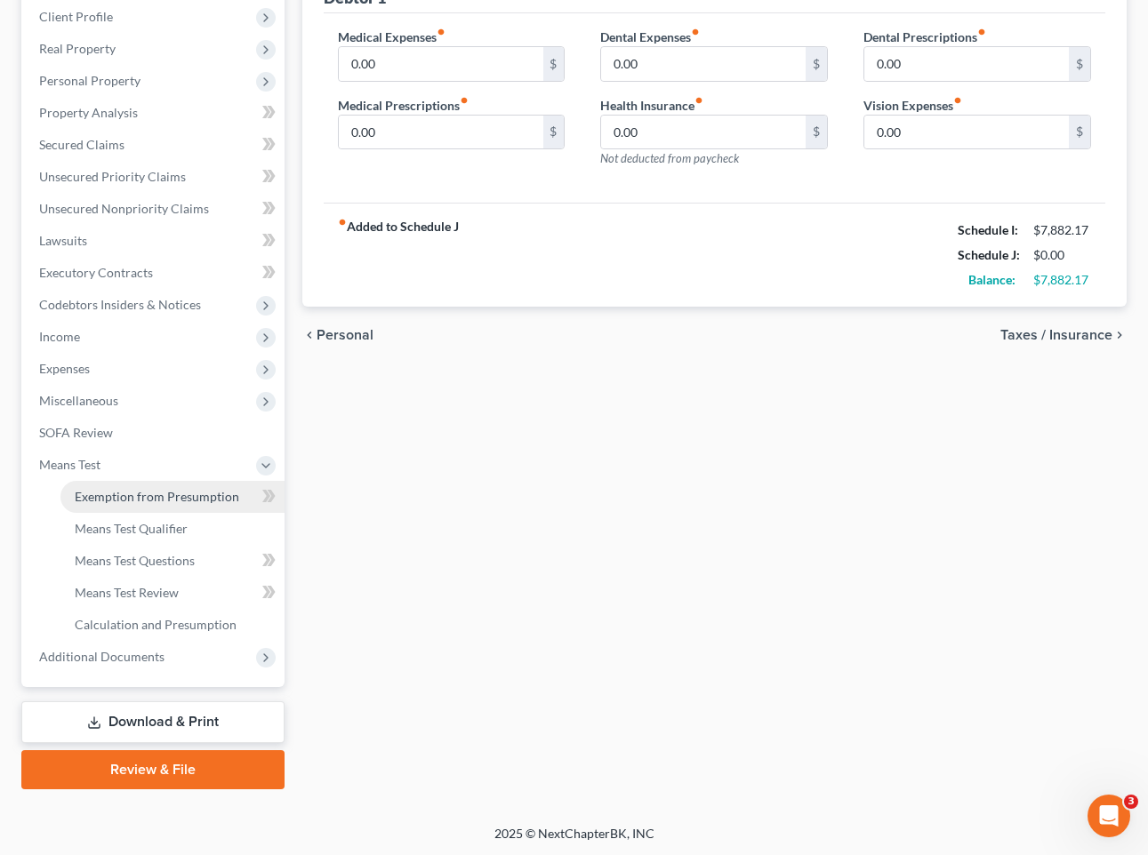
click at [172, 504] on link "Exemption from Presumption" at bounding box center [172, 497] width 224 height 32
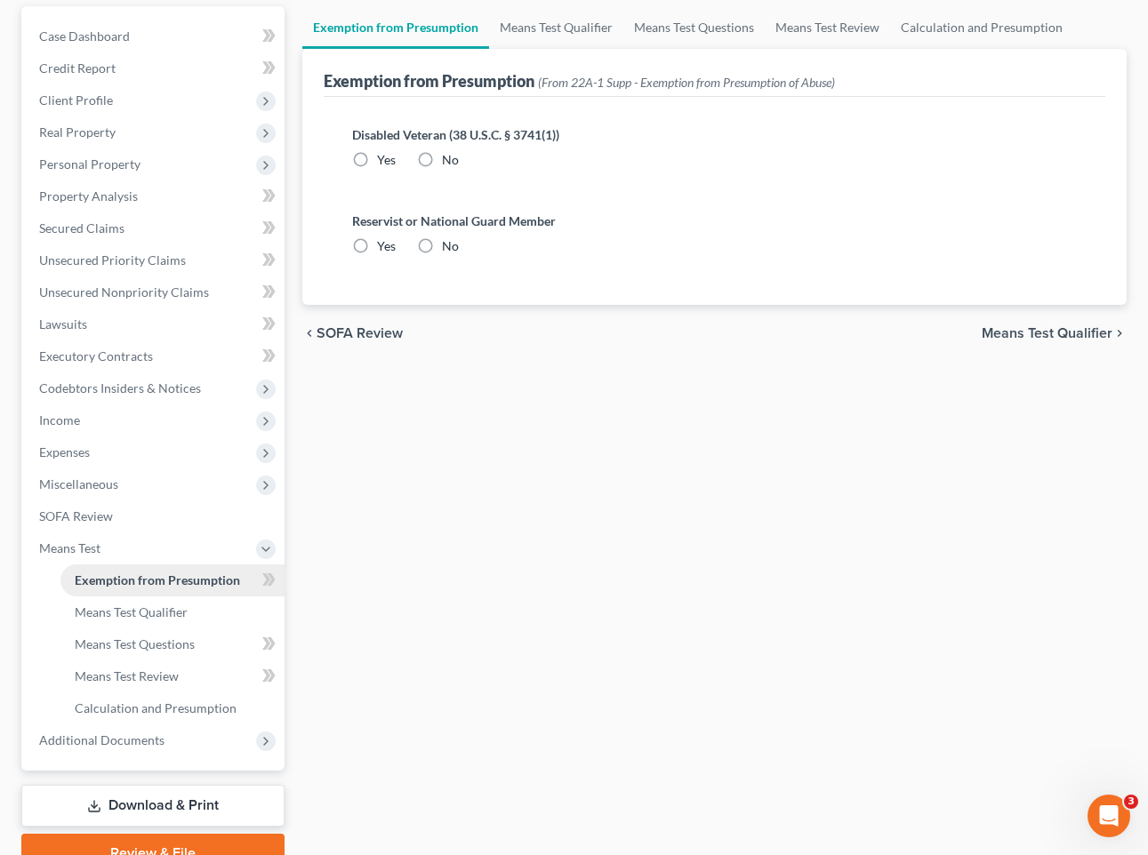
radio input "true"
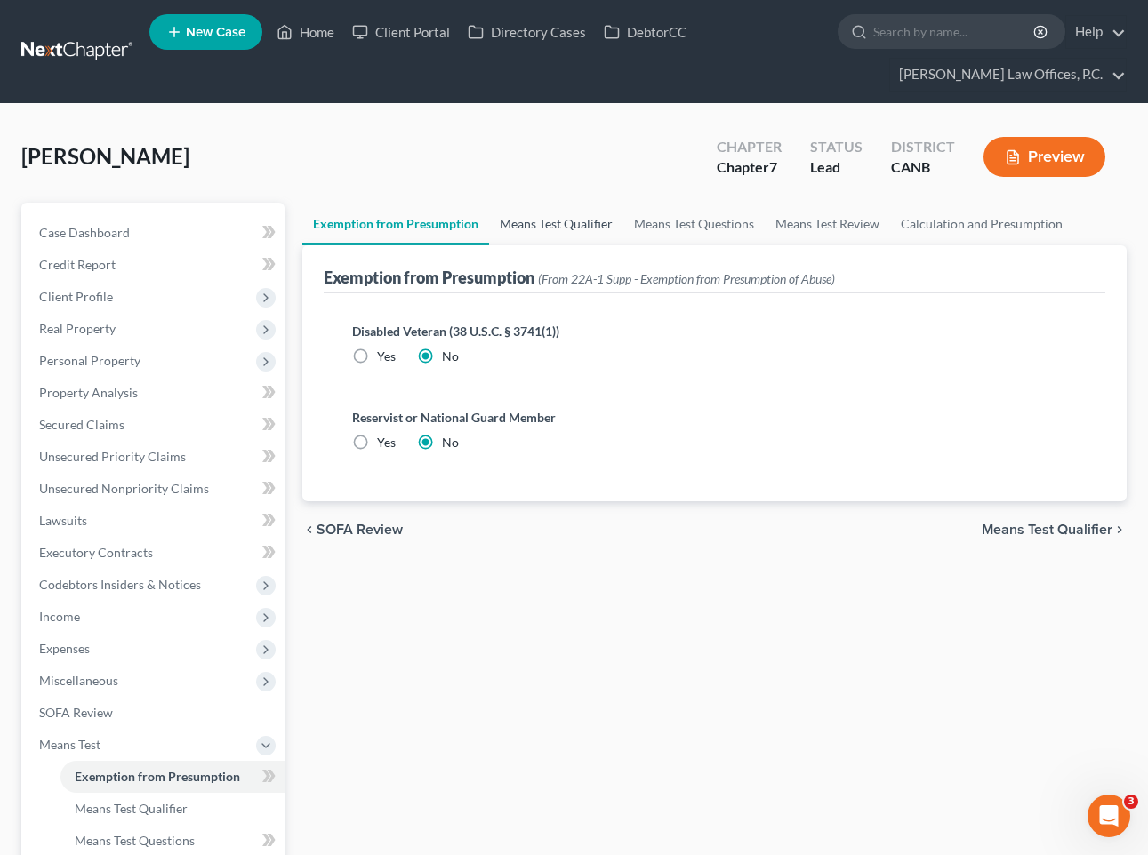
click at [549, 213] on link "Means Test Qualifier" at bounding box center [556, 224] width 134 height 43
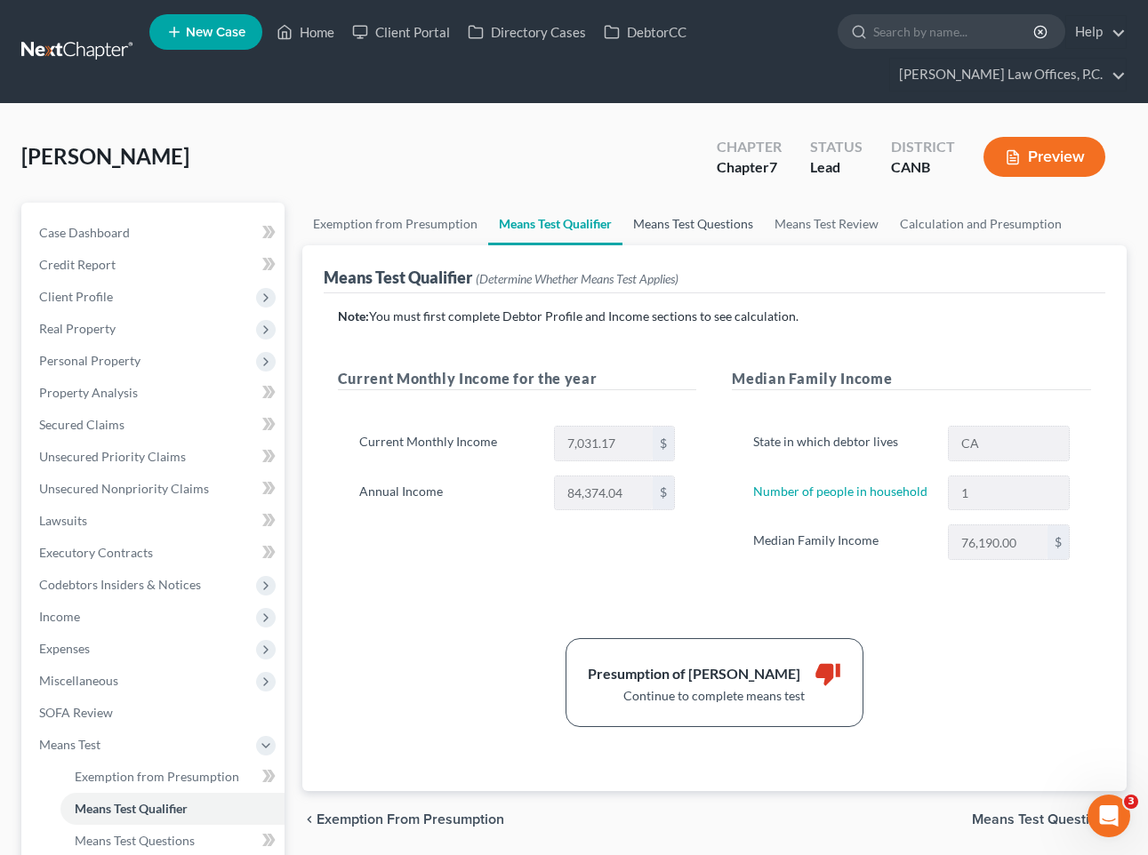
click at [681, 224] on link "Means Test Questions" at bounding box center [692, 224] width 141 height 43
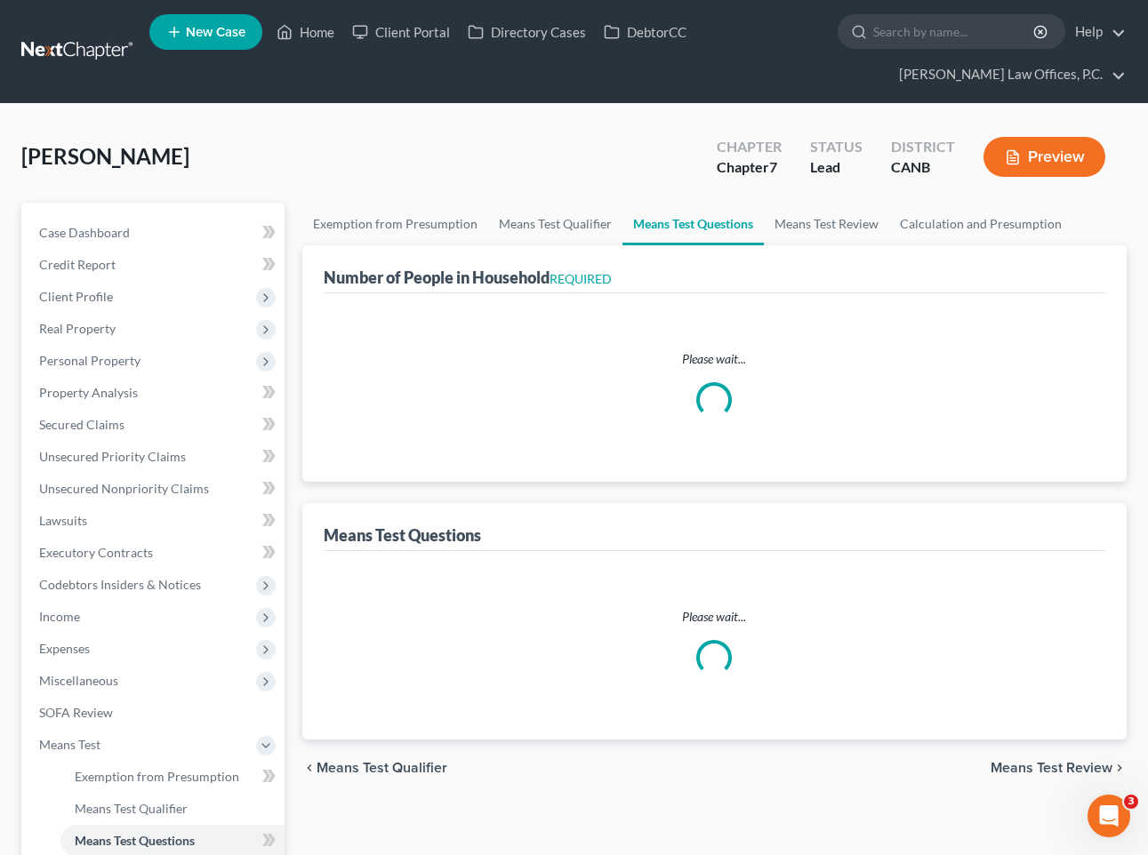
select select "1"
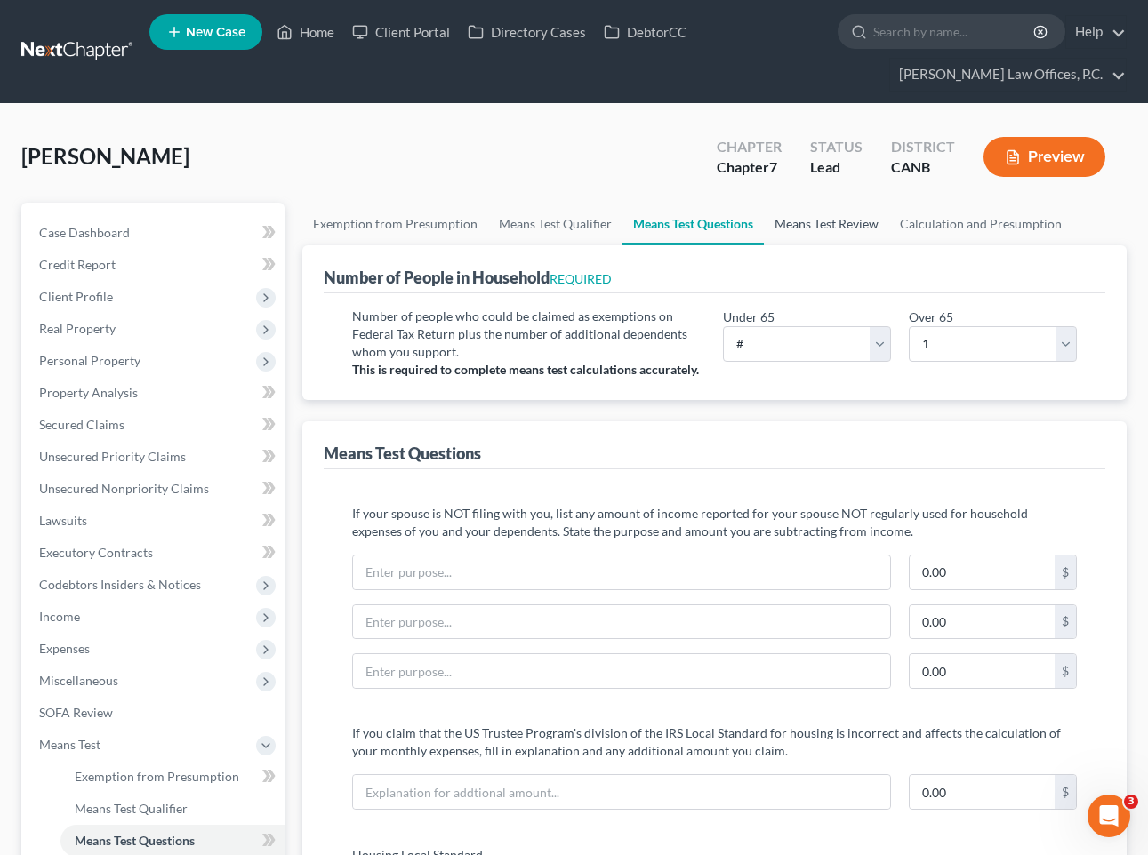
click at [794, 223] on link "Means Test Review" at bounding box center [826, 224] width 125 height 43
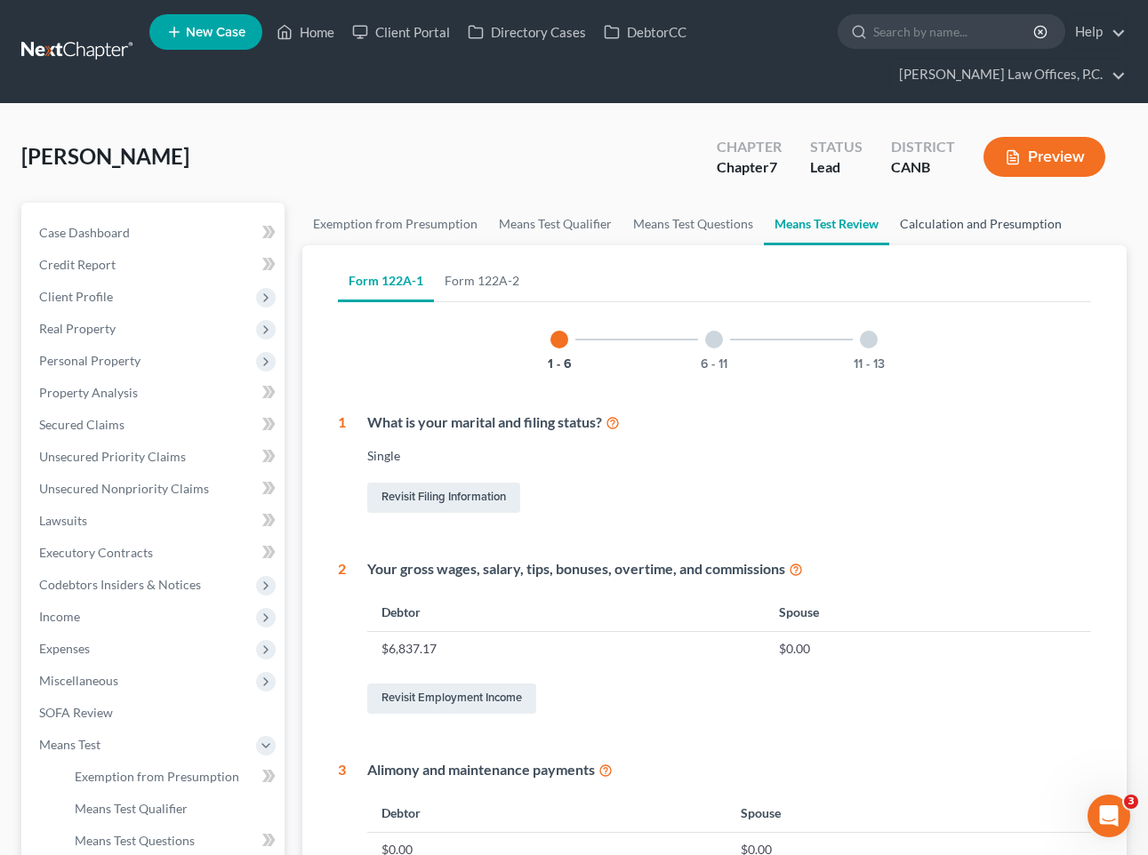
click at [949, 220] on link "Calculation and Presumption" at bounding box center [980, 224] width 183 height 43
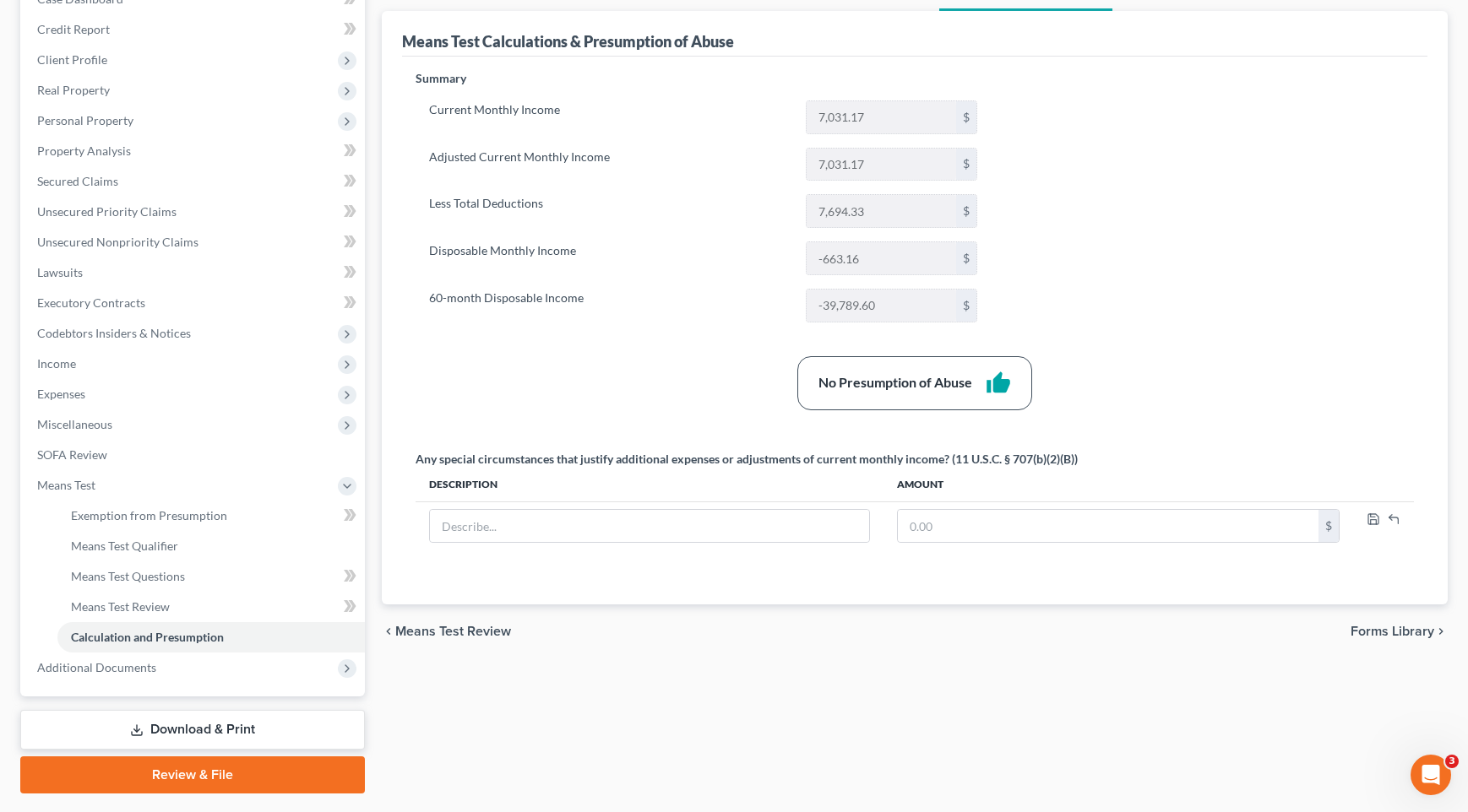
scroll to position [236, 0]
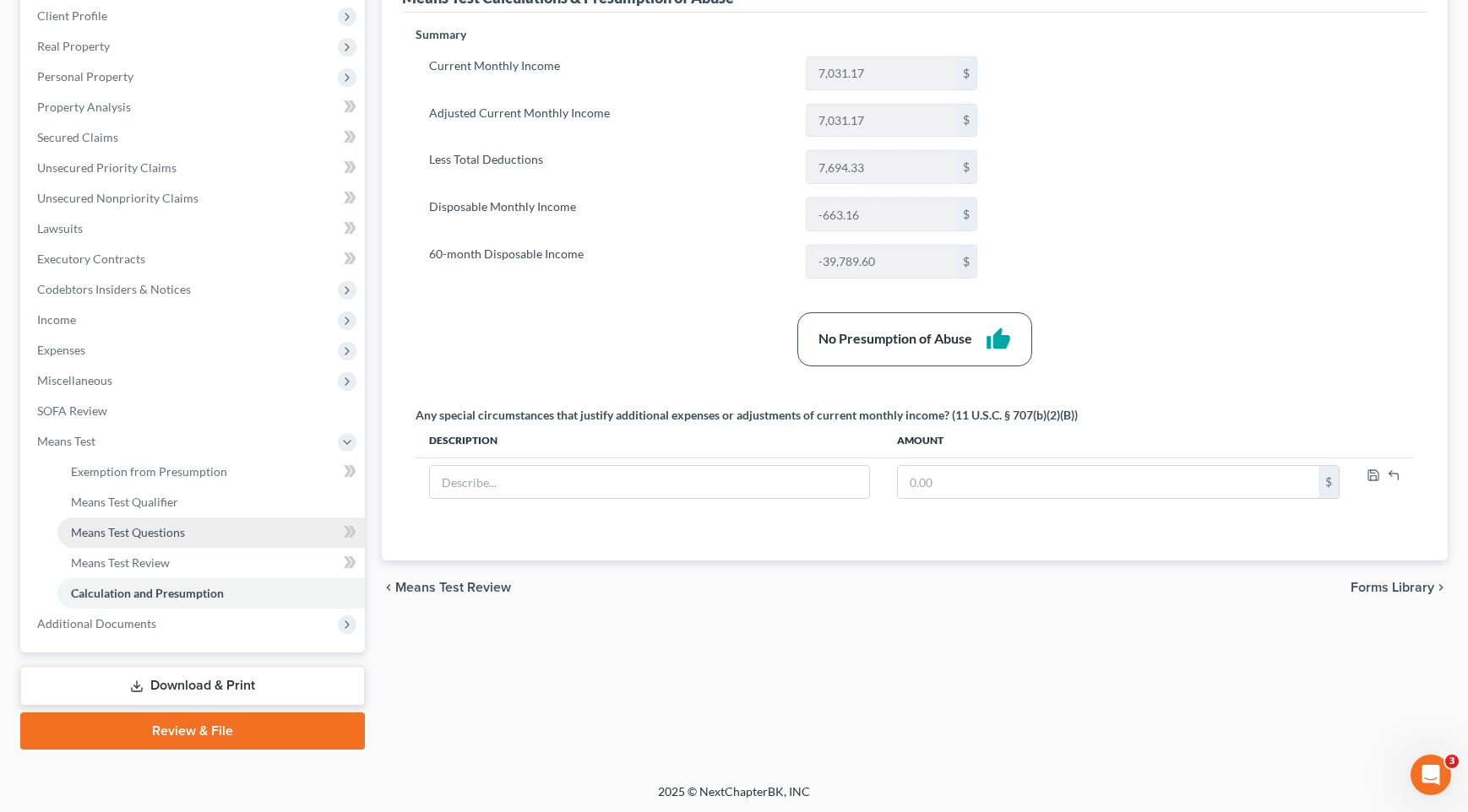
click at [248, 537] on link "Means Test Questions" at bounding box center [211, 533] width 308 height 30
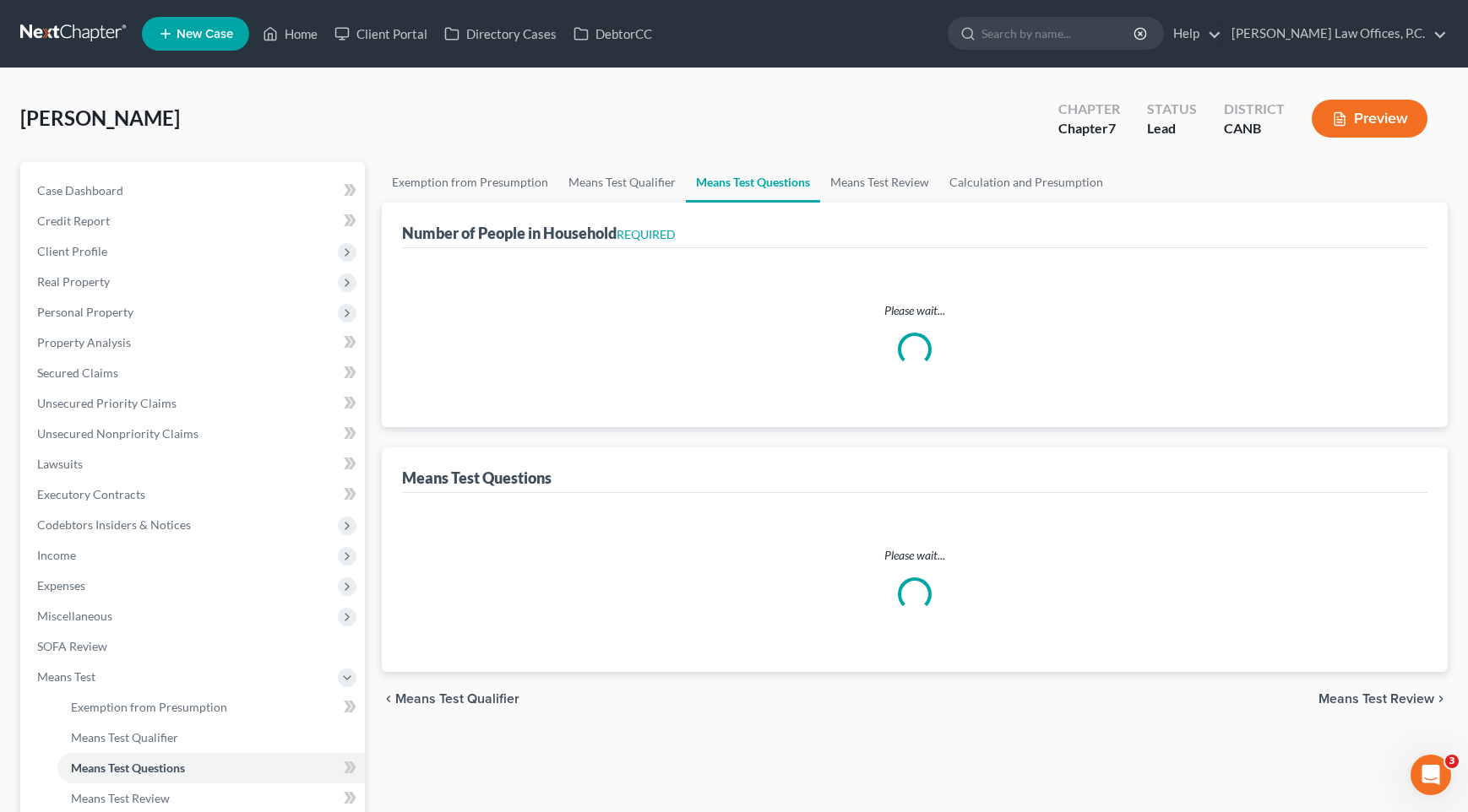
select select "1"
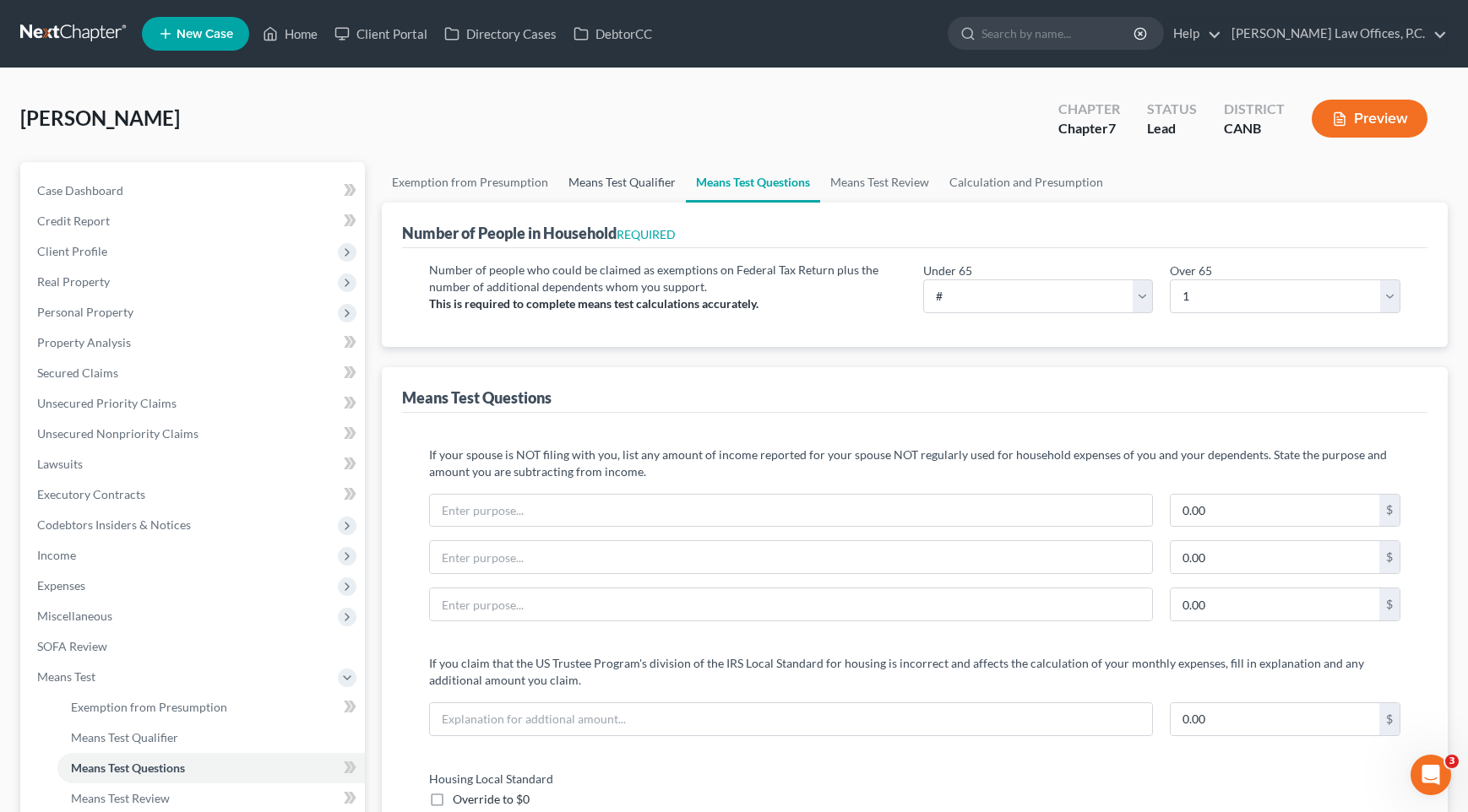
click at [612, 179] on link "Means Test Qualifier" at bounding box center [622, 182] width 127 height 41
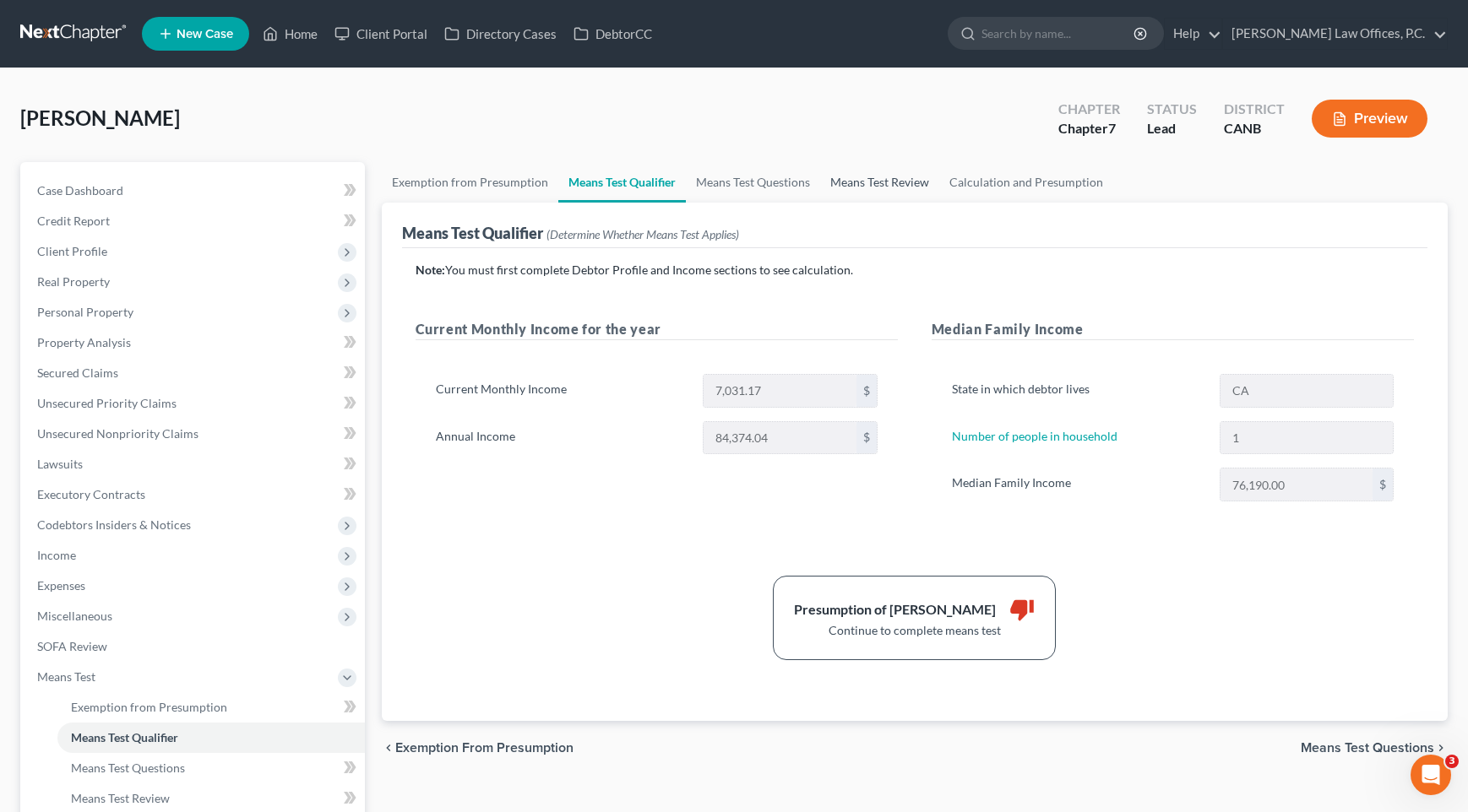
click at [845, 167] on link "Means Test Review" at bounding box center [879, 182] width 119 height 41
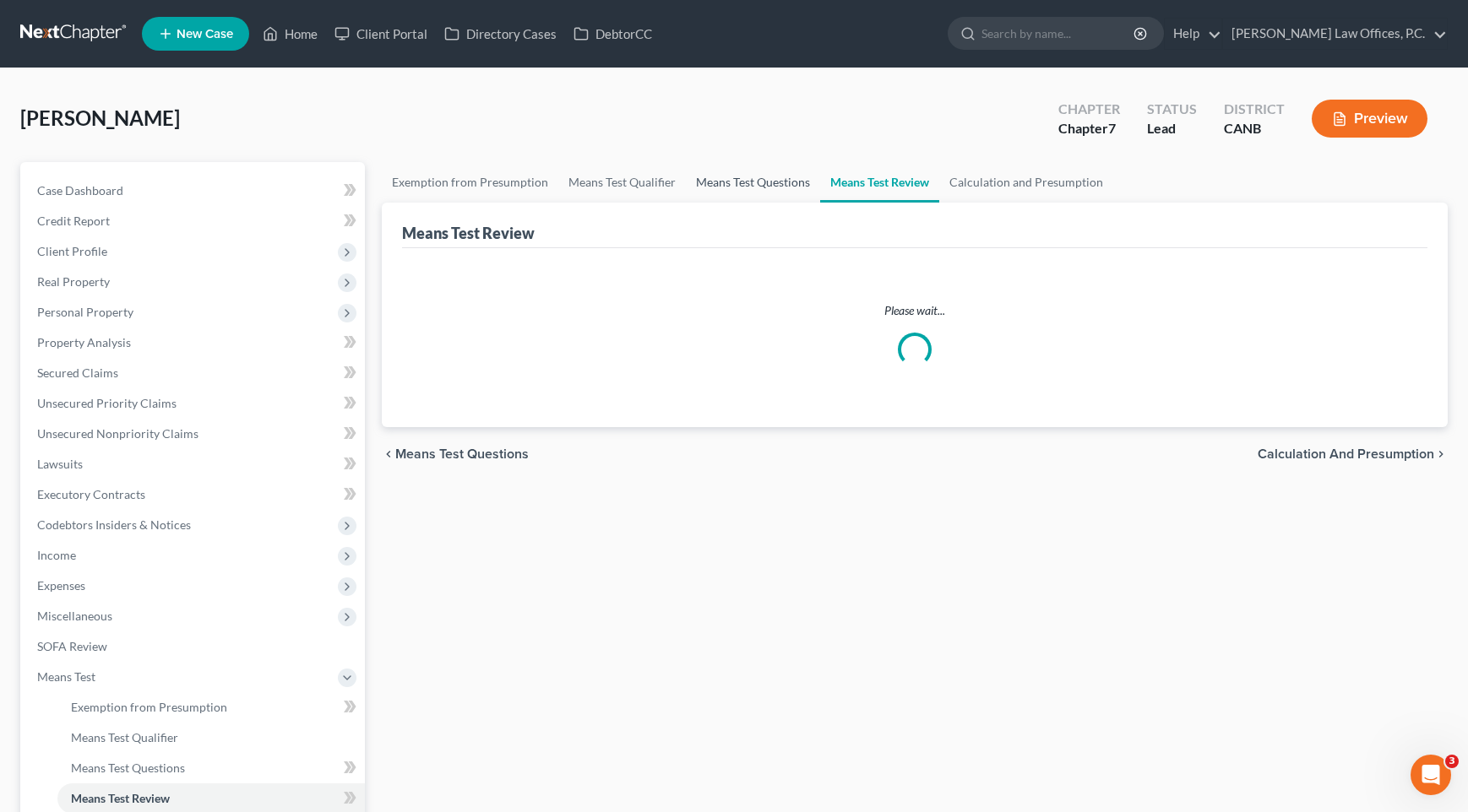
click at [750, 186] on link "Means Test Questions" at bounding box center [753, 182] width 134 height 41
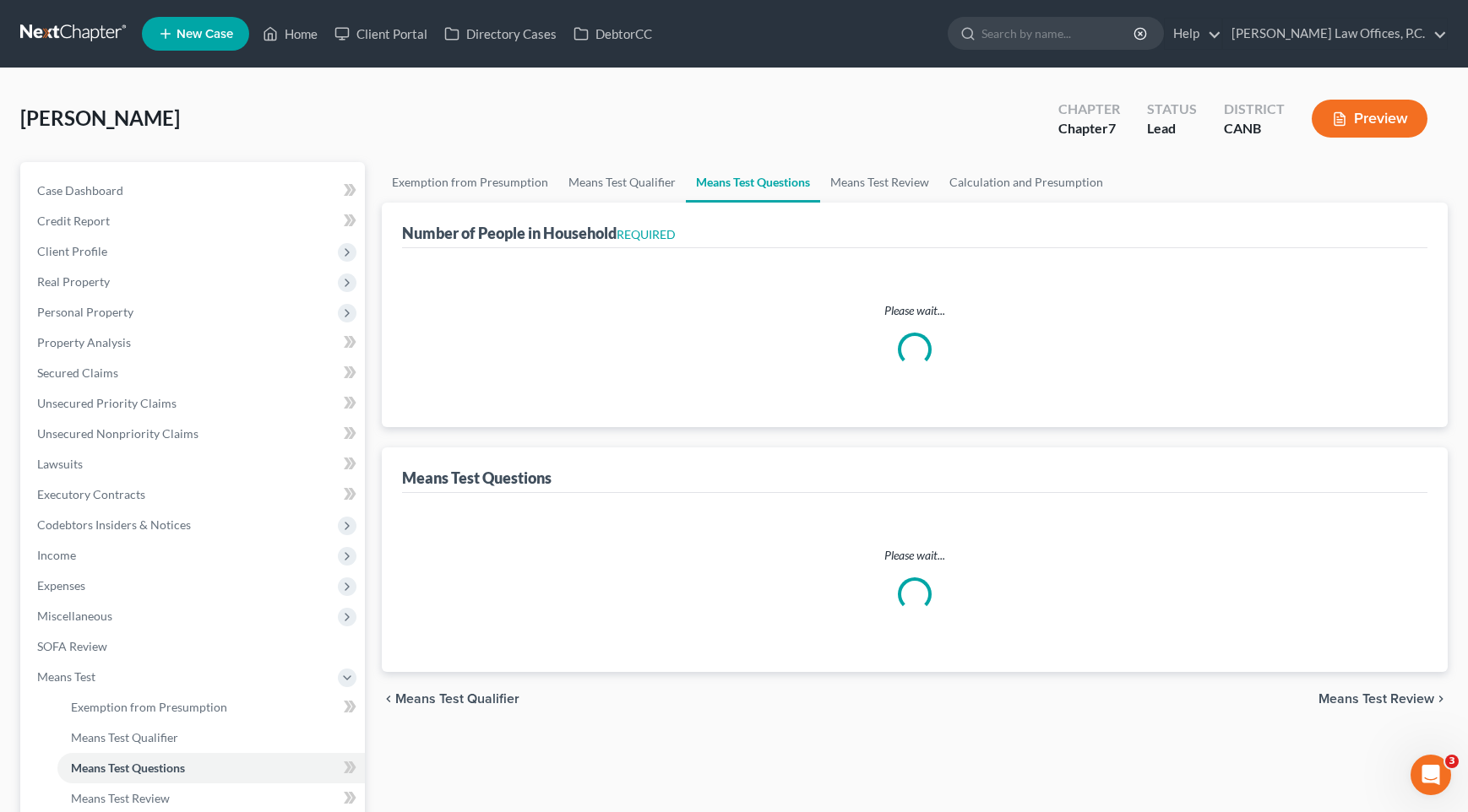
select select "1"
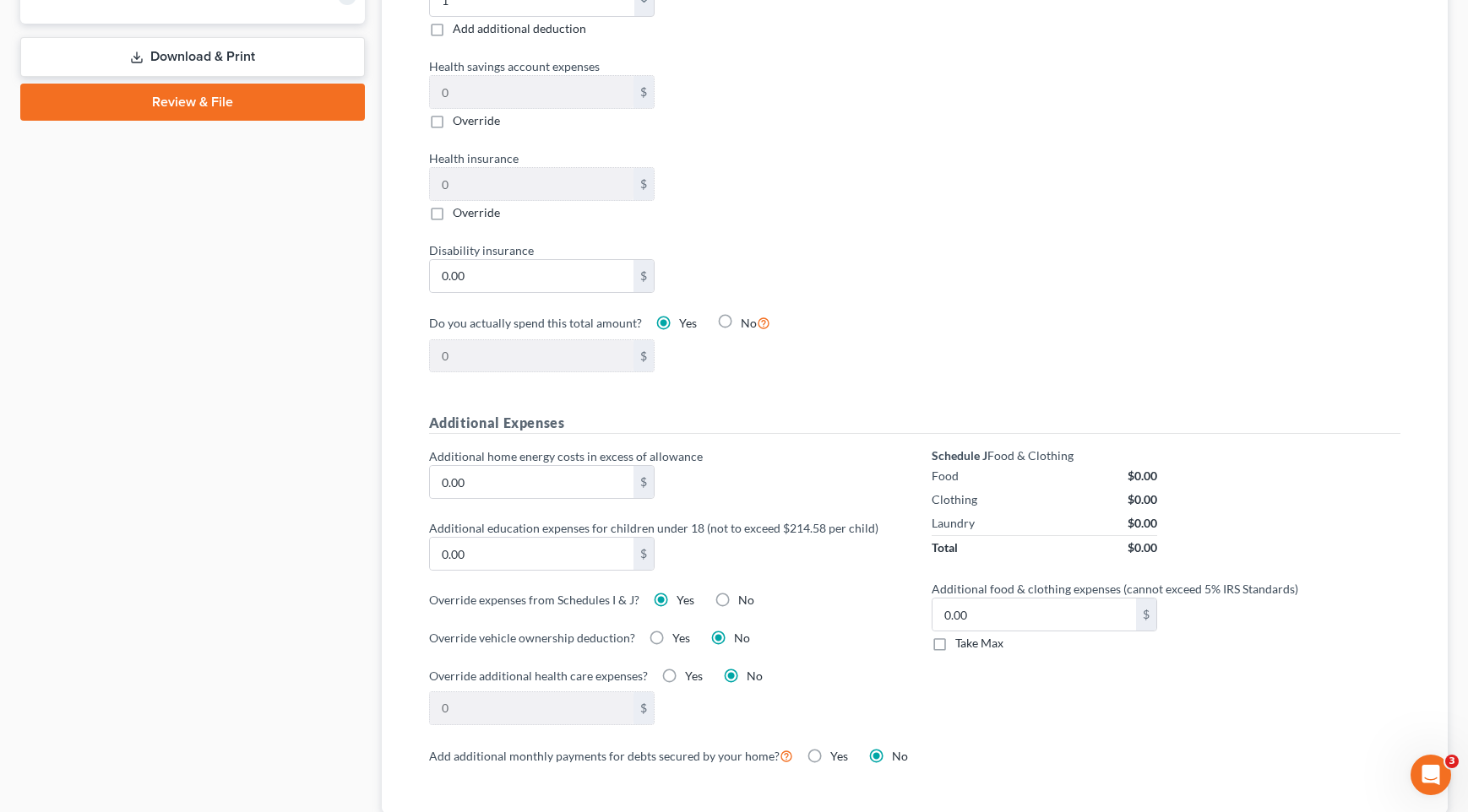
scroll to position [879, 0]
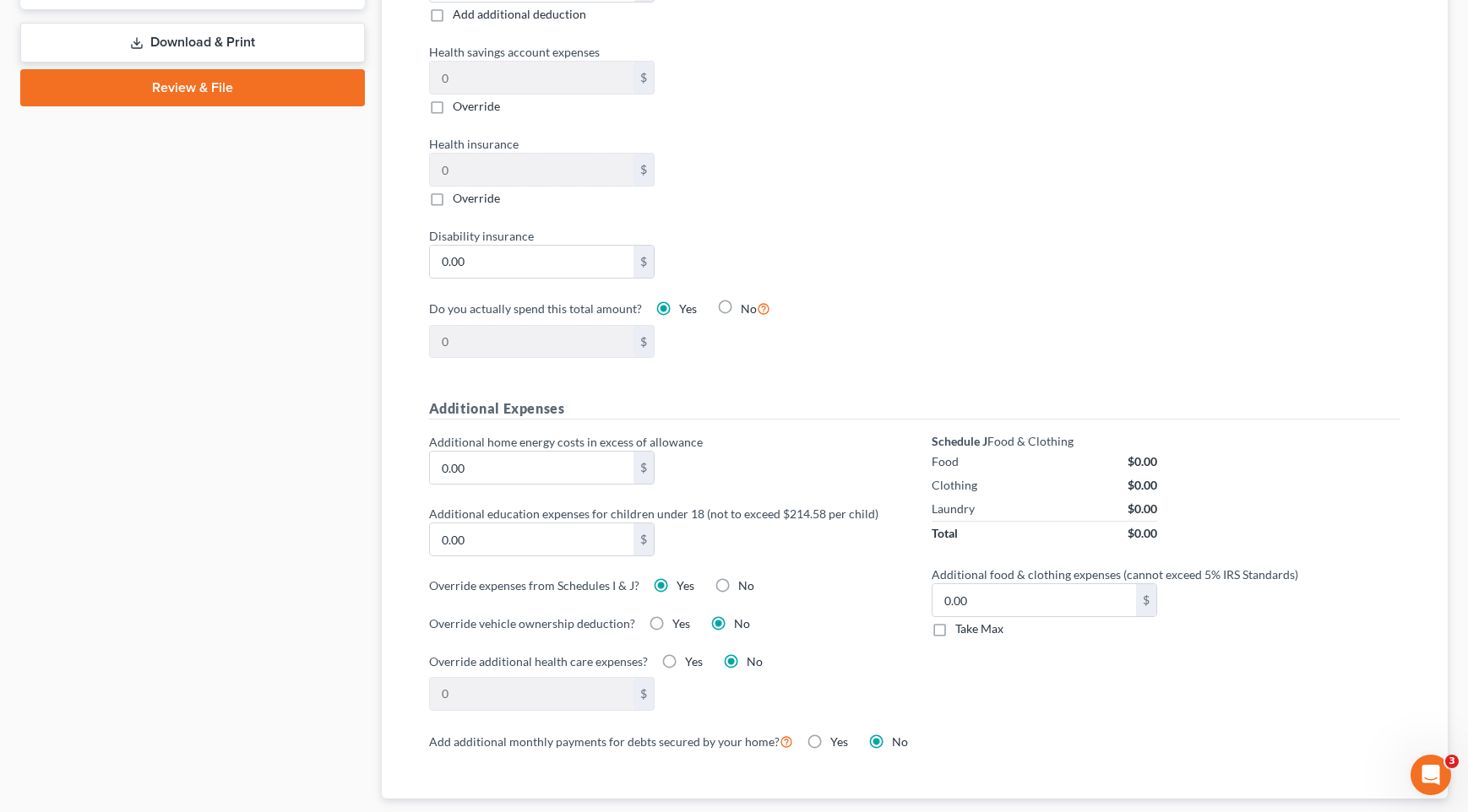
click at [738, 582] on label "No" at bounding box center [746, 586] width 16 height 17
click at [745, 582] on input "No" at bounding box center [751, 583] width 11 height 11
radio input "true"
click at [677, 586] on label "Yes" at bounding box center [685, 586] width 18 height 17
click at [683, 586] on input "Yes" at bounding box center [689, 583] width 11 height 11
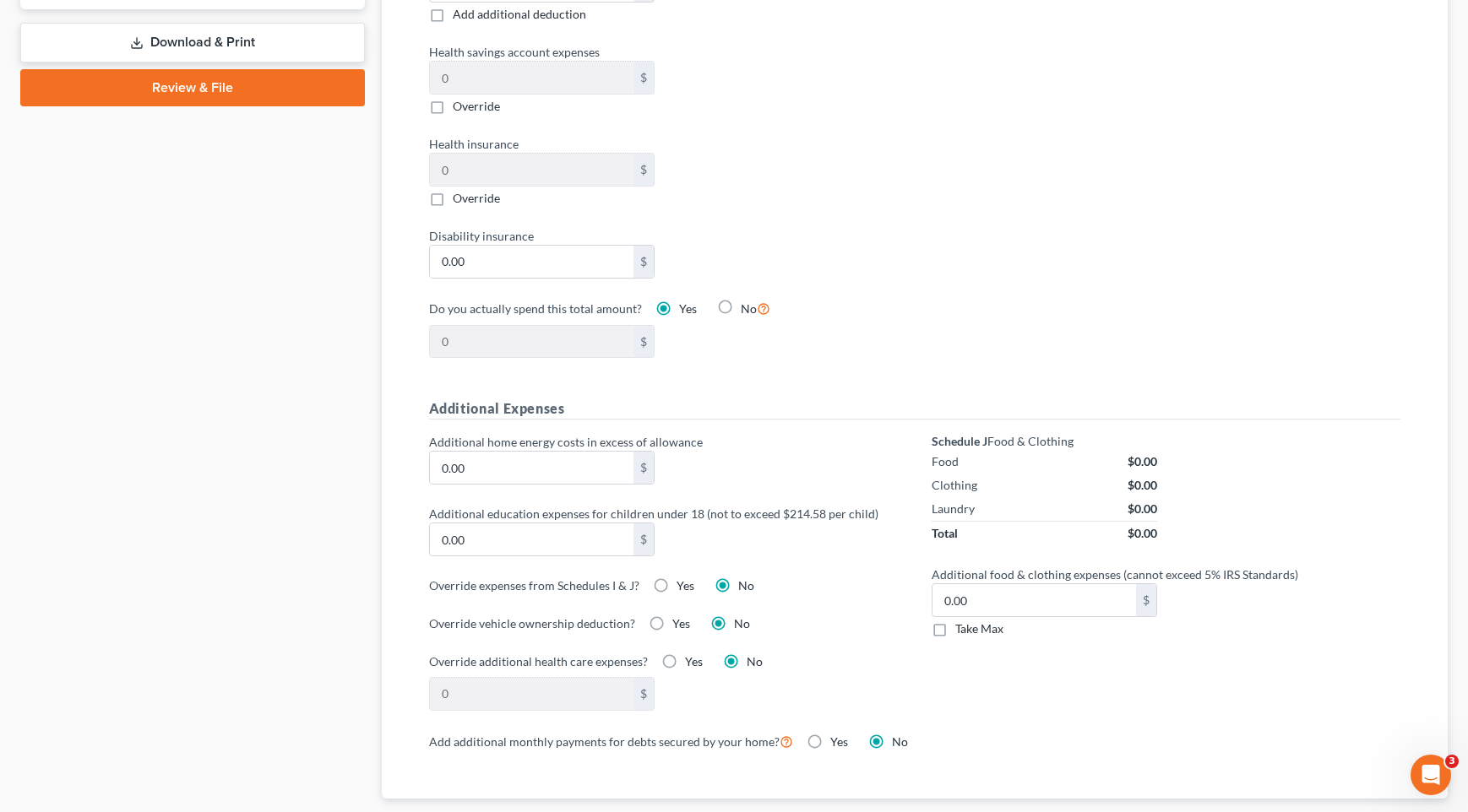
radio input "true"
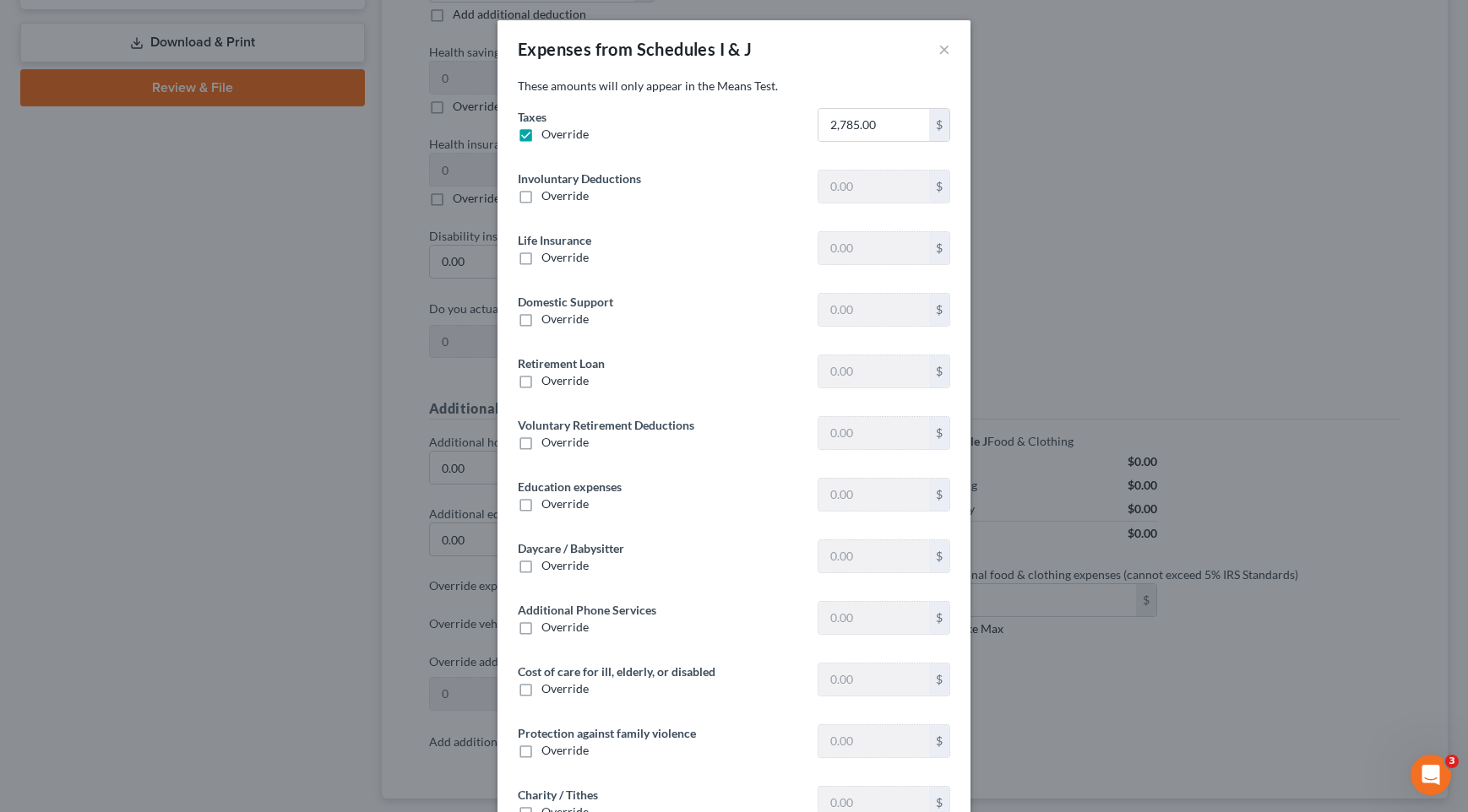
type input "0"
type input "339.16"
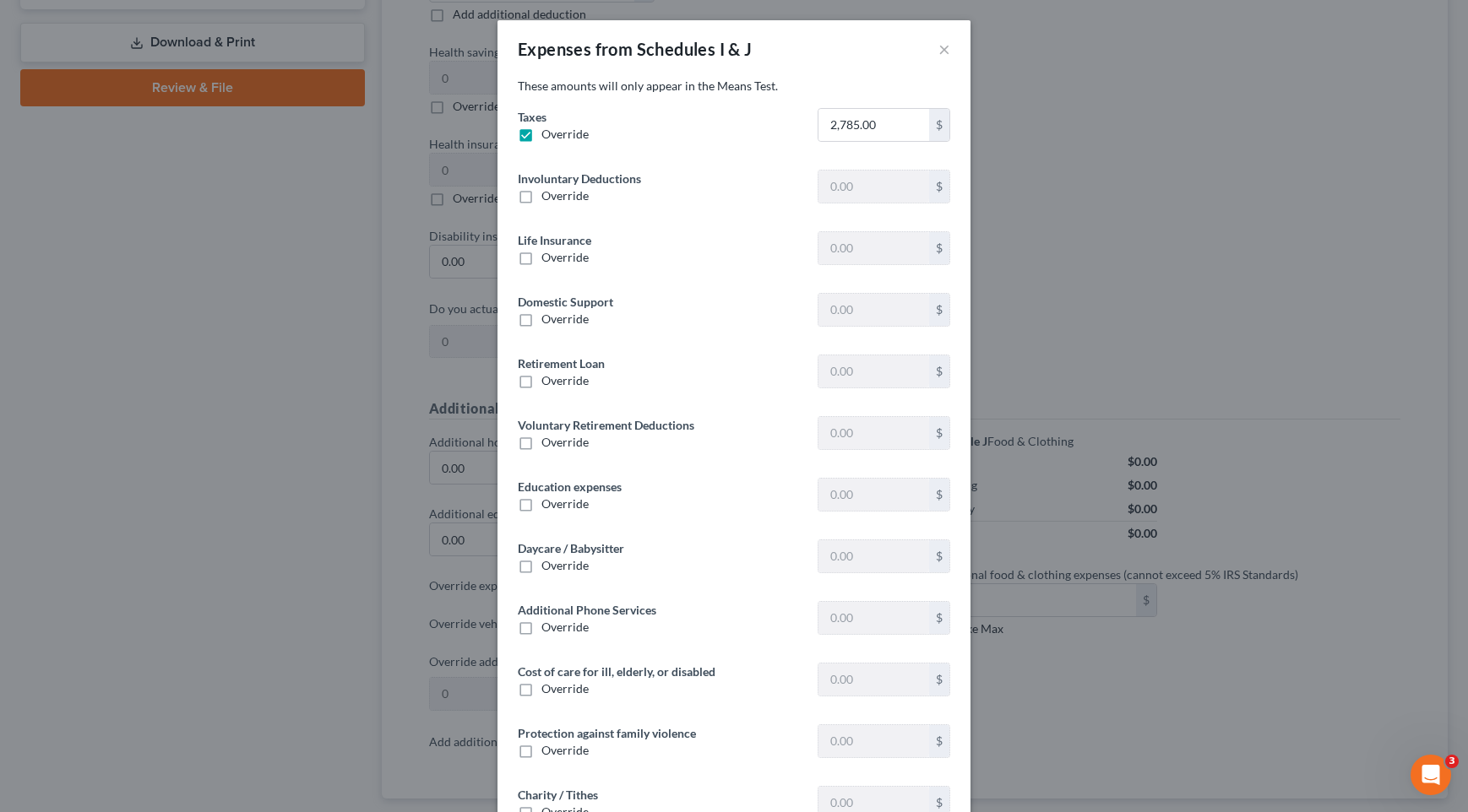
type input "0"
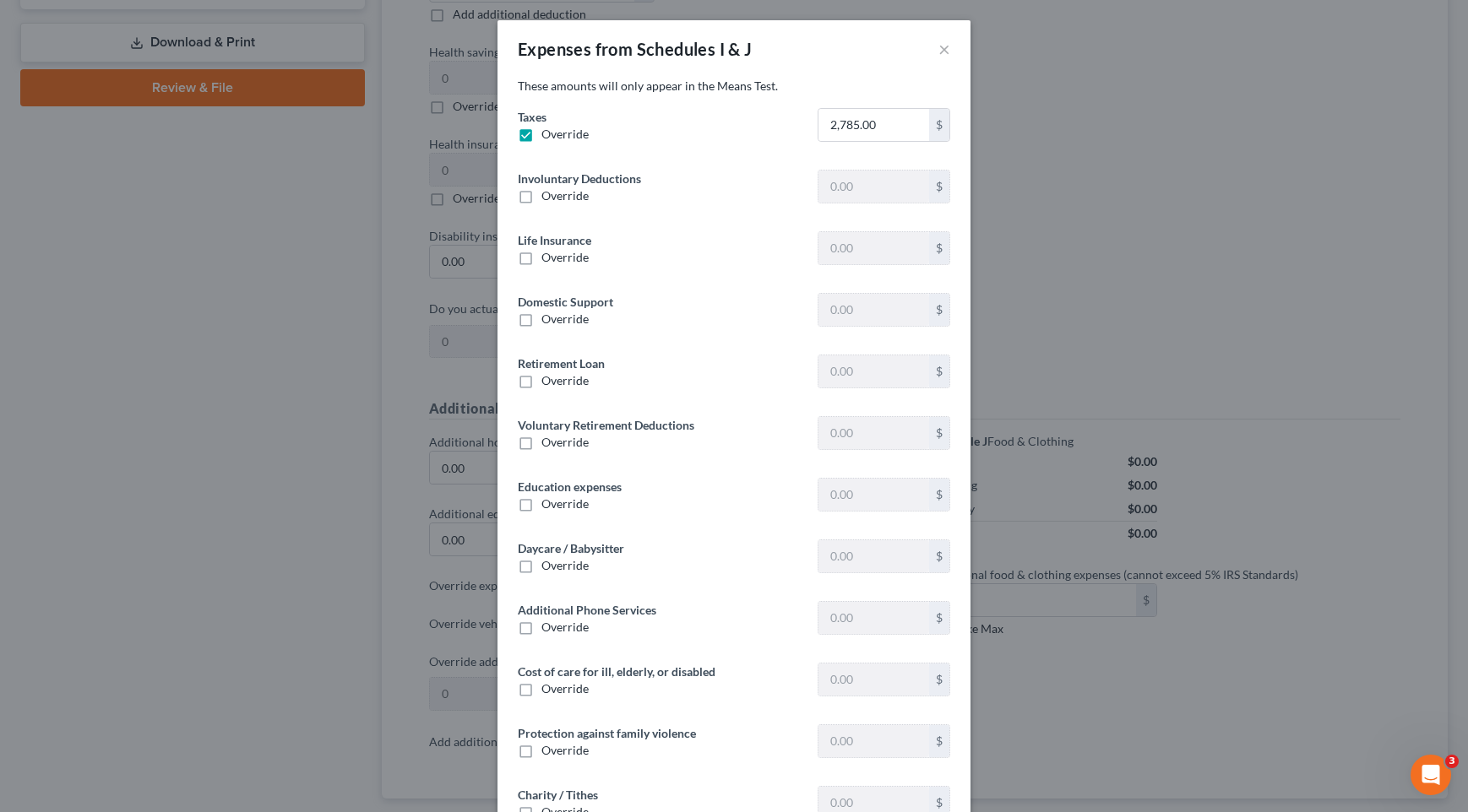
type input "0"
click at [865, 125] on input "2,785.00" at bounding box center [874, 125] width 110 height 32
type input "2,208"
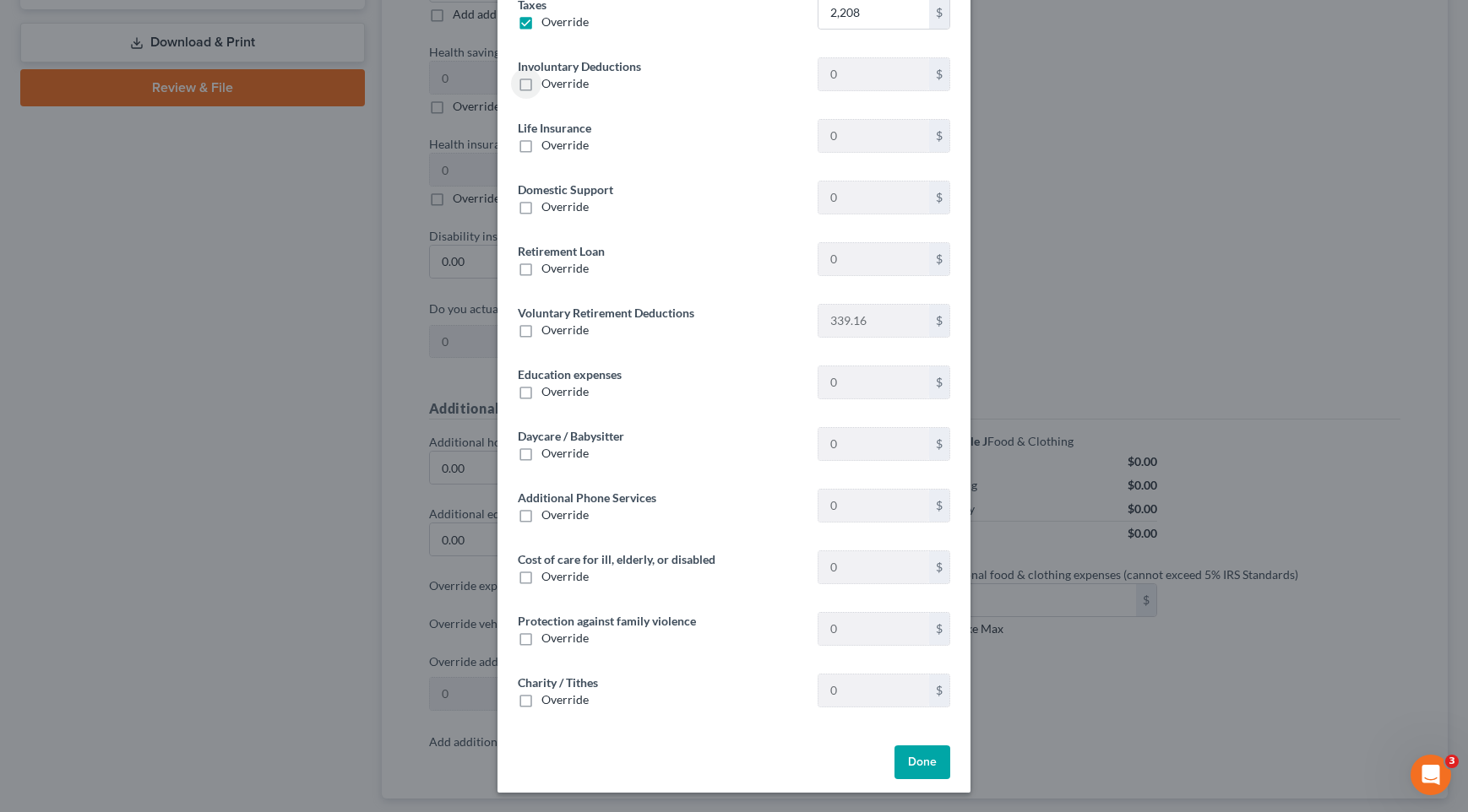
click at [925, 765] on button "Done" at bounding box center [923, 763] width 56 height 34
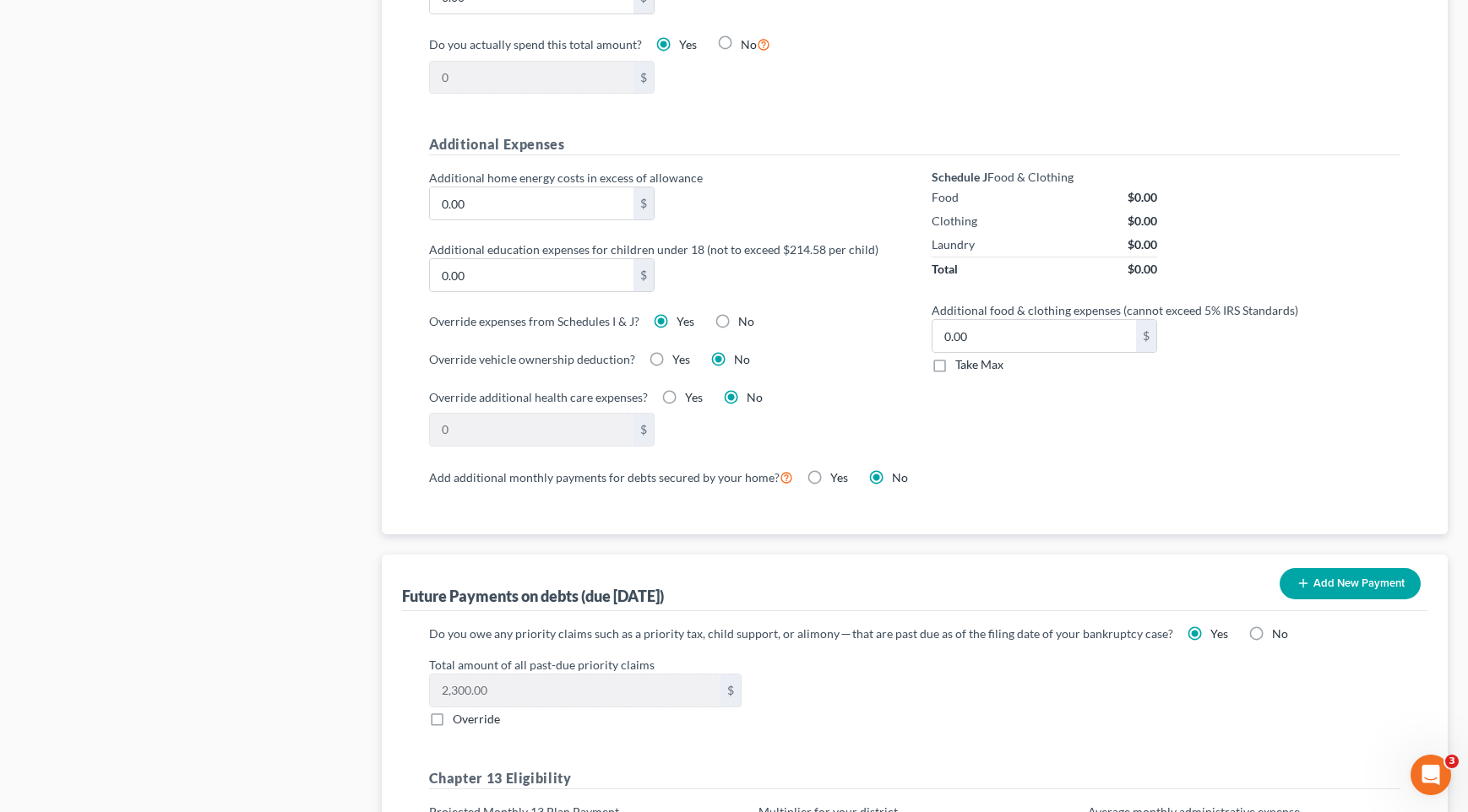
scroll to position [1435, 0]
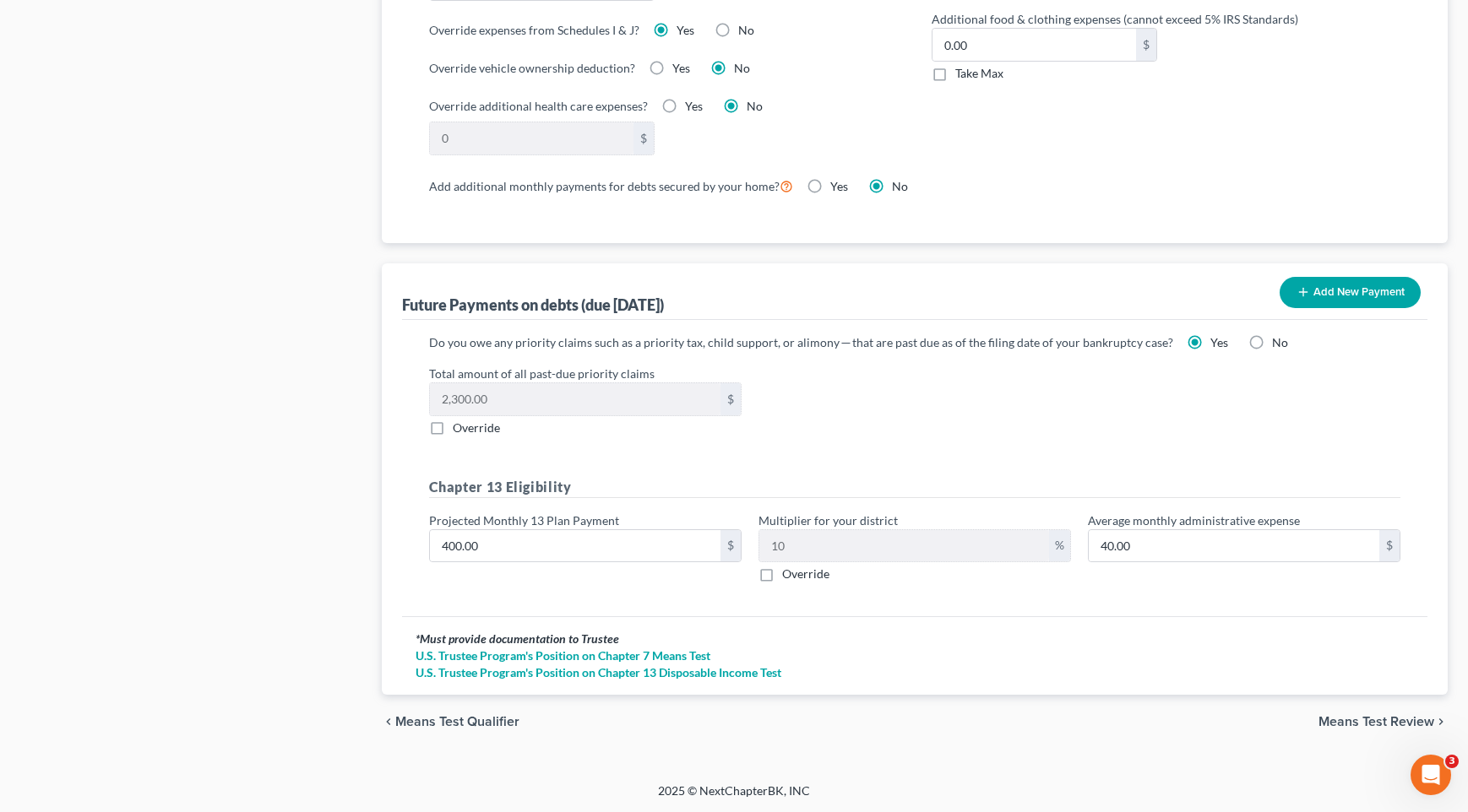
click at [1325, 715] on span "Means Test Review" at bounding box center [1377, 722] width 116 height 13
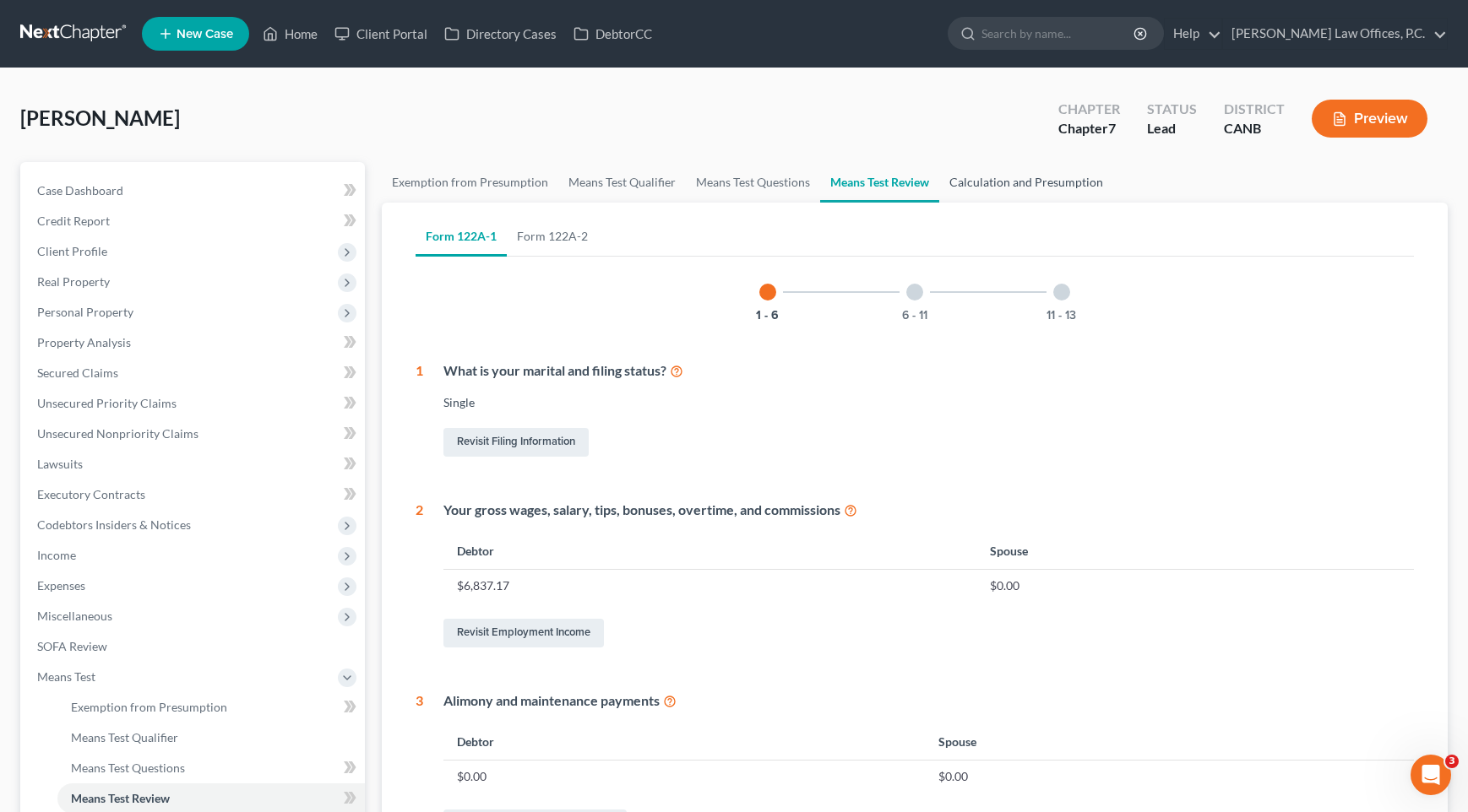
click at [1015, 179] on link "Calculation and Presumption" at bounding box center [1026, 182] width 174 height 41
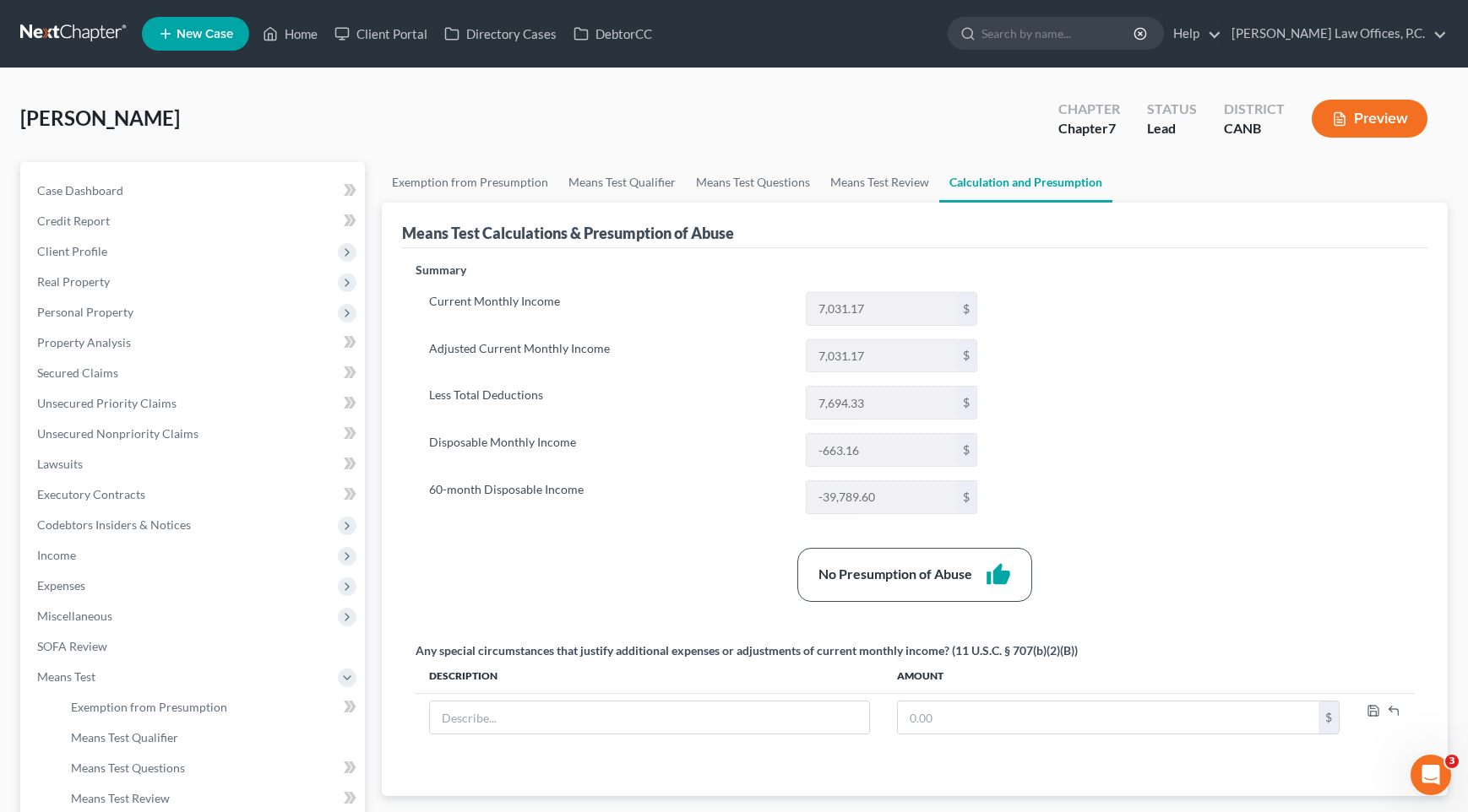
click at [1325, 121] on button "Preview" at bounding box center [1370, 119] width 116 height 38
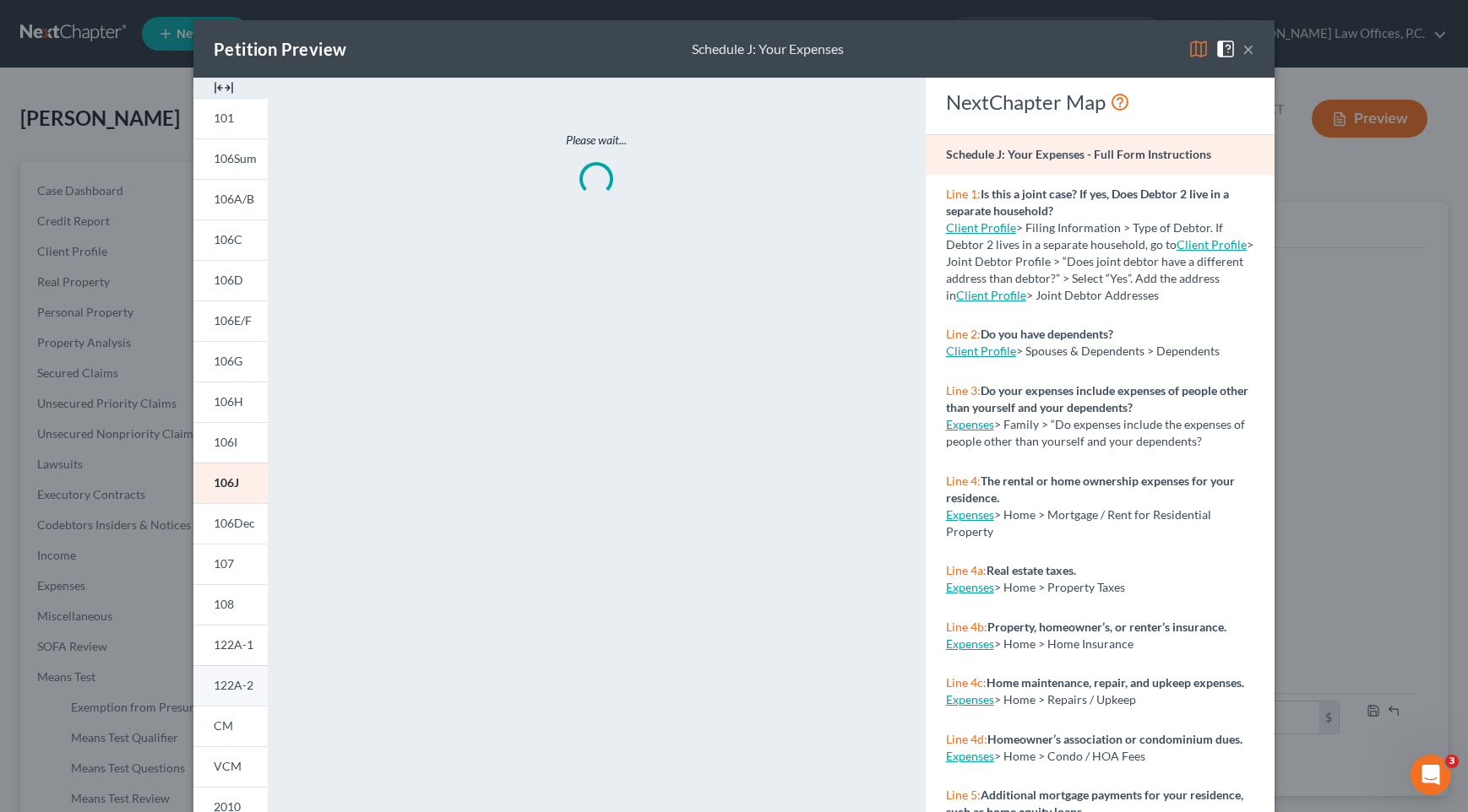
click at [227, 694] on link "122A-2" at bounding box center [231, 686] width 74 height 41
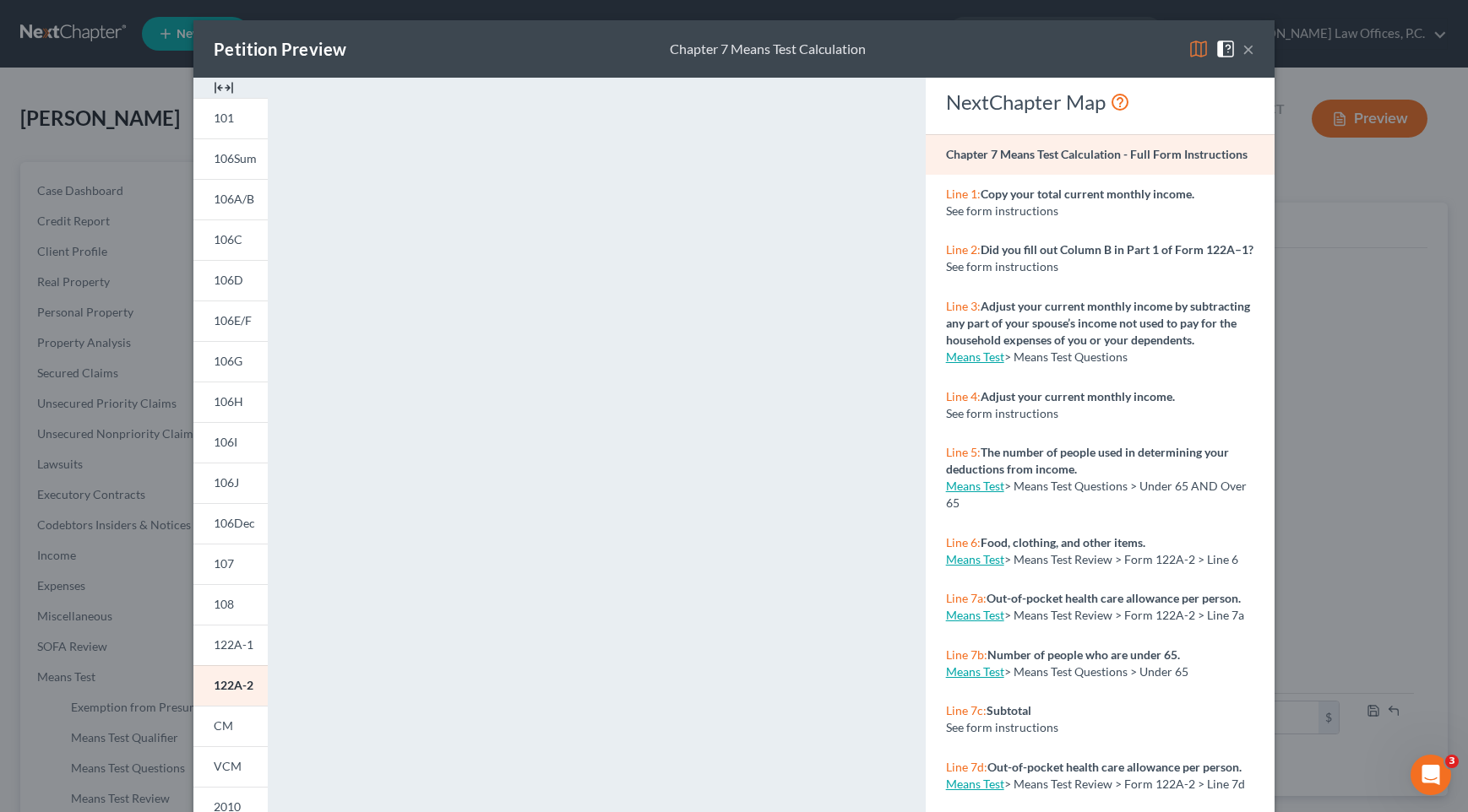
scroll to position [140, 0]
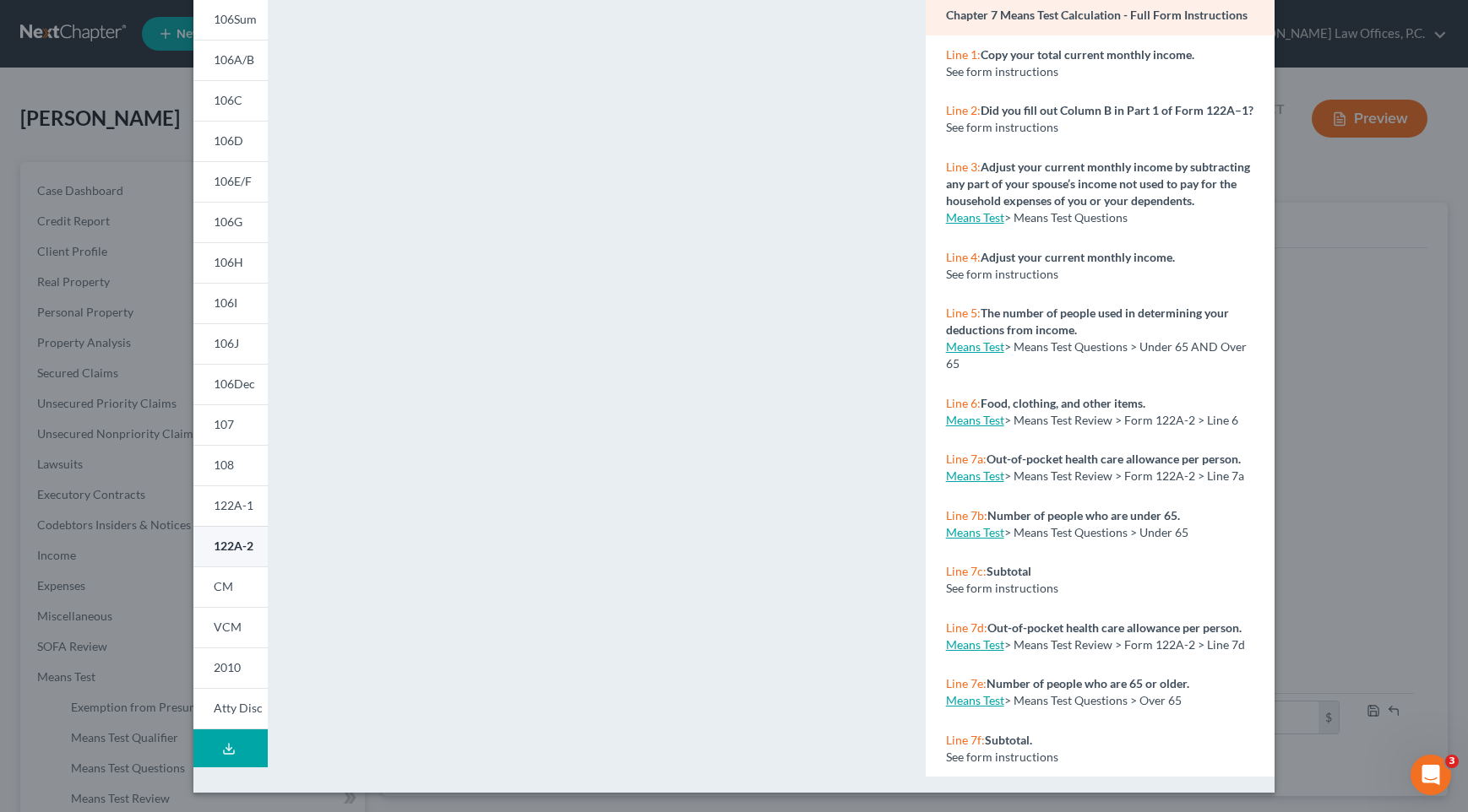
click at [219, 544] on span "122A-2" at bounding box center [234, 545] width 40 height 14
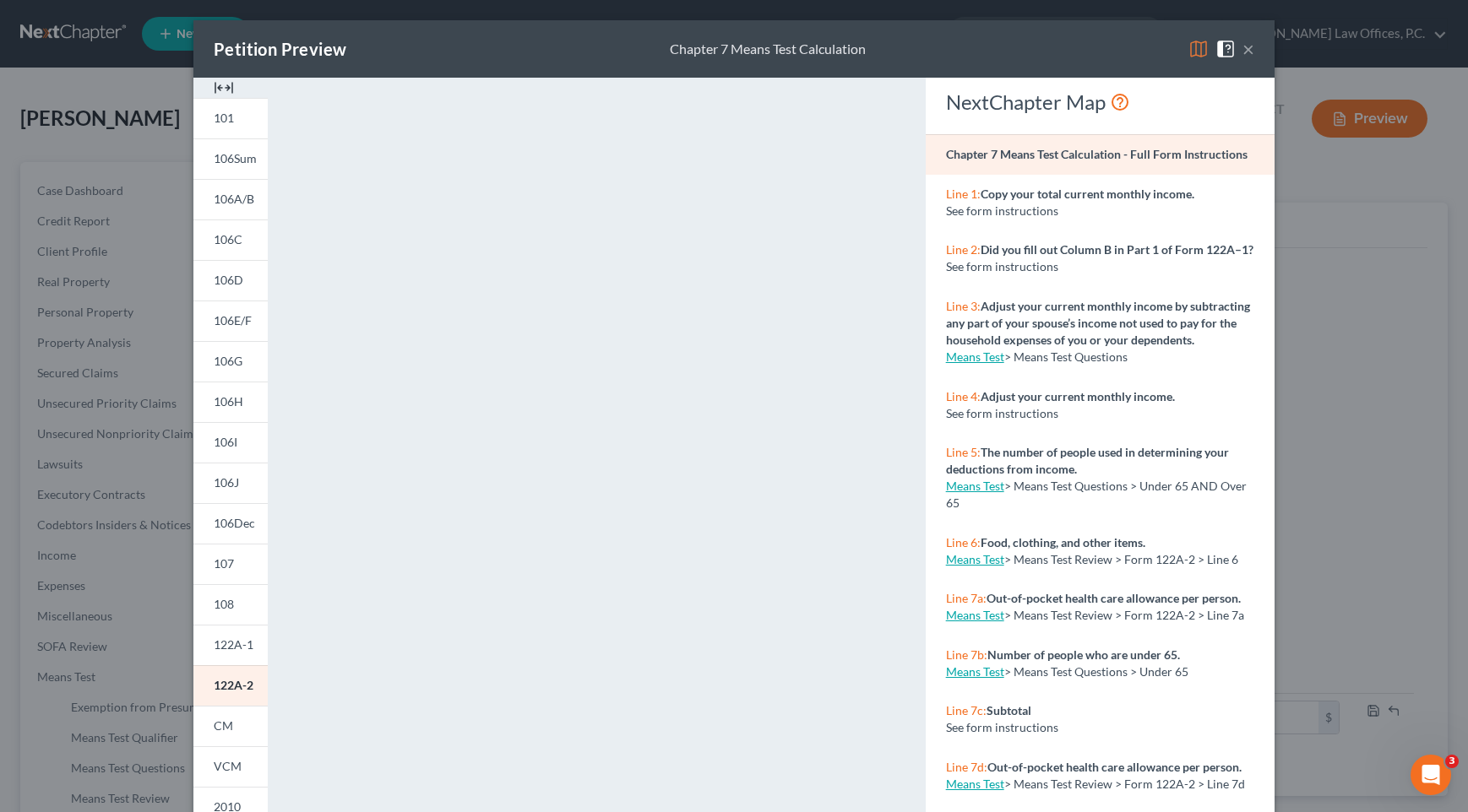
click at [1243, 48] on button "×" at bounding box center [1249, 48] width 11 height 20
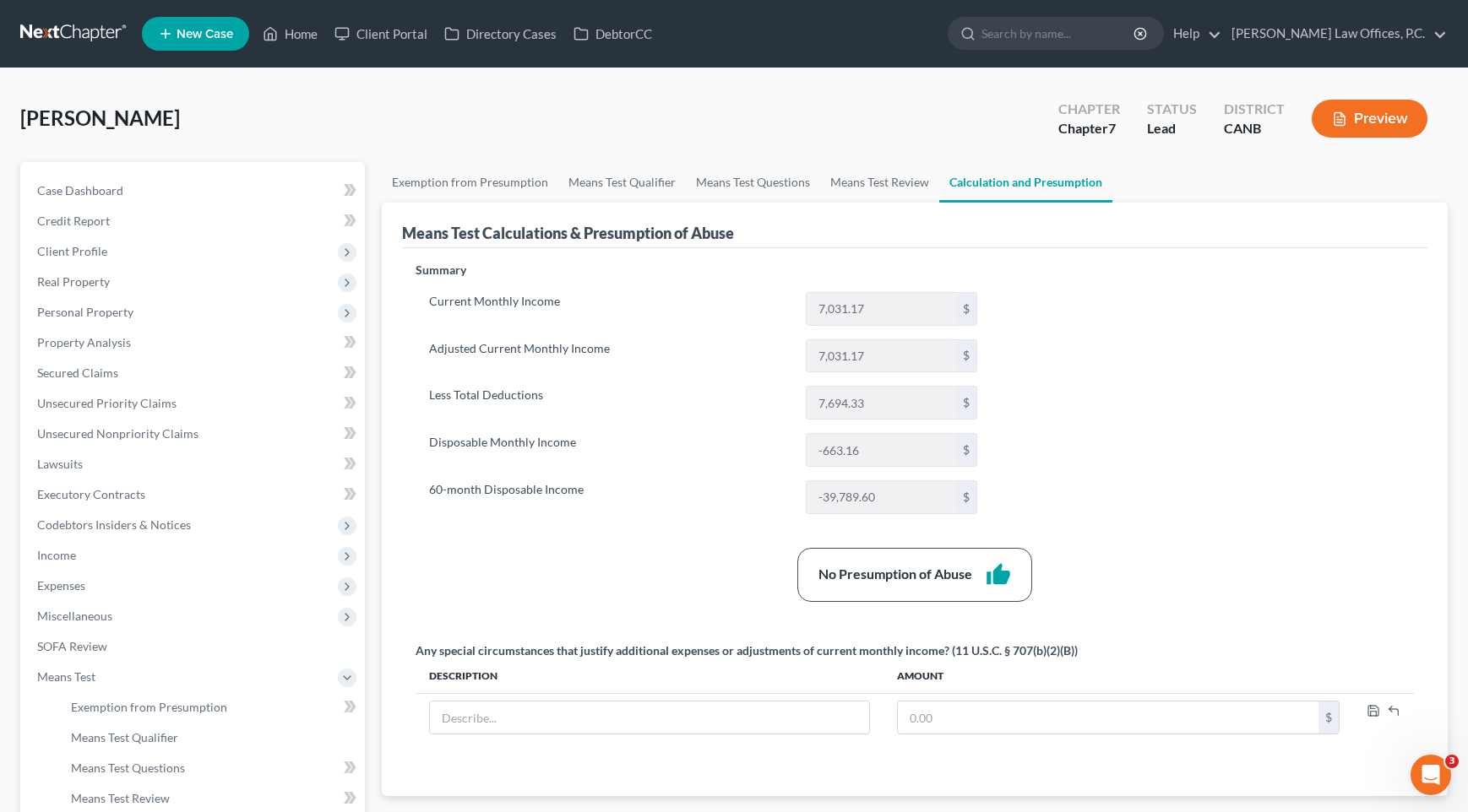
click at [1394, 118] on button "Preview" at bounding box center [1370, 119] width 116 height 38
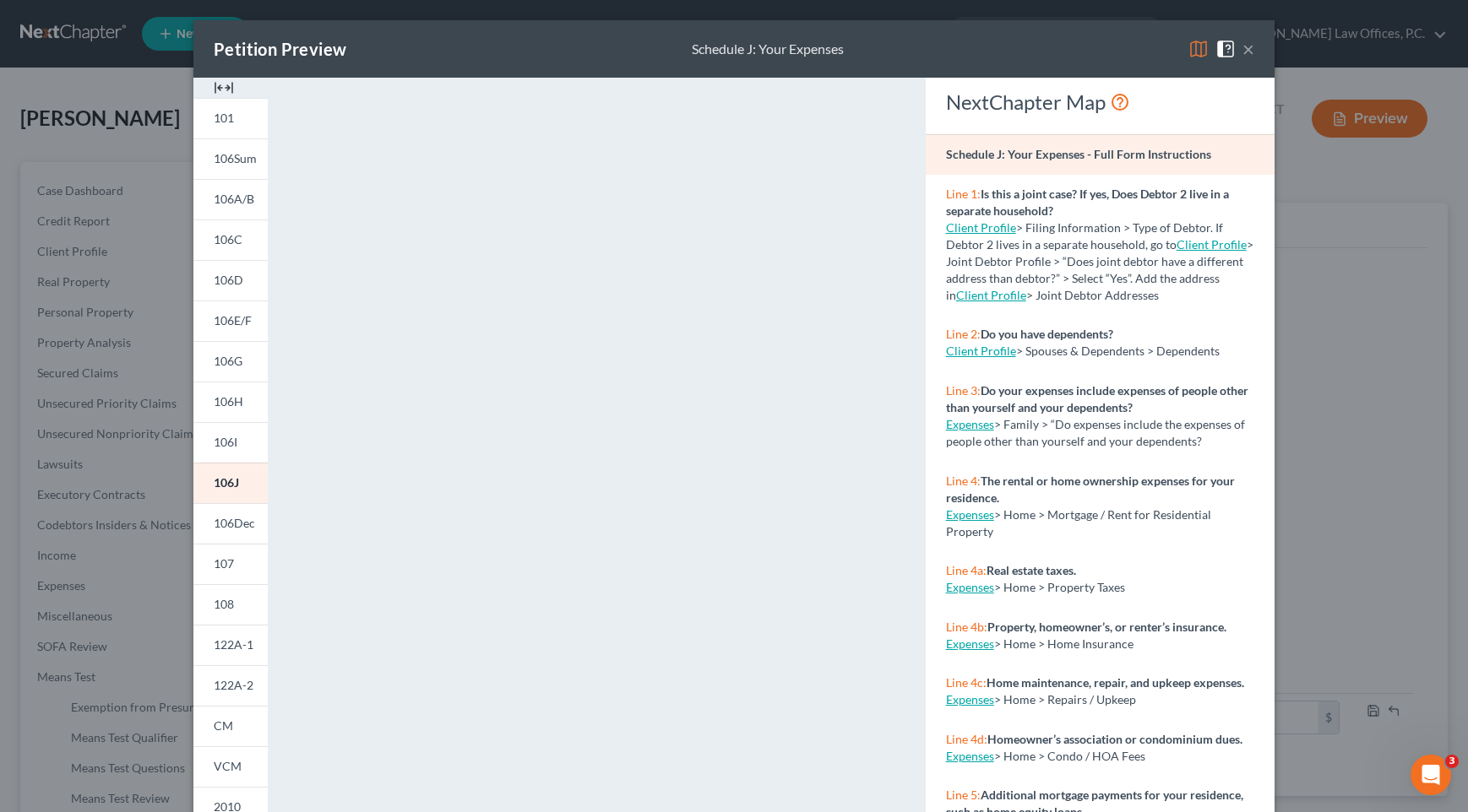
click at [1249, 44] on button "×" at bounding box center [1249, 48] width 11 height 20
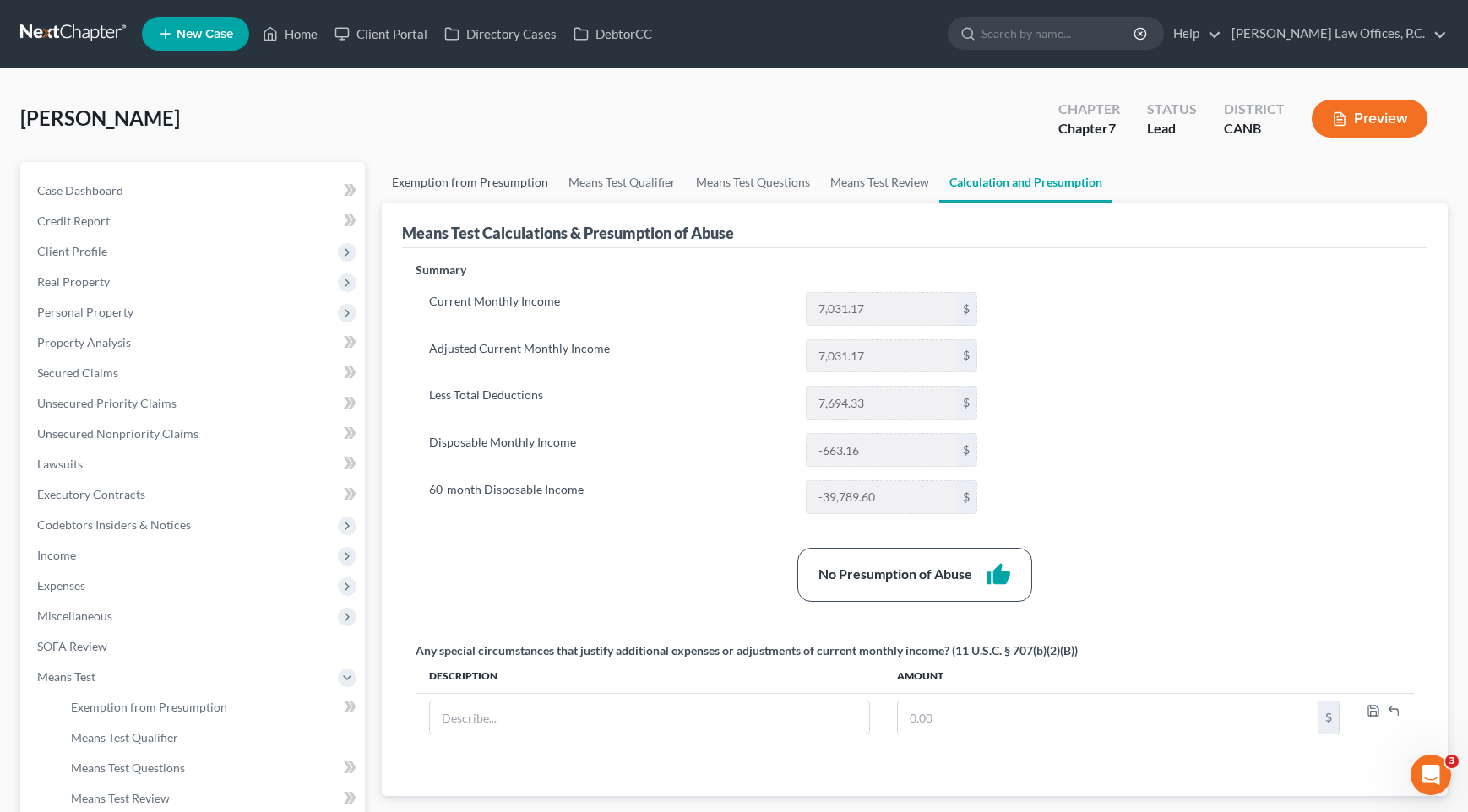
click at [502, 173] on link "Exemption from Presumption" at bounding box center [470, 182] width 177 height 41
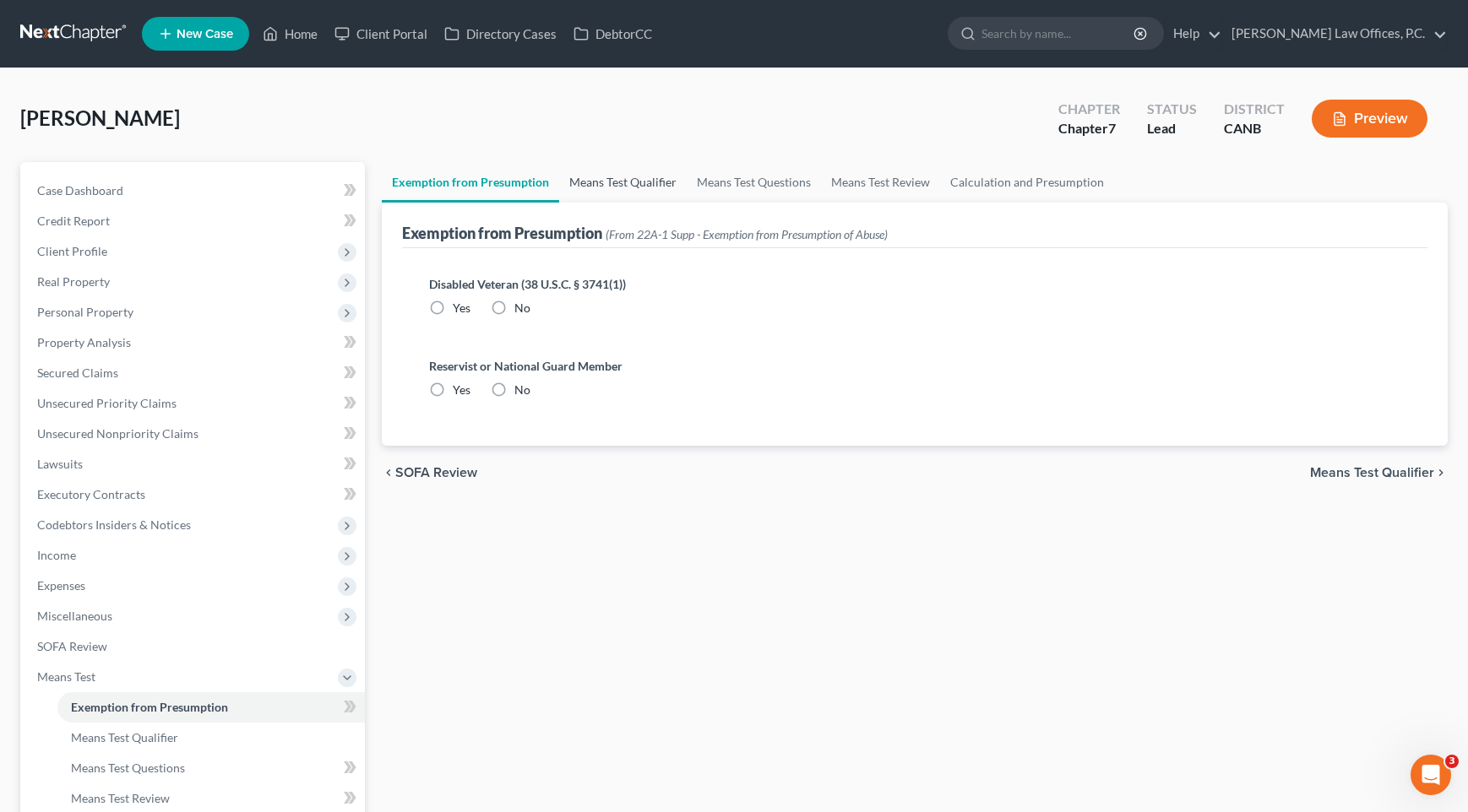
radio input "true"
click at [617, 187] on link "Means Test Qualifier" at bounding box center [623, 182] width 127 height 41
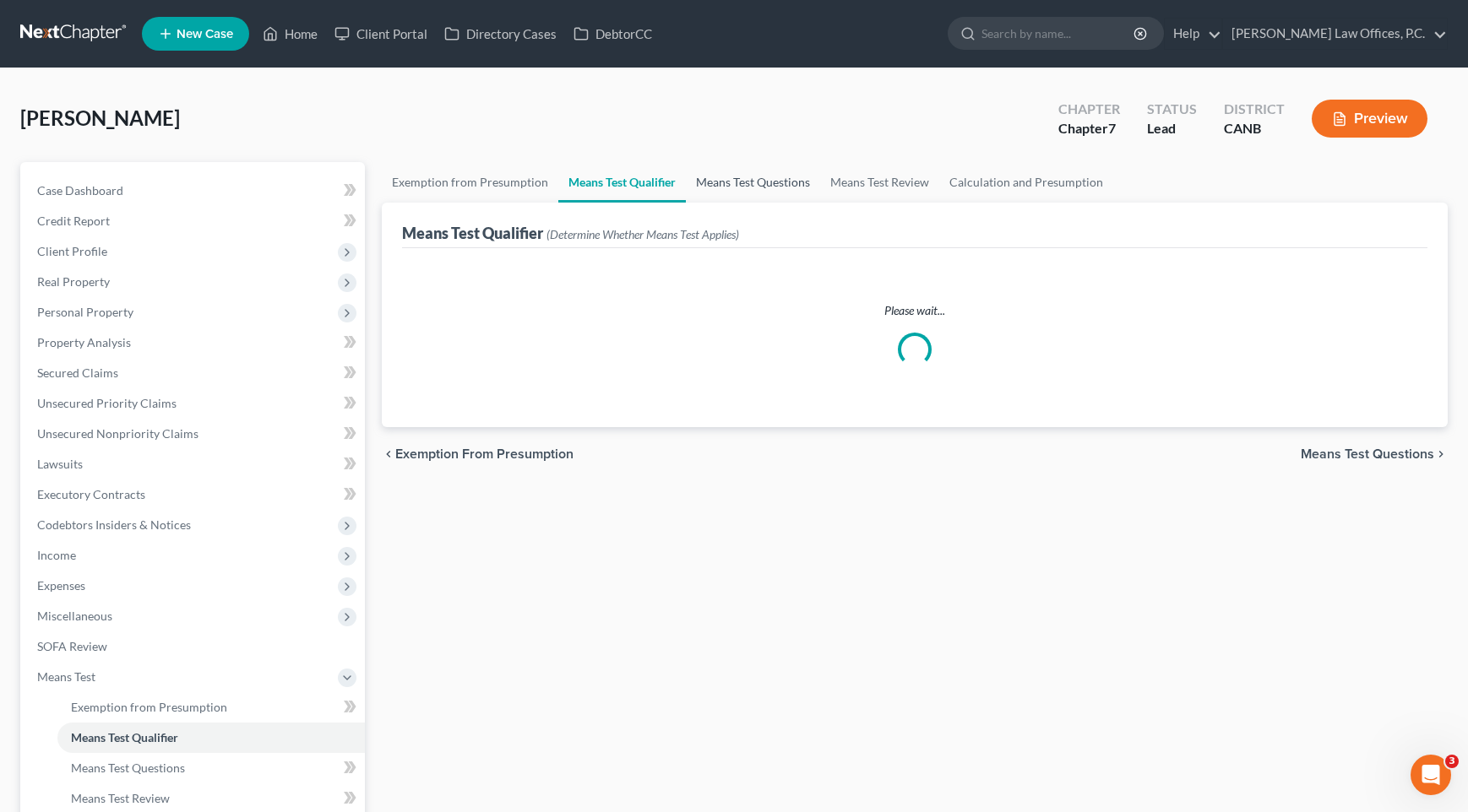
click at [702, 181] on link "Means Test Questions" at bounding box center [753, 182] width 134 height 41
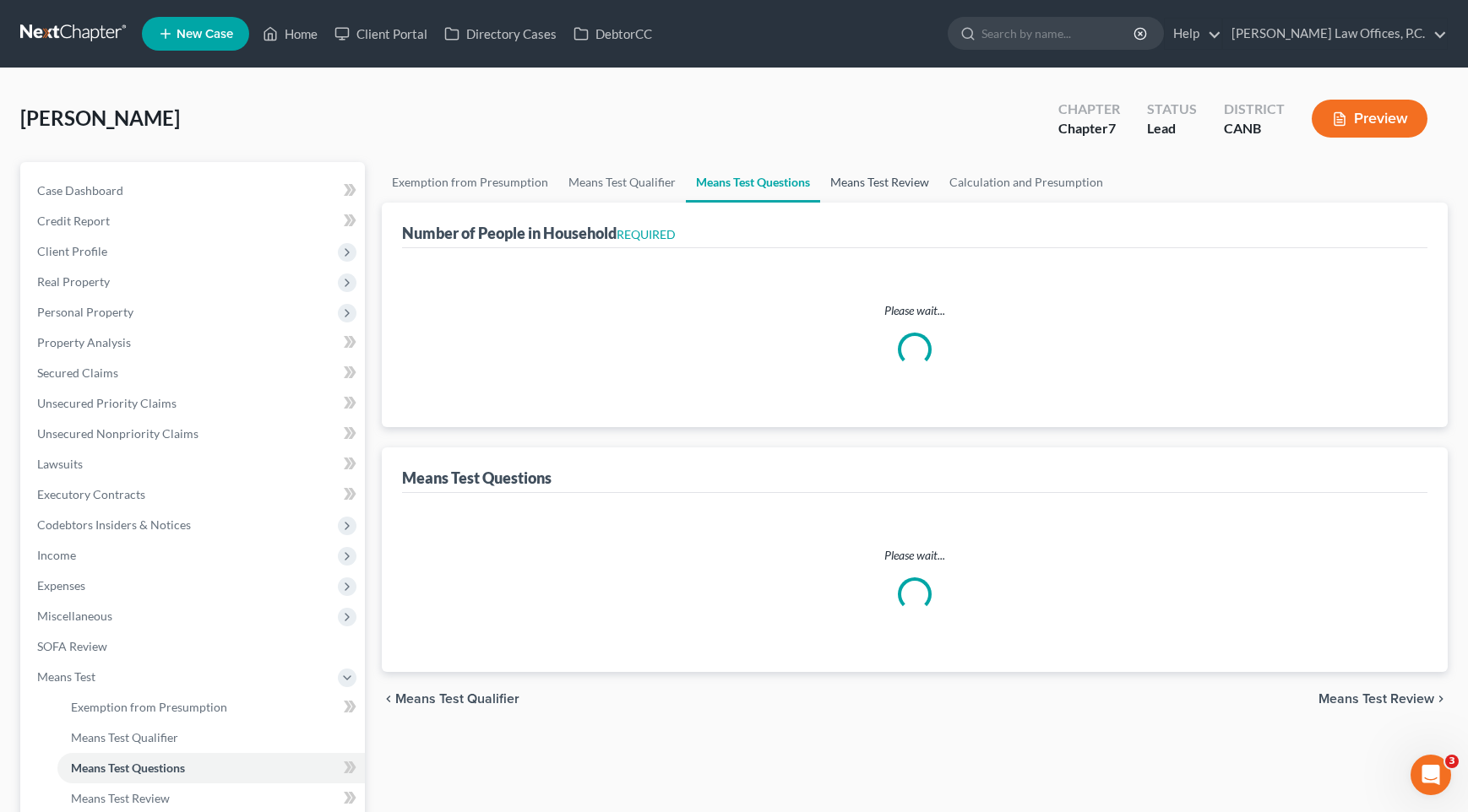
select select "1"
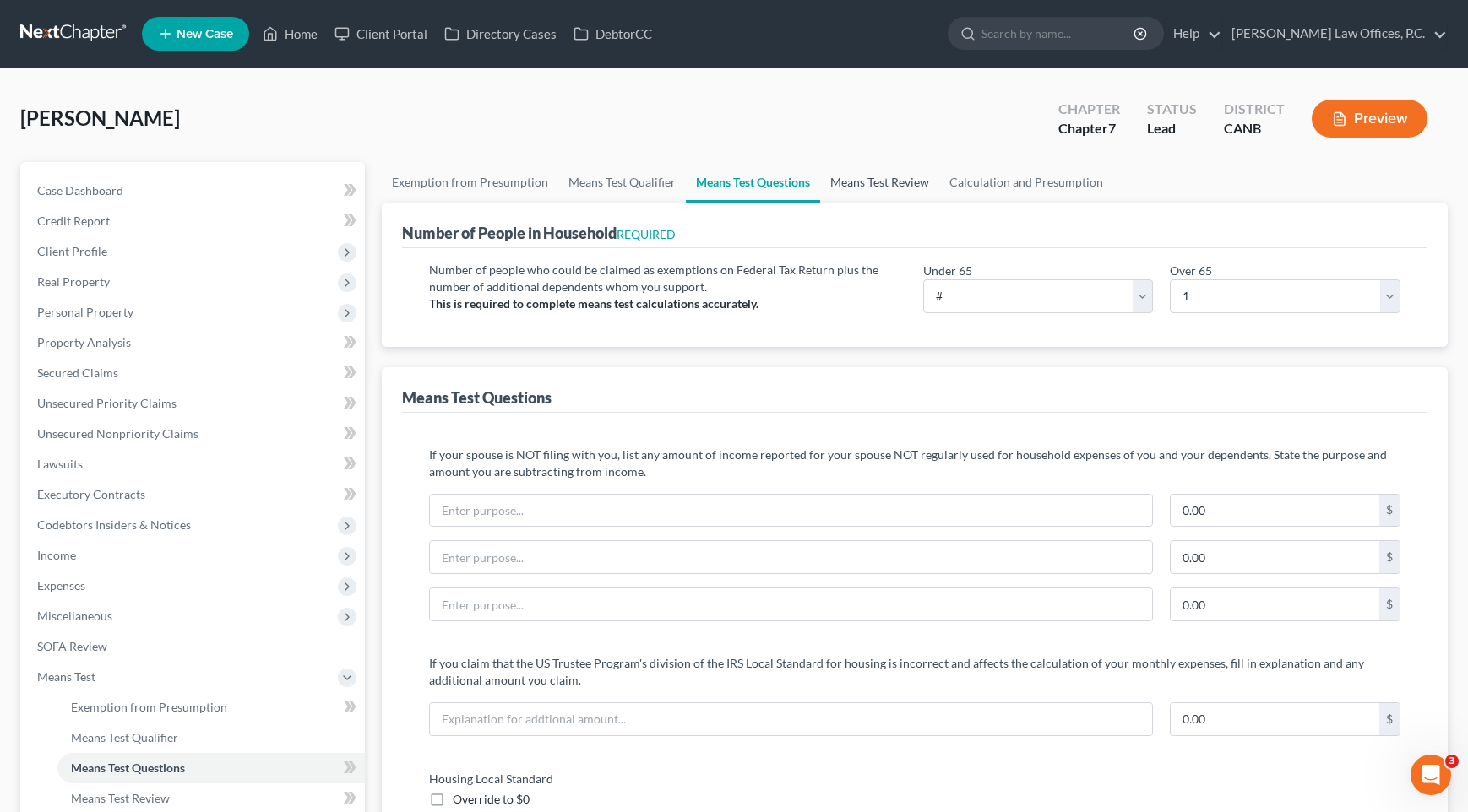
click at [880, 179] on link "Means Test Review" at bounding box center [879, 182] width 119 height 41
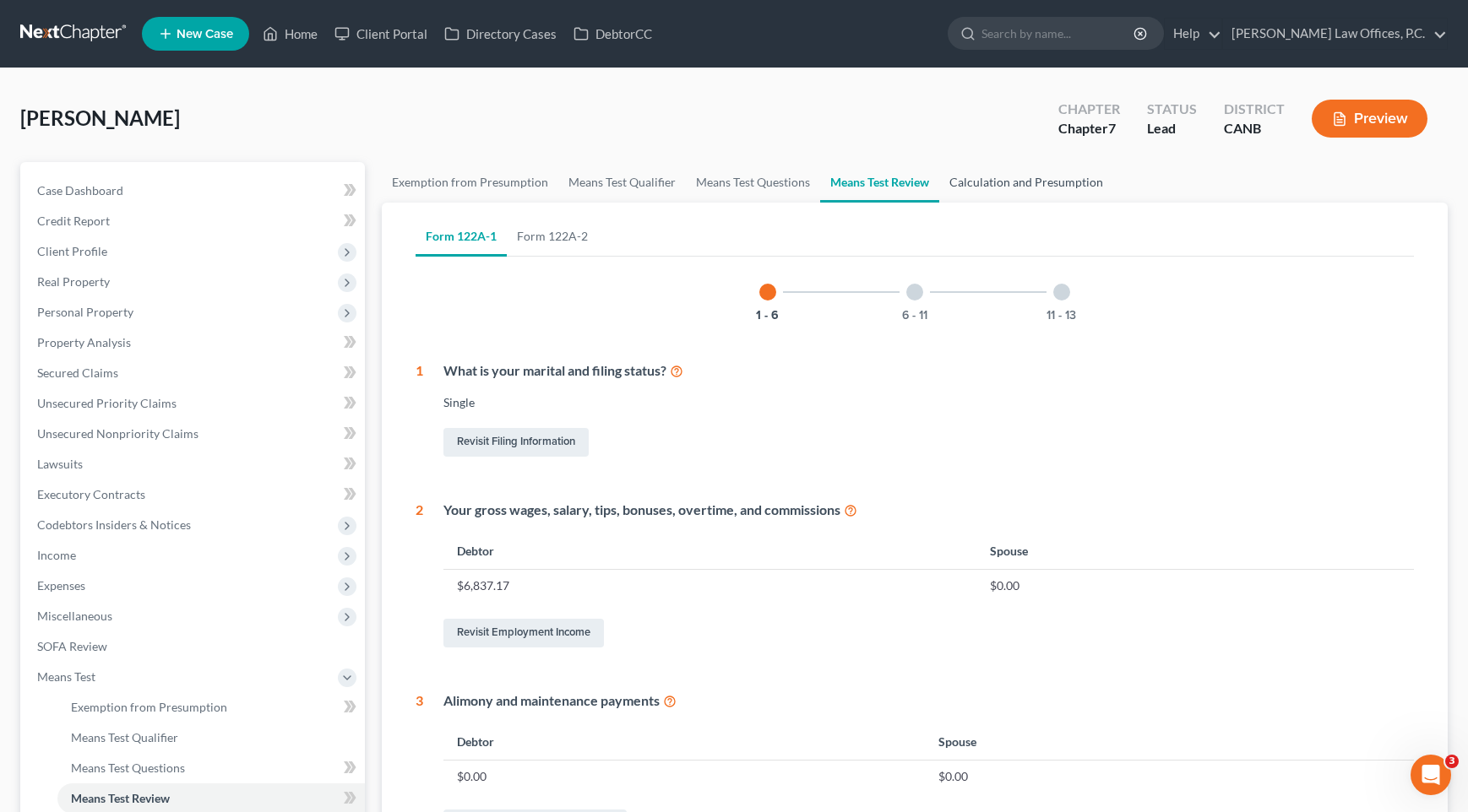
click at [950, 176] on link "Calculation and Presumption" at bounding box center [1026, 182] width 174 height 41
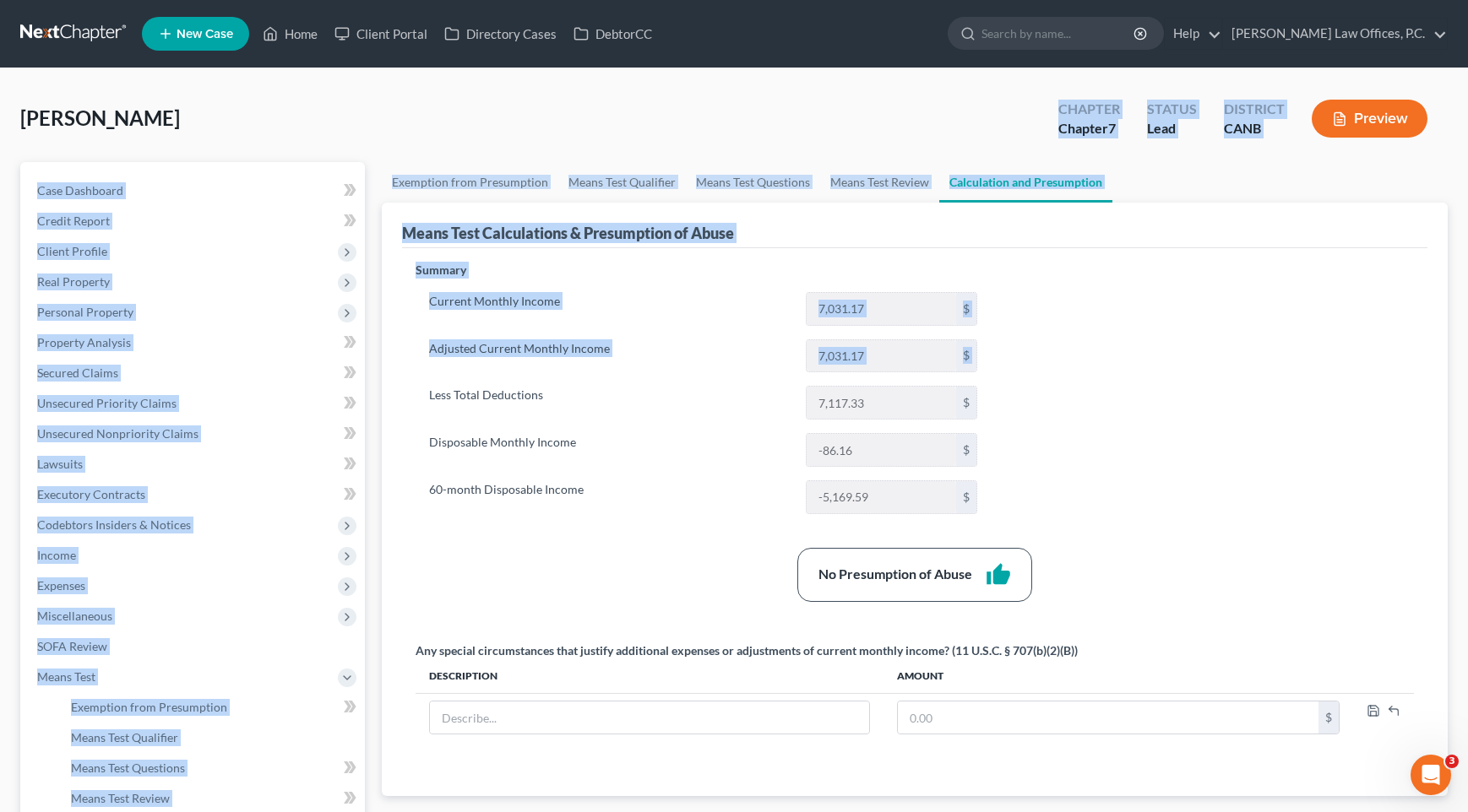
drag, startPoint x: 675, startPoint y: 104, endPoint x: 668, endPoint y: 377, distance: 273.1
click at [668, 377] on div "[PERSON_NAME] Upgraded Chapter Chapter 7 Status Lead District CANB Preview Peti…" at bounding box center [734, 543] width 1428 height 910
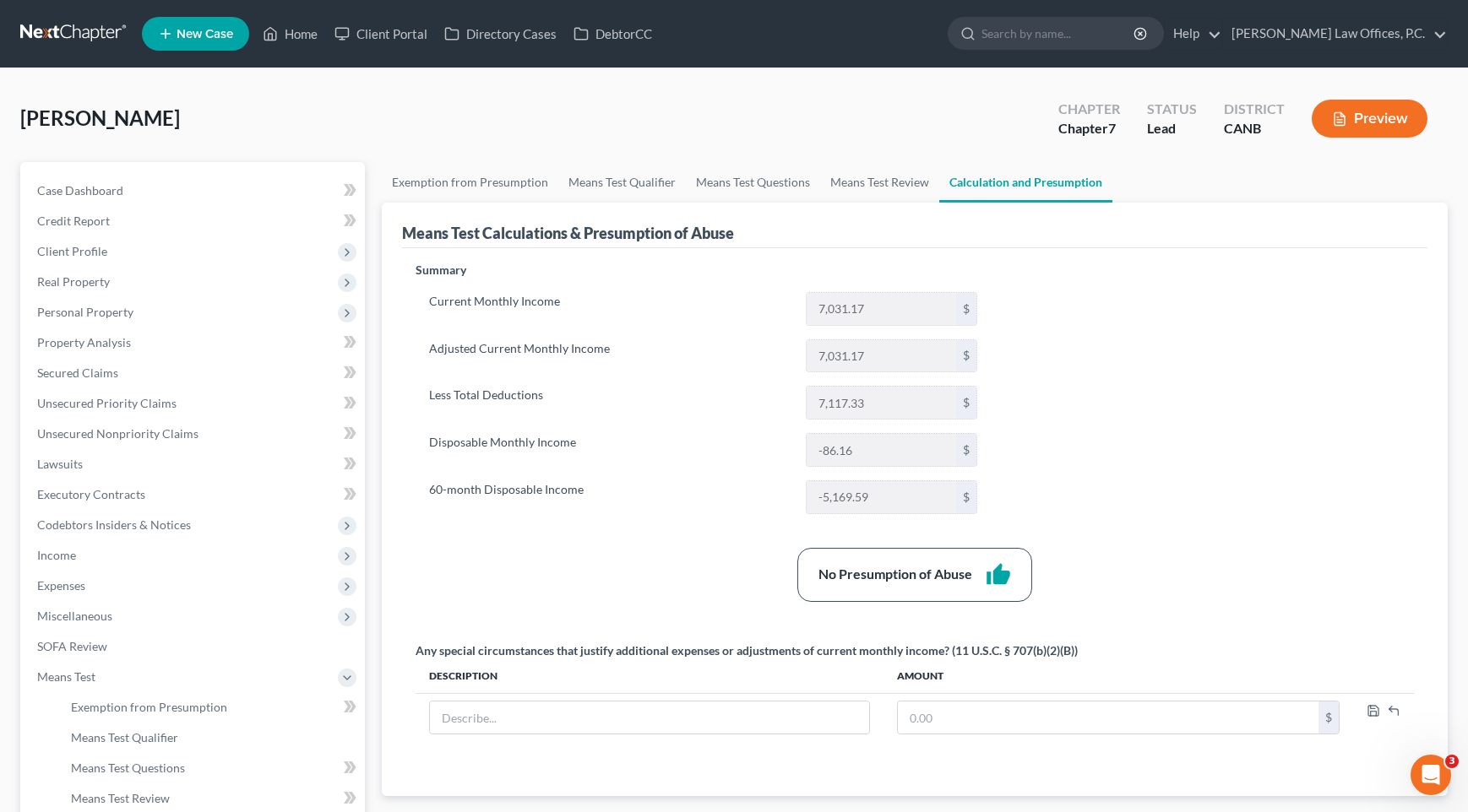
click at [693, 443] on label "Disposable Monthly Income" at bounding box center [609, 450] width 377 height 34
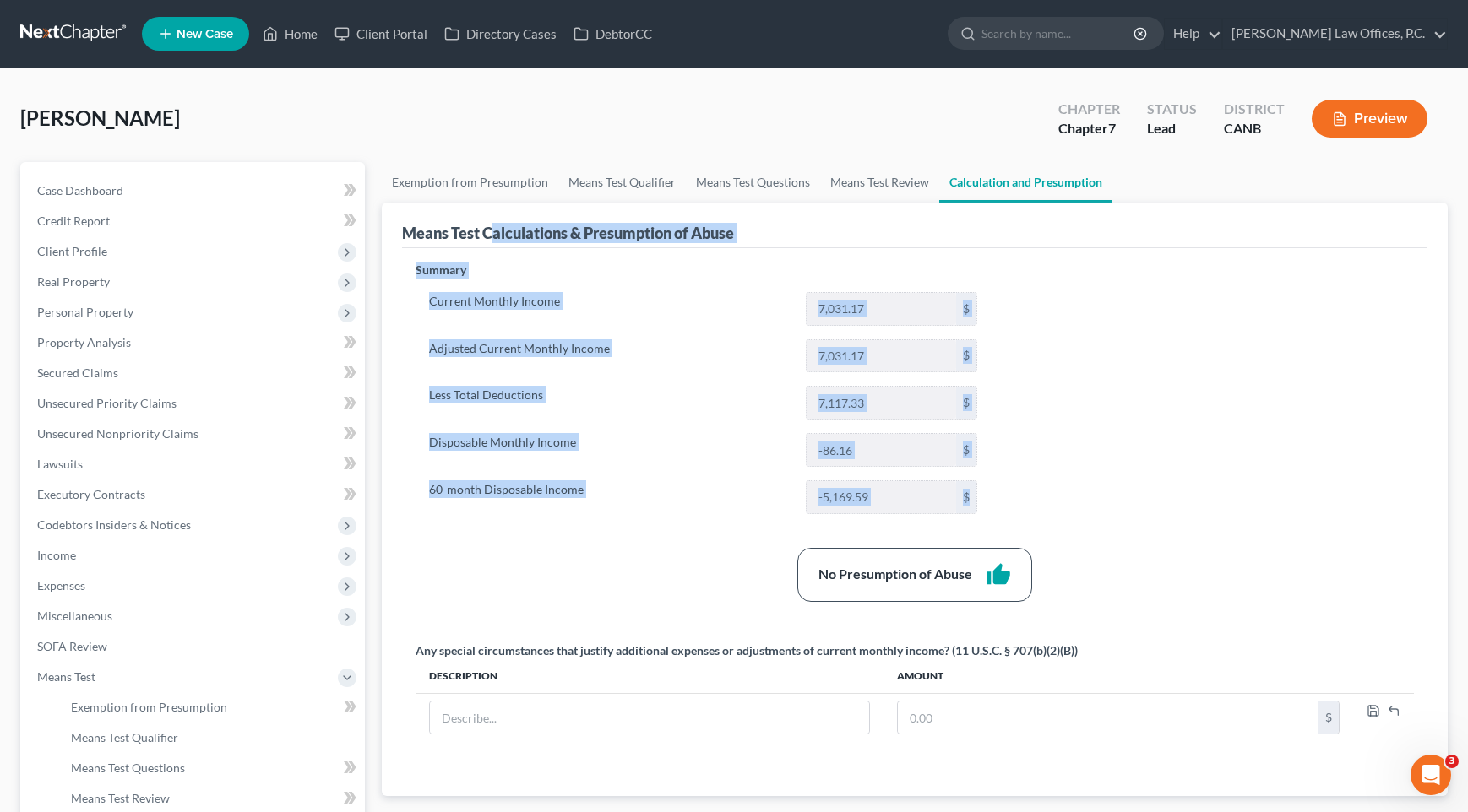
drag, startPoint x: 1001, startPoint y: 495, endPoint x: 495, endPoint y: 227, distance: 572.6
click at [494, 225] on div "Means Test Calculations & Presumption of Abuse Summary Current Monthly Income 7…" at bounding box center [915, 499] width 1067 height 594
drag, startPoint x: 400, startPoint y: 110, endPoint x: 690, endPoint y: 530, distance: 510.4
click at [683, 524] on div "[PERSON_NAME] Upgraded Chapter Chapter 7 Status Lead District CANB Preview Peti…" at bounding box center [734, 543] width 1428 height 910
click at [690, 530] on div "Summary Current Monthly Income 7,031.17 $ Adjusted Current Monthly Income 7,031…" at bounding box center [916, 519] width 1017 height 514
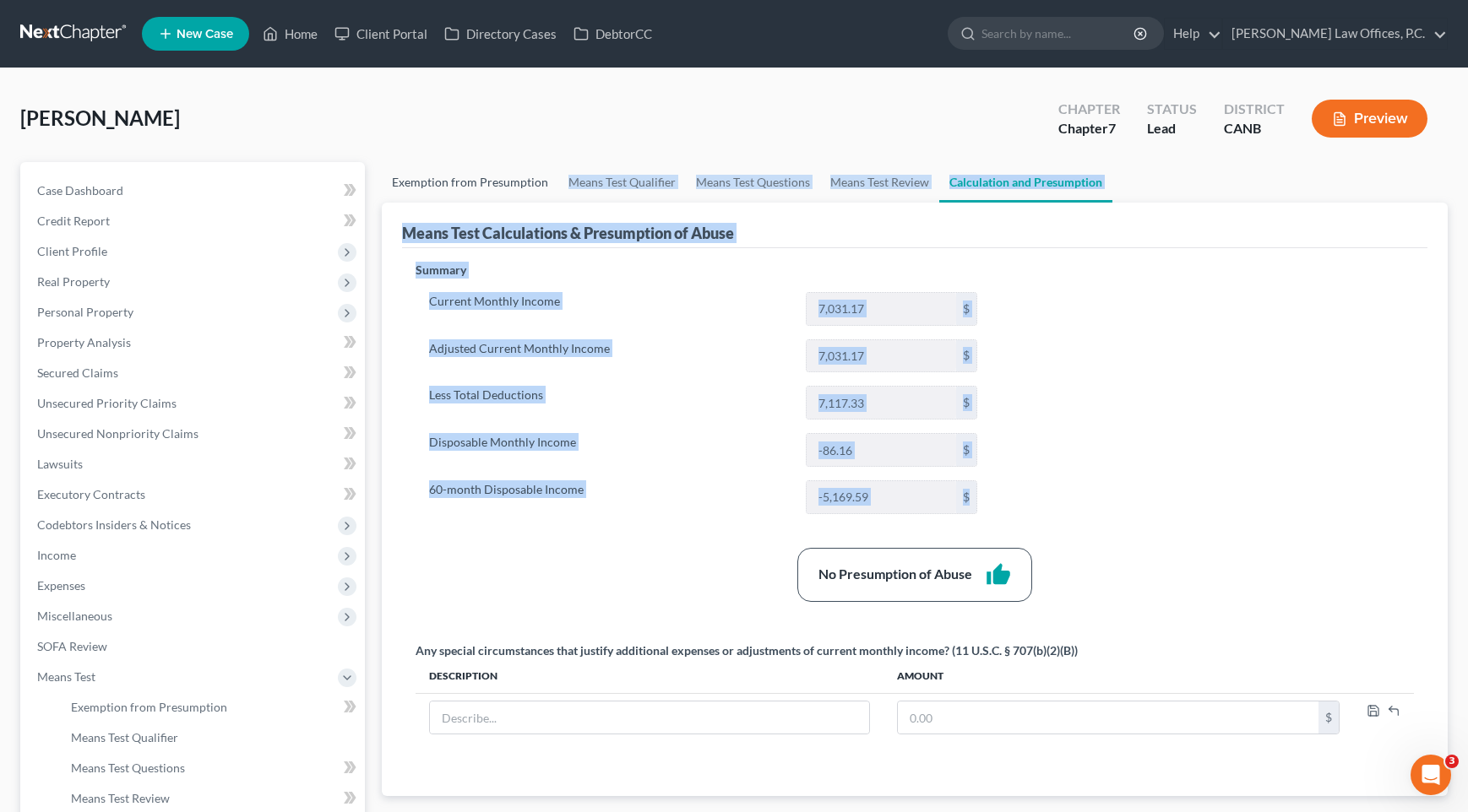
drag, startPoint x: 1024, startPoint y: 508, endPoint x: 450, endPoint y: 190, distance: 656.2
click at [450, 189] on ui-view "Exemption from Presumption Means Test Qualifier Means Test Questions Means Test…" at bounding box center [915, 506] width 1067 height 689
click at [578, 325] on div "Current Monthly Income 7,031.17 $ Adjusted Current Monthly Income 7,031.17 $ Le…" at bounding box center [702, 404] width 575 height 222
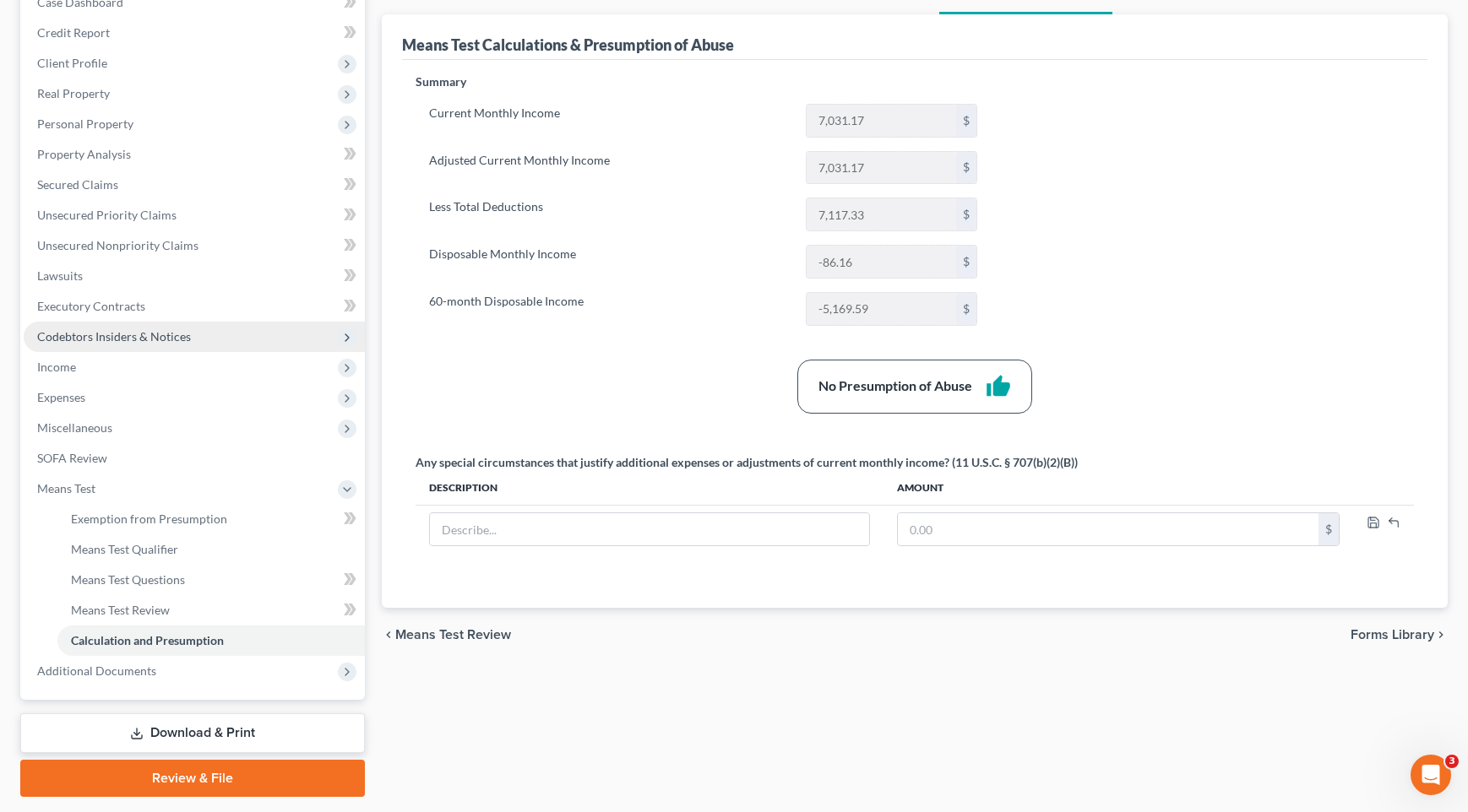
scroll to position [236, 0]
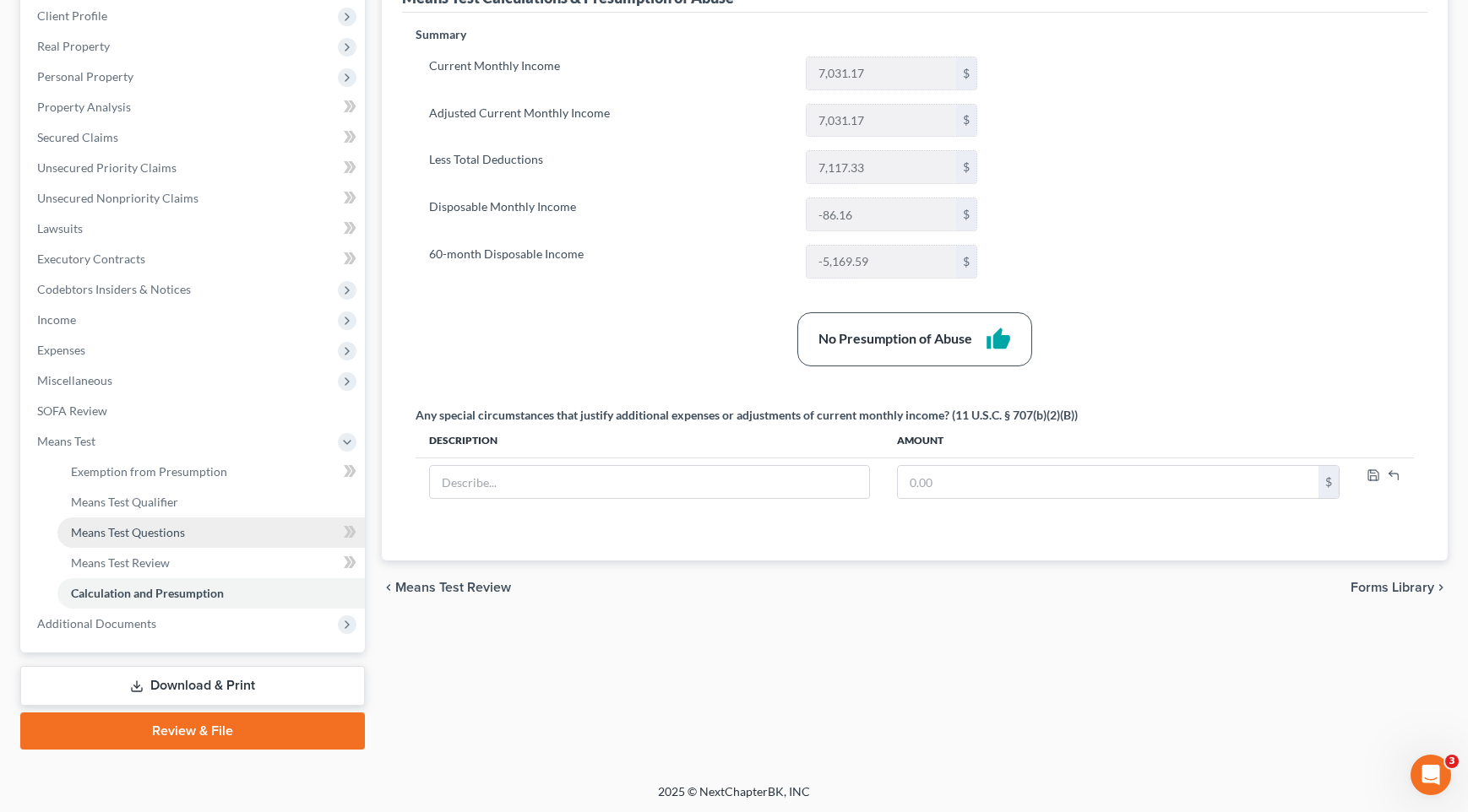
click at [172, 529] on span "Means Test Questions" at bounding box center [128, 532] width 114 height 14
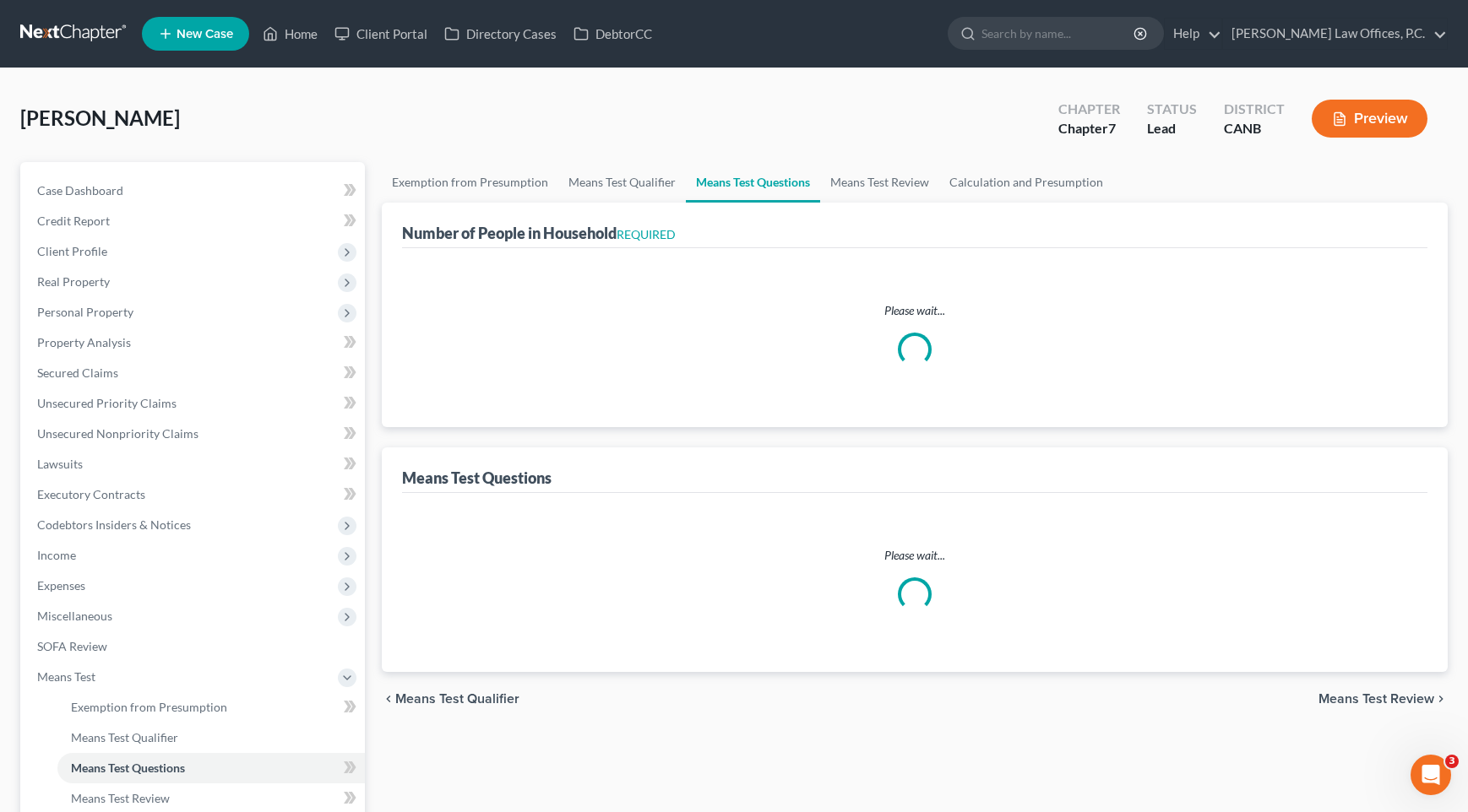
select select "1"
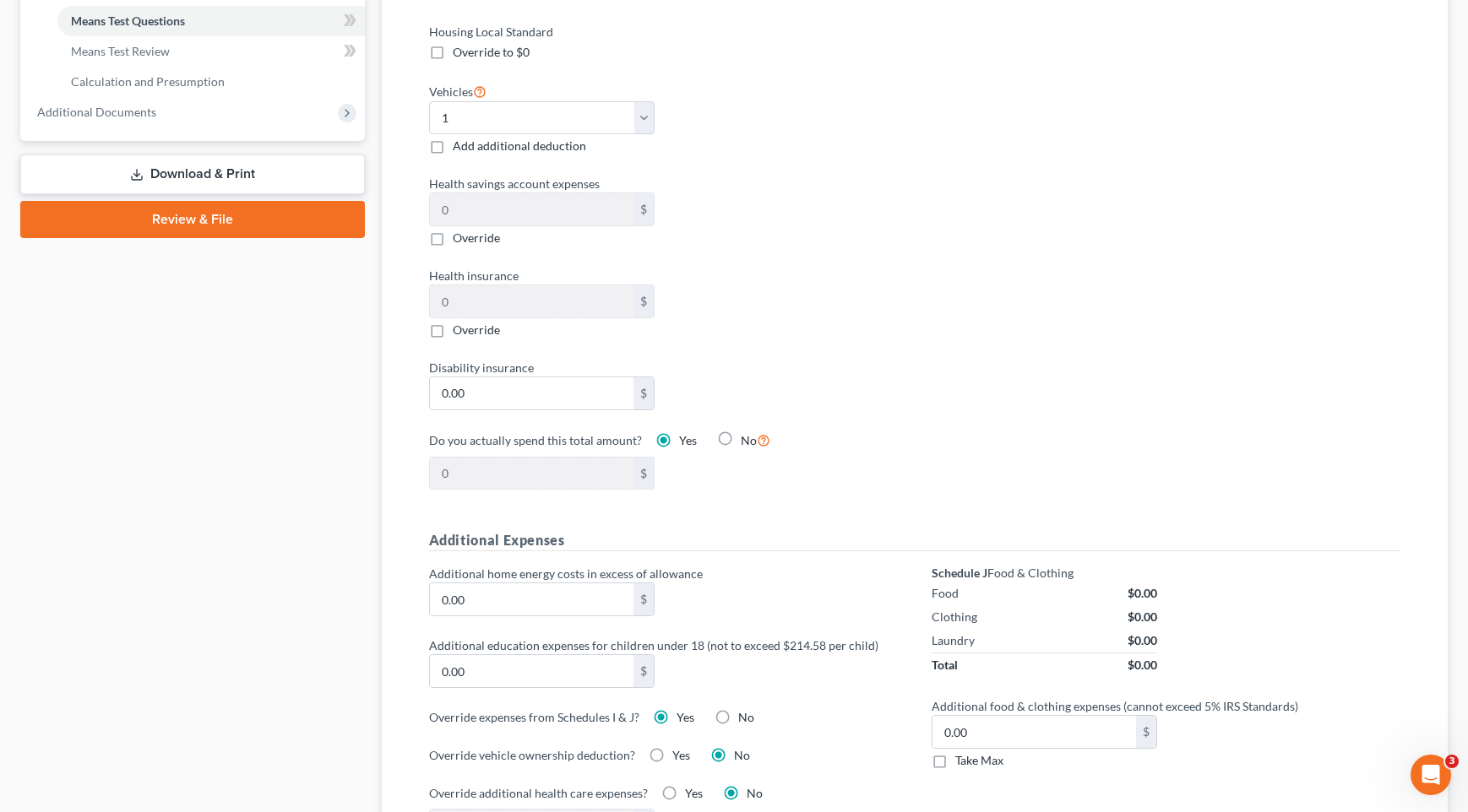
scroll to position [1088, 0]
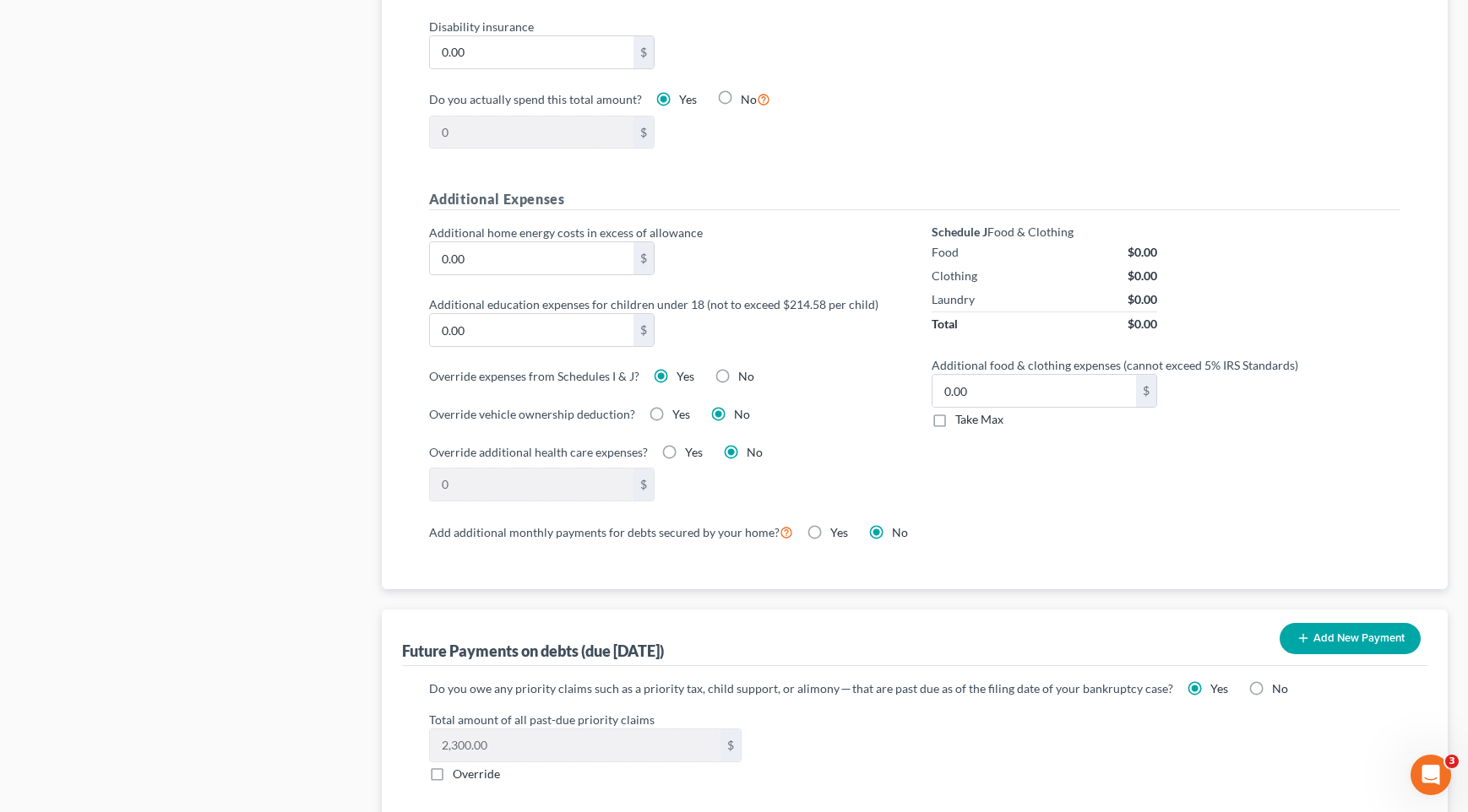
click at [738, 377] on label "No" at bounding box center [746, 377] width 16 height 17
click at [745, 377] on input "No" at bounding box center [751, 374] width 11 height 11
radio input "true"
click at [677, 377] on span "Yes" at bounding box center [685, 376] width 18 height 14
click at [683, 377] on input "Yes" at bounding box center [689, 374] width 11 height 11
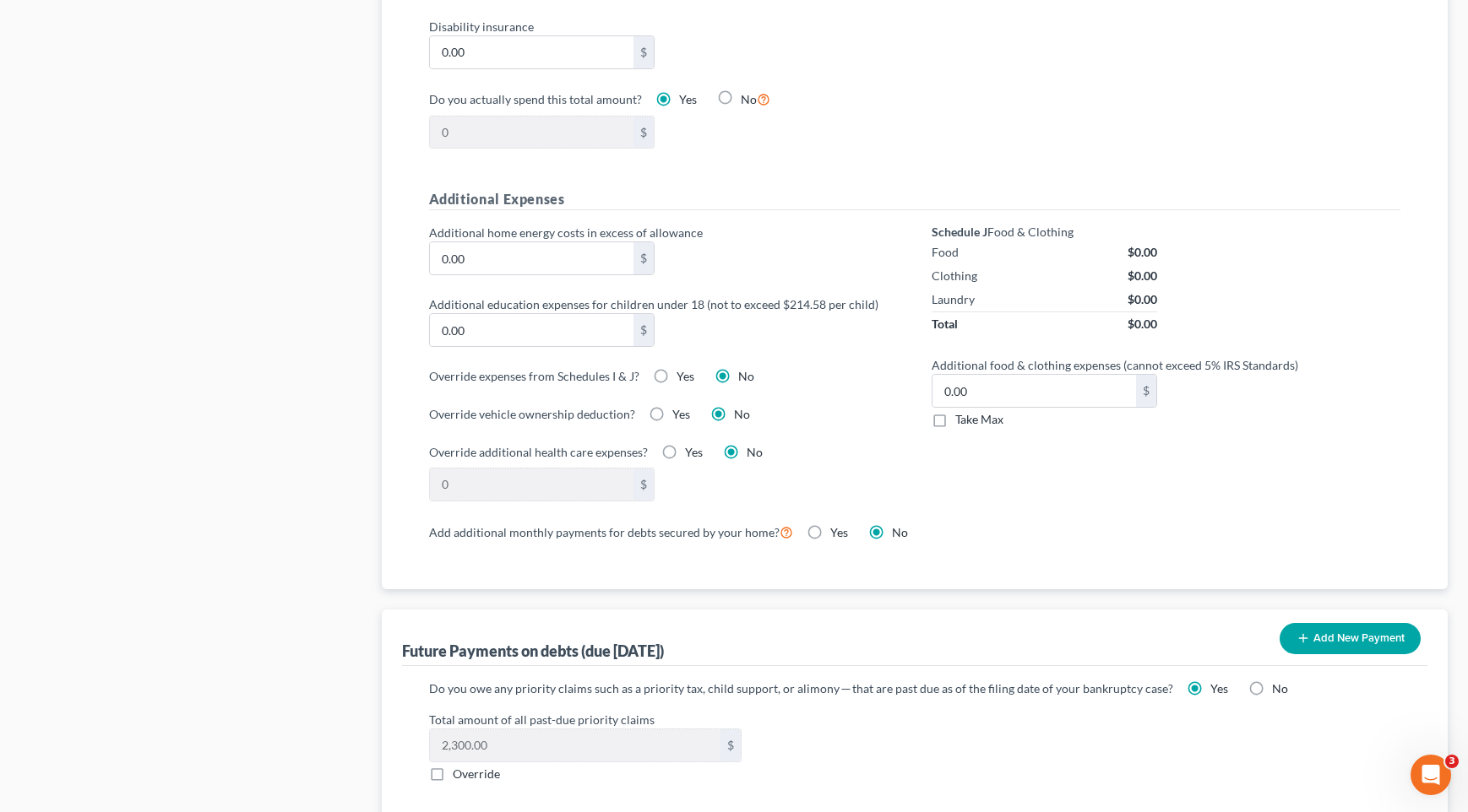
radio input "true"
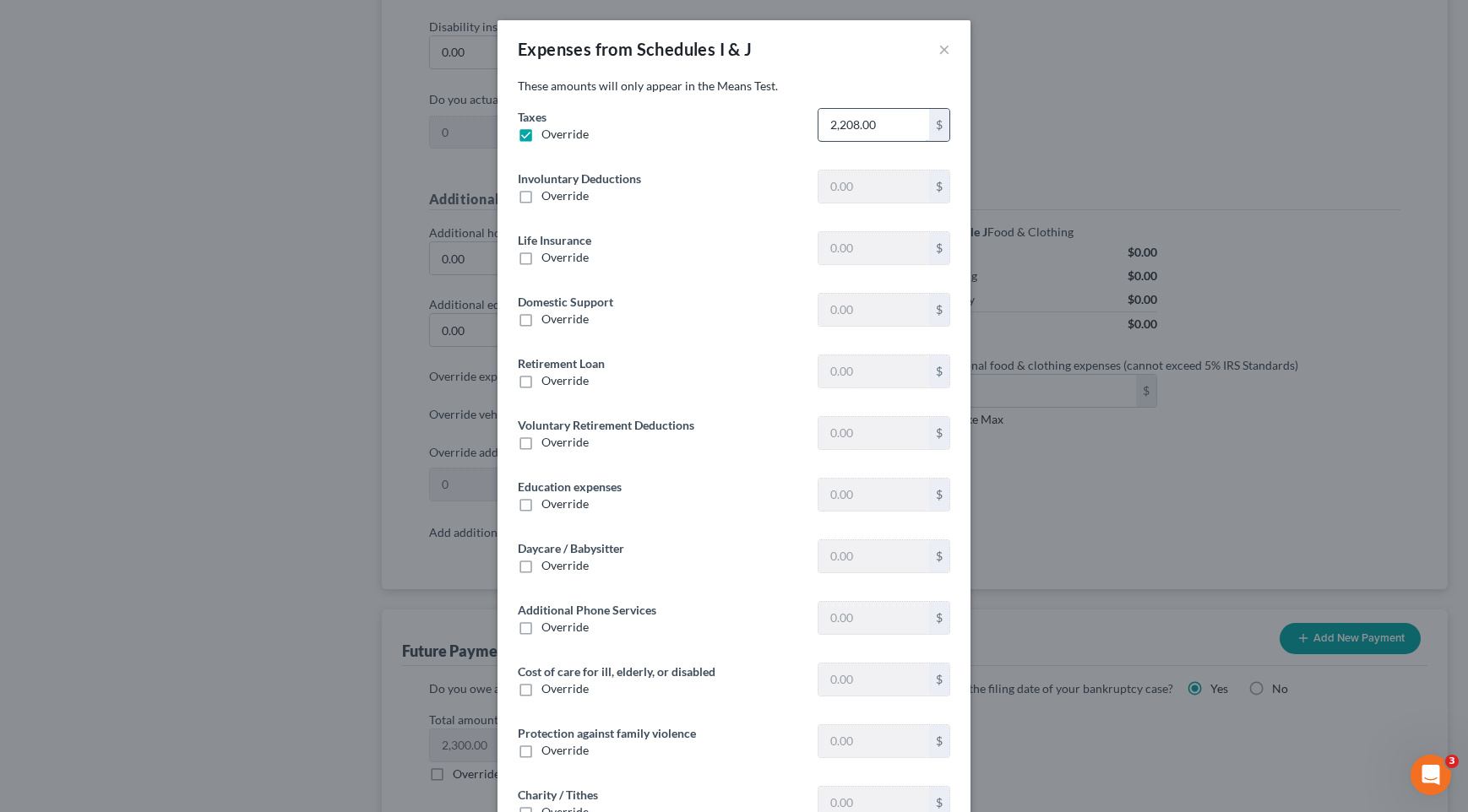
type input "0"
type input "339.16"
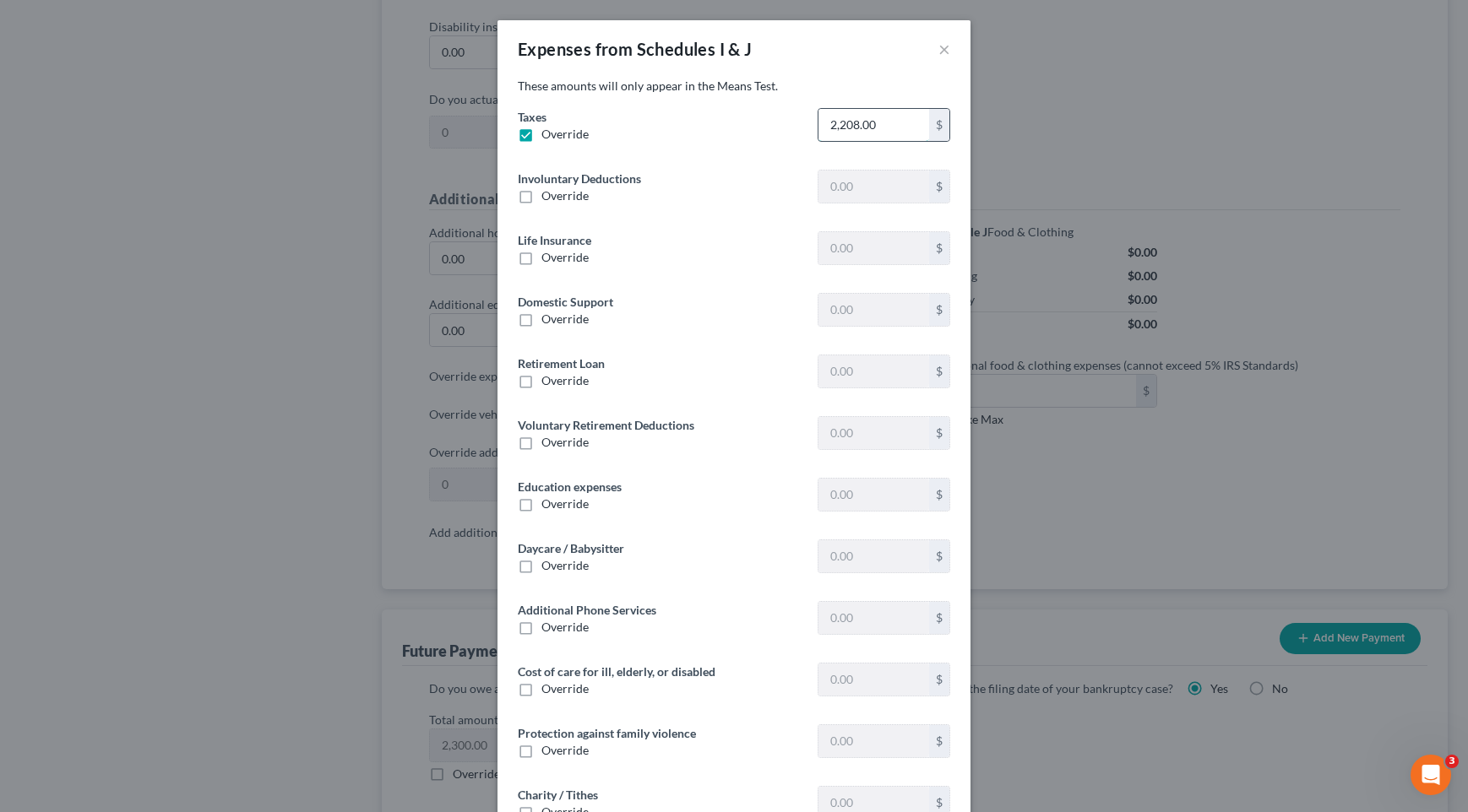
type input "0"
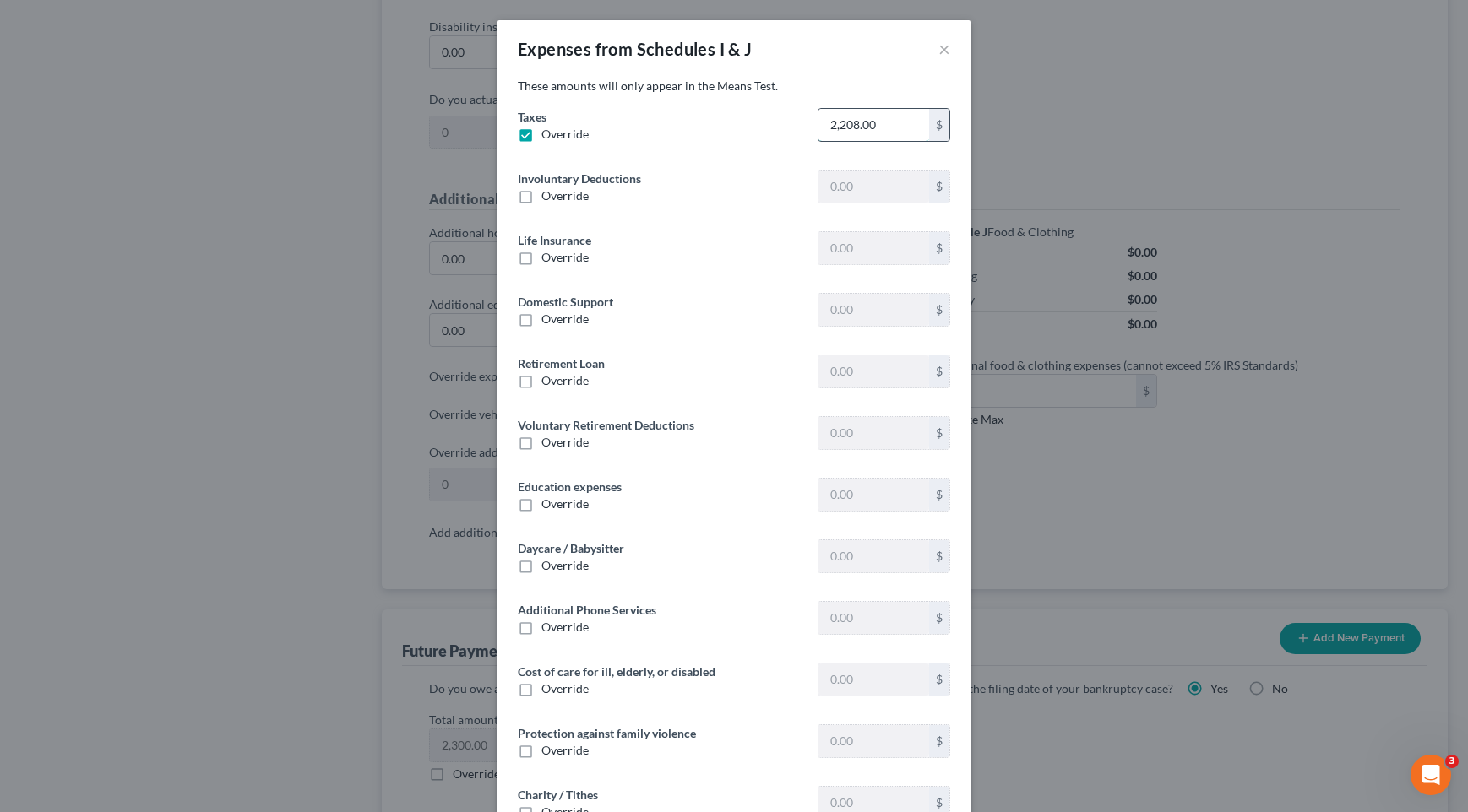
type input "0"
click at [865, 123] on input "2,208.00" at bounding box center [874, 125] width 110 height 32
click at [902, 121] on input "250,045" at bounding box center [874, 125] width 110 height 32
type input "2,545"
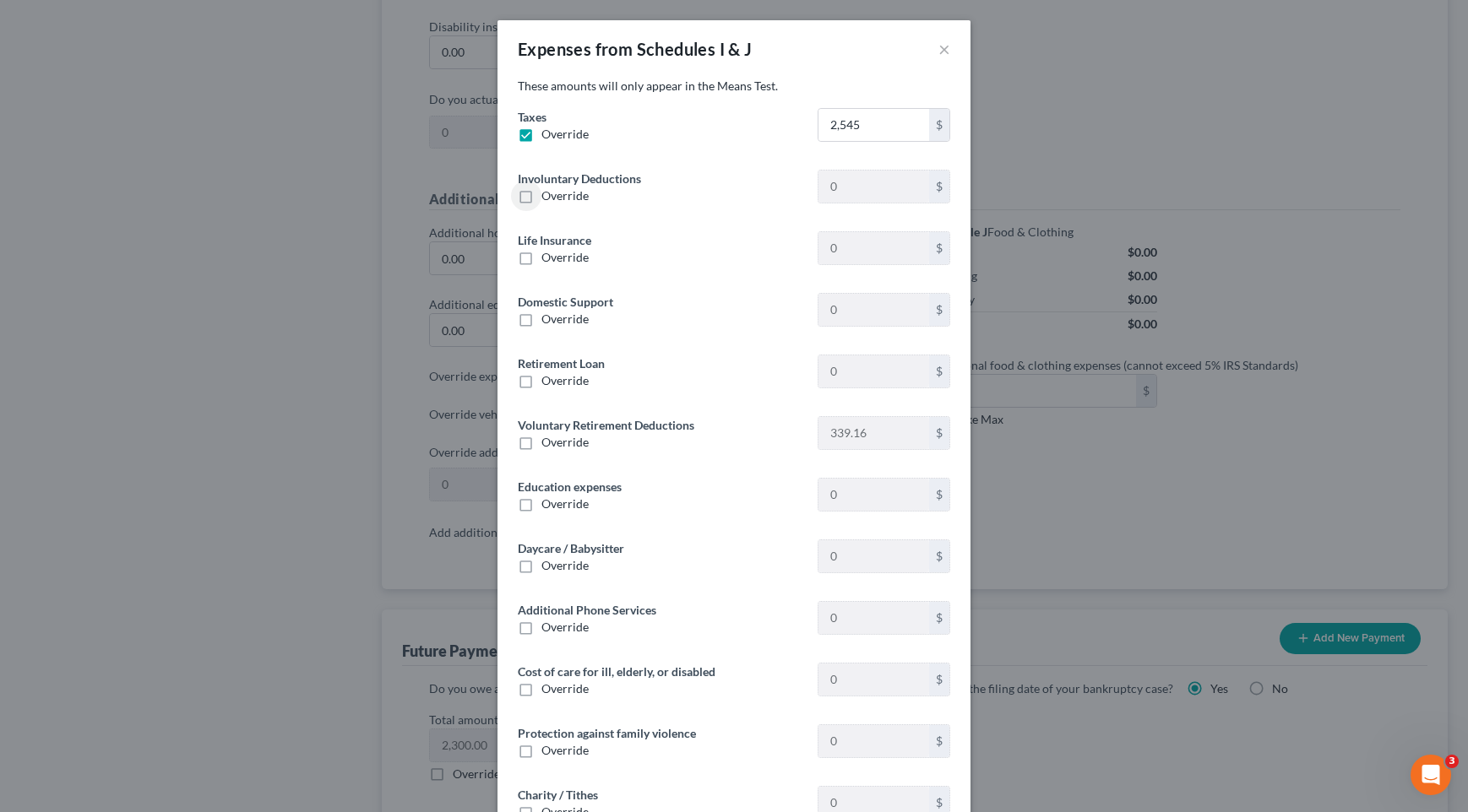
scroll to position [112, 0]
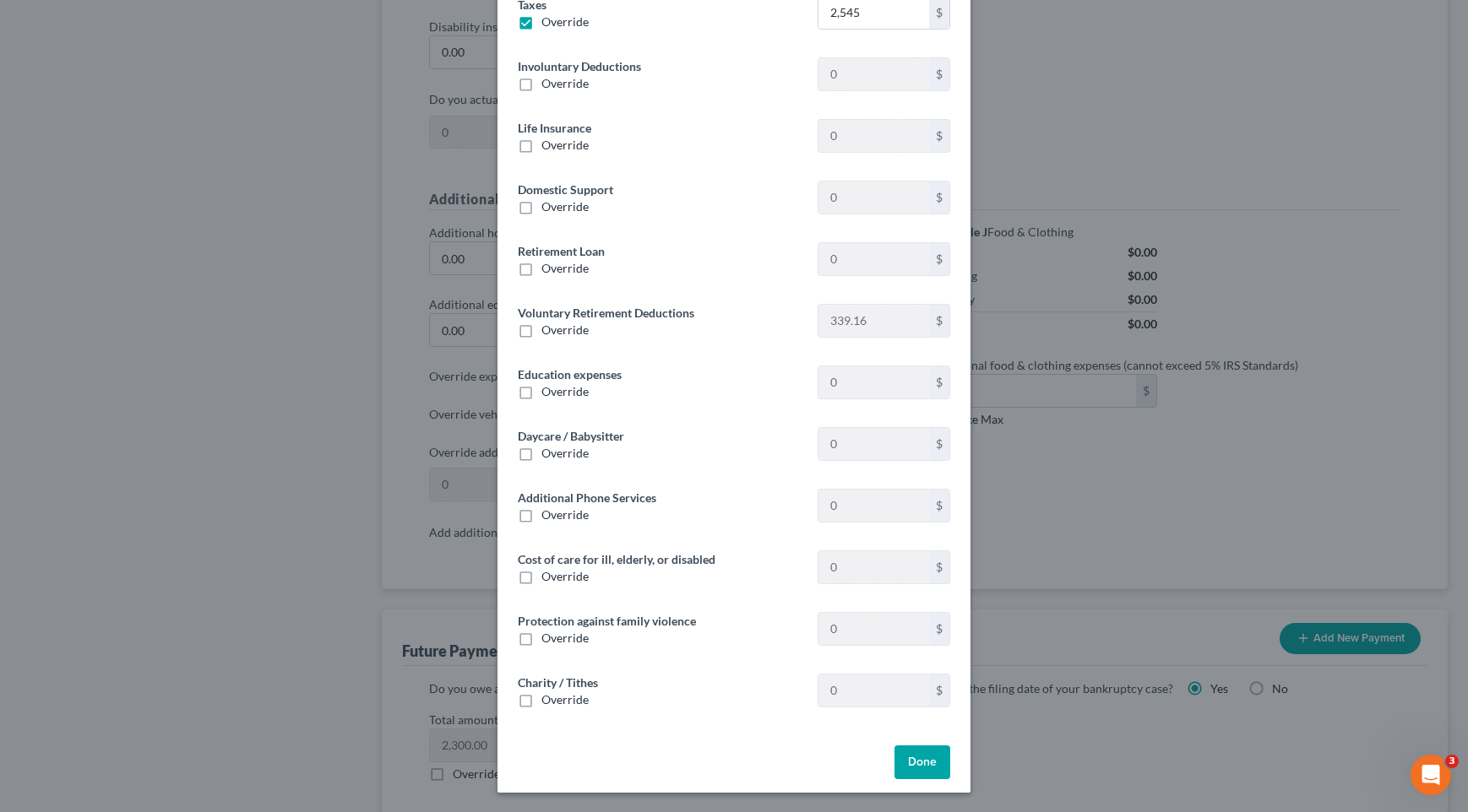
click at [934, 746] on button "Done" at bounding box center [923, 763] width 56 height 34
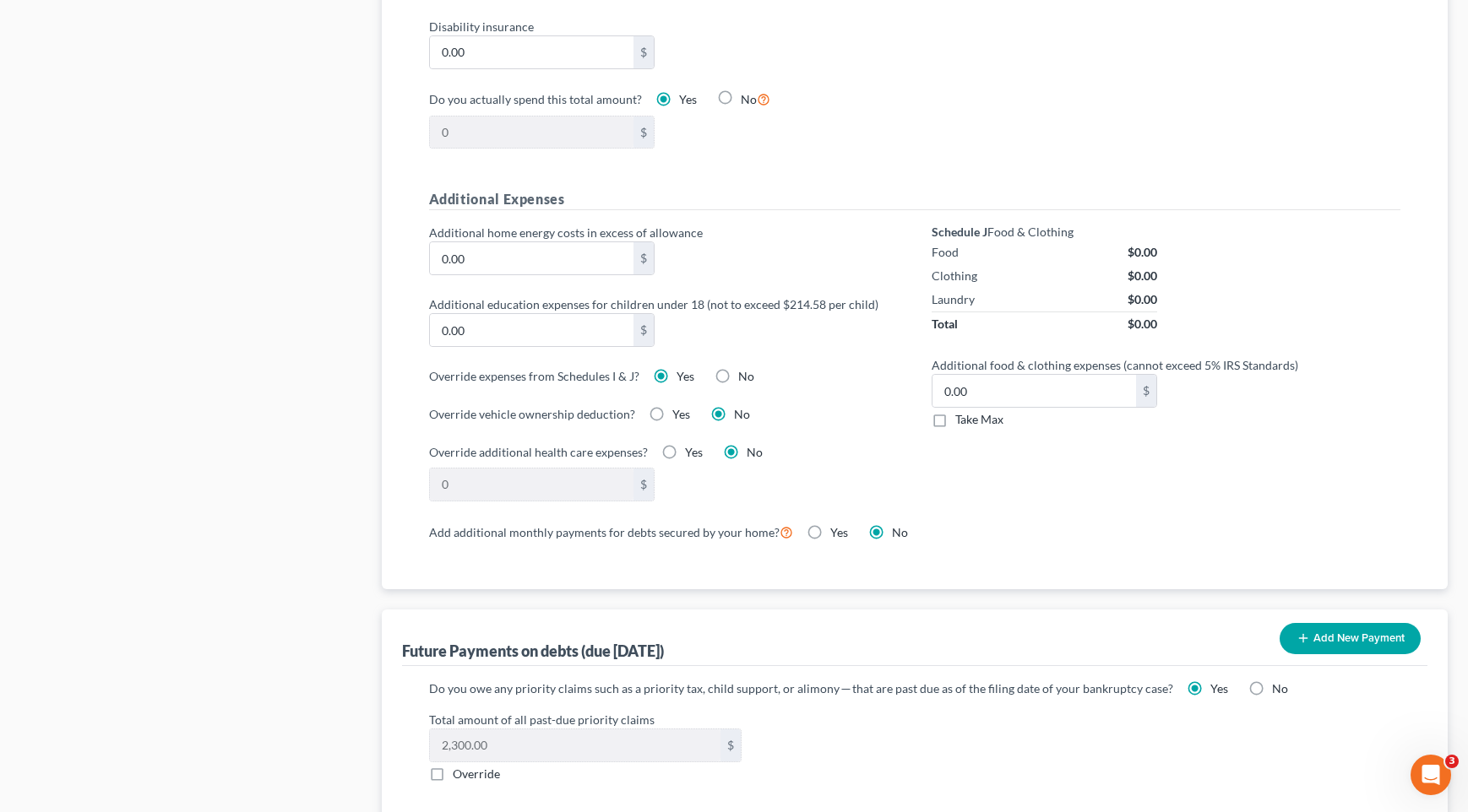
scroll to position [1435, 0]
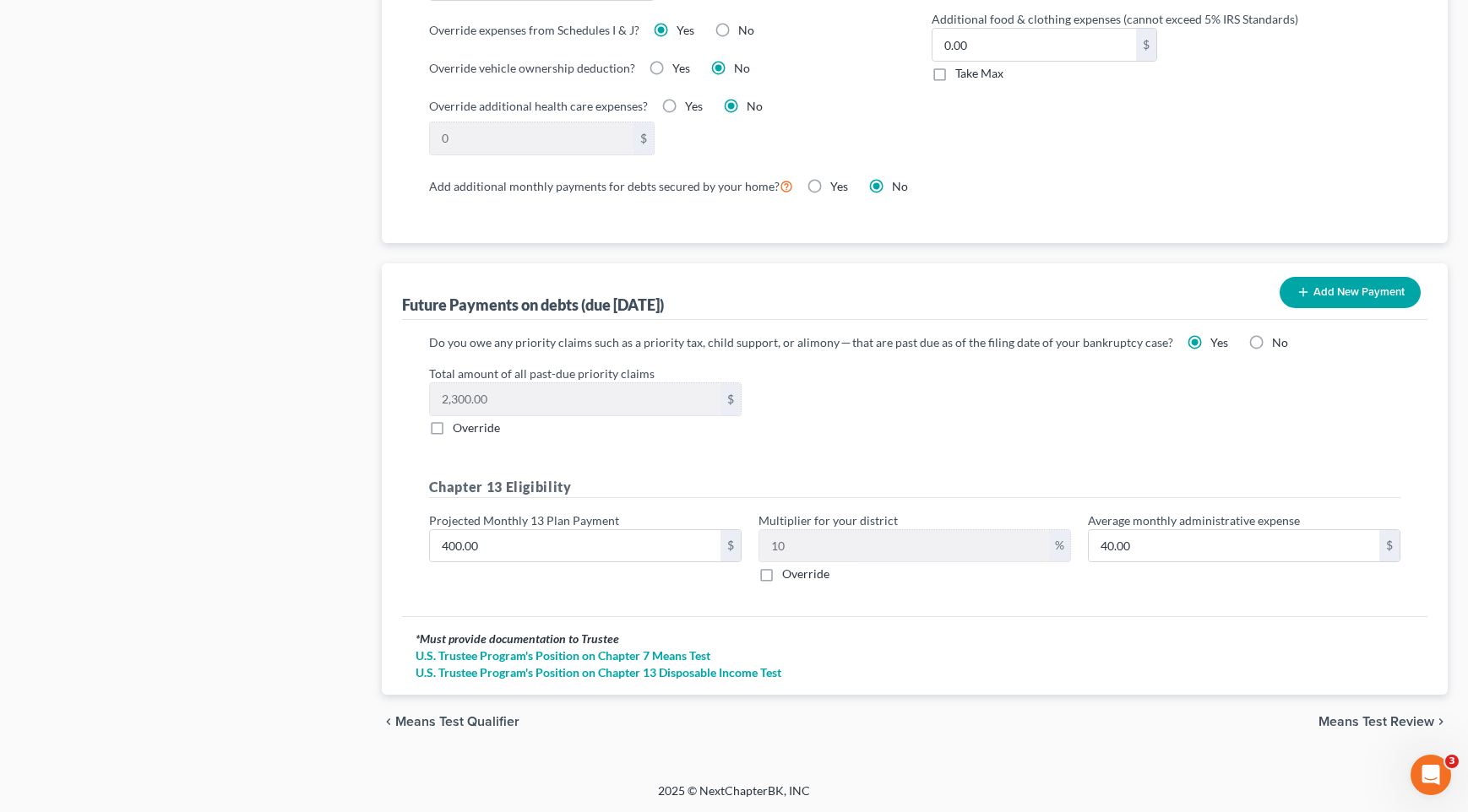
click at [1329, 720] on span "Means Test Review" at bounding box center [1377, 722] width 116 height 13
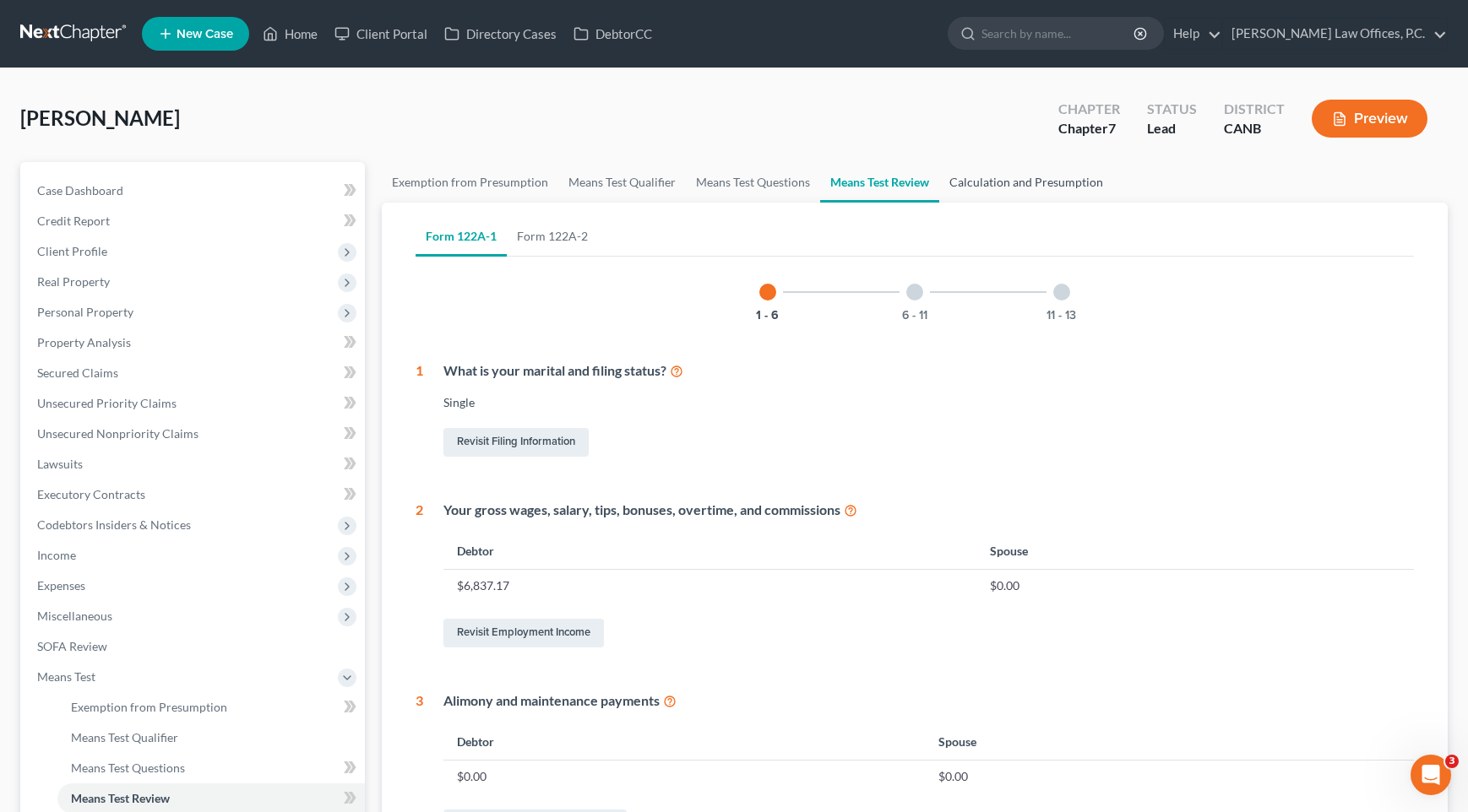
click at [1067, 185] on link "Calculation and Presumption" at bounding box center [1026, 182] width 174 height 41
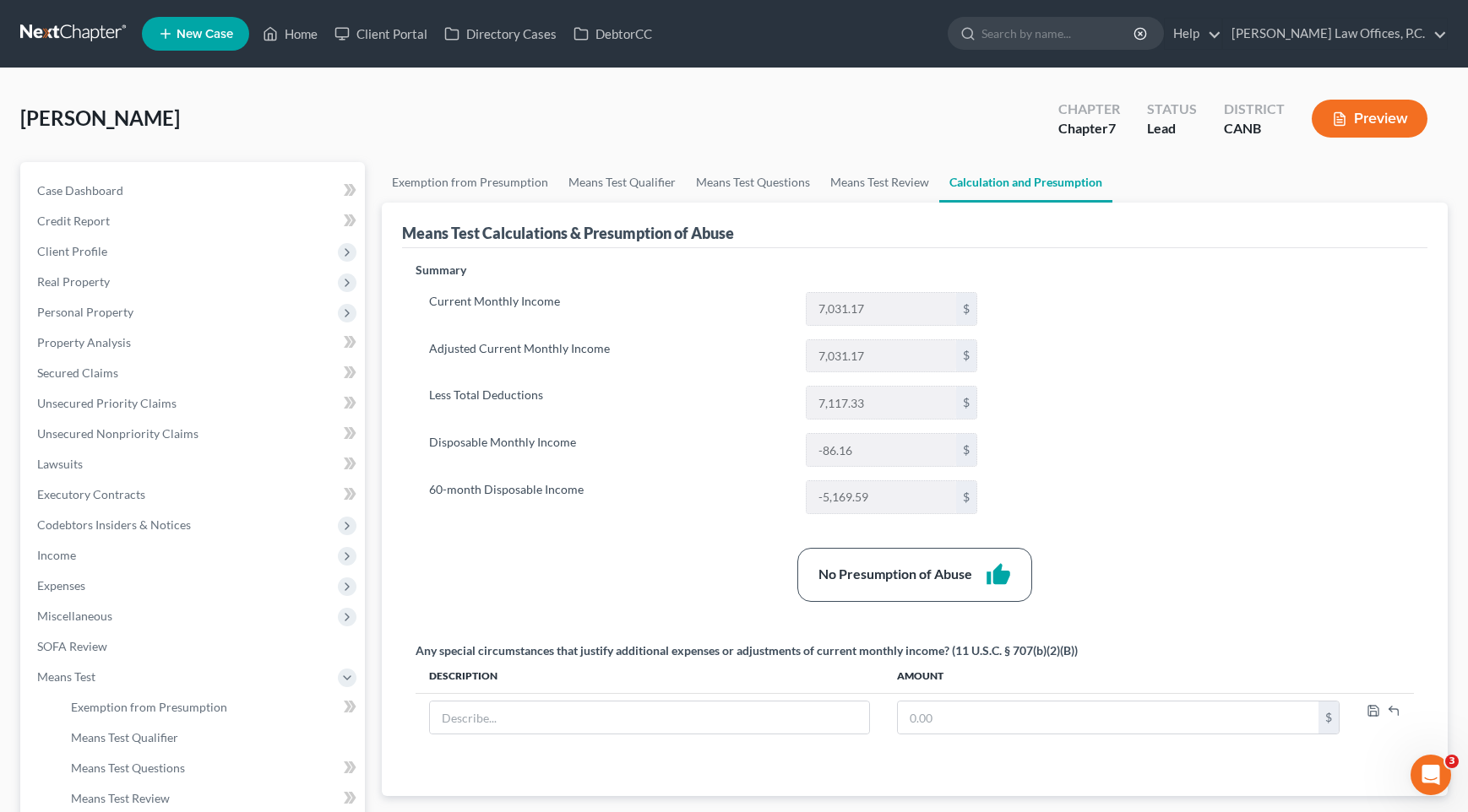
click at [1370, 123] on button "Preview" at bounding box center [1370, 119] width 116 height 38
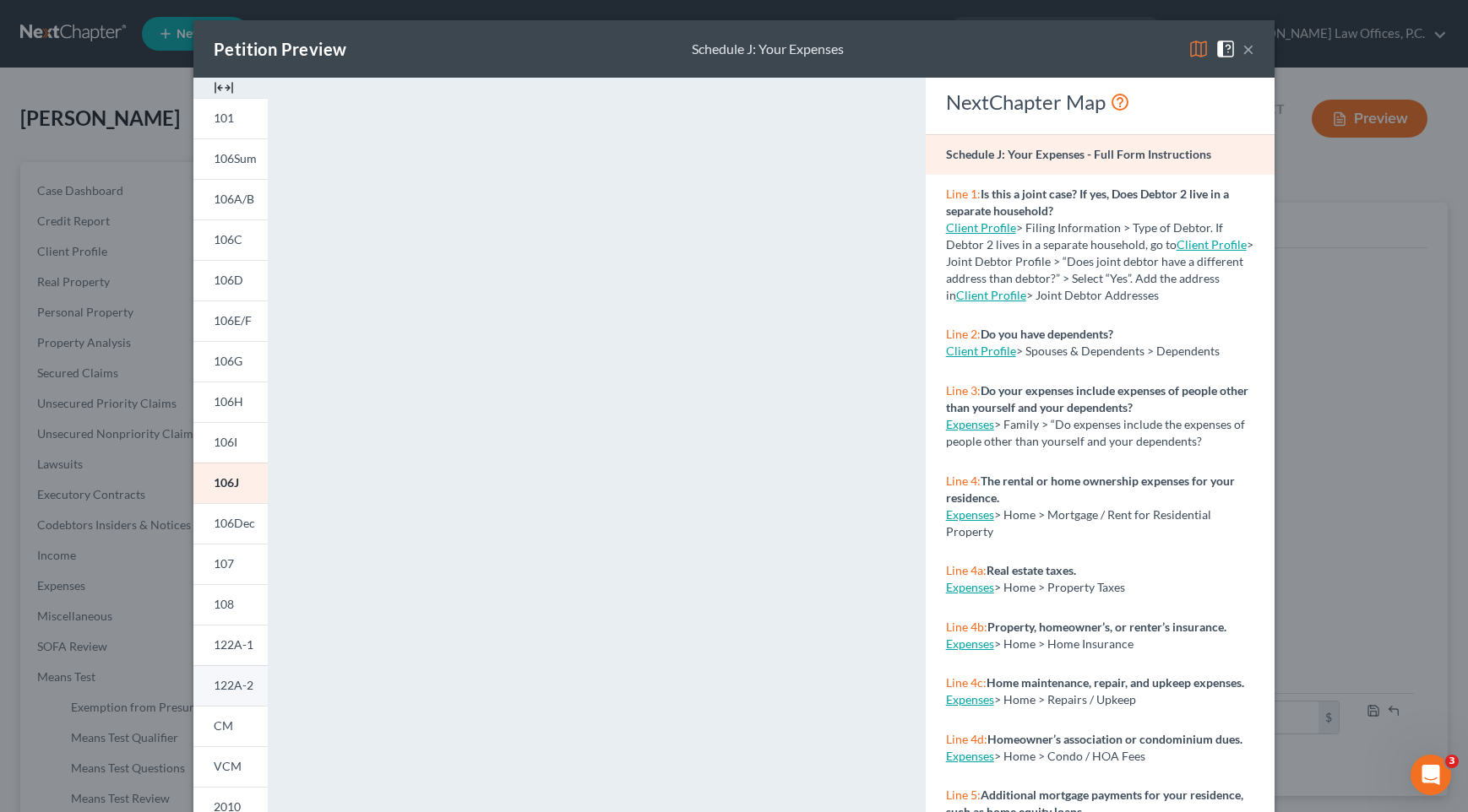
click at [224, 681] on span "122A-2" at bounding box center [234, 685] width 40 height 14
